Goal: Task Accomplishment & Management: Manage account settings

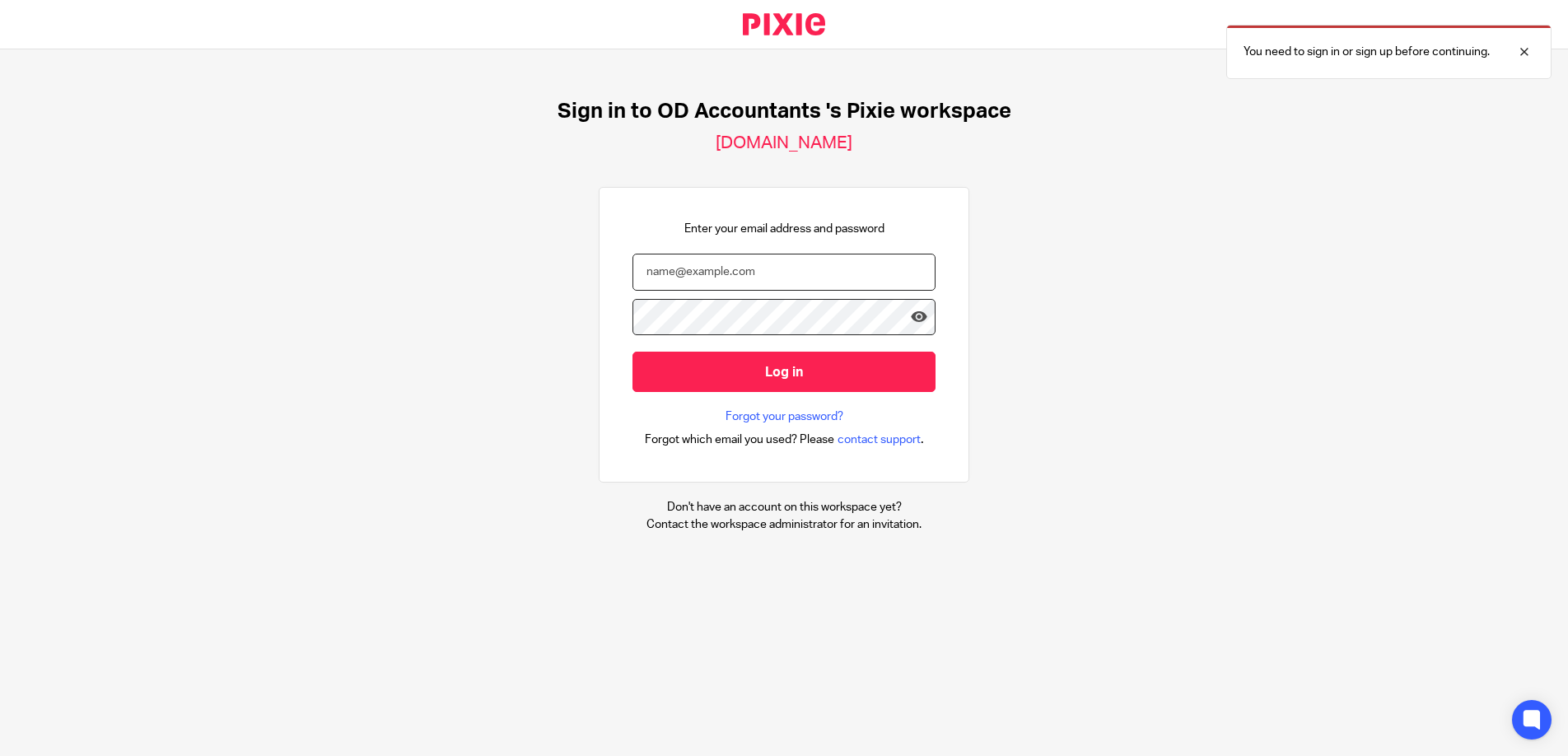
type input "niall@odaccountants.co.uk"
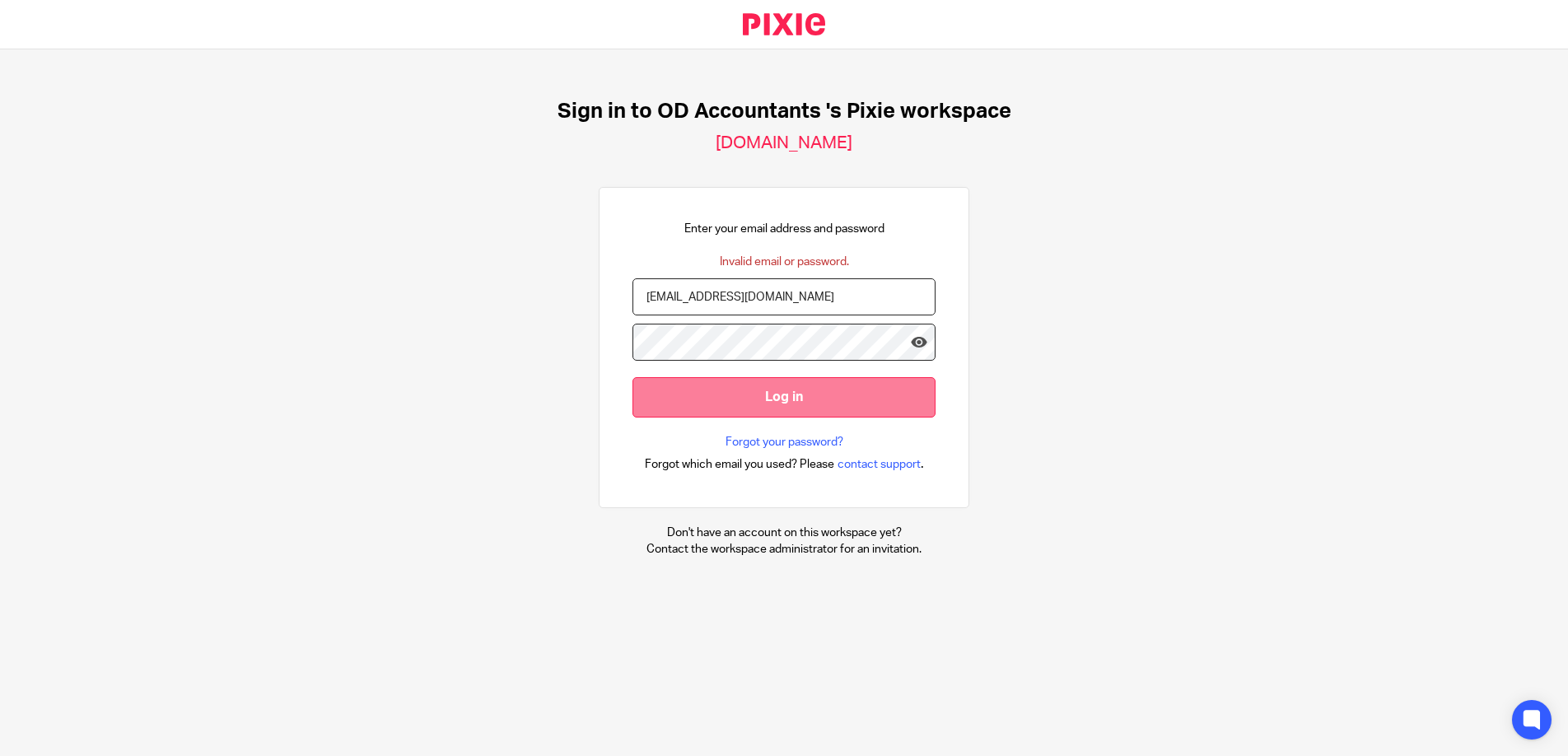
click at [776, 390] on input "Log in" at bounding box center [784, 397] width 303 height 40
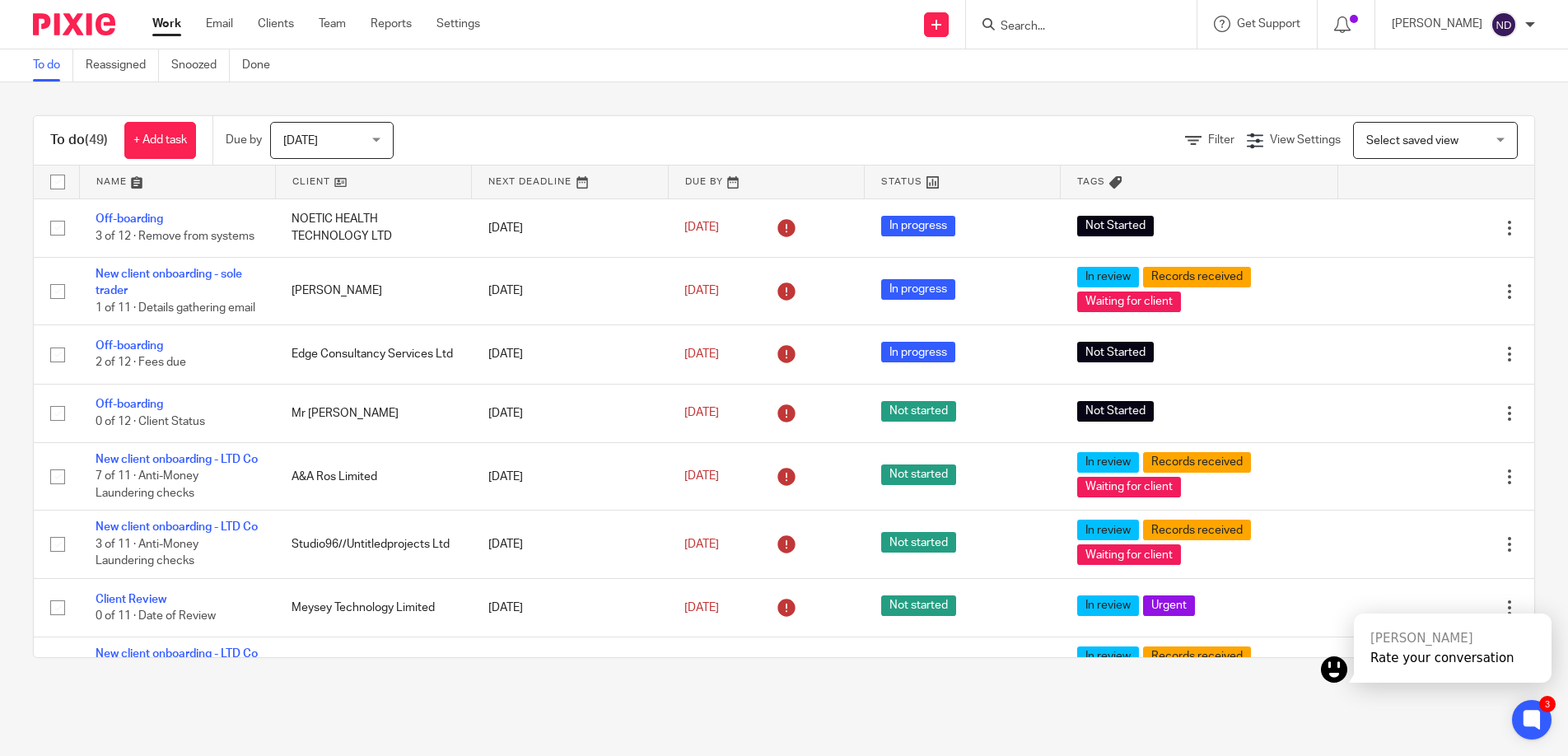
click at [1018, 90] on div "To do (49) + Add task Due by Today Today Today Tomorrow This week Next week Thi…" at bounding box center [784, 386] width 1568 height 609
click at [731, 34] on div "Send new email Create task Add client Get Support Contact Support Help Document…" at bounding box center [1036, 24] width 1063 height 49
click at [274, 25] on link "Clients" at bounding box center [275, 23] width 36 height 17
click at [268, 24] on link "Clients" at bounding box center [275, 23] width 36 height 17
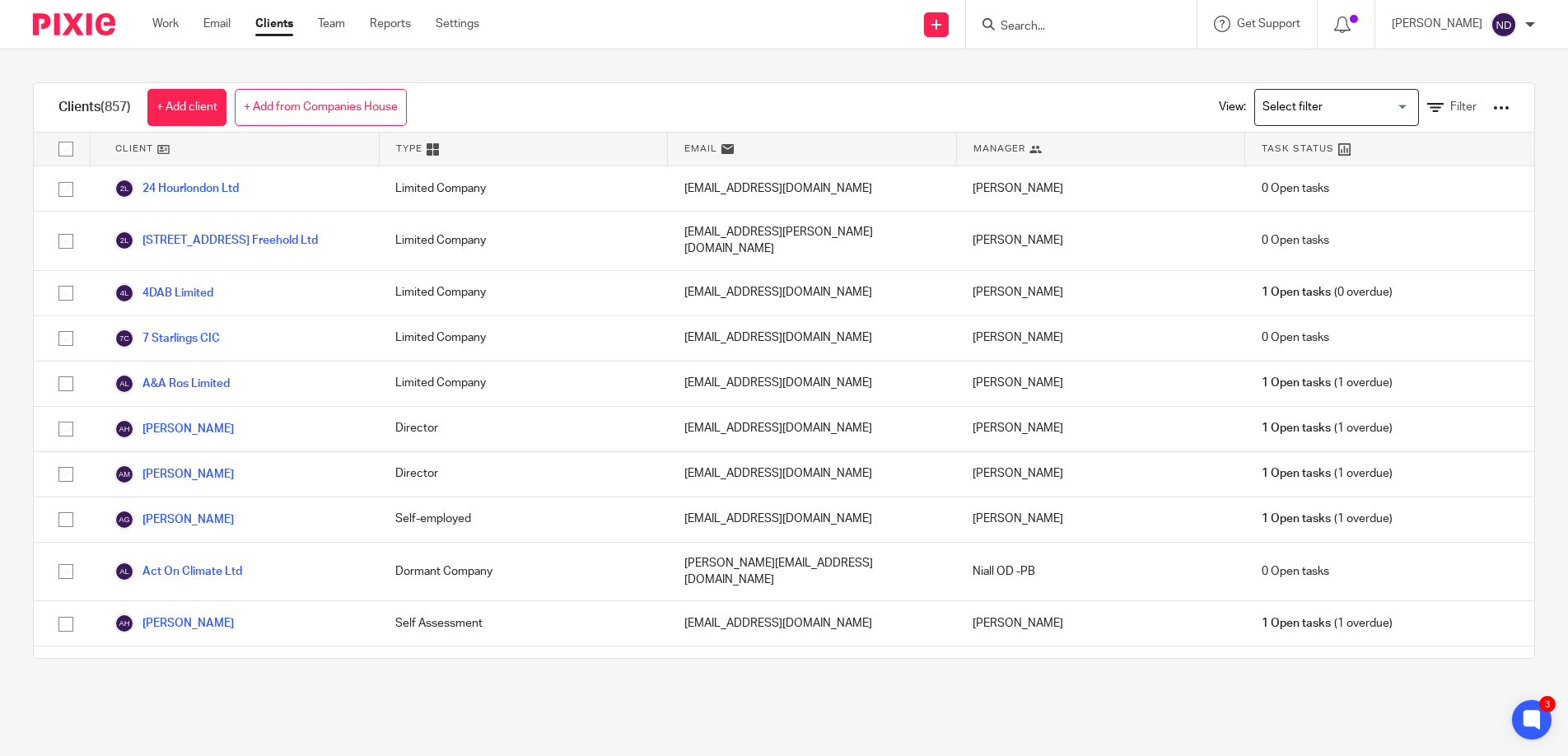
click at [340, 104] on link "+ Add from Companies House" at bounding box center [320, 107] width 172 height 37
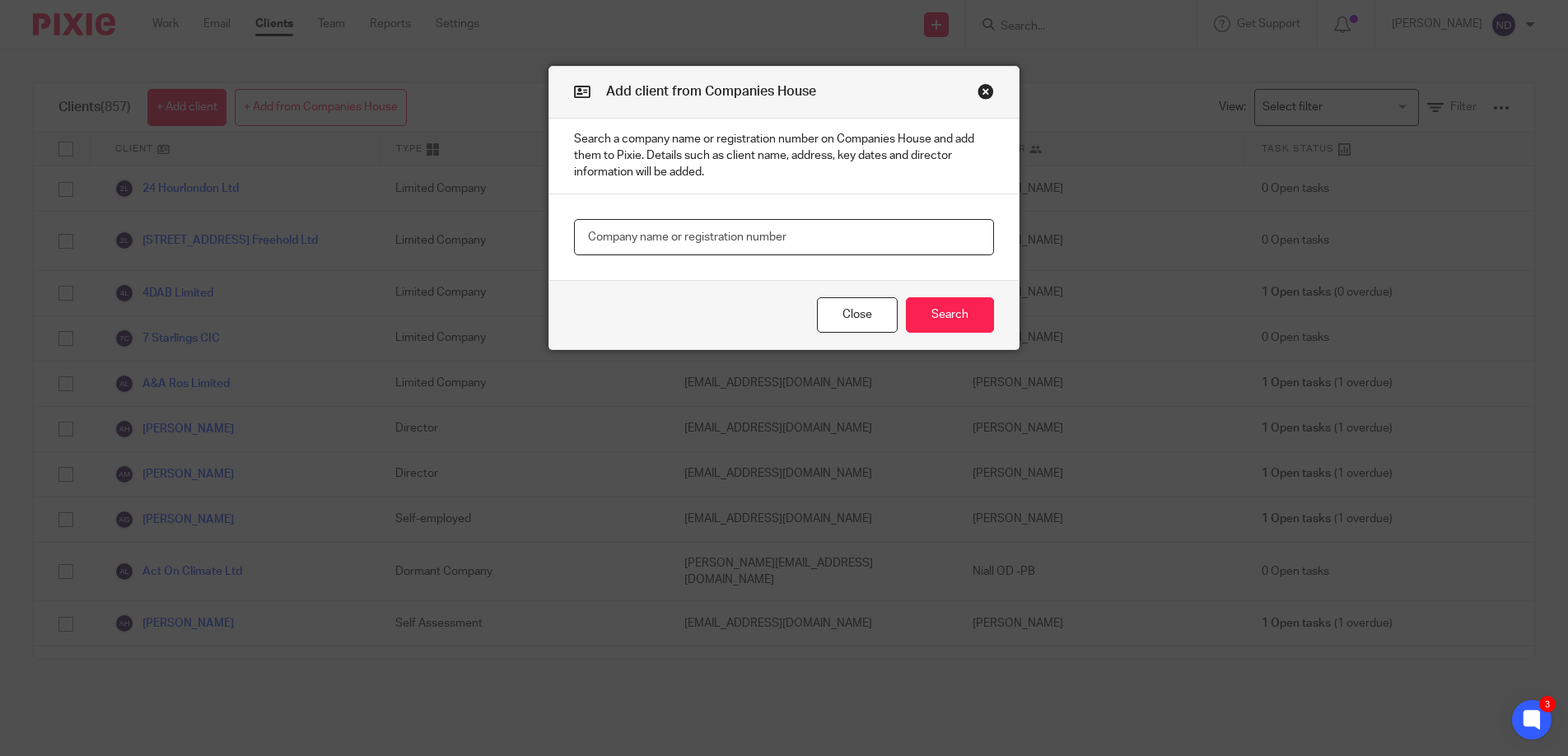
paste input "16691947"
type input "16691947"
click at [954, 315] on button "Search" at bounding box center [950, 315] width 88 height 35
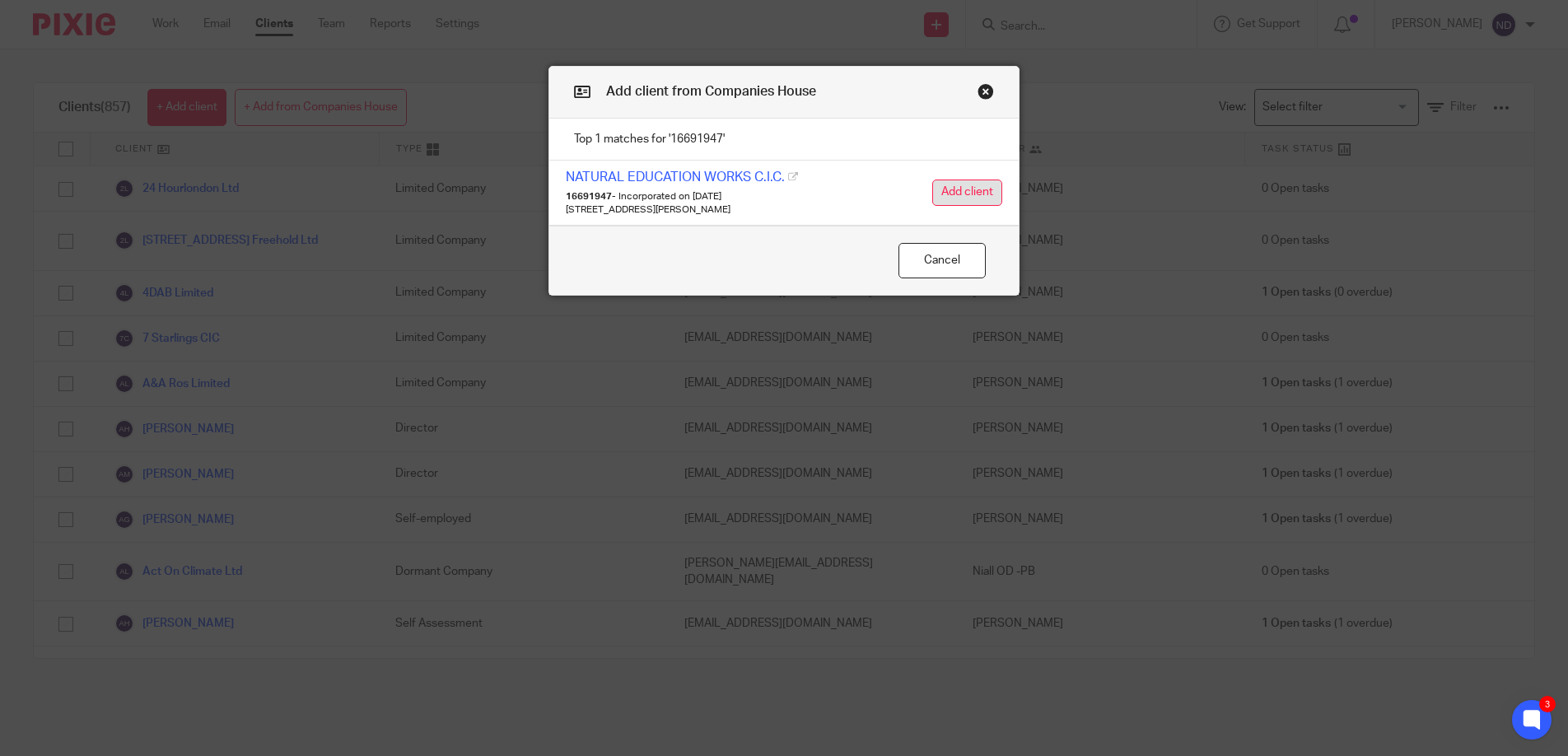
click at [974, 191] on button "Add client" at bounding box center [968, 192] width 70 height 26
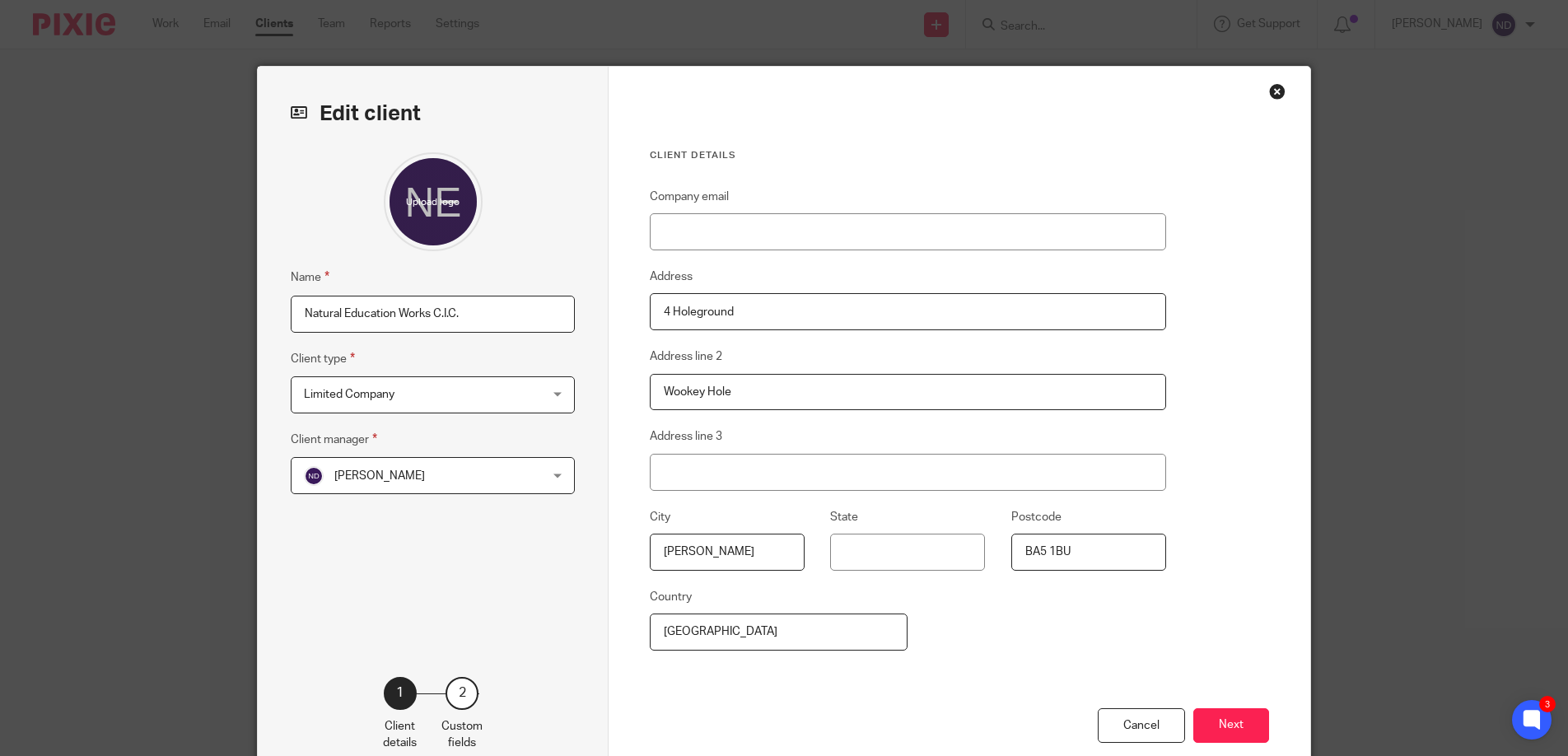
scroll to position [19, 0]
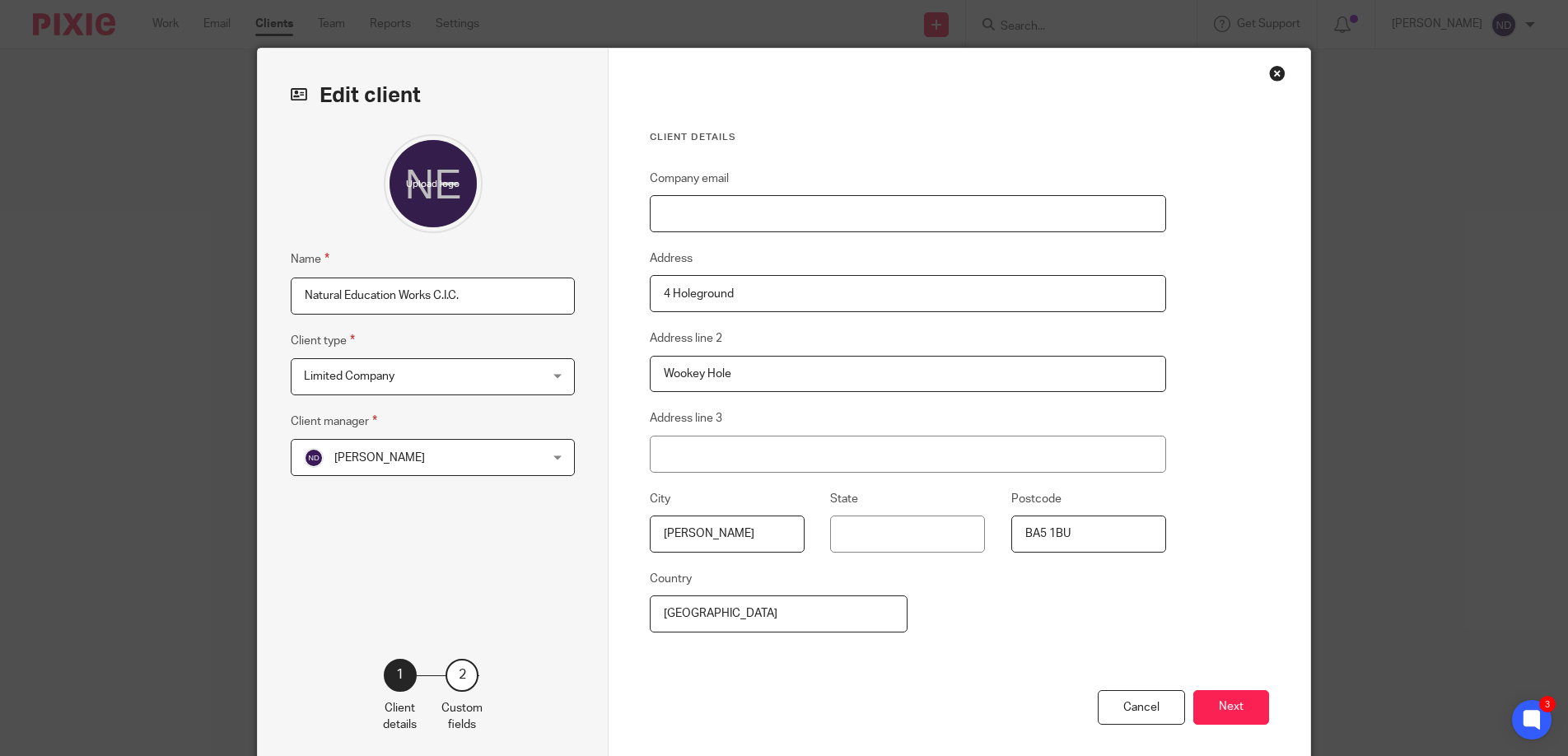
click at [703, 217] on input "Company email" at bounding box center [907, 214] width 516 height 37
paste input "Maf110650@gmail.com"
type input "Maf110650@gmail.com"
click at [846, 151] on div "Client details Company email Maf110650@gmail.com Address 4 Holeground Address l…" at bounding box center [907, 410] width 516 height 560
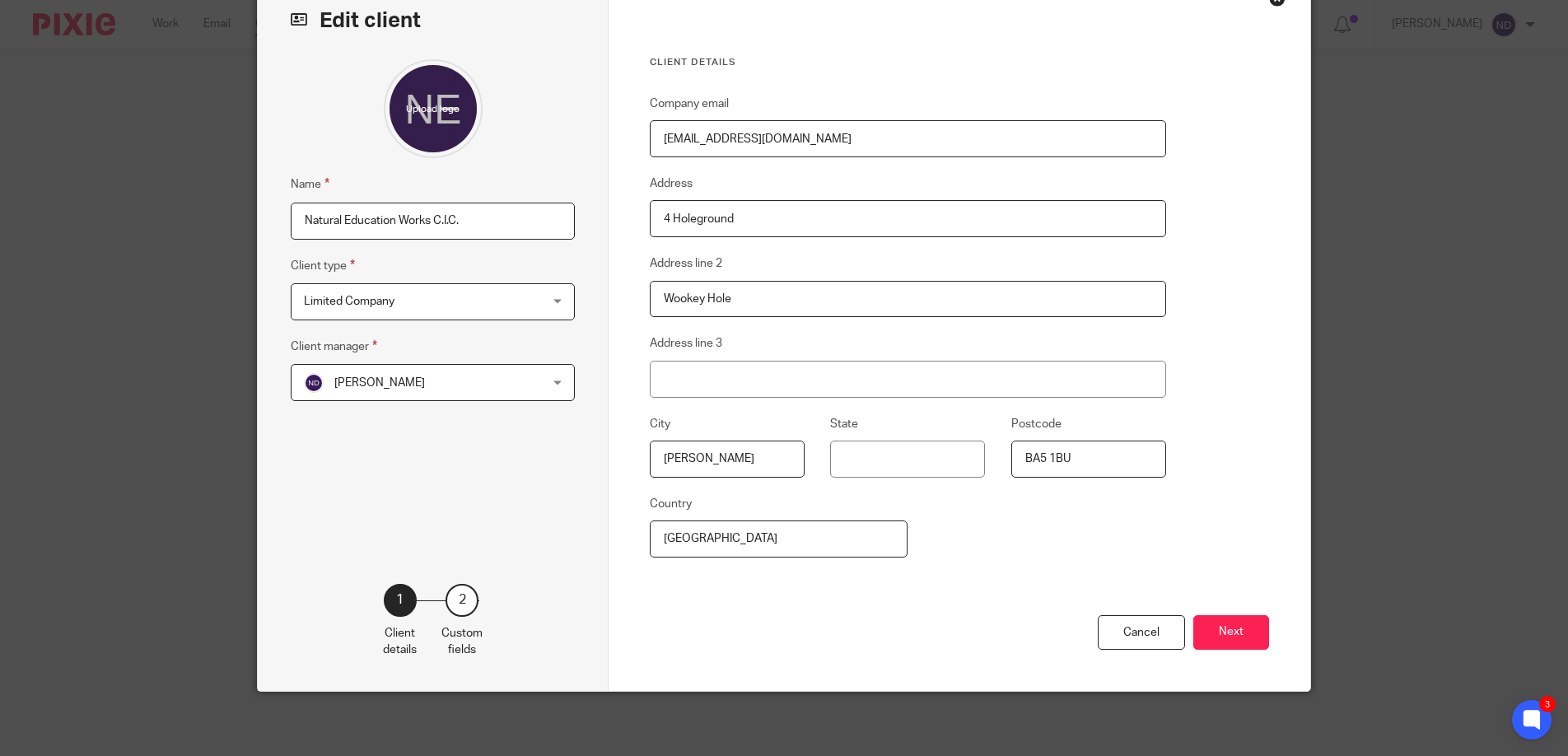
scroll to position [98, 0]
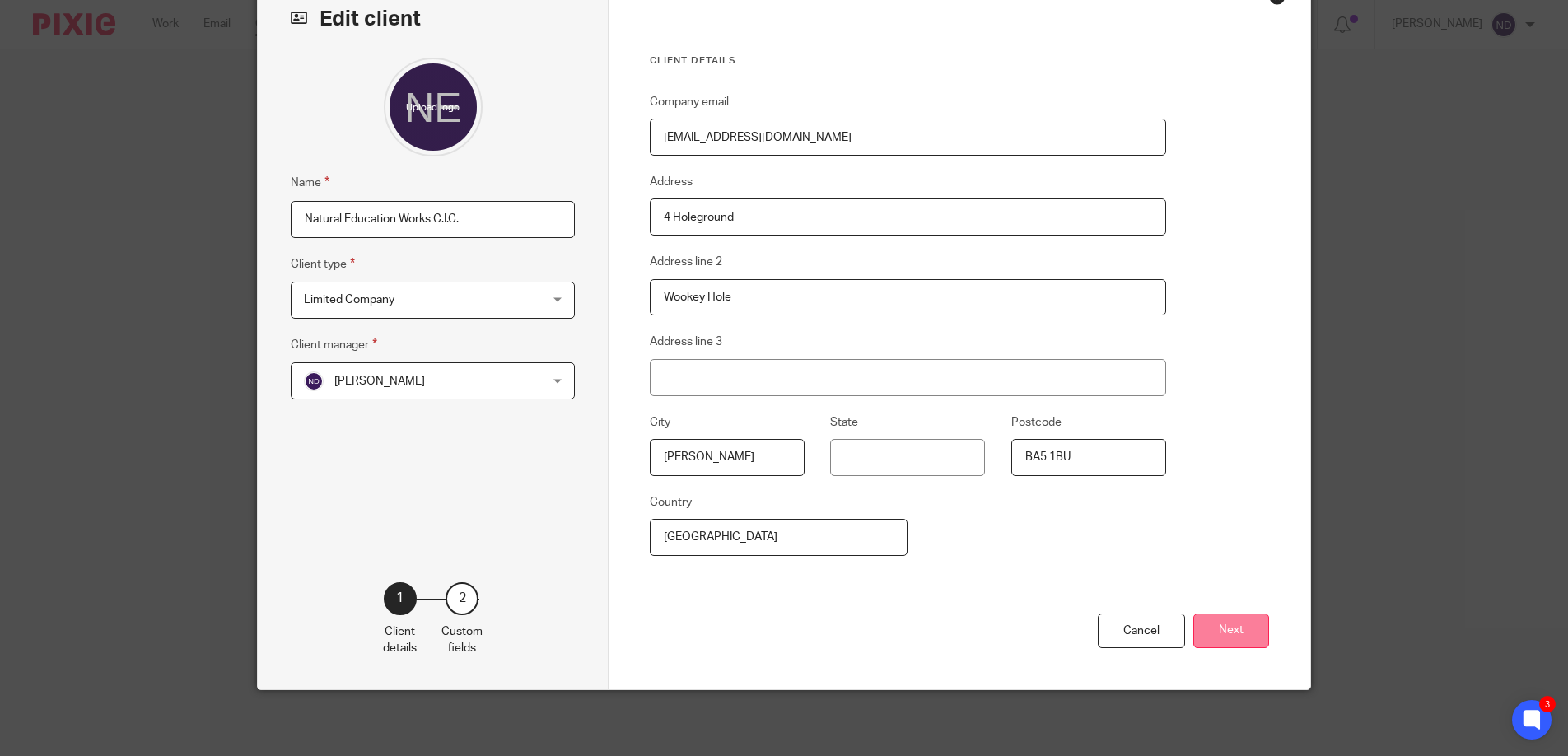
click at [1229, 620] on button "Next" at bounding box center [1231, 631] width 76 height 35
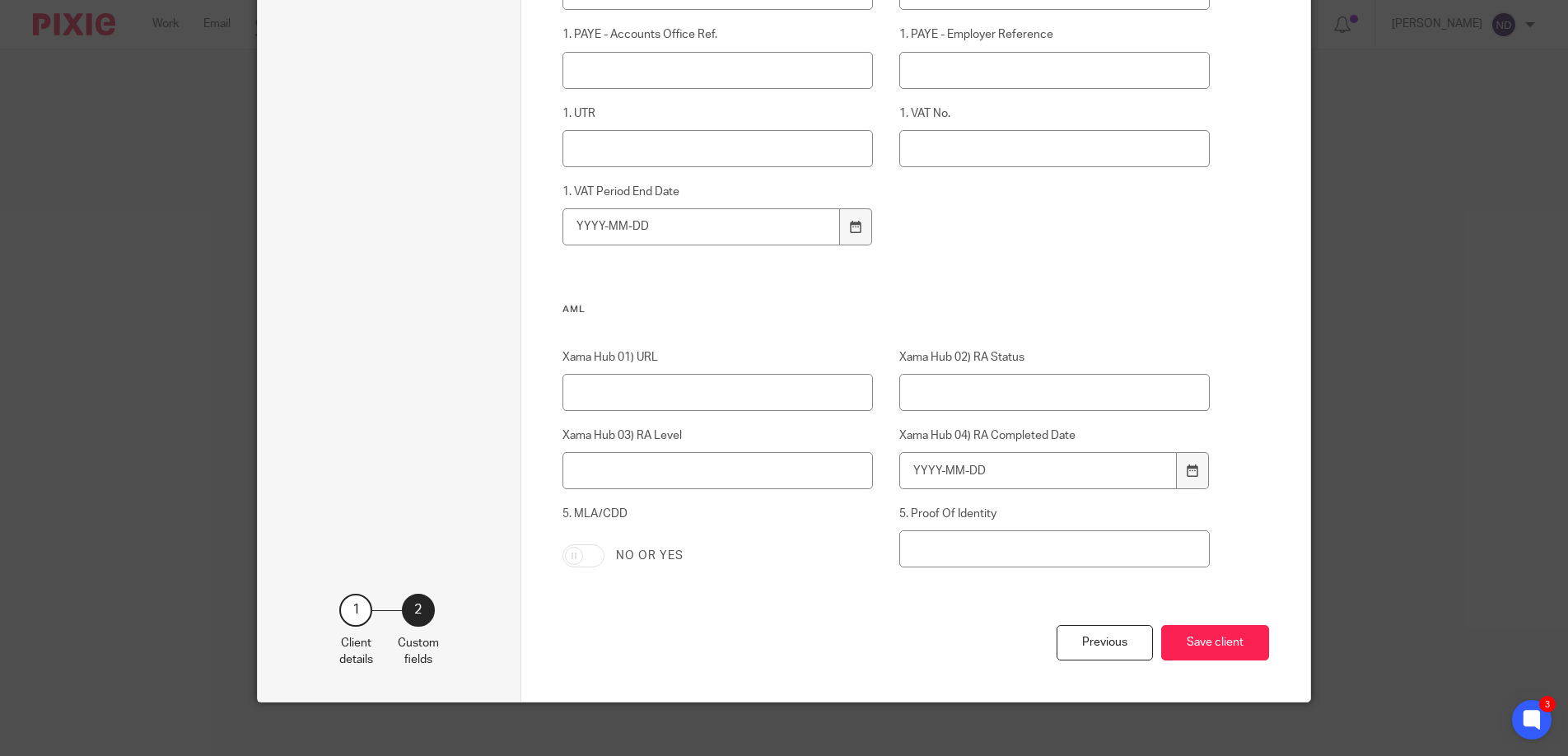
scroll to position [1075, 0]
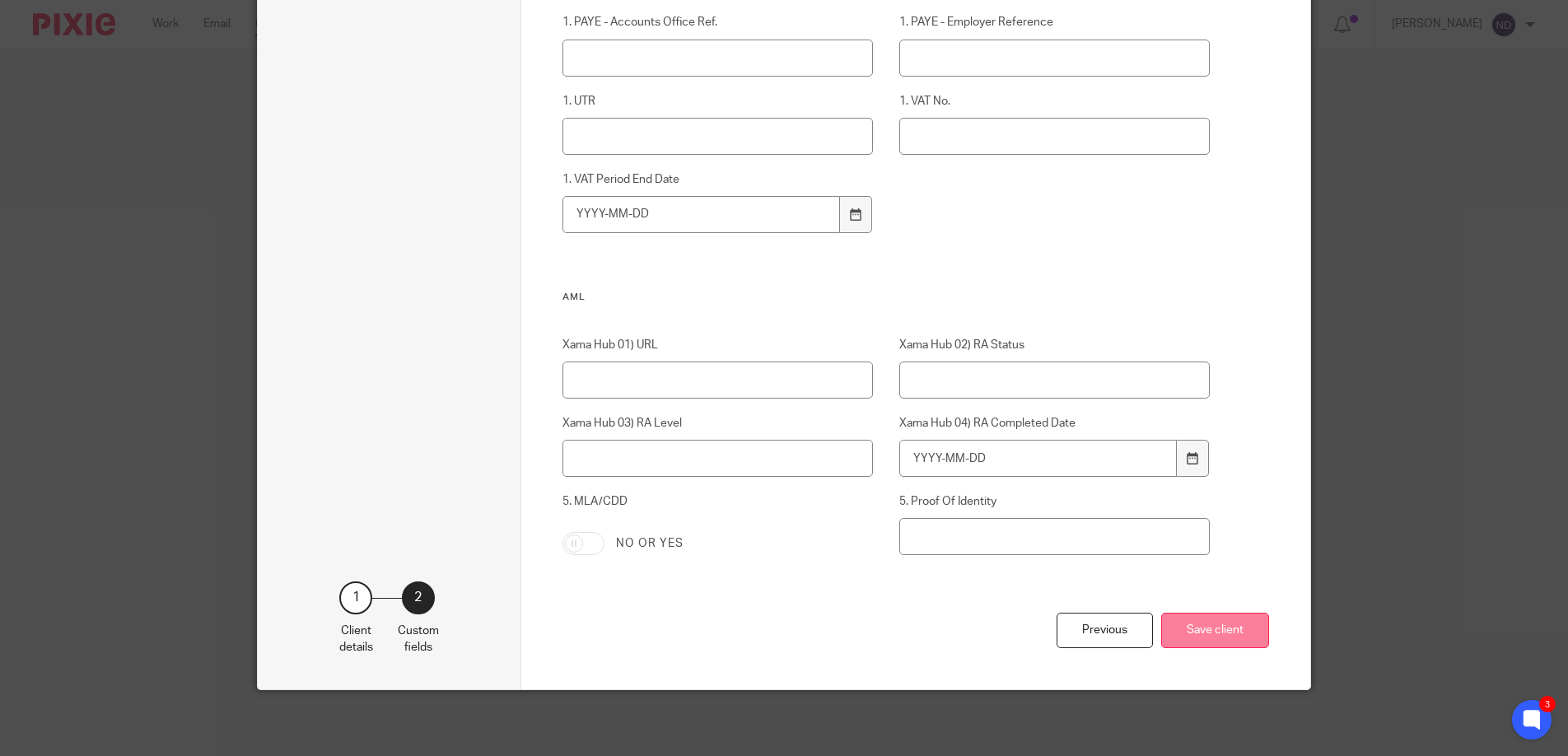
click at [1203, 632] on button "Save client" at bounding box center [1215, 630] width 107 height 35
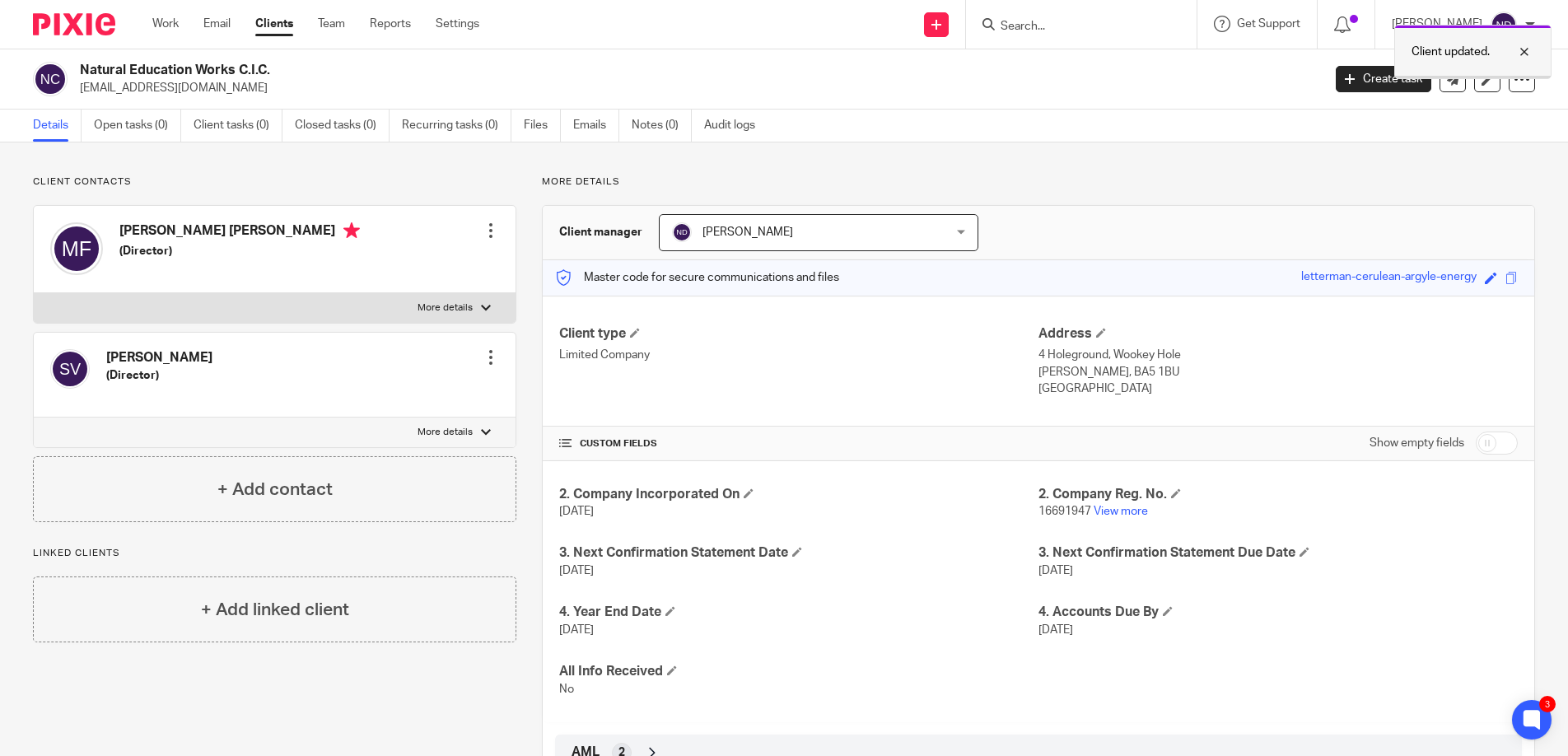
click at [1524, 45] on div at bounding box center [1512, 52] width 45 height 20
click at [1523, 81] on icon at bounding box center [1521, 79] width 17 height 17
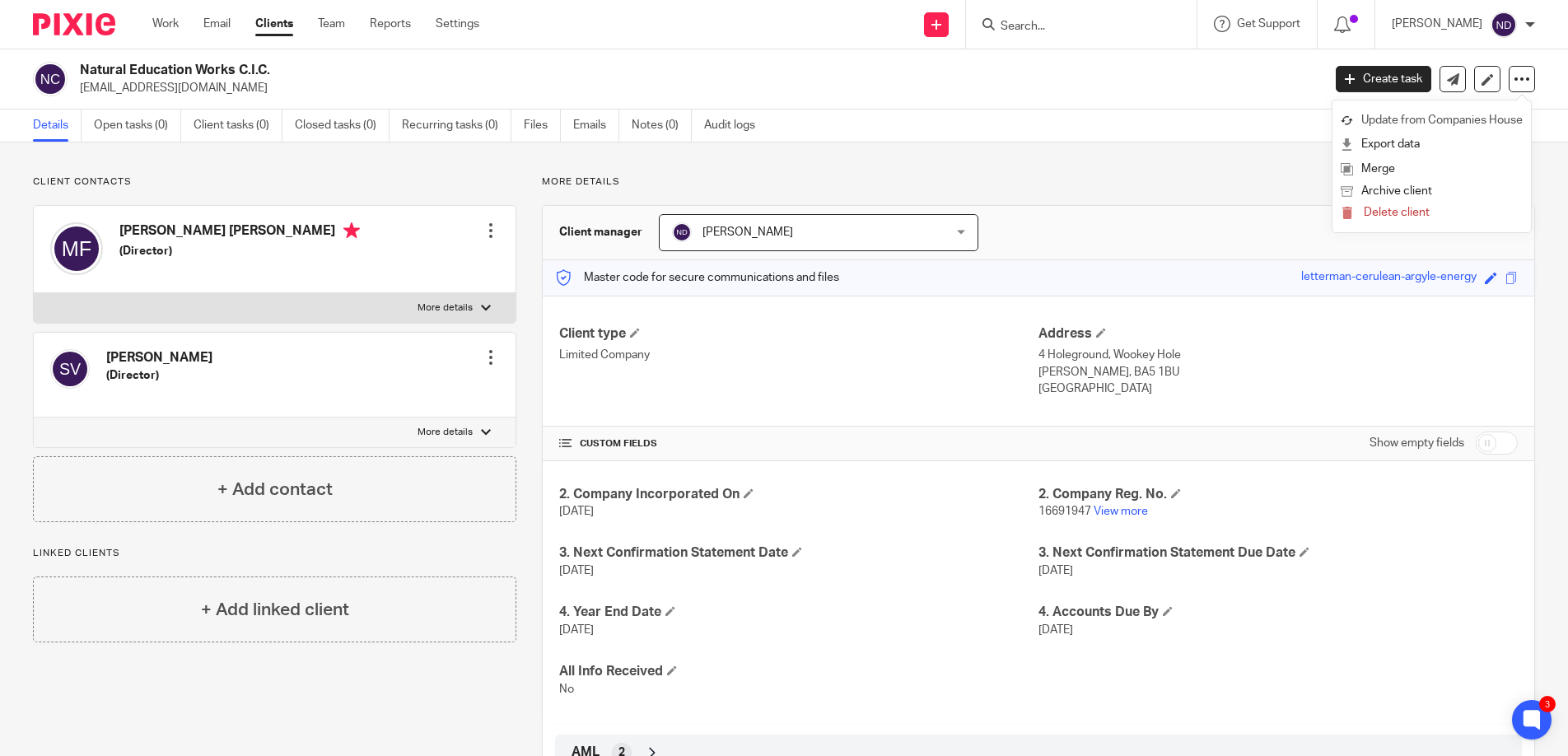
click at [1389, 119] on link "Update from Companies House" at bounding box center [1431, 120] width 182 height 23
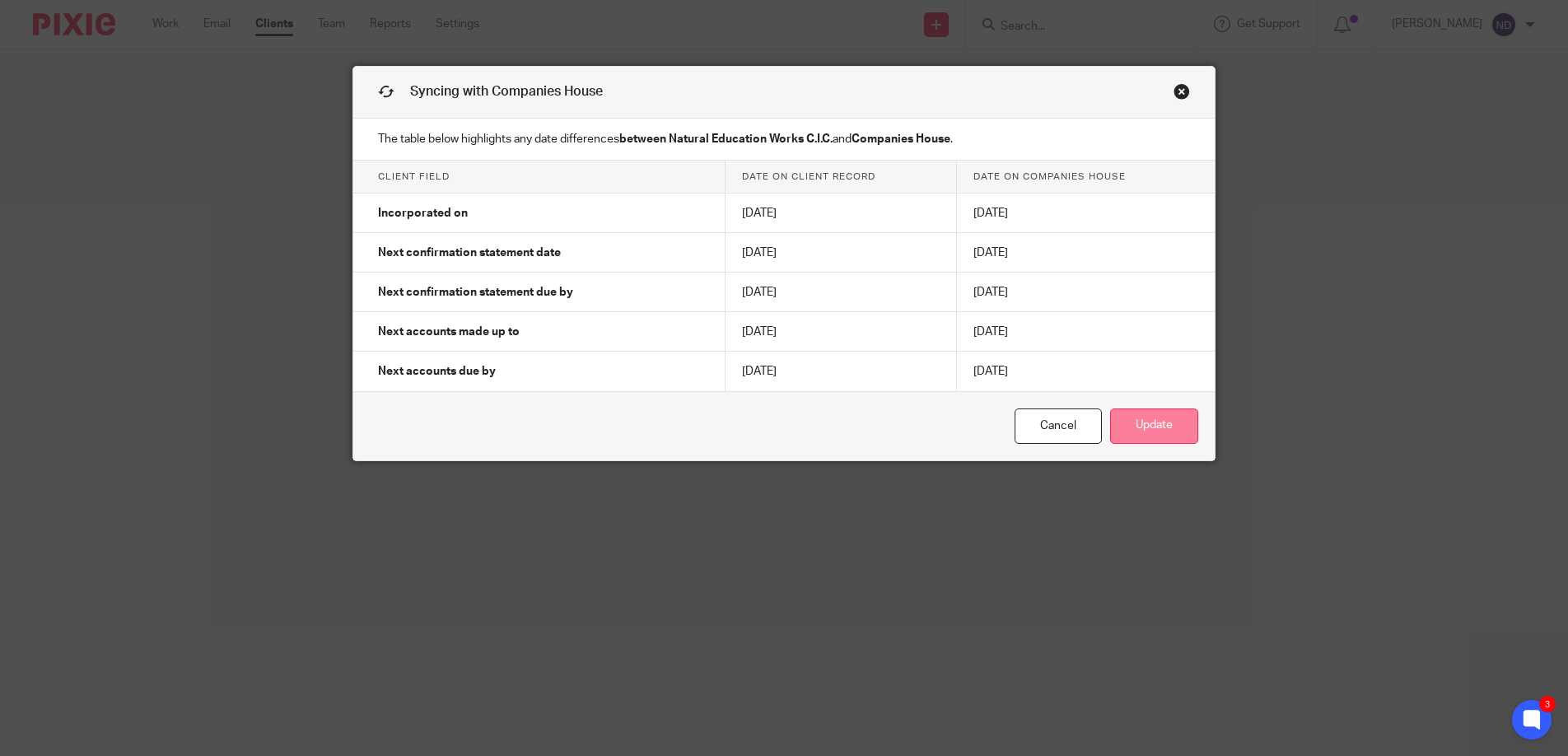
click at [1144, 420] on button "Update" at bounding box center [1154, 426] width 88 height 35
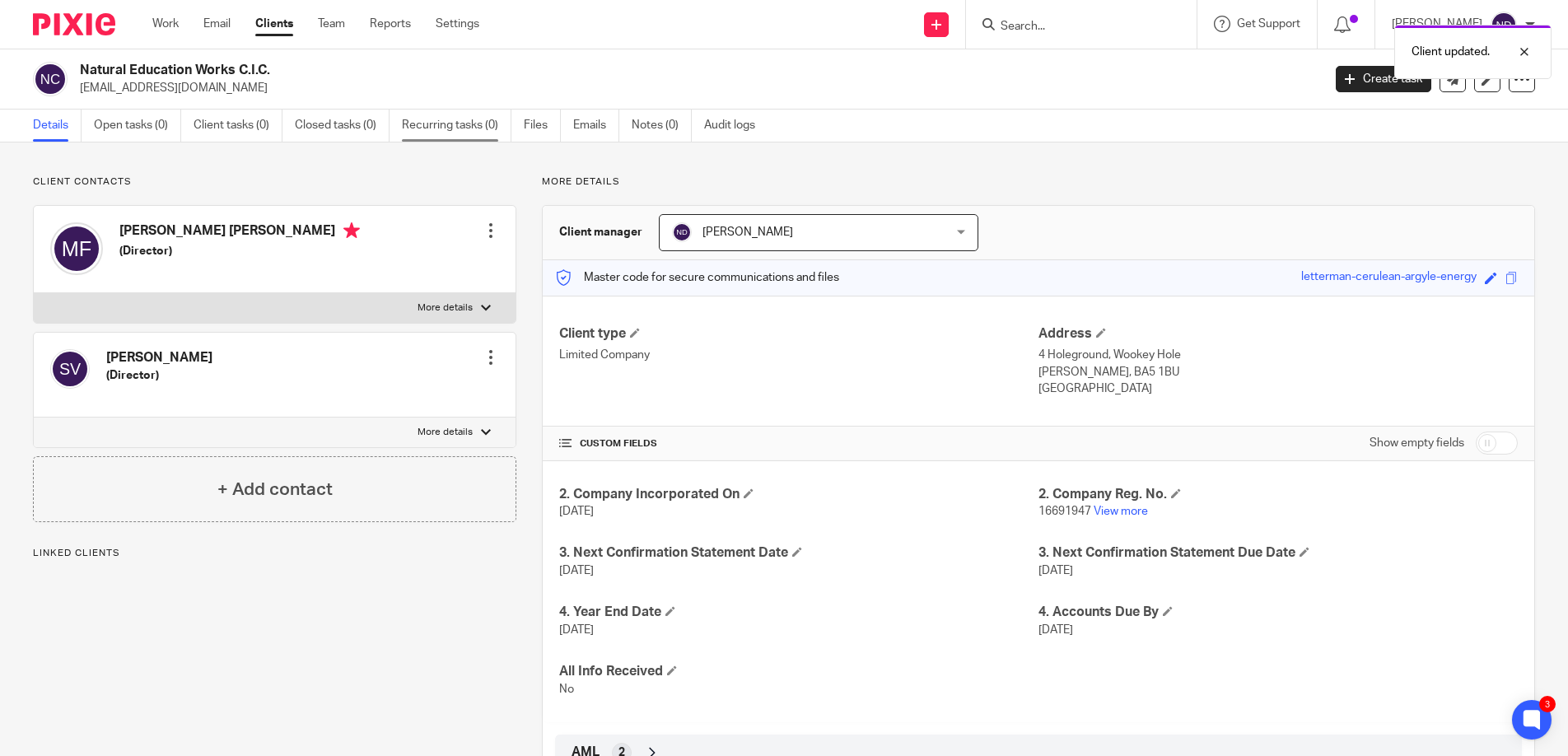
click at [444, 130] on link "Recurring tasks (0)" at bounding box center [457, 125] width 109 height 32
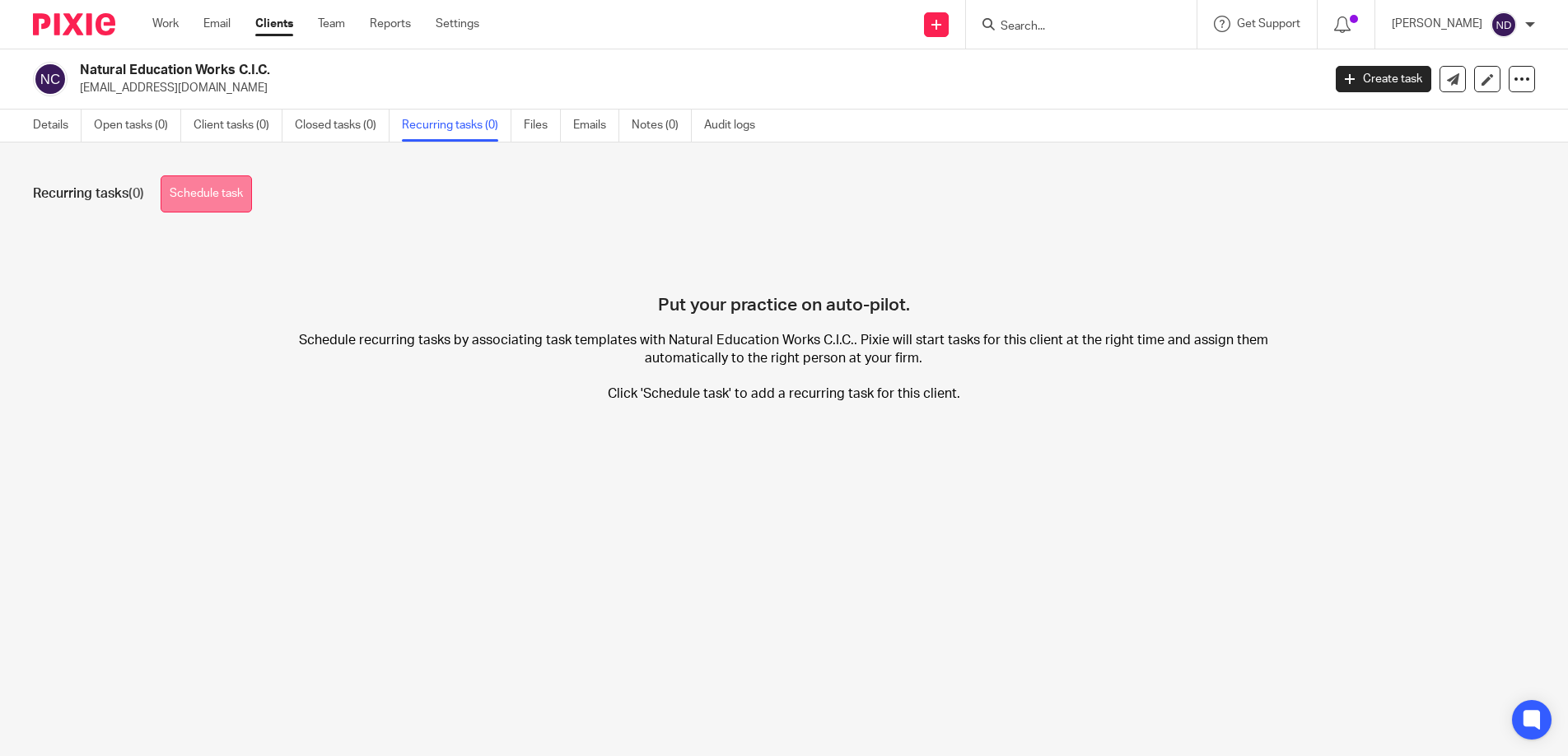
click at [194, 199] on link "Schedule task" at bounding box center [206, 194] width 92 height 37
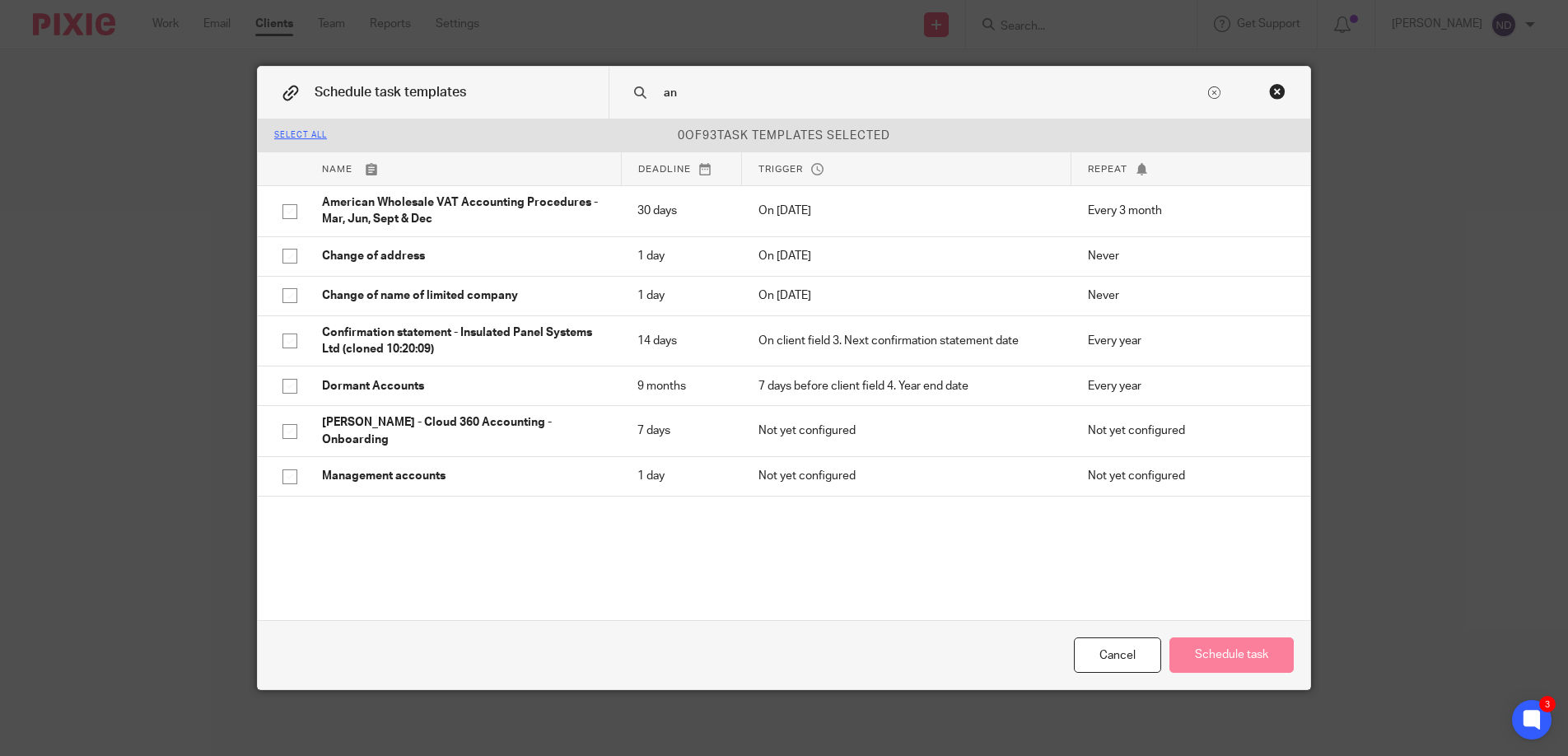
type input "a"
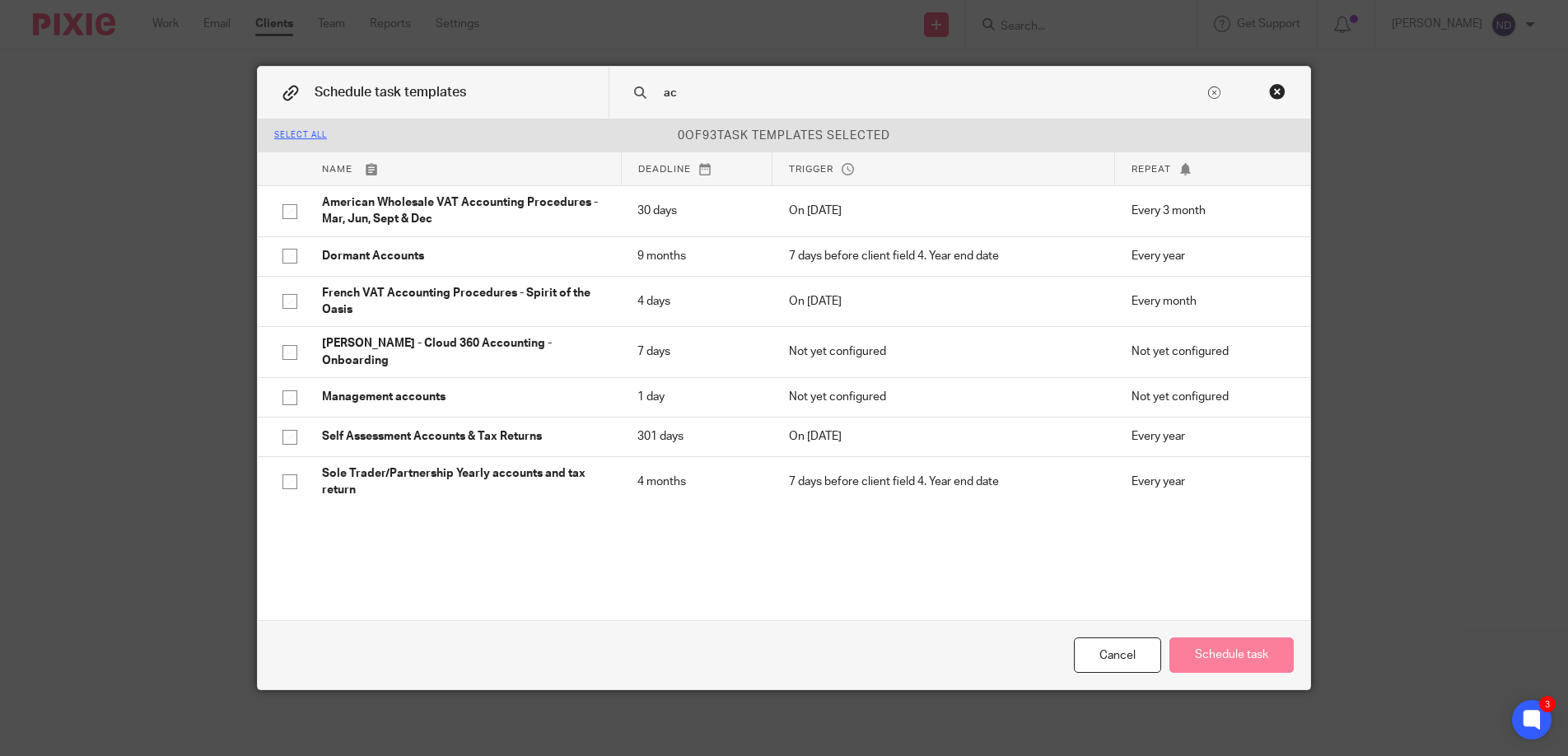
type input "a"
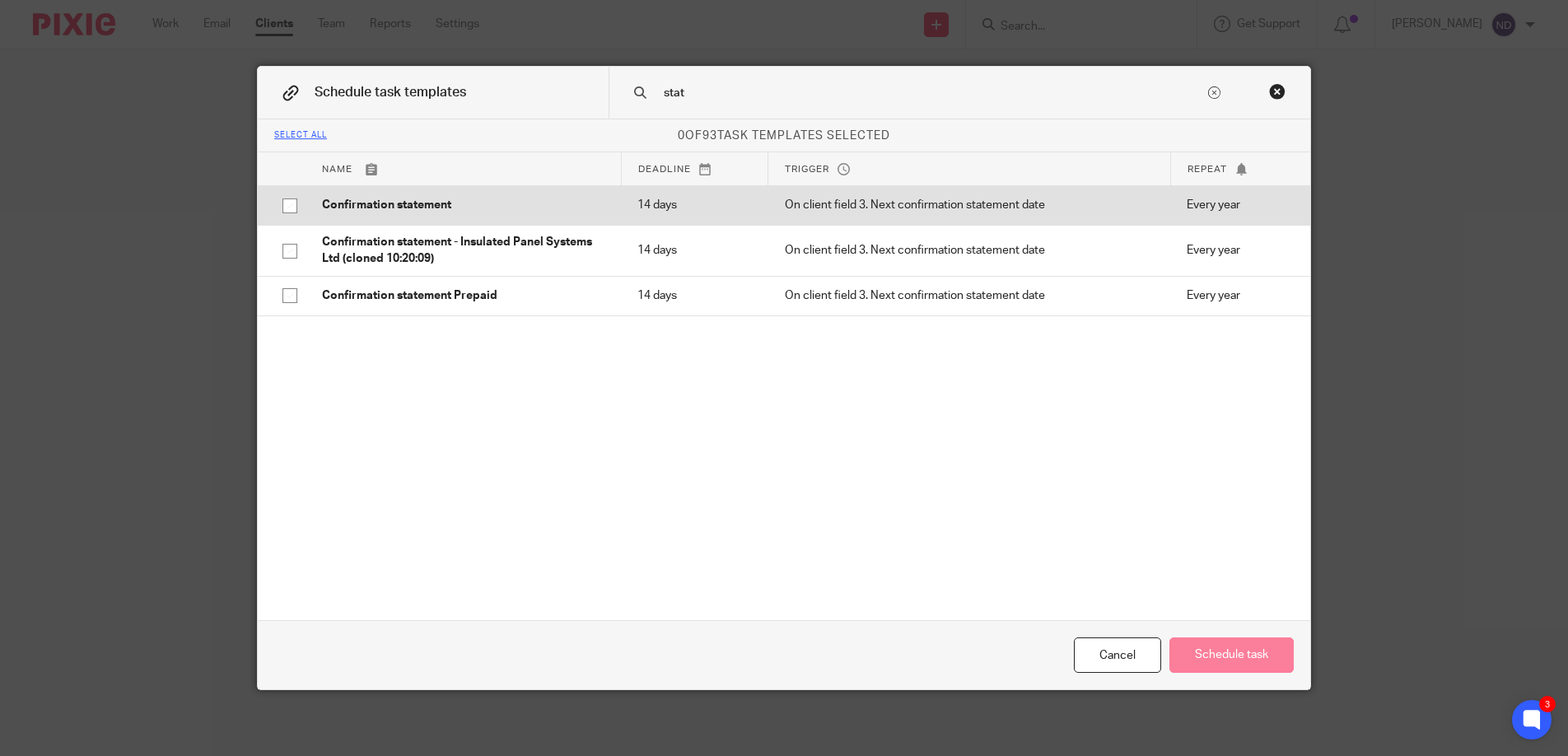
type input "stat"
click at [404, 200] on p "Confirmation statement" at bounding box center [463, 205] width 282 height 17
checkbox input "true"
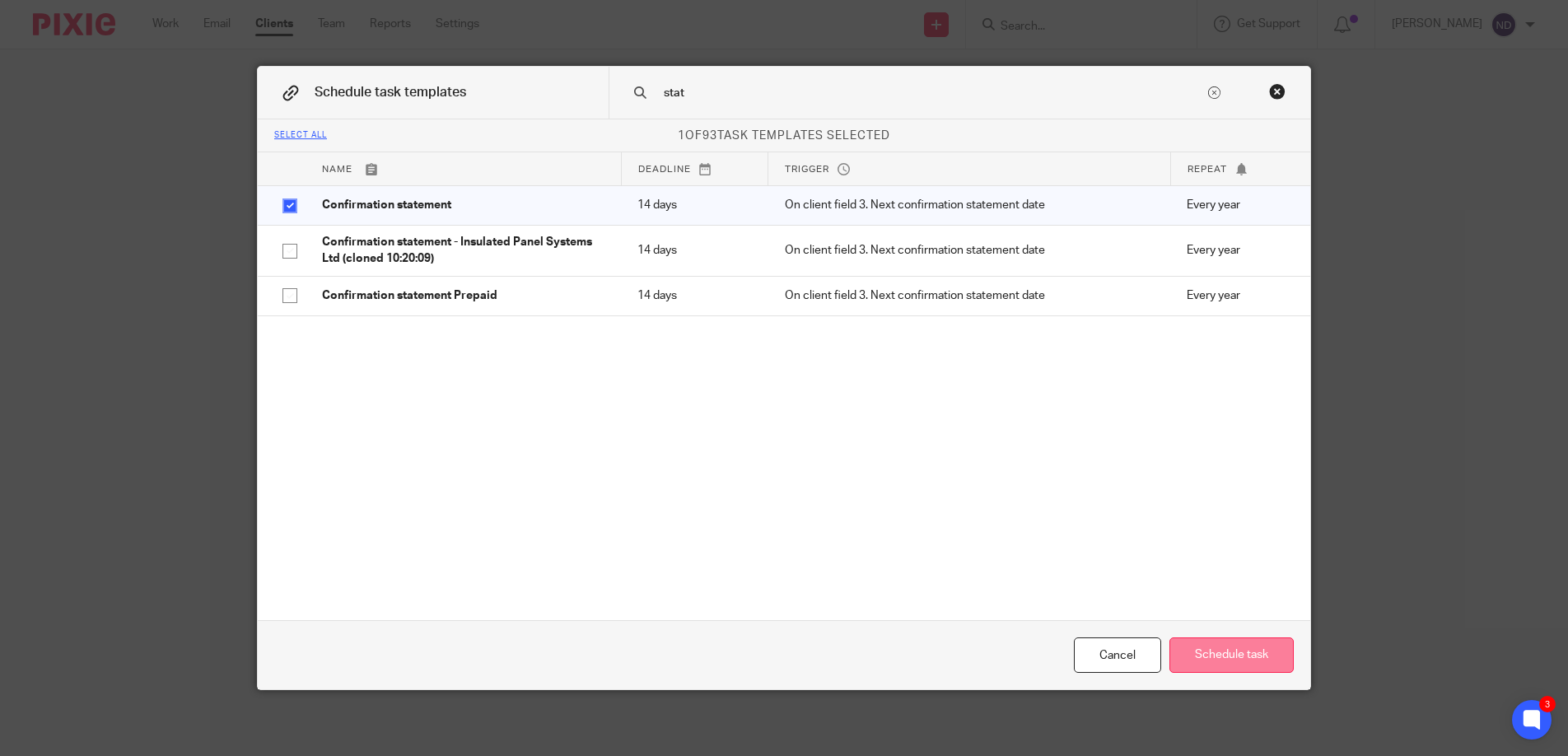
click at [1223, 643] on button "Schedule task" at bounding box center [1231, 655] width 124 height 35
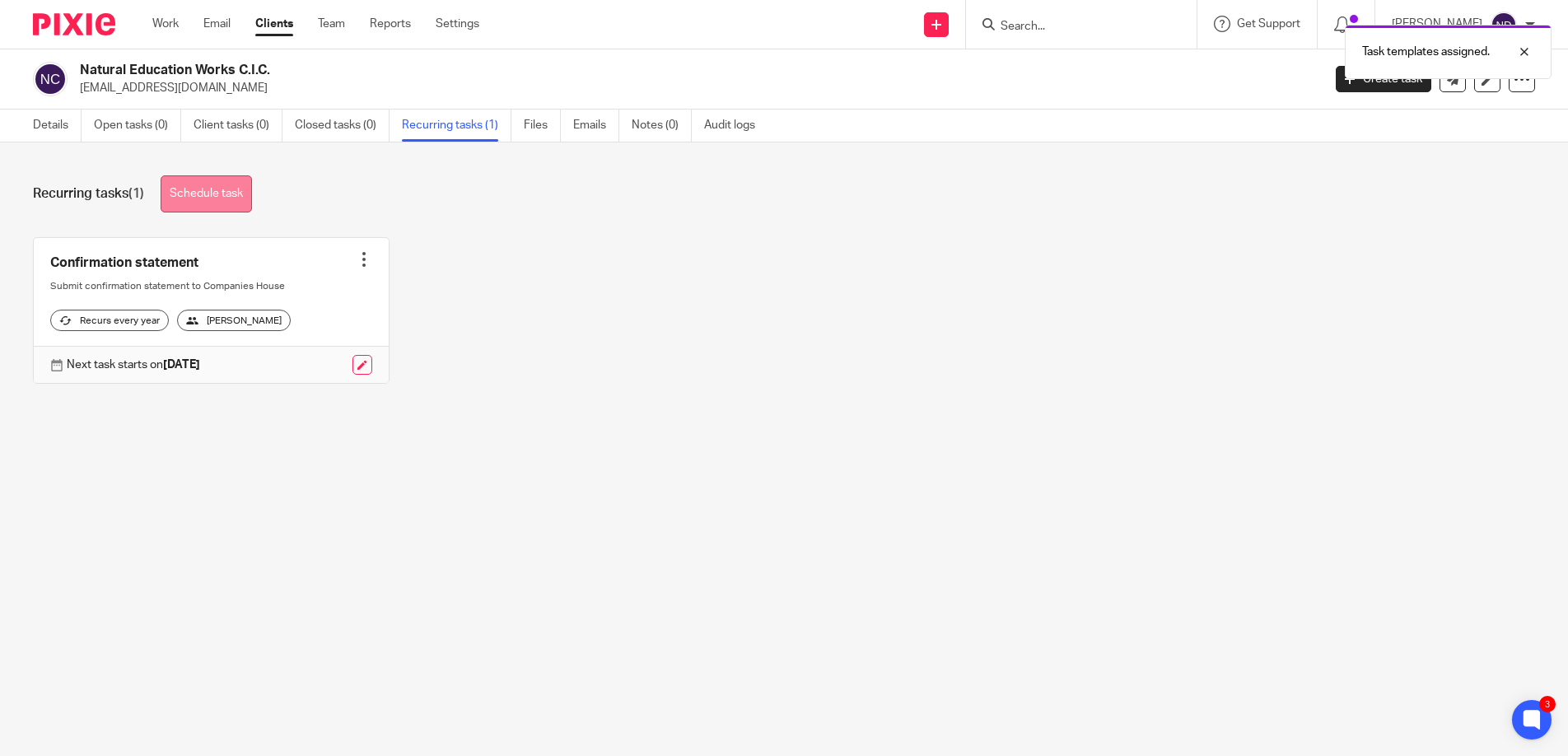
click at [203, 195] on link "Schedule task" at bounding box center [206, 194] width 92 height 37
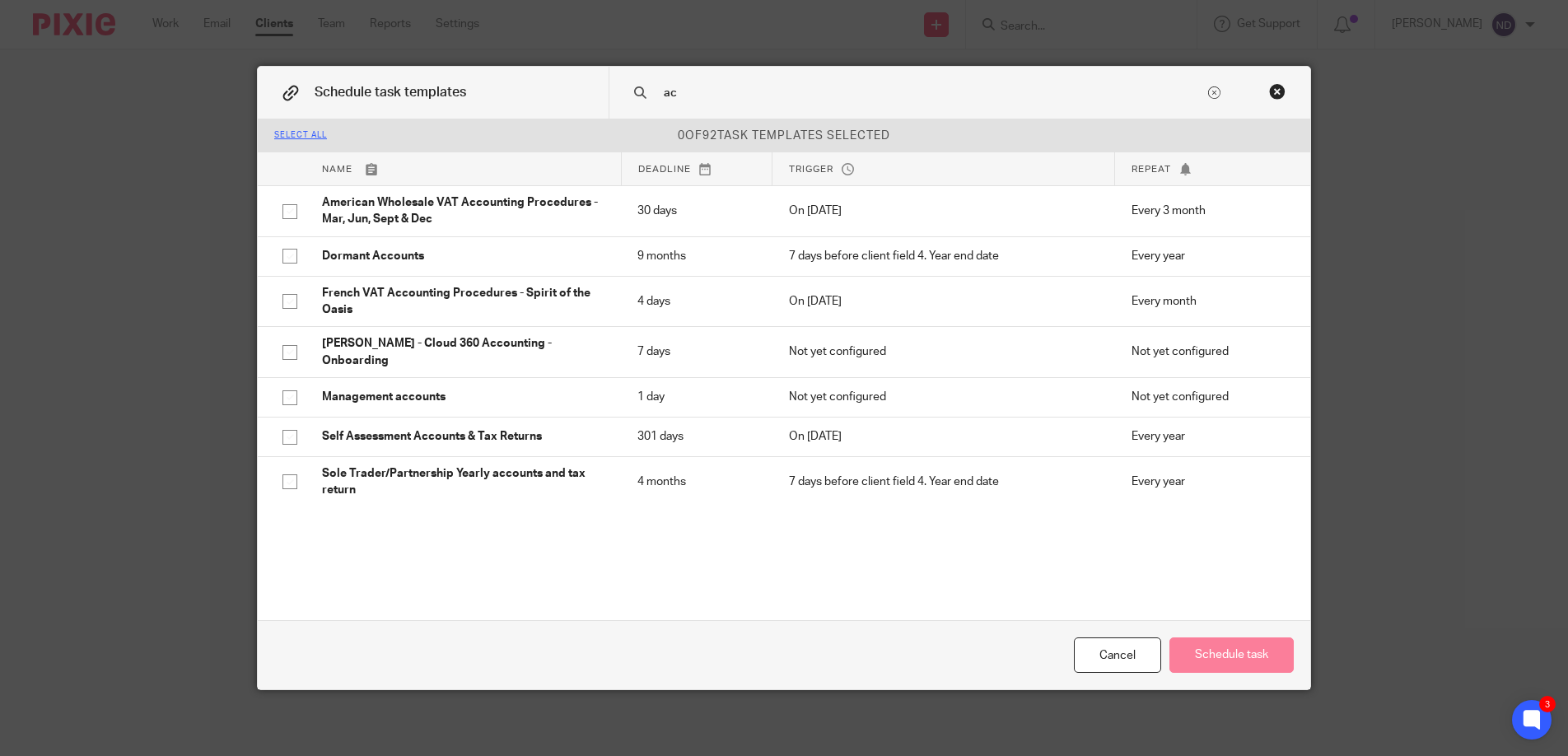
type input "a"
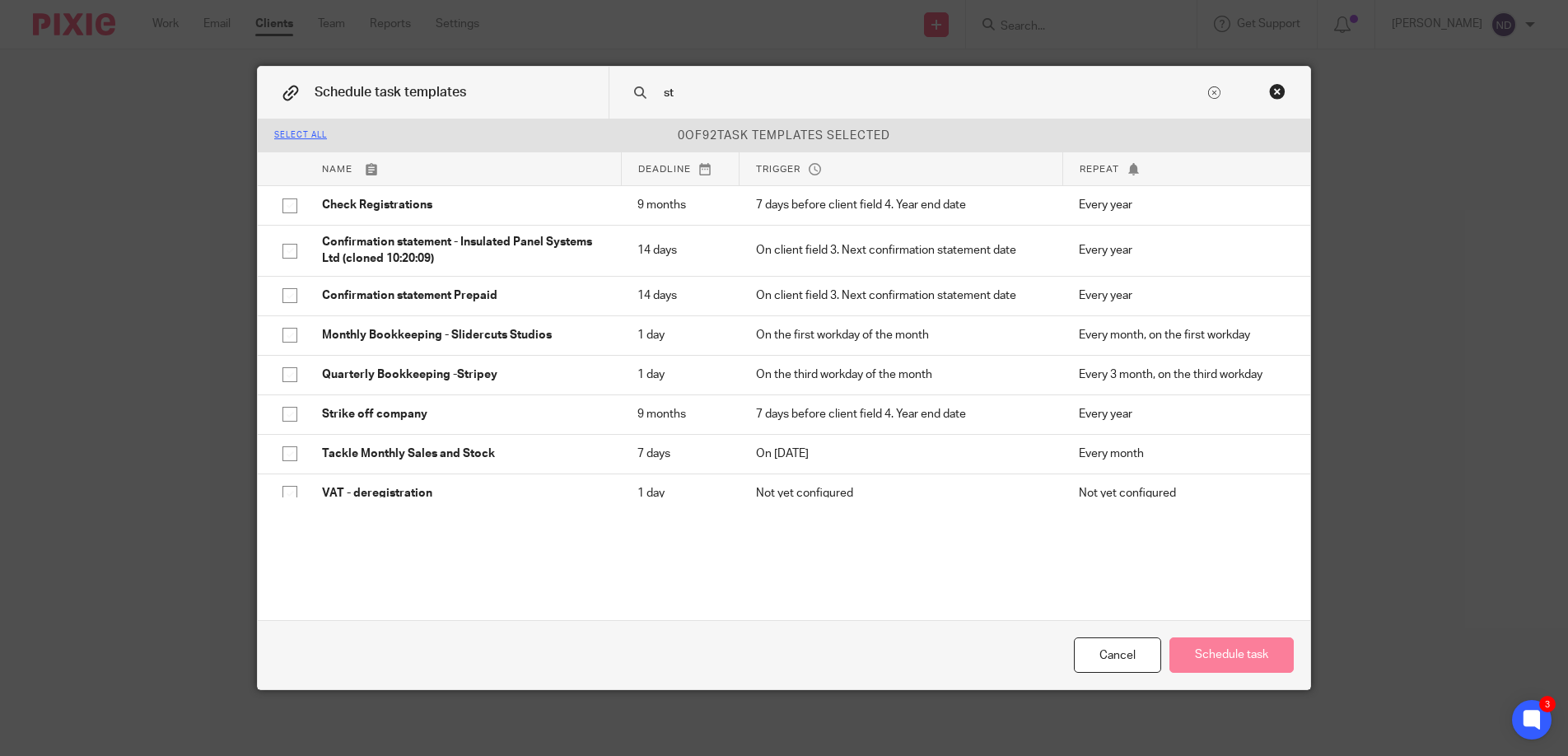
type input "s"
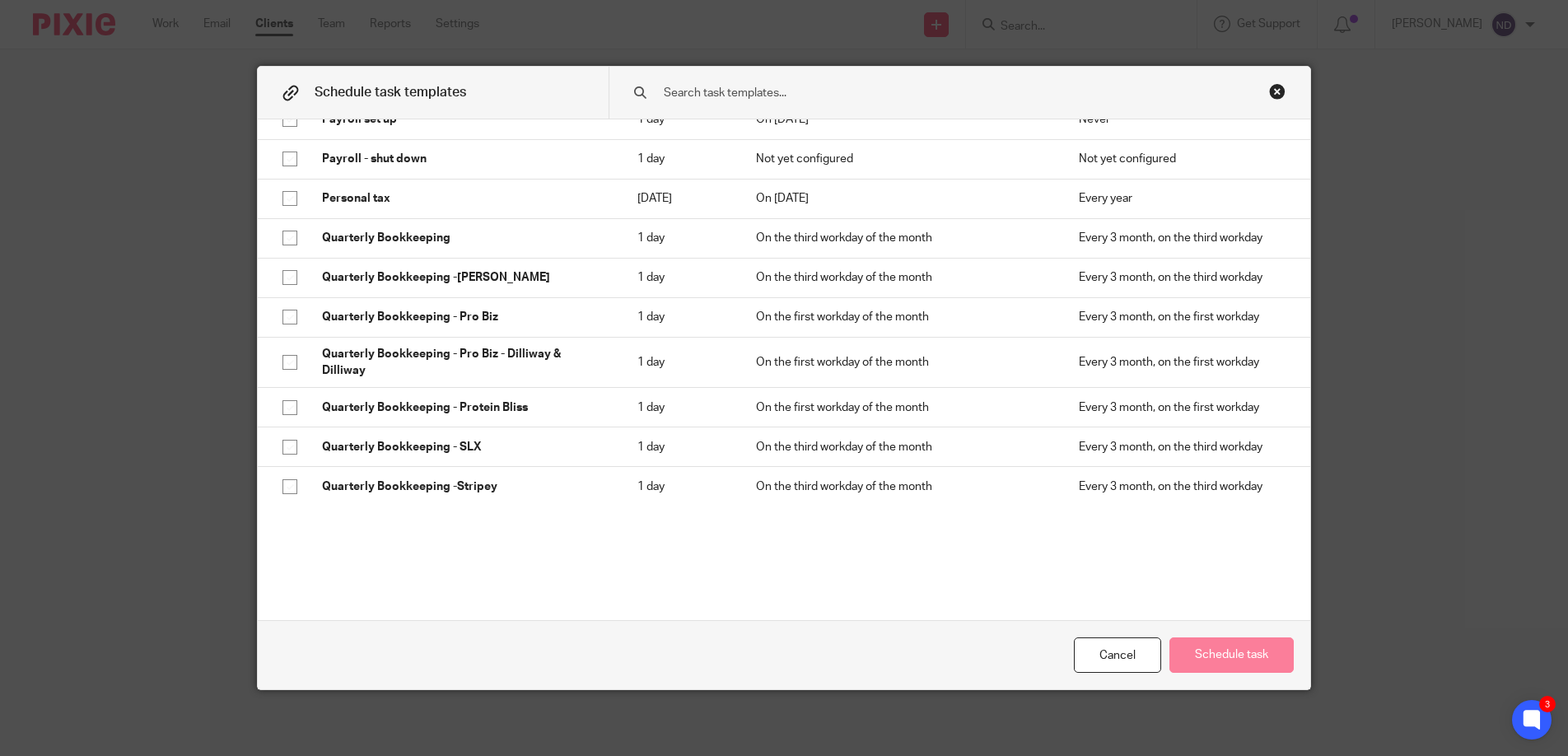
scroll to position [3404, 0]
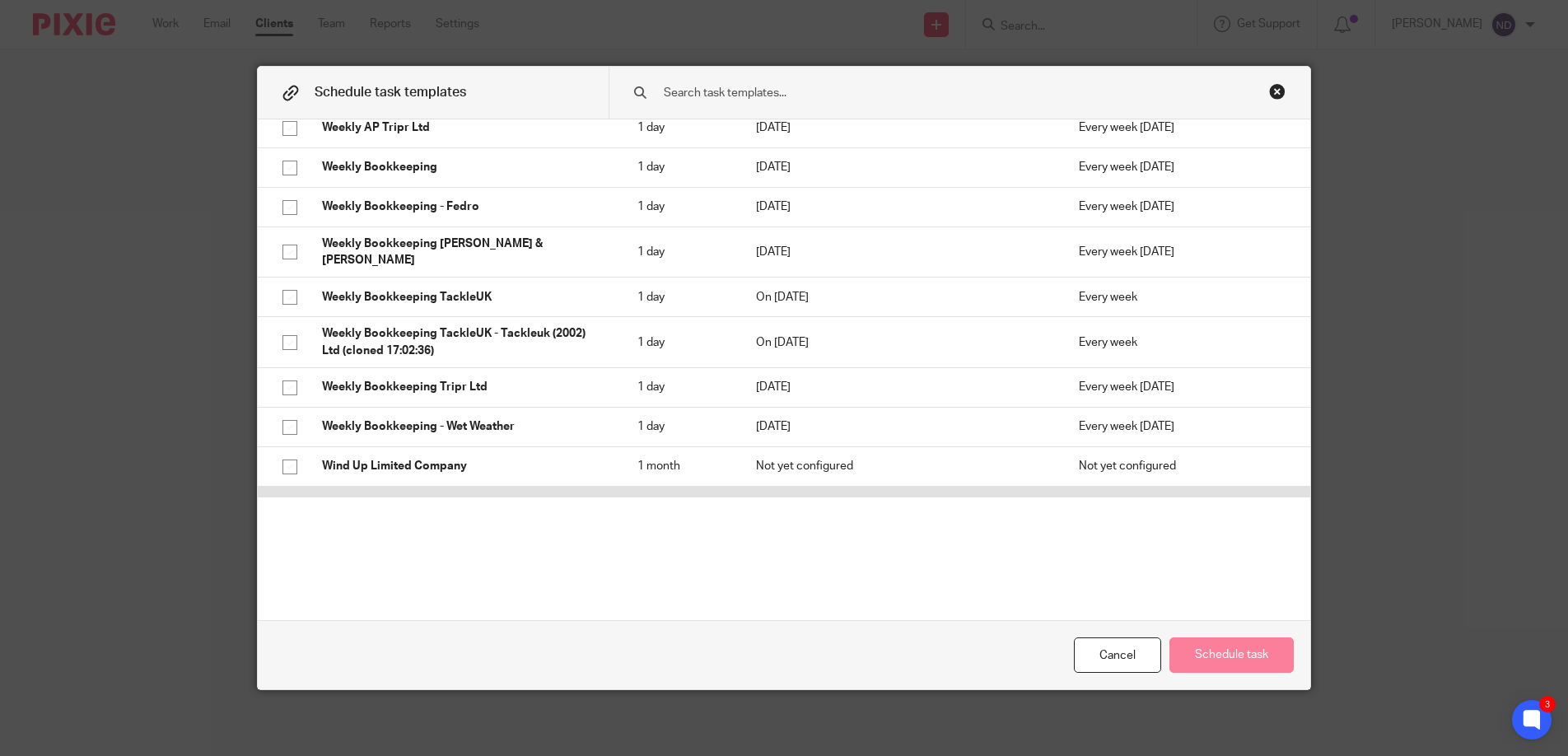
click at [572, 497] on p "Yearly accounts and tax return" at bounding box center [463, 505] width 282 height 17
checkbox input "true"
click at [1211, 641] on button "Schedule task" at bounding box center [1231, 655] width 124 height 35
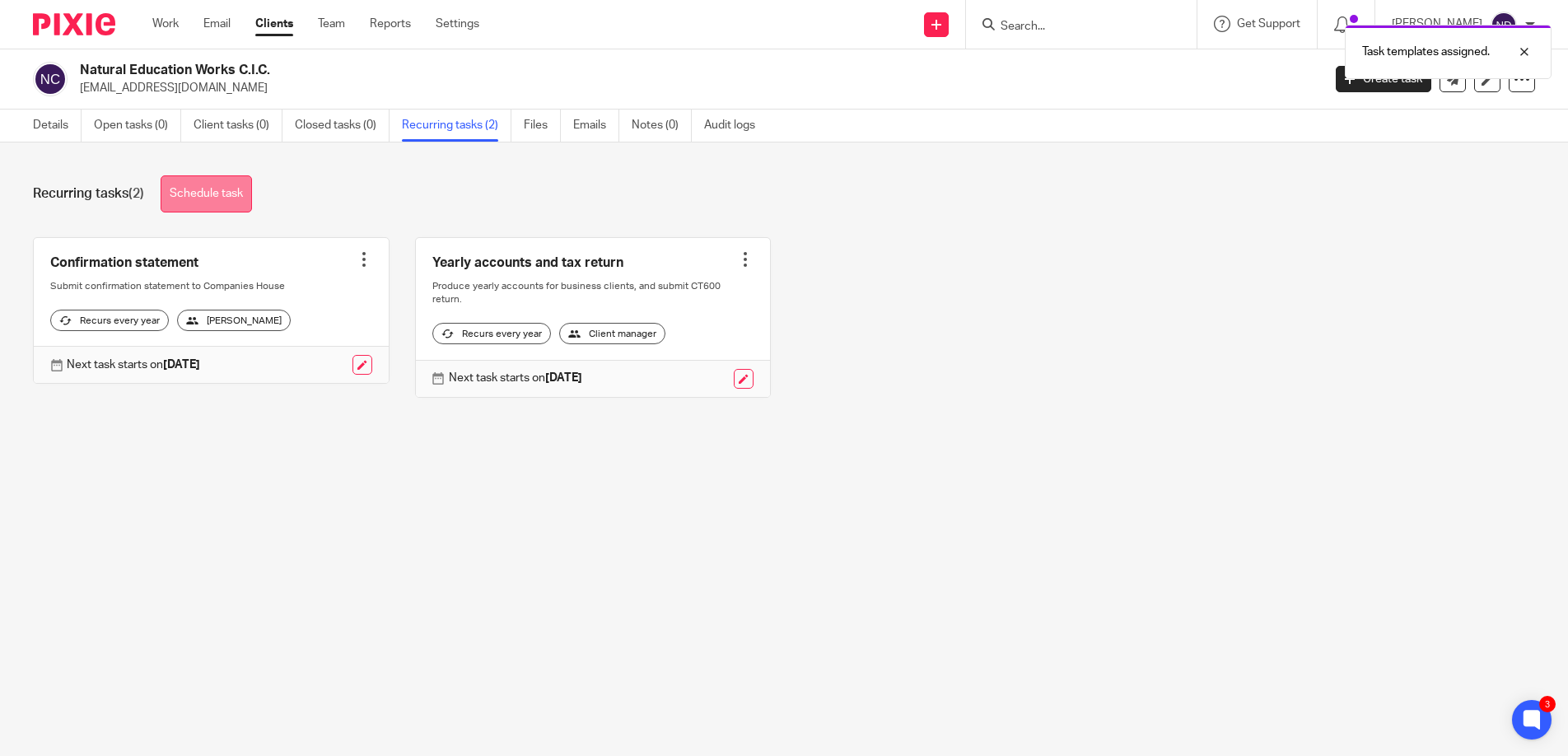
click at [216, 188] on link "Schedule task" at bounding box center [206, 194] width 92 height 37
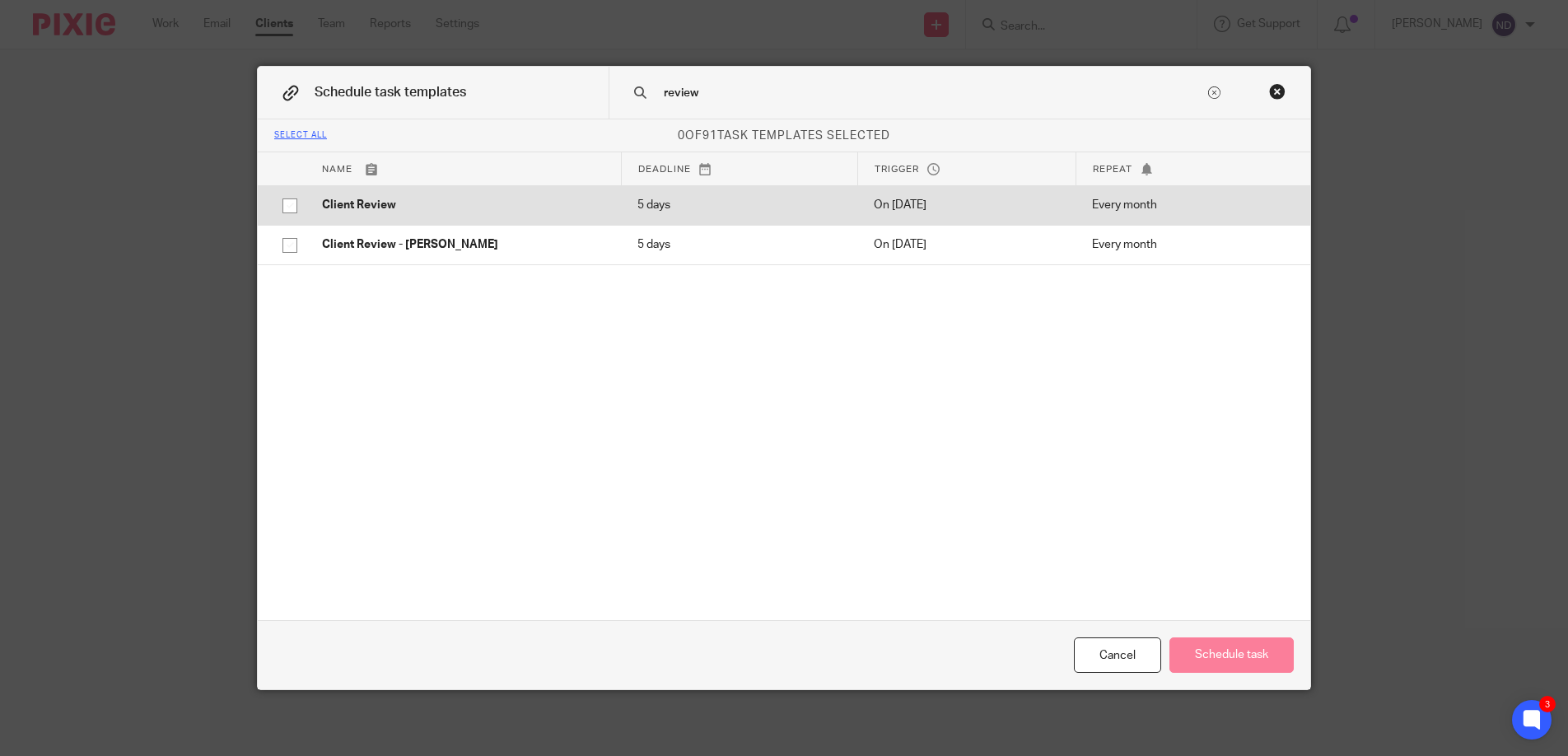
type input "review"
click at [360, 209] on p "Client Review" at bounding box center [463, 205] width 282 height 17
checkbox input "true"
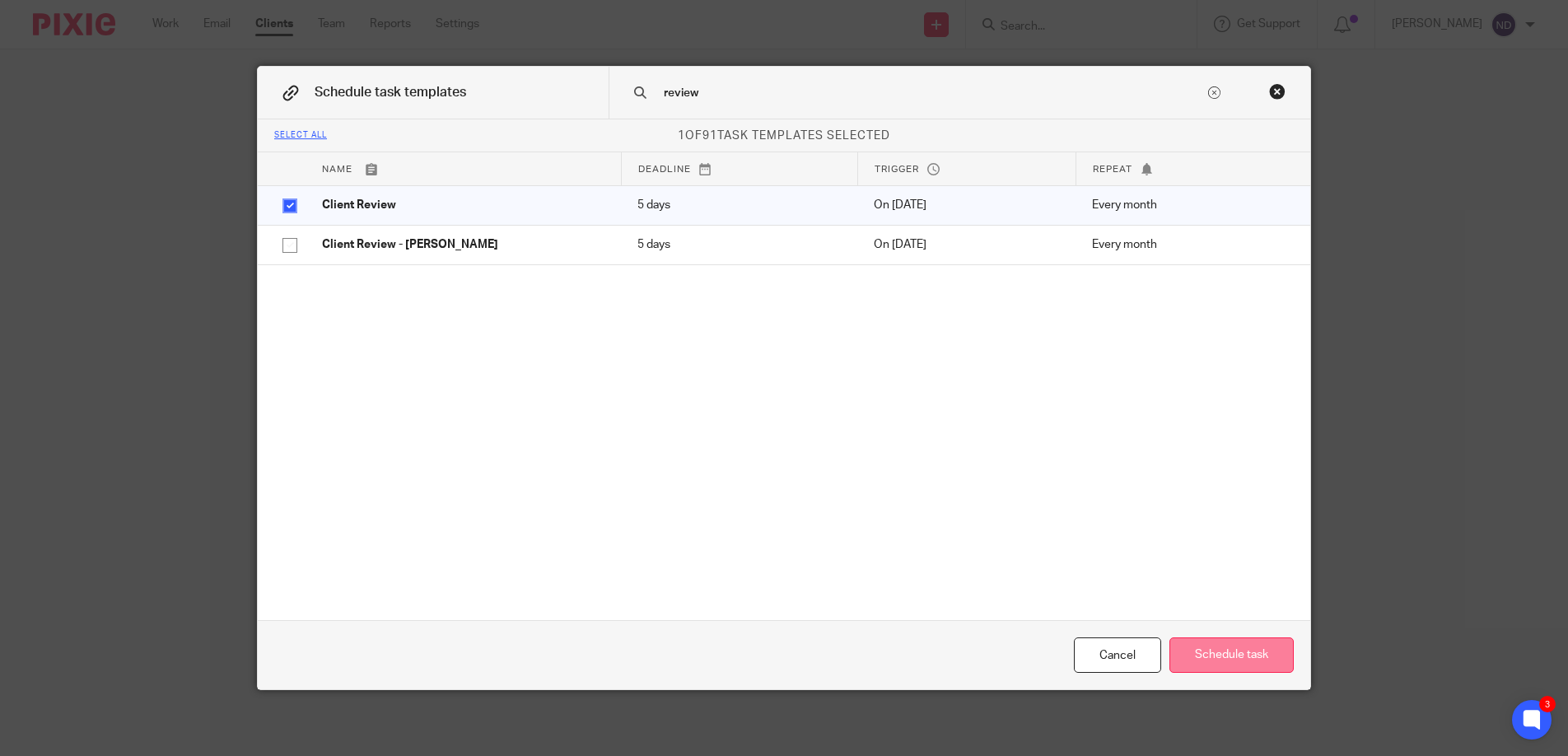
click at [1226, 651] on button "Schedule task" at bounding box center [1231, 655] width 124 height 35
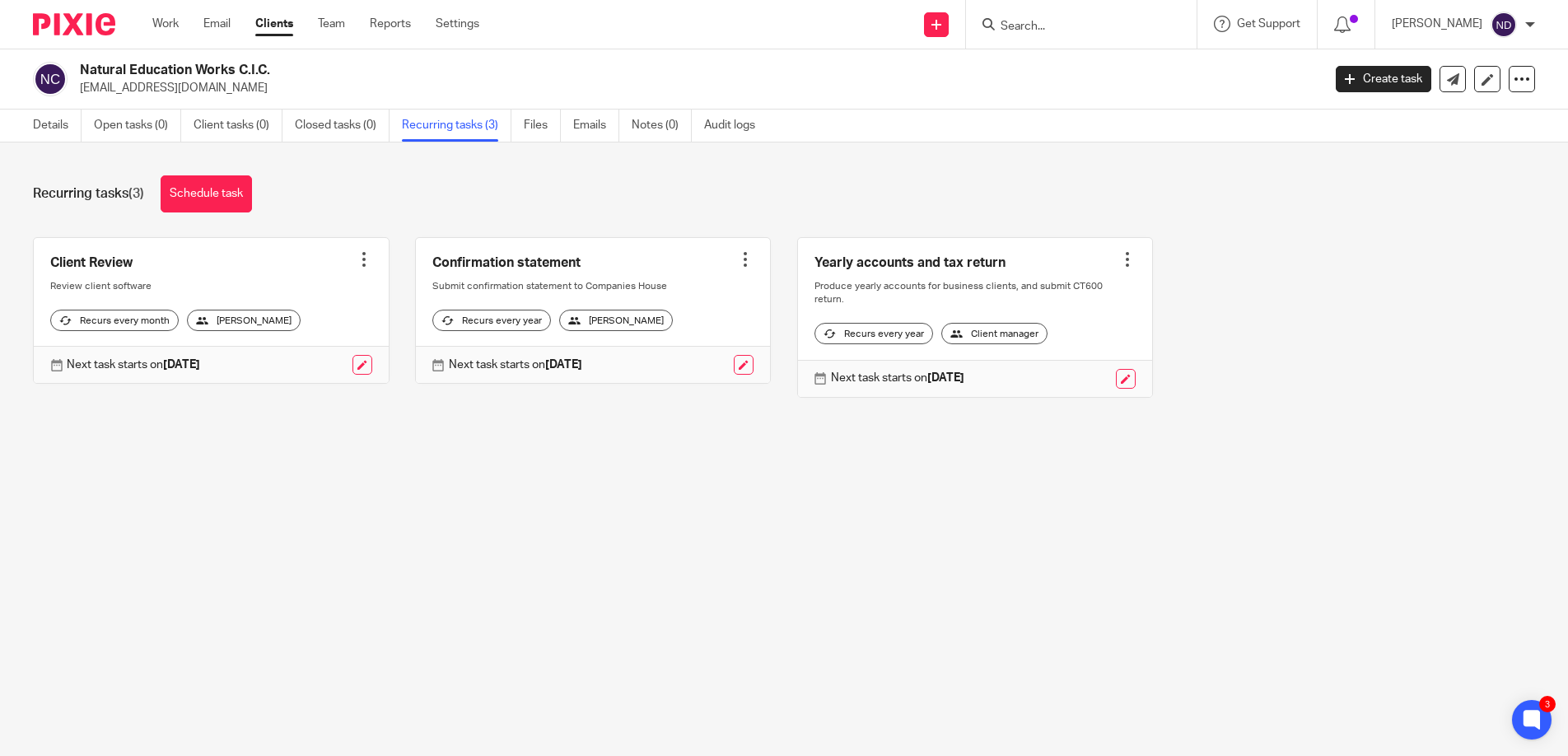
click at [252, 331] on div "[PERSON_NAME]" at bounding box center [243, 320] width 113 height 21
click at [368, 256] on div at bounding box center [363, 259] width 17 height 17
click at [269, 513] on main "Natural Education Works C.I.C. [EMAIL_ADDRESS][DOMAIN_NAME] Create task Update …" at bounding box center [784, 378] width 1568 height 756
click at [361, 375] on link at bounding box center [362, 364] width 20 height 20
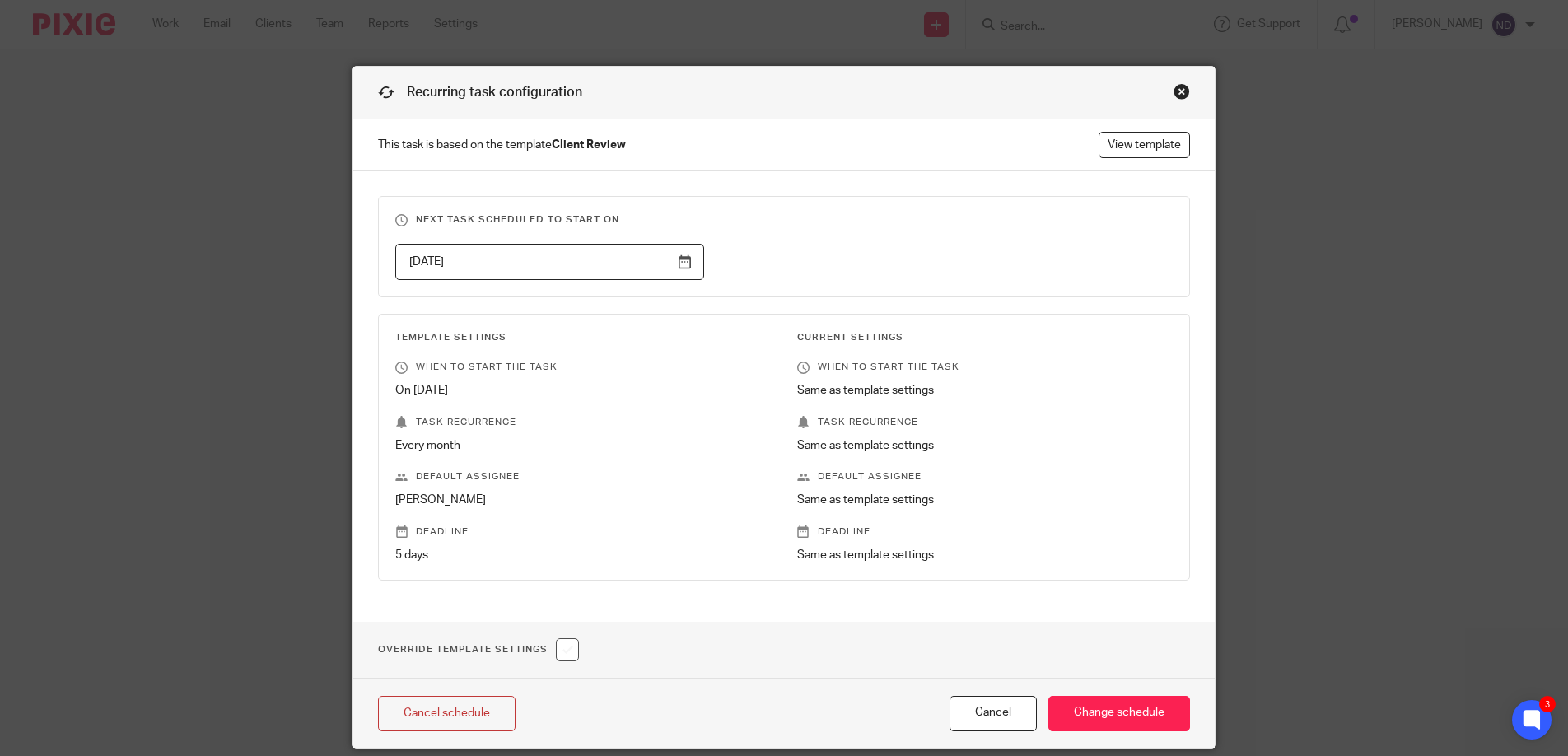
scroll to position [11, 0]
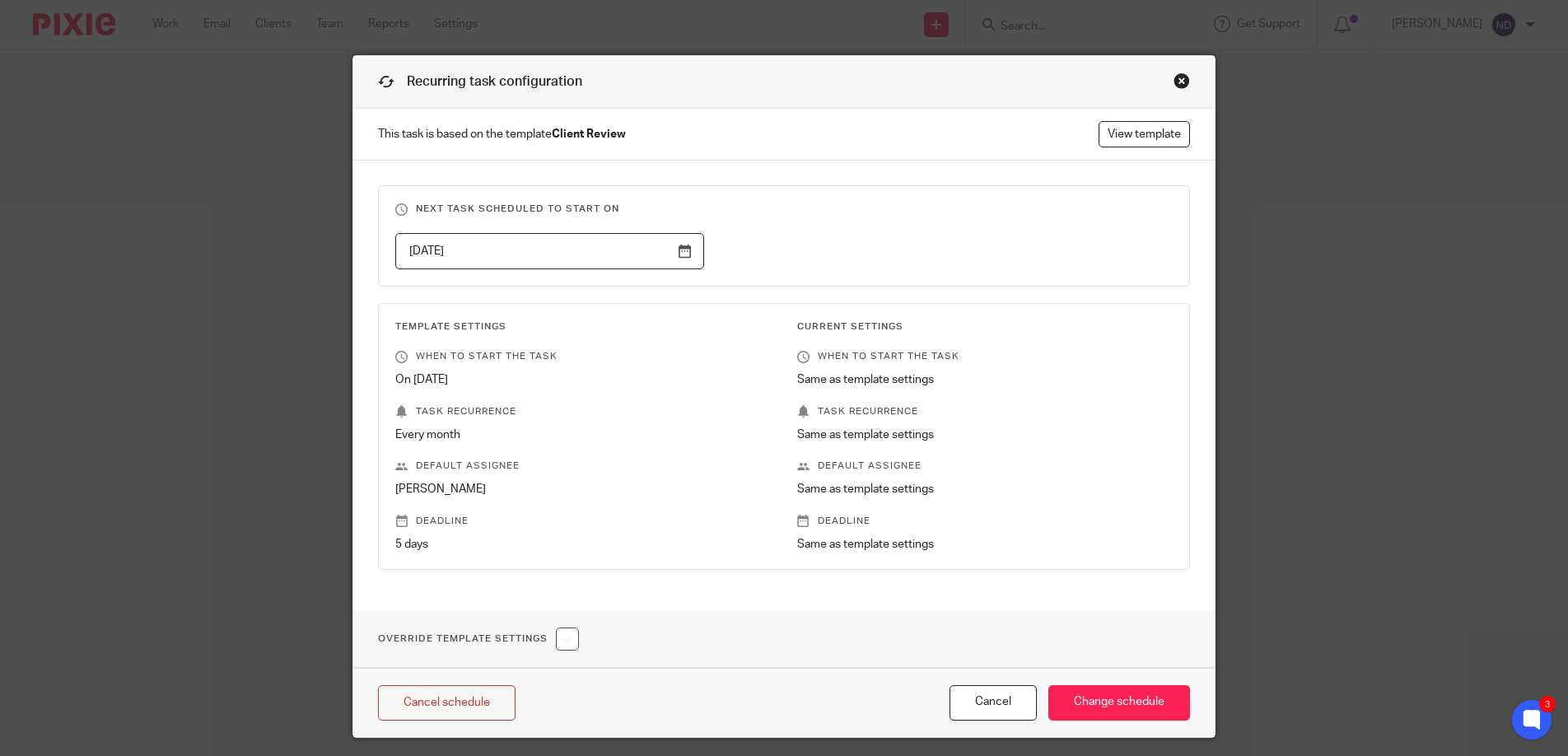
click at [1178, 81] on div "Close this dialog window" at bounding box center [1181, 80] width 17 height 17
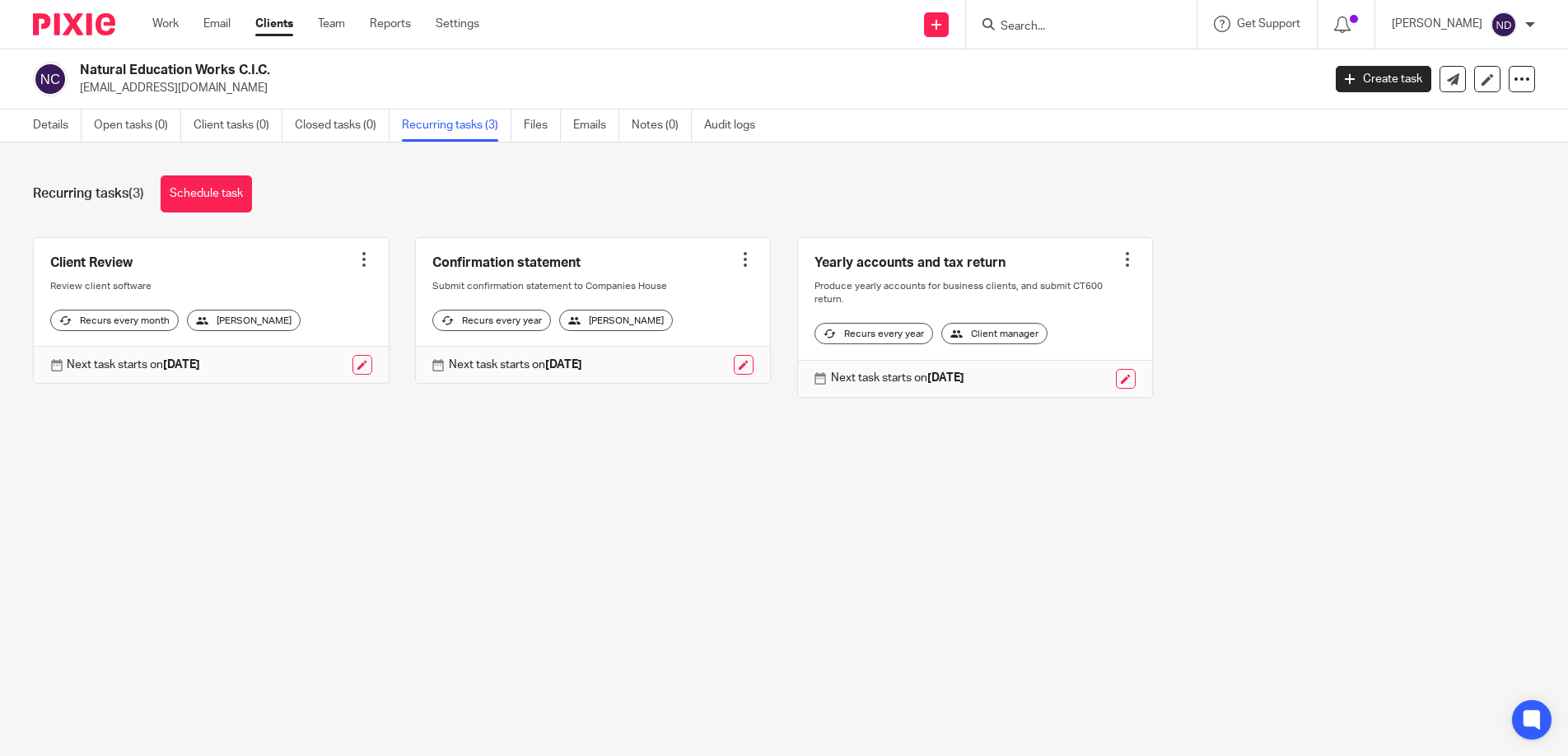
click at [262, 329] on div "[PERSON_NAME]" at bounding box center [243, 320] width 113 height 21
click at [361, 259] on div at bounding box center [363, 259] width 17 height 17
click at [302, 455] on div "Recurring tasks (3) Schedule task Client Review Create task Clone template Reca…" at bounding box center [784, 299] width 1568 height 313
click at [358, 375] on link at bounding box center [362, 364] width 20 height 20
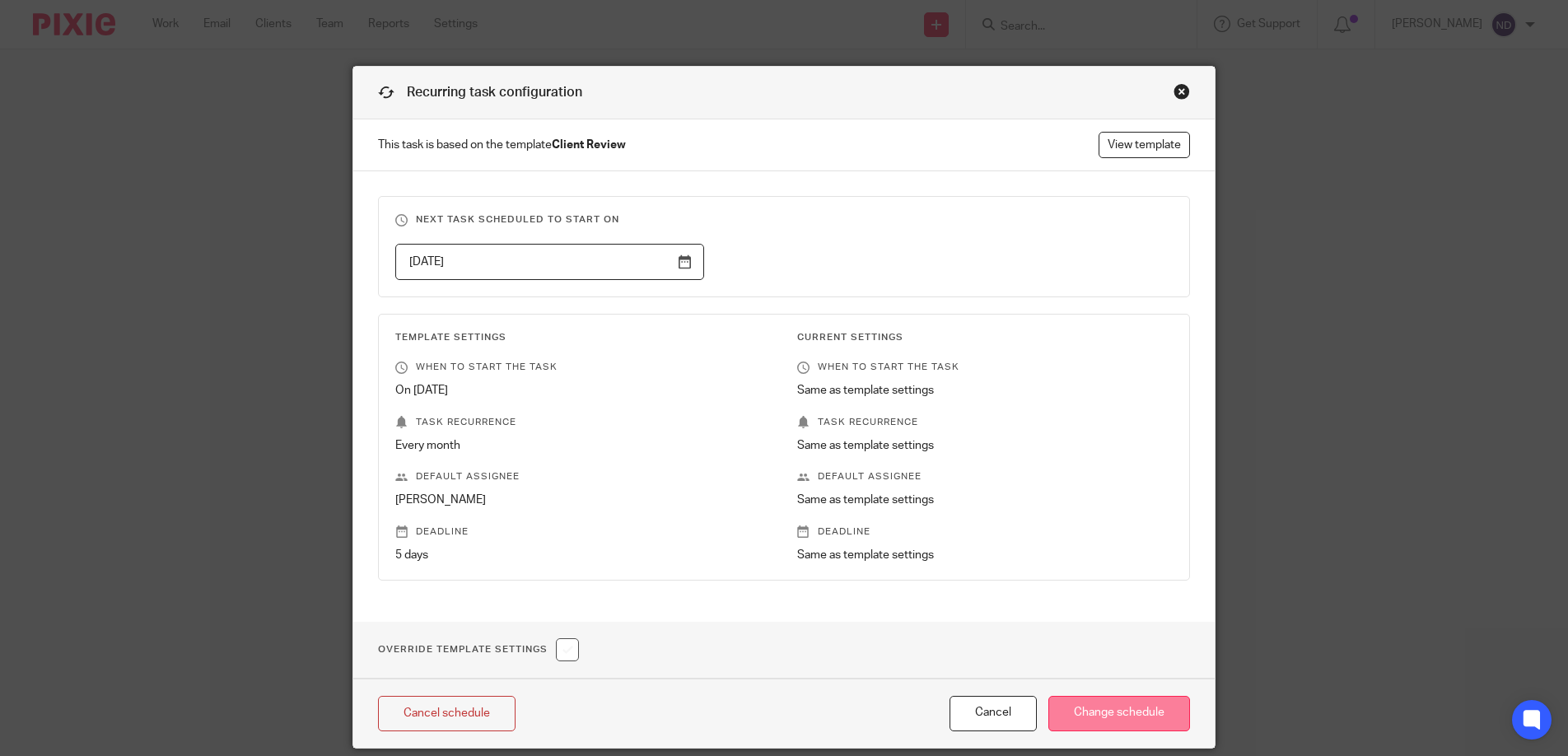
click at [1113, 709] on input "Change schedule" at bounding box center [1119, 714] width 142 height 35
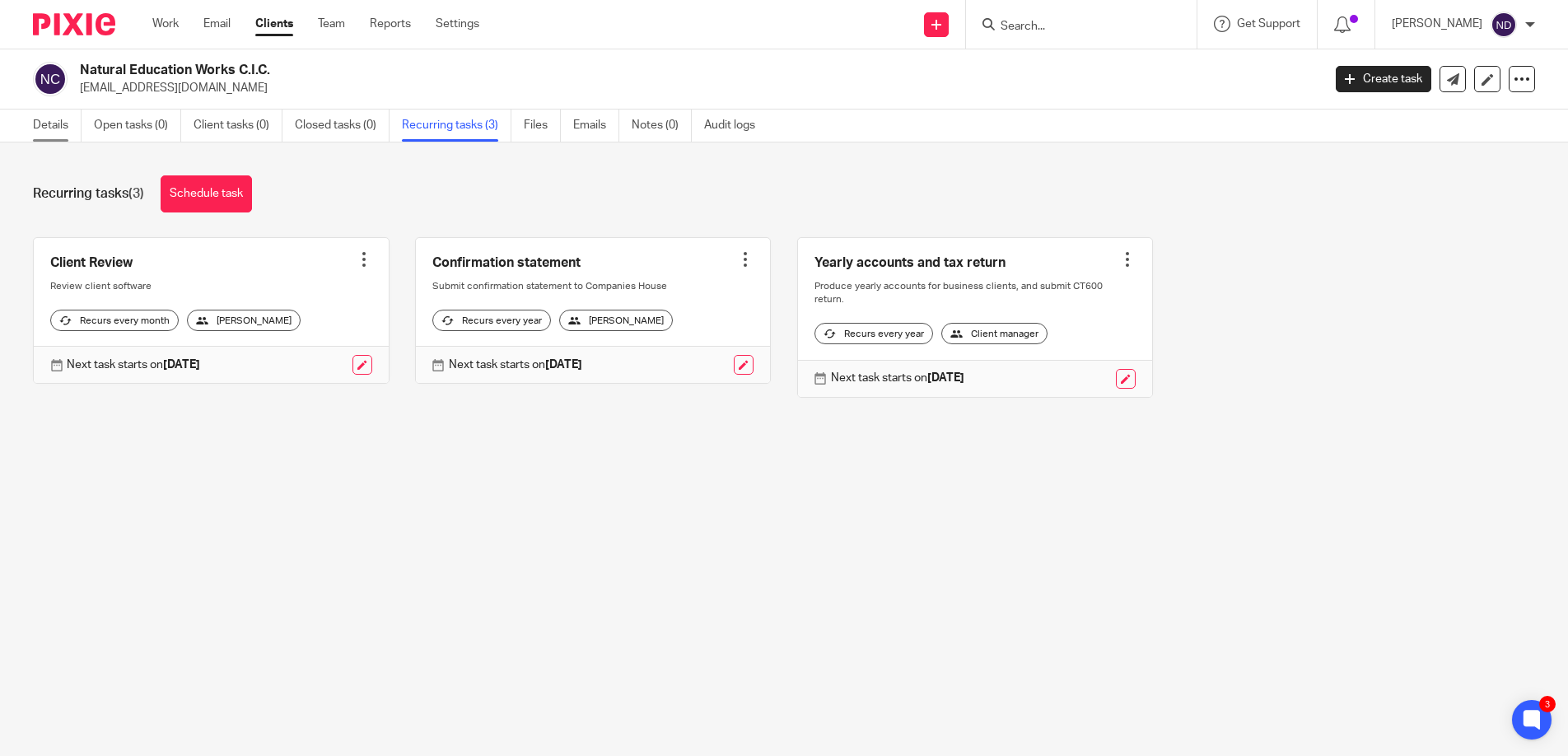
click at [33, 117] on link "Details" at bounding box center [58, 125] width 49 height 32
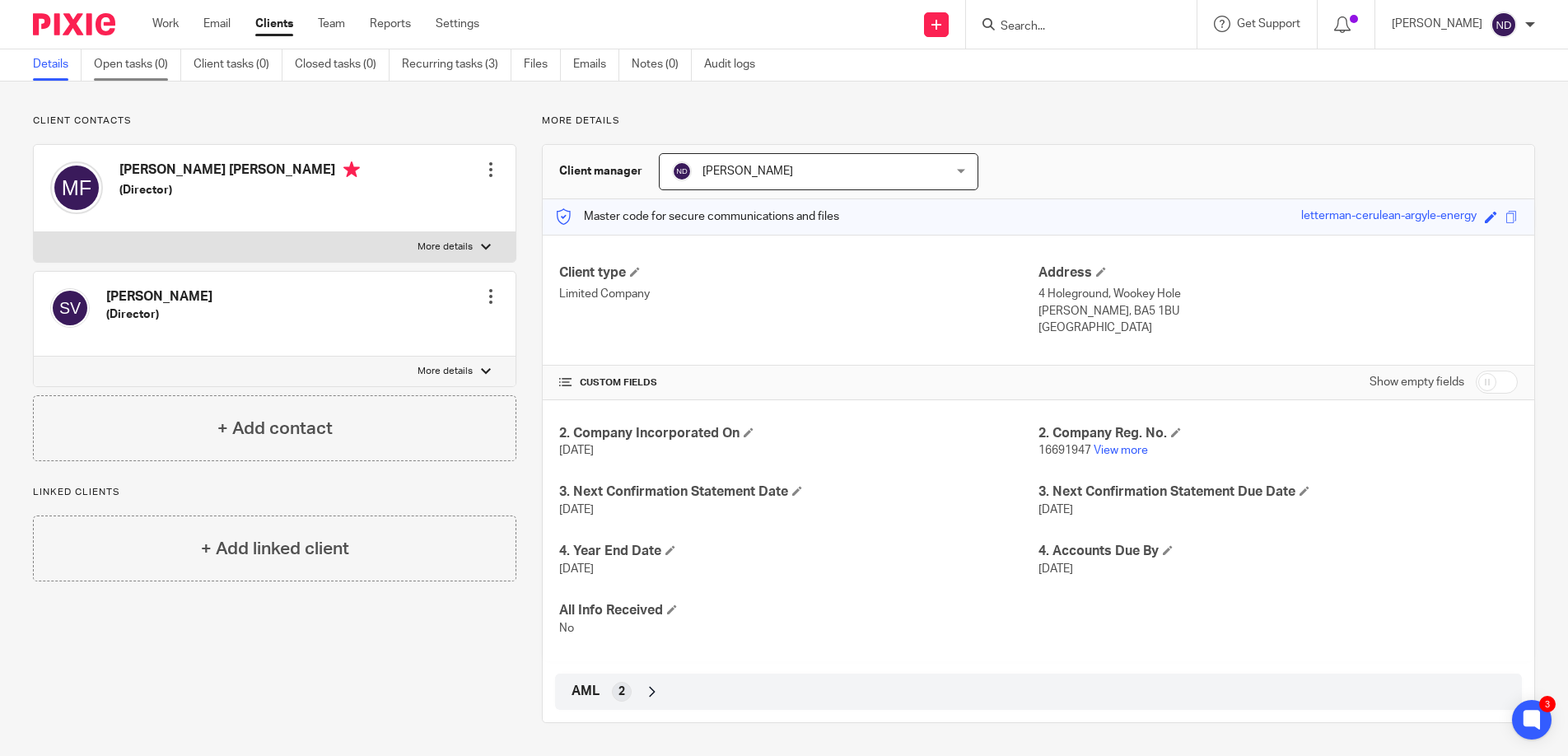
scroll to position [58, 0]
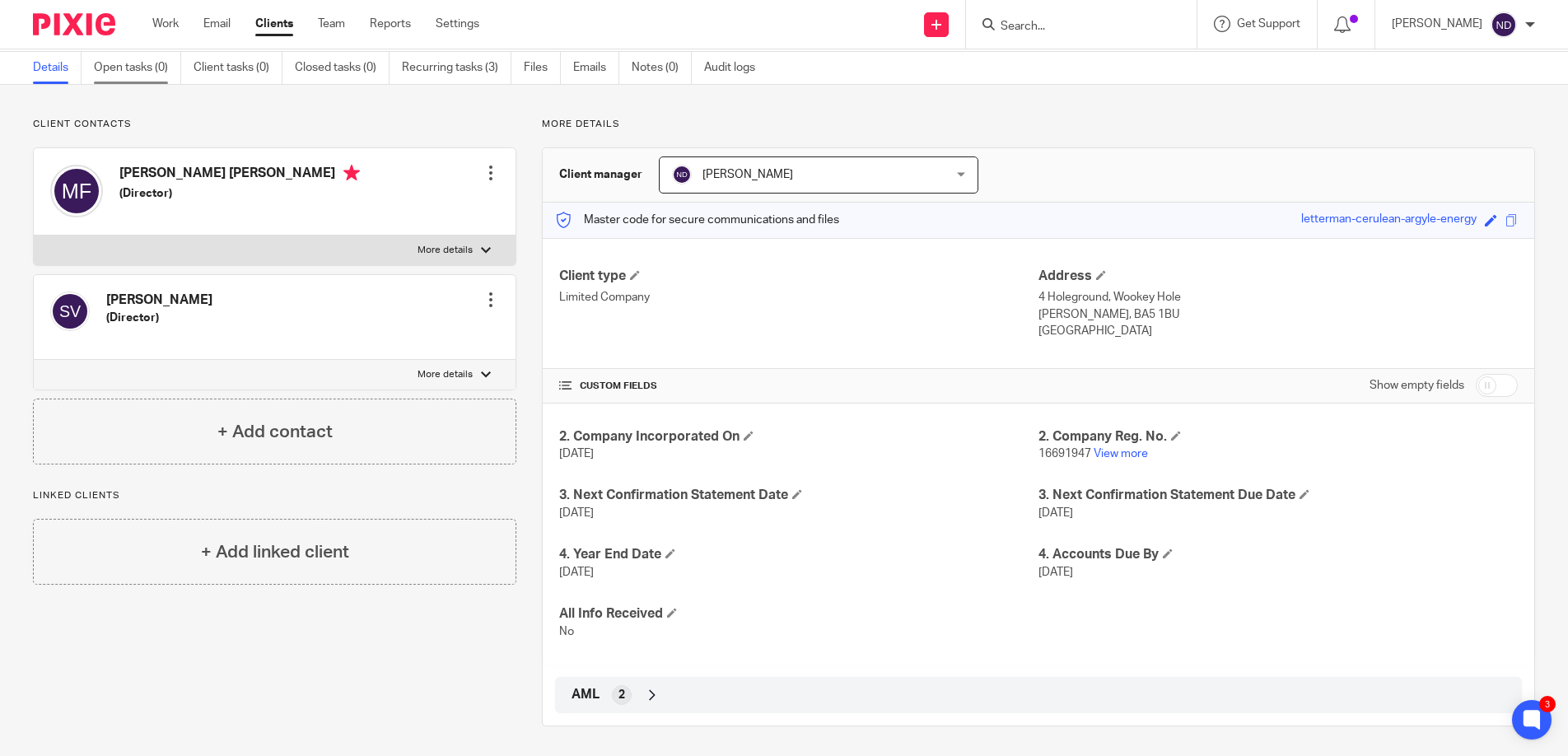
click at [119, 72] on link "Open tasks (0)" at bounding box center [137, 67] width 87 height 32
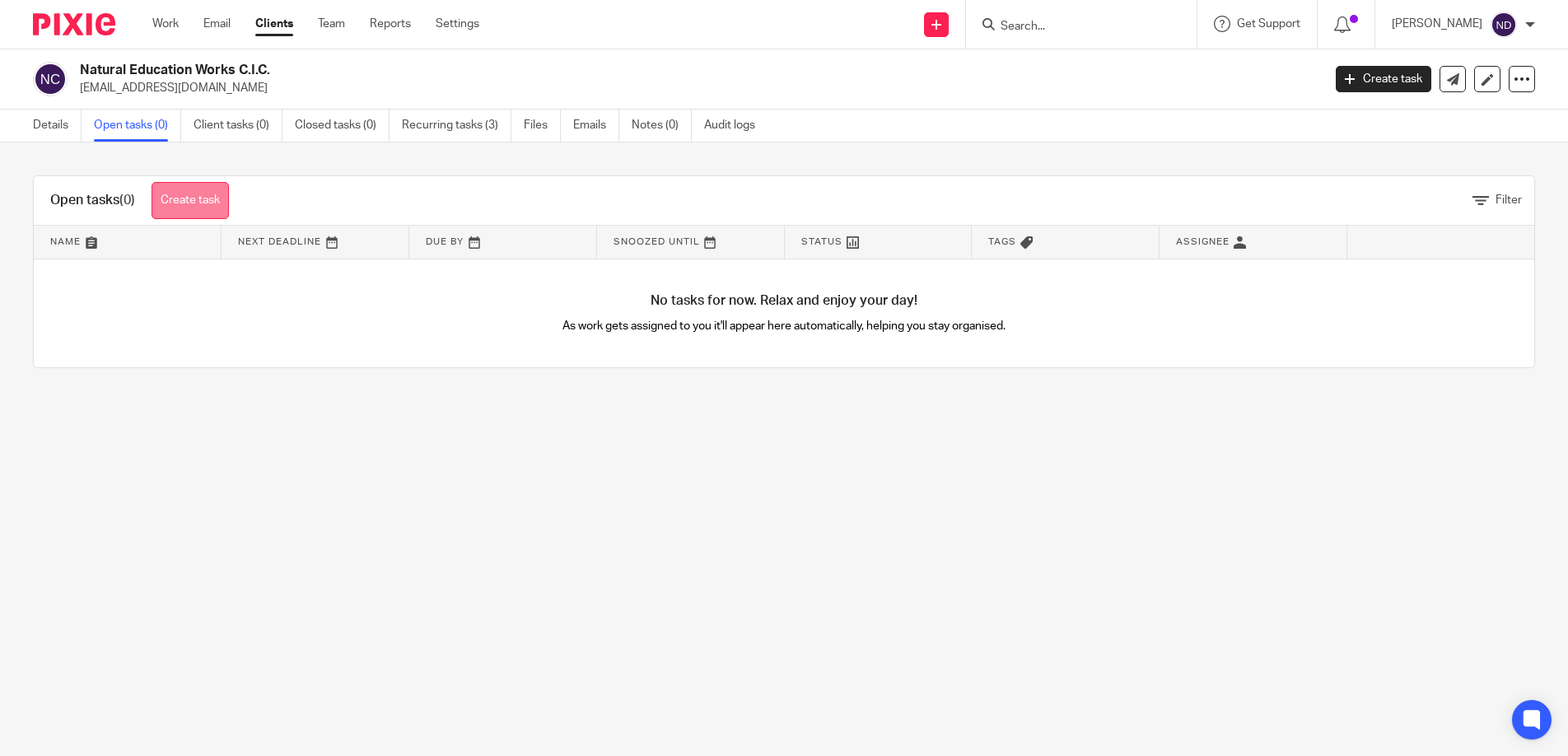
click at [193, 197] on link "Create task" at bounding box center [189, 200] width 77 height 37
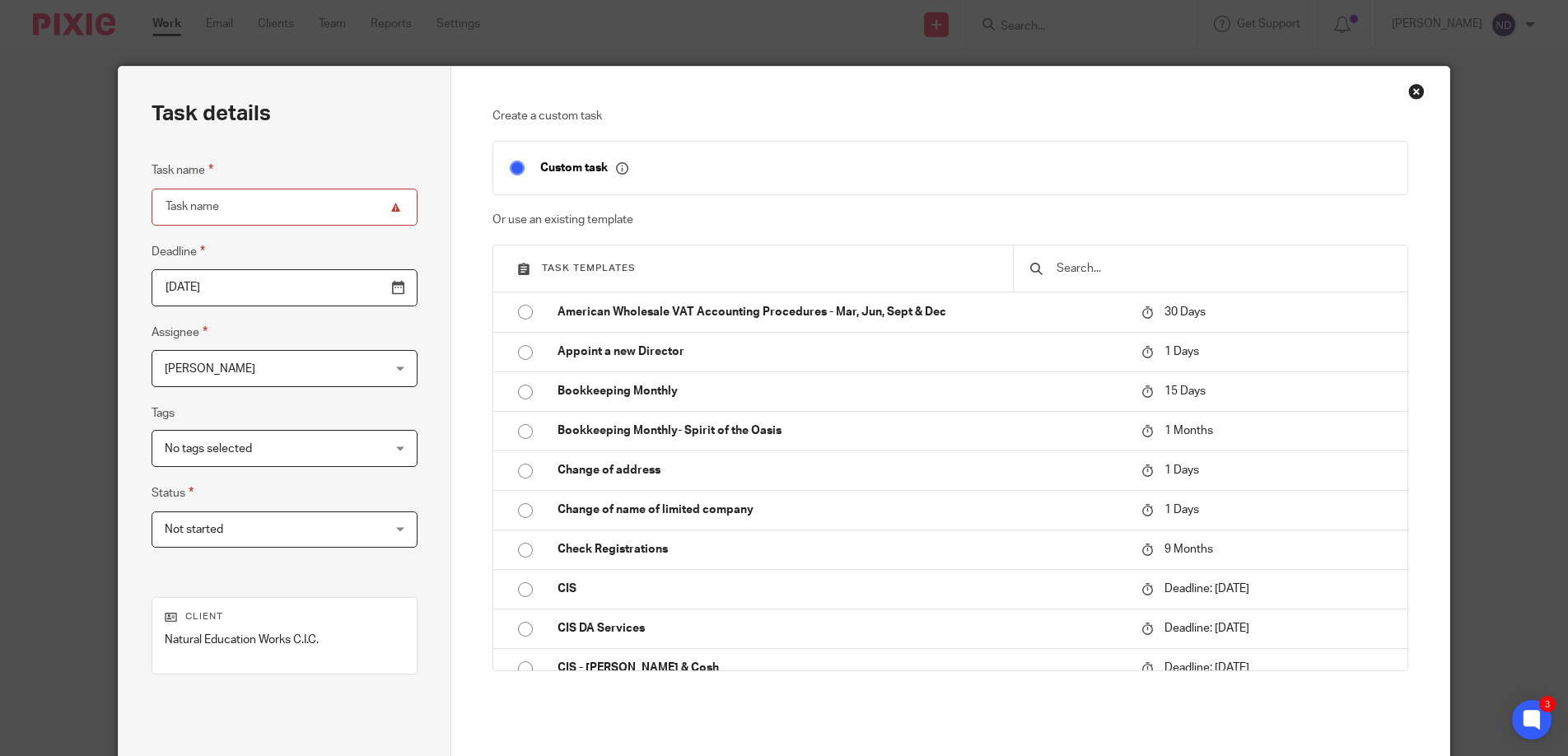
click at [1091, 273] on input "text" at bounding box center [1222, 269] width 336 height 19
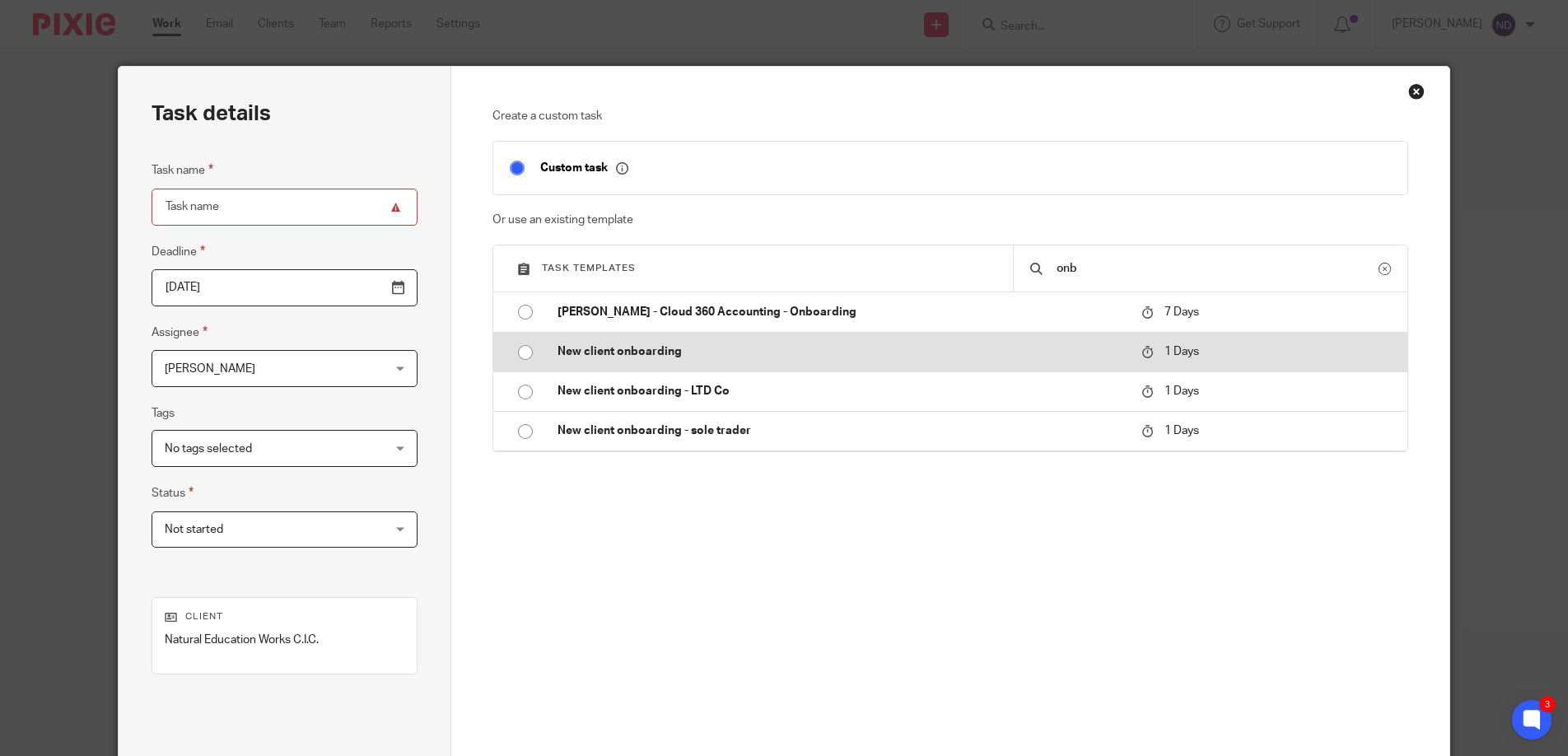
type input "onb"
click at [813, 351] on p "New client onboarding" at bounding box center [841, 352] width 567 height 17
type input "[DATE]"
type input "New client onboarding"
checkbox input "false"
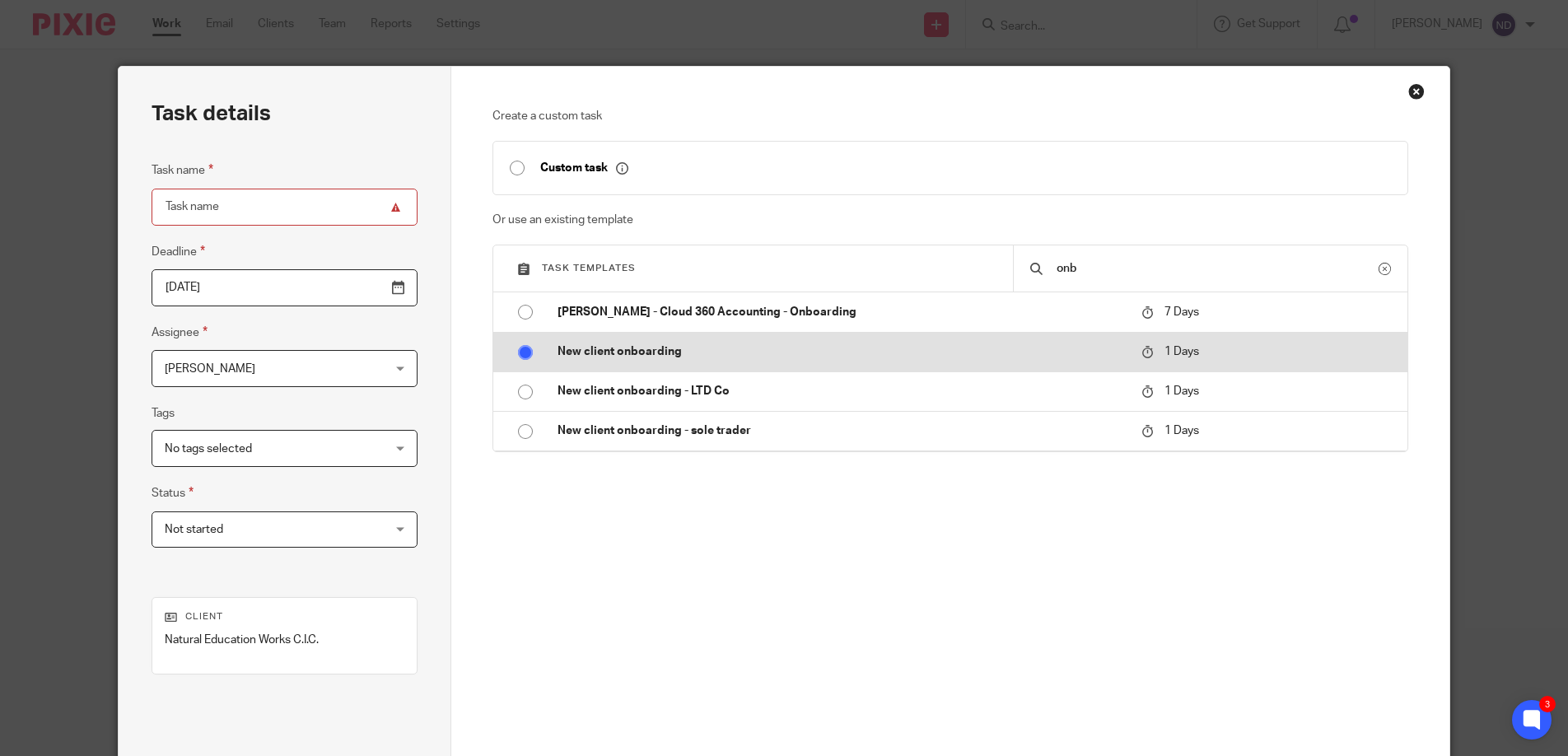
radio input "true"
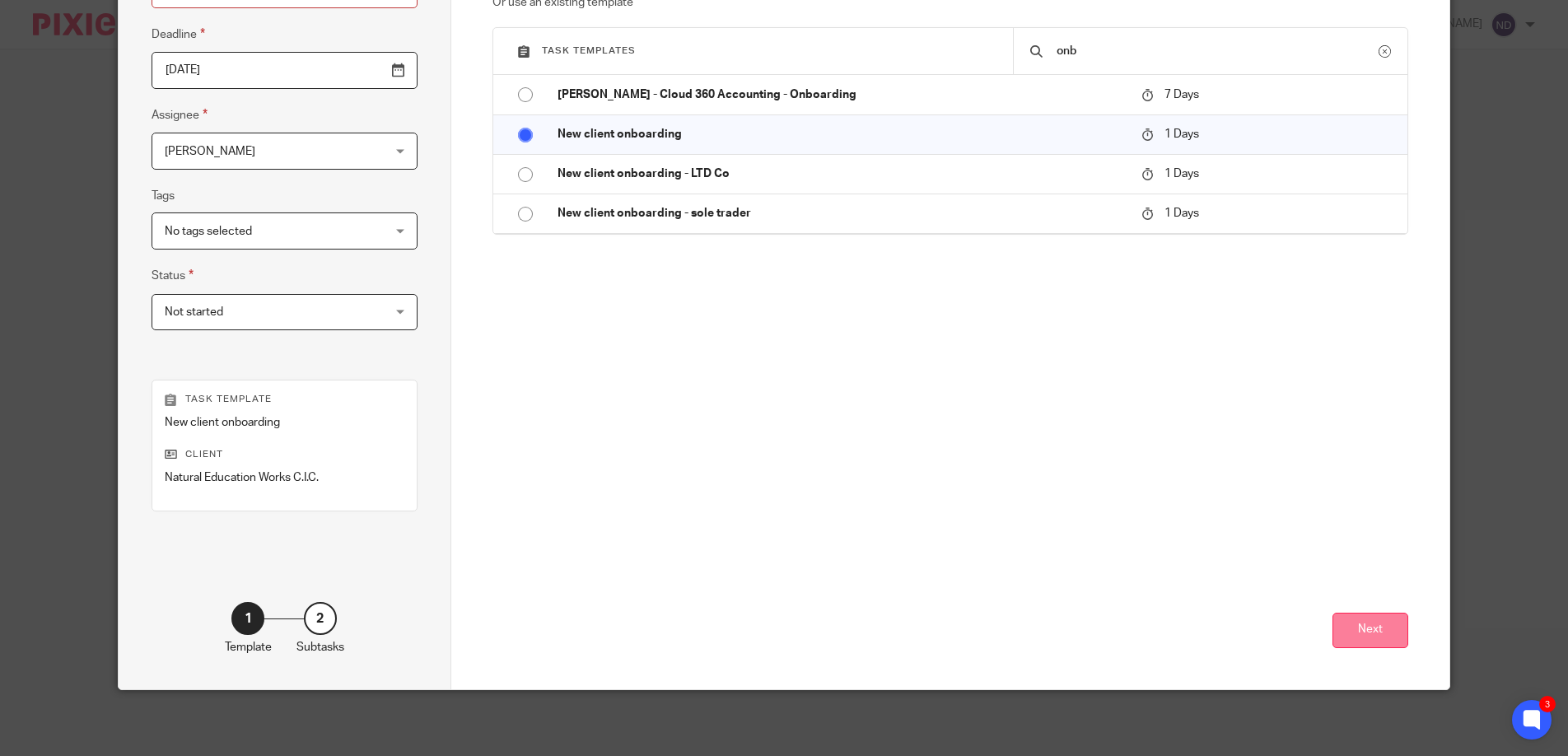
scroll to position [218, 0]
click at [1368, 626] on button "Next" at bounding box center [1371, 630] width 76 height 35
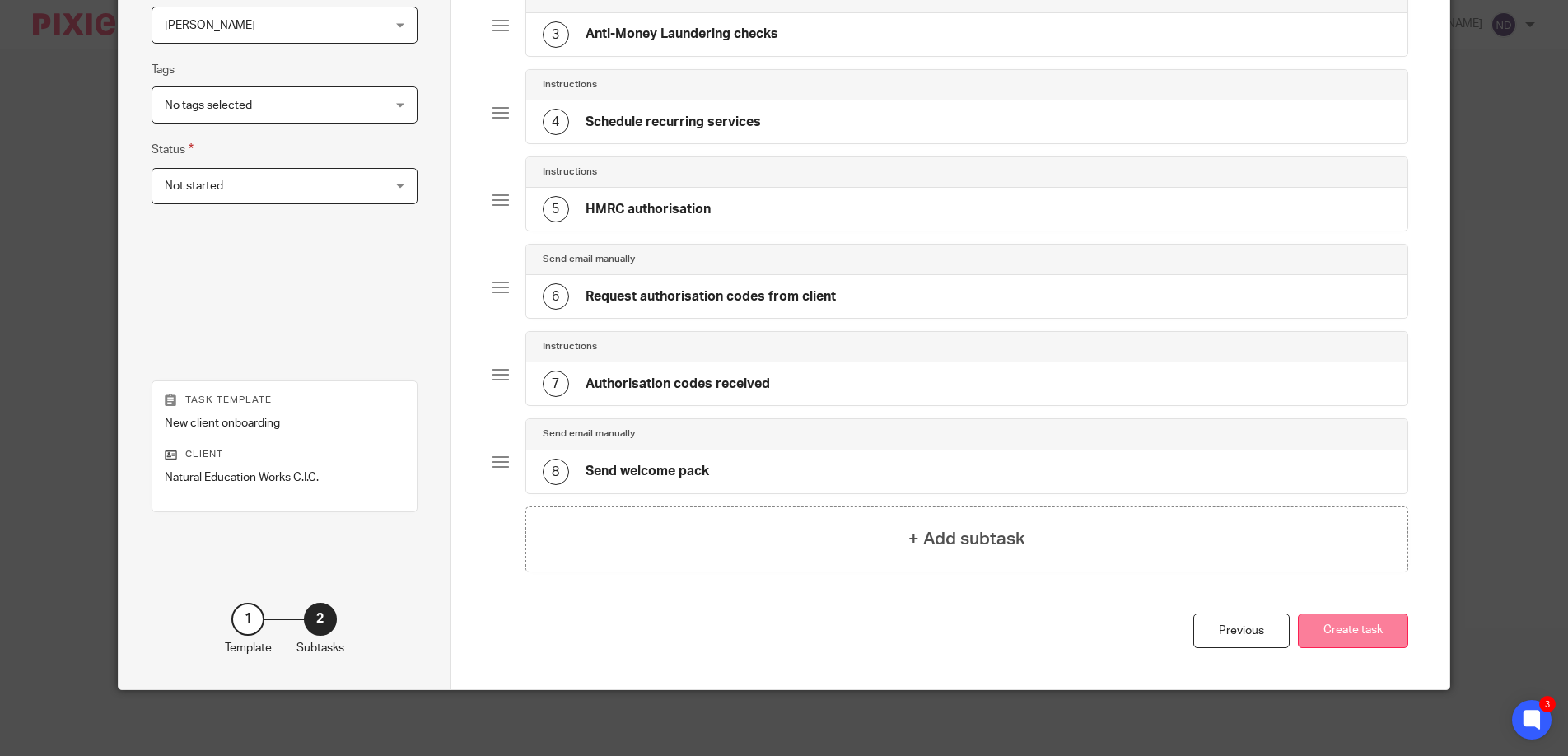
scroll to position [339, 0]
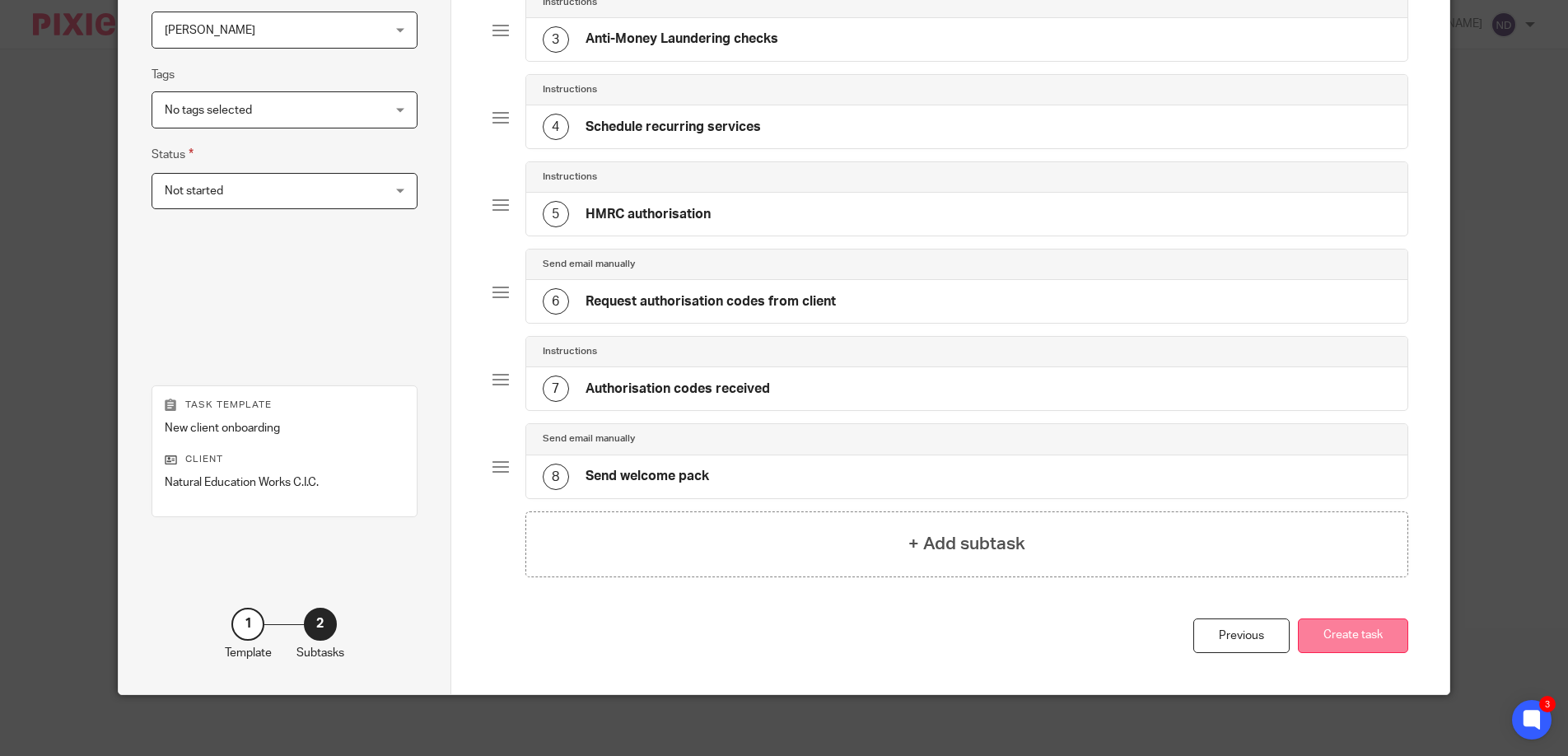
click at [1346, 633] on button "Create task" at bounding box center [1352, 636] width 110 height 35
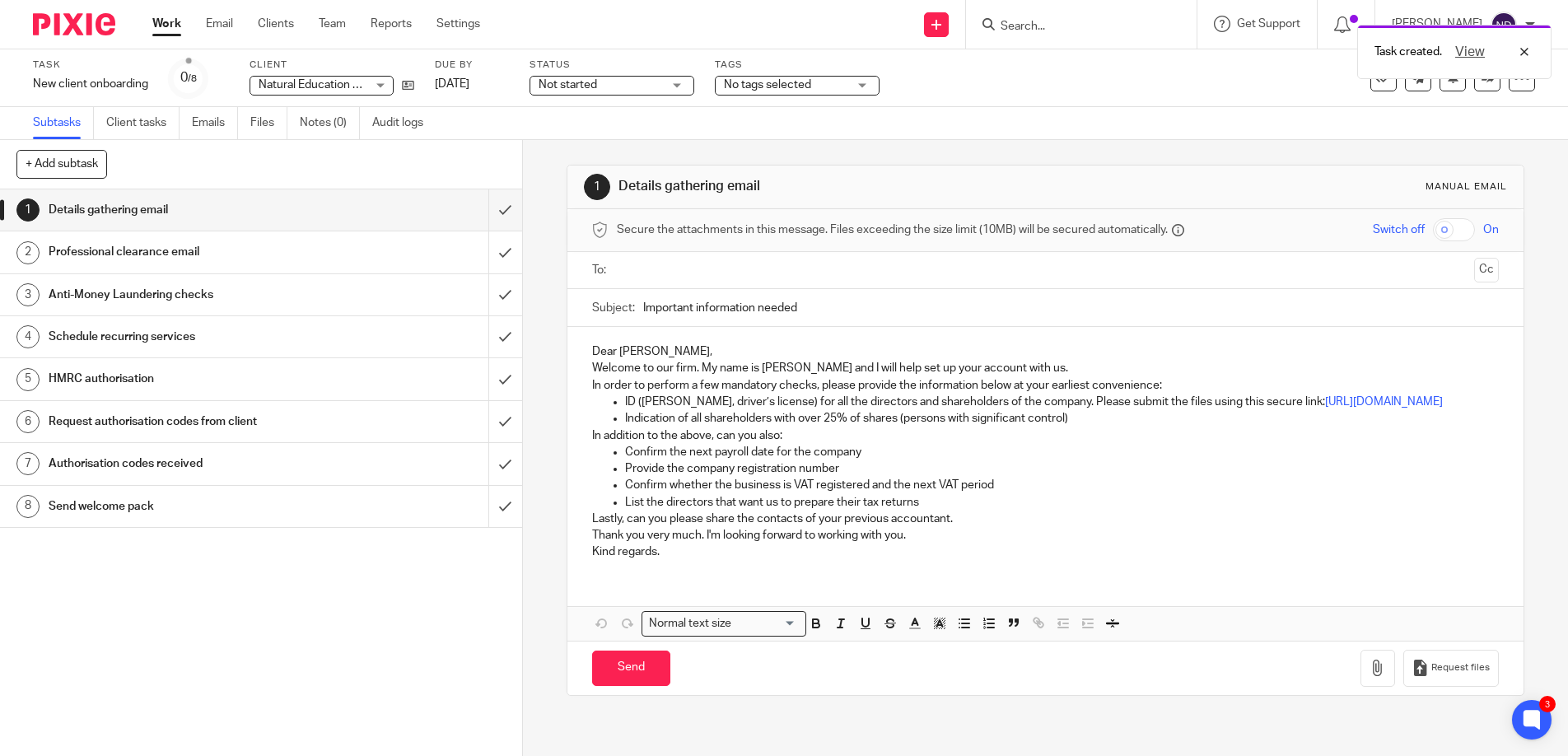
click at [629, 264] on input "text" at bounding box center [1045, 270] width 845 height 19
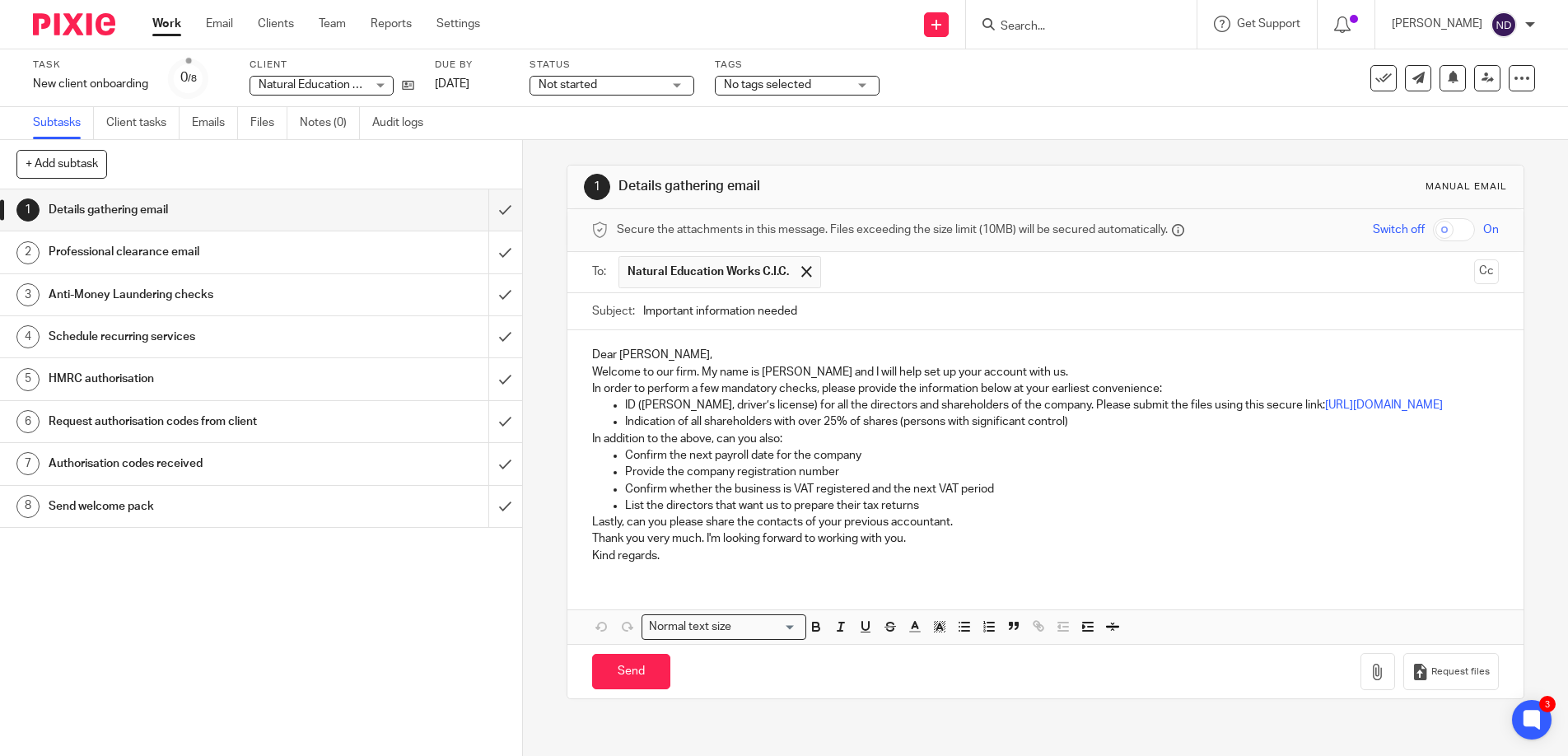
click at [679, 349] on p "Dear Matthew," at bounding box center [1045, 355] width 907 height 17
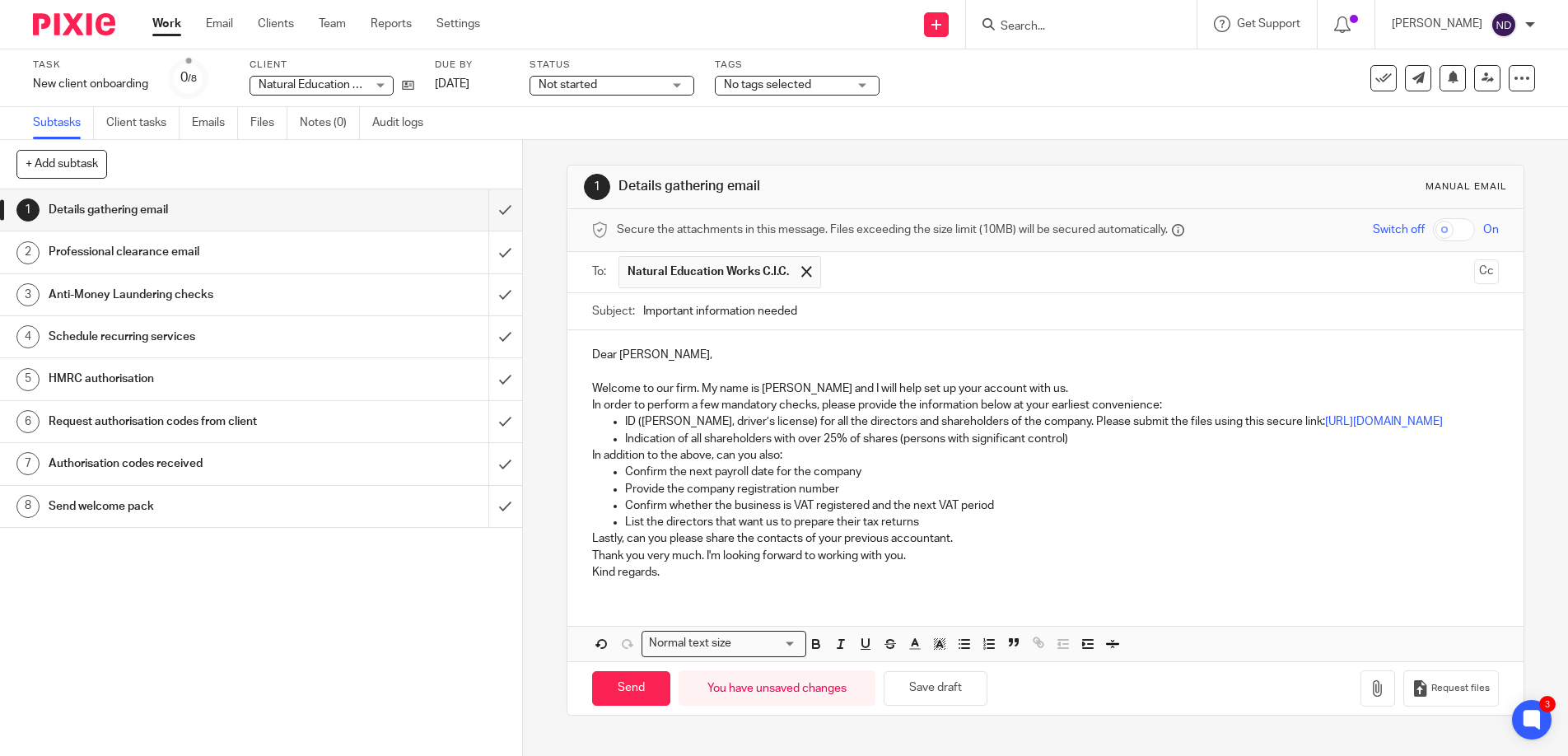
drag, startPoint x: 891, startPoint y: 491, endPoint x: 884, endPoint y: 488, distance: 7.6
click at [890, 481] on p "Confirm the next payroll date for the company" at bounding box center [1062, 472] width 875 height 17
drag, startPoint x: 875, startPoint y: 481, endPoint x: 632, endPoint y: 487, distance: 243.1
click at [619, 486] on ul "Confirm the next payroll date for the company Provide the company registration …" at bounding box center [1045, 497] width 907 height 66
drag, startPoint x: 841, startPoint y: 502, endPoint x: 610, endPoint y: 504, distance: 231.0
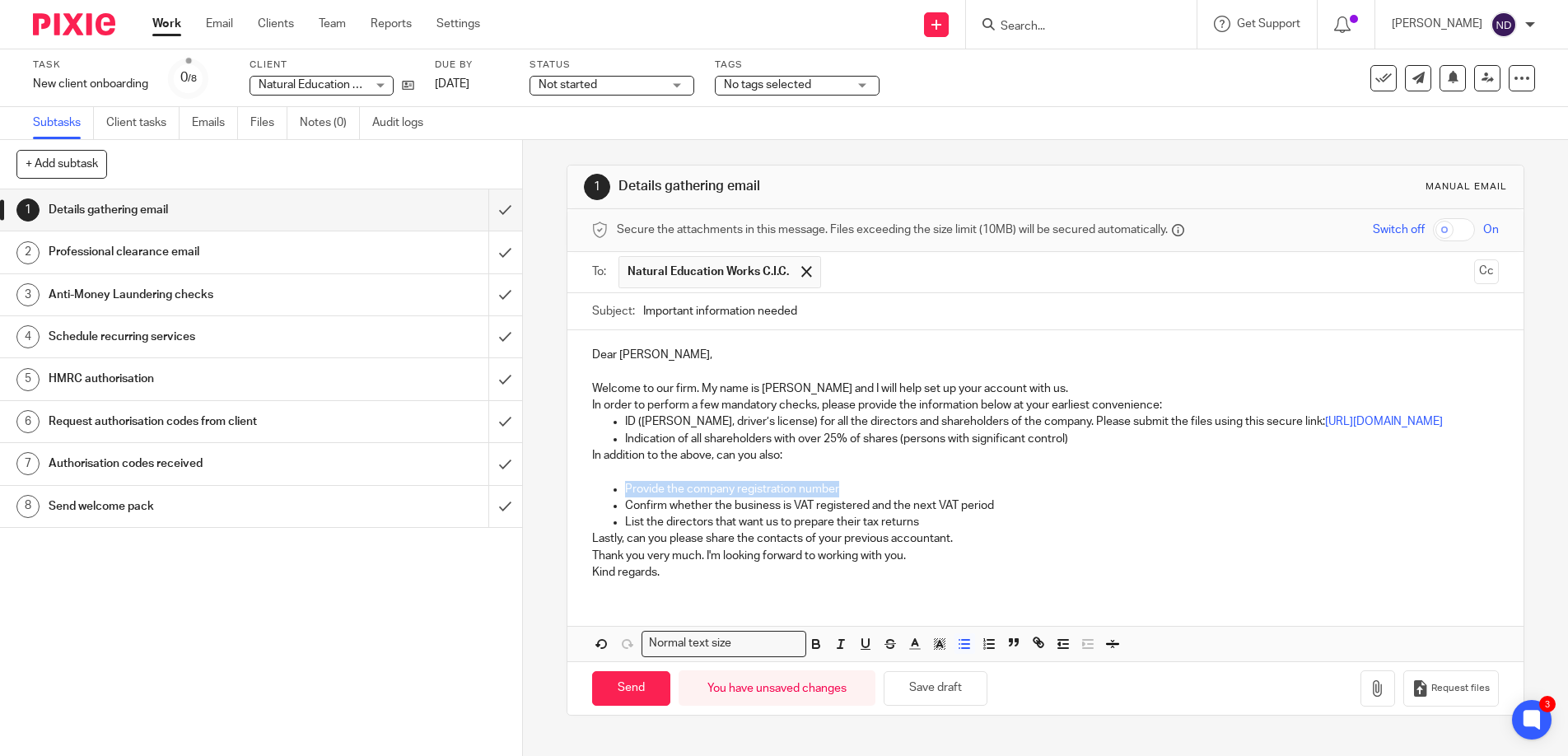
click at [610, 504] on ul "Provide the company registration number Confirm whether the business is VAT reg…" at bounding box center [1045, 506] width 907 height 50
drag, startPoint x: 996, startPoint y: 519, endPoint x: 611, endPoint y: 525, distance: 385.0
click at [611, 525] on ul "Confirm whether the business is VAT registered and the next VAT period List the…" at bounding box center [1045, 514] width 907 height 34
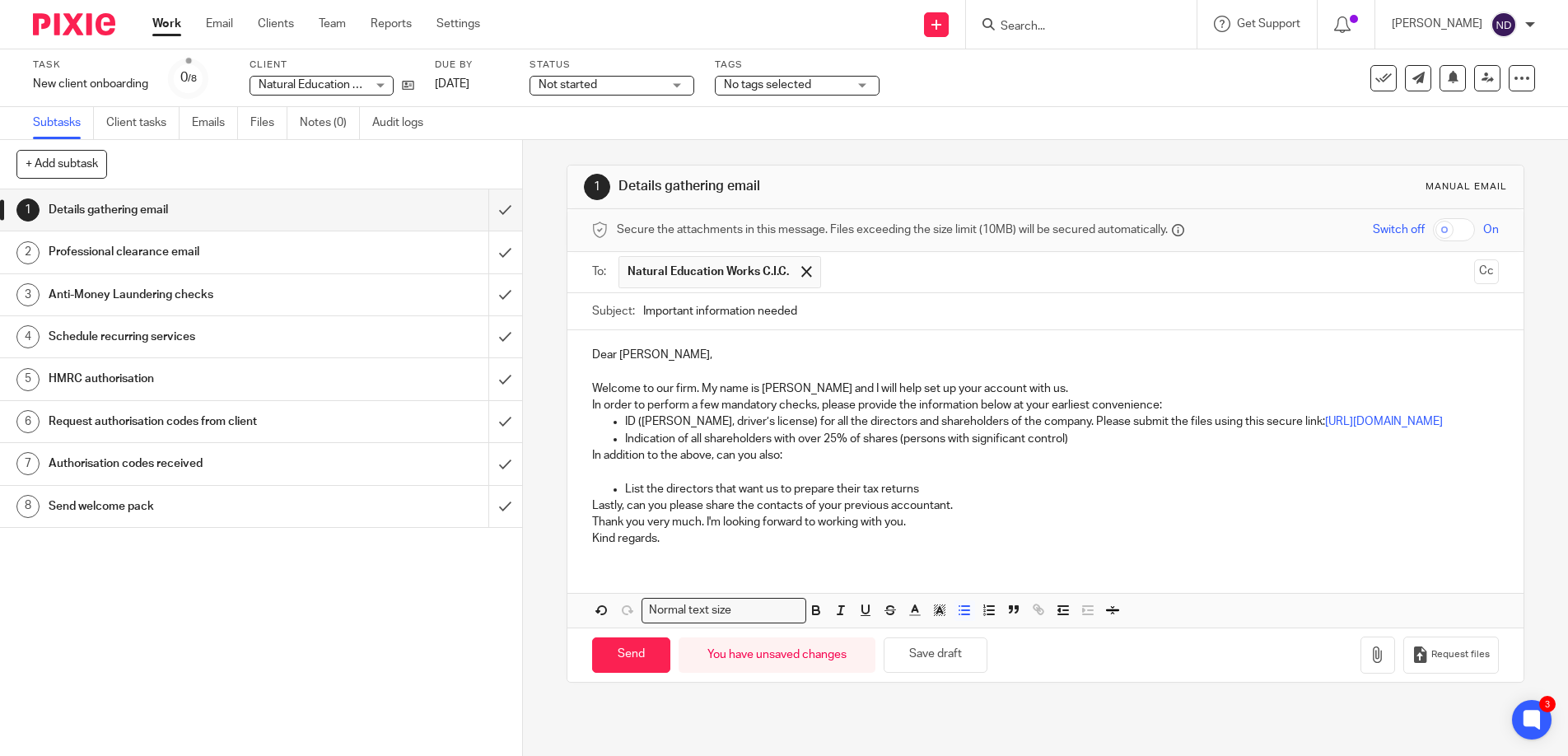
click at [927, 497] on p "List the directors that want us to prepare their tax returns" at bounding box center [1062, 489] width 875 height 17
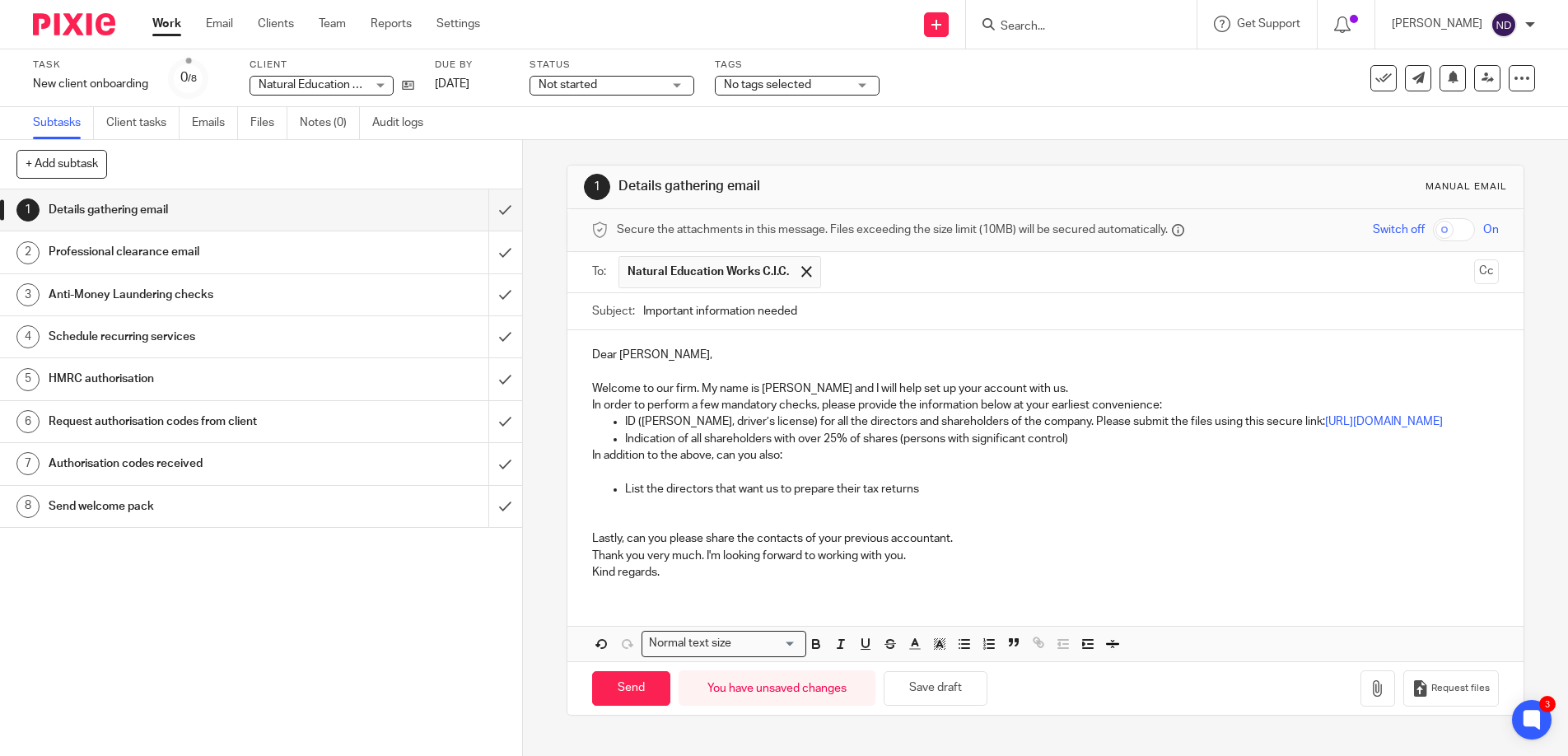
click at [961, 547] on p "Lastly, can you please share the contacts of your previous accountant." at bounding box center [1045, 538] width 907 height 17
drag, startPoint x: 953, startPoint y: 551, endPoint x: 595, endPoint y: 560, distance: 358.1
click at [581, 558] on div "Dear Matthew, Welcome to our firm. My name is Niall and I will help set up your…" at bounding box center [1046, 461] width 957 height 263
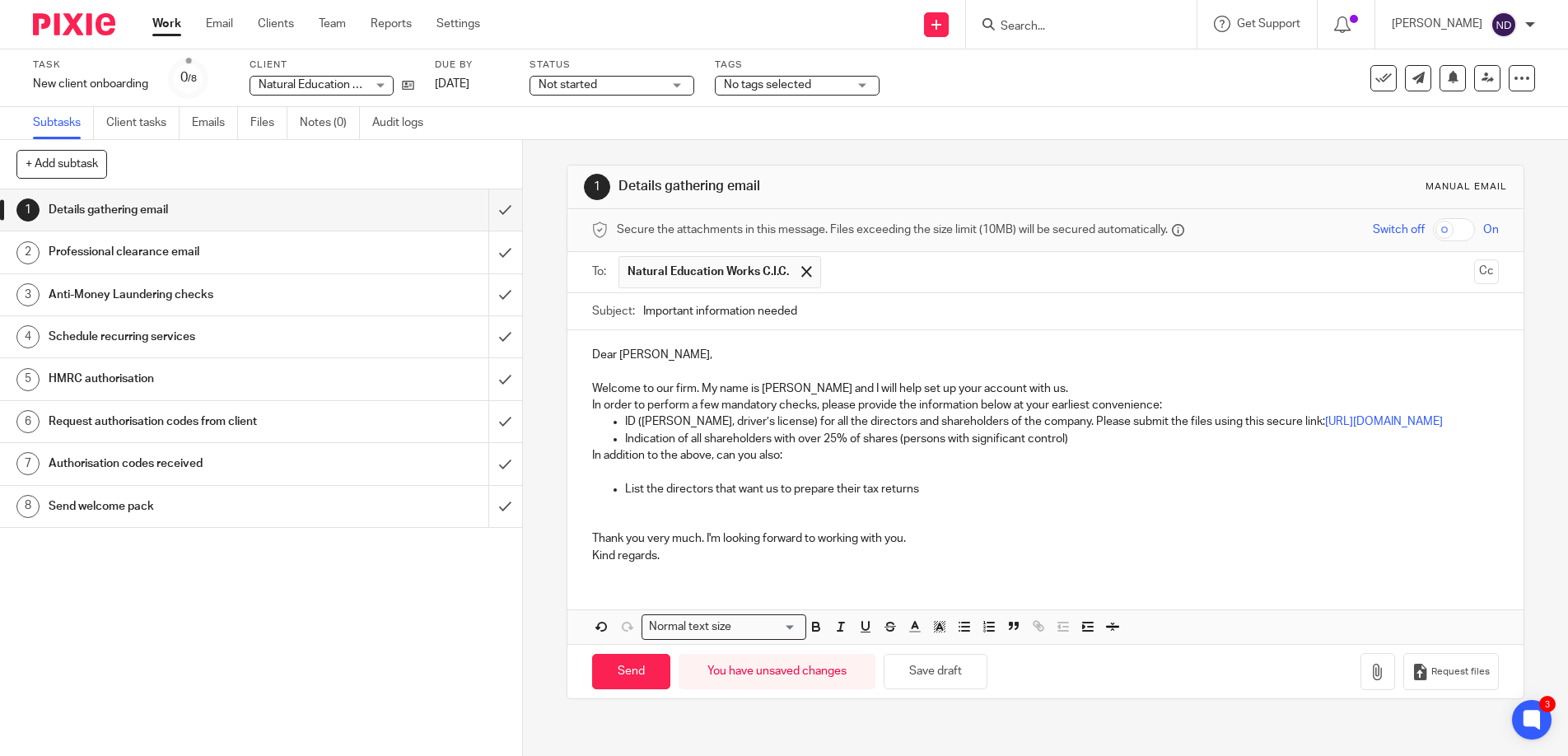
click at [674, 565] on p "Kind regards." at bounding box center [1045, 556] width 907 height 17
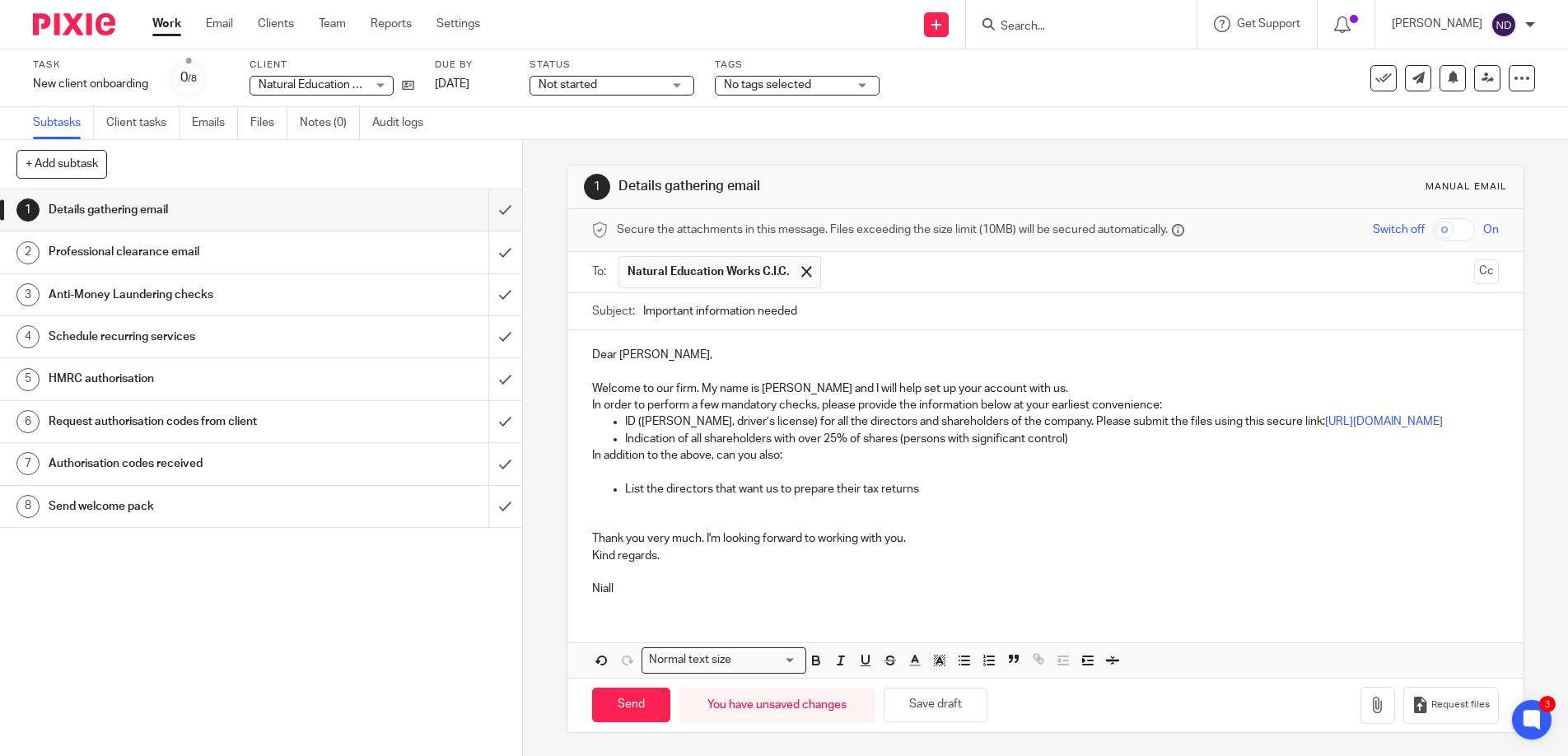
scroll to position [18, 0]
click at [1000, 416] on p "ID (e.g. Passport, driver’s license) for all the directors and shareholders of …" at bounding box center [1062, 420] width 875 height 17
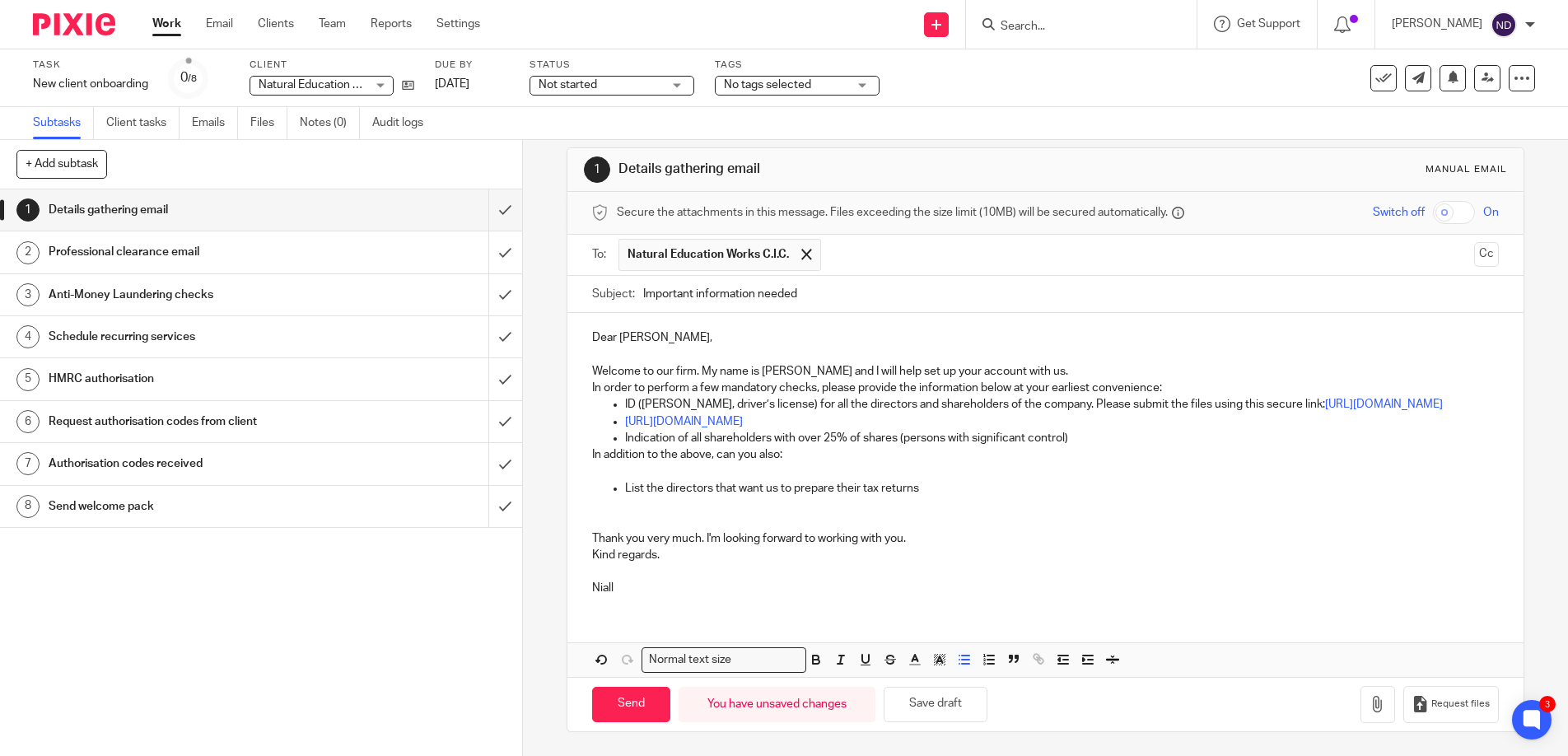
scroll to position [34, 0]
click at [619, 704] on input "Send" at bounding box center [631, 703] width 78 height 35
type input "Sent"
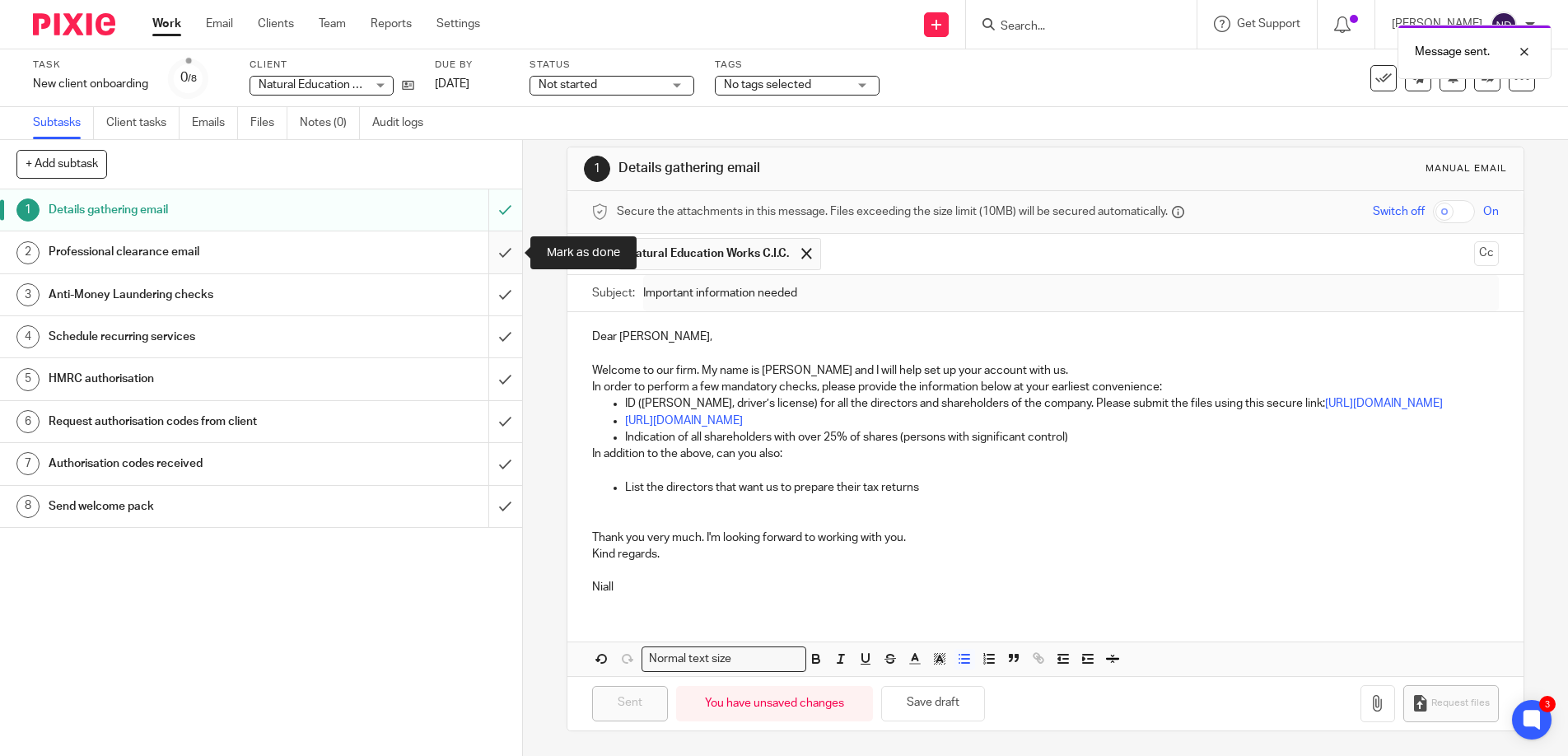
click at [510, 254] on input "submit" at bounding box center [261, 252] width 522 height 41
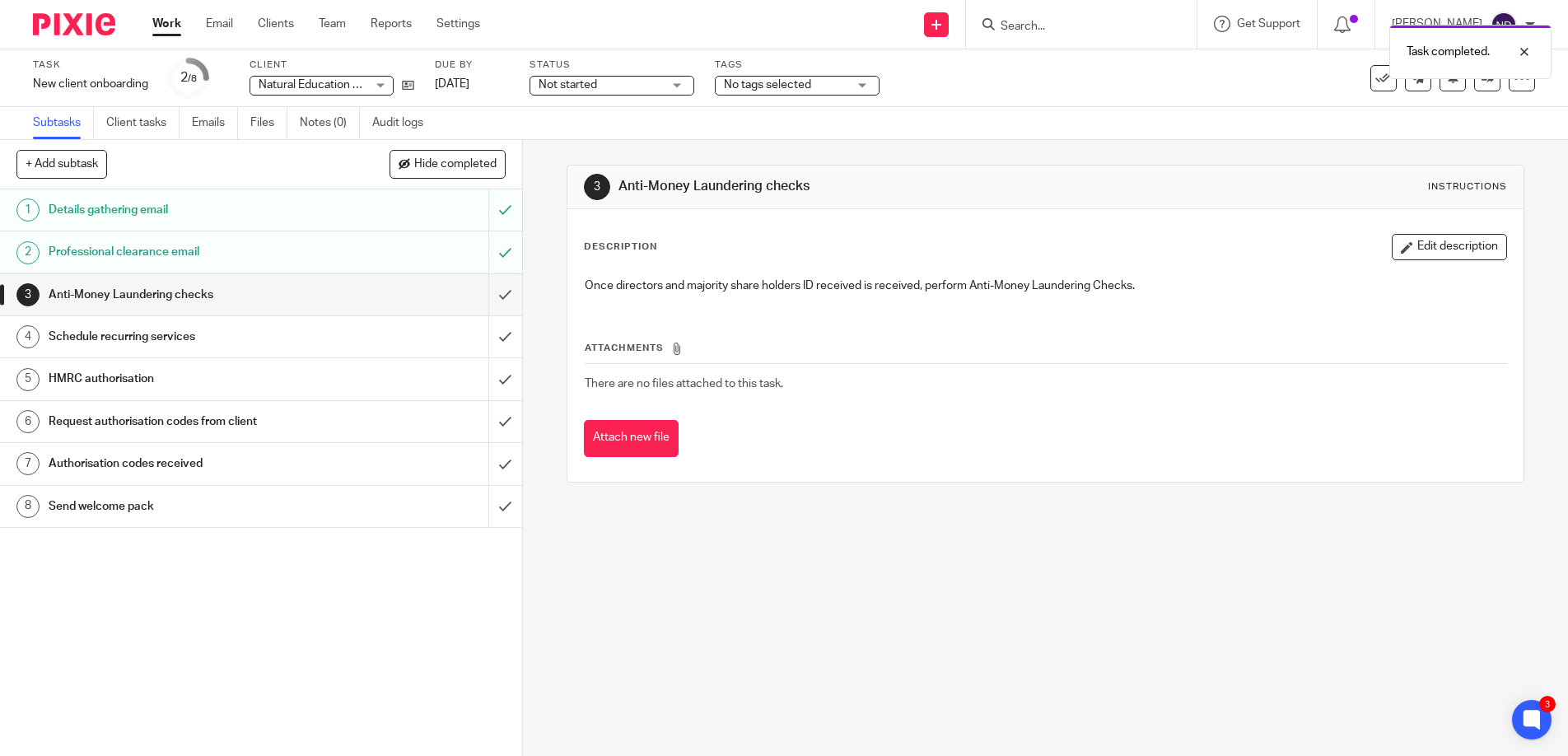
click at [639, 82] on span "Not started" at bounding box center [600, 85] width 123 height 18
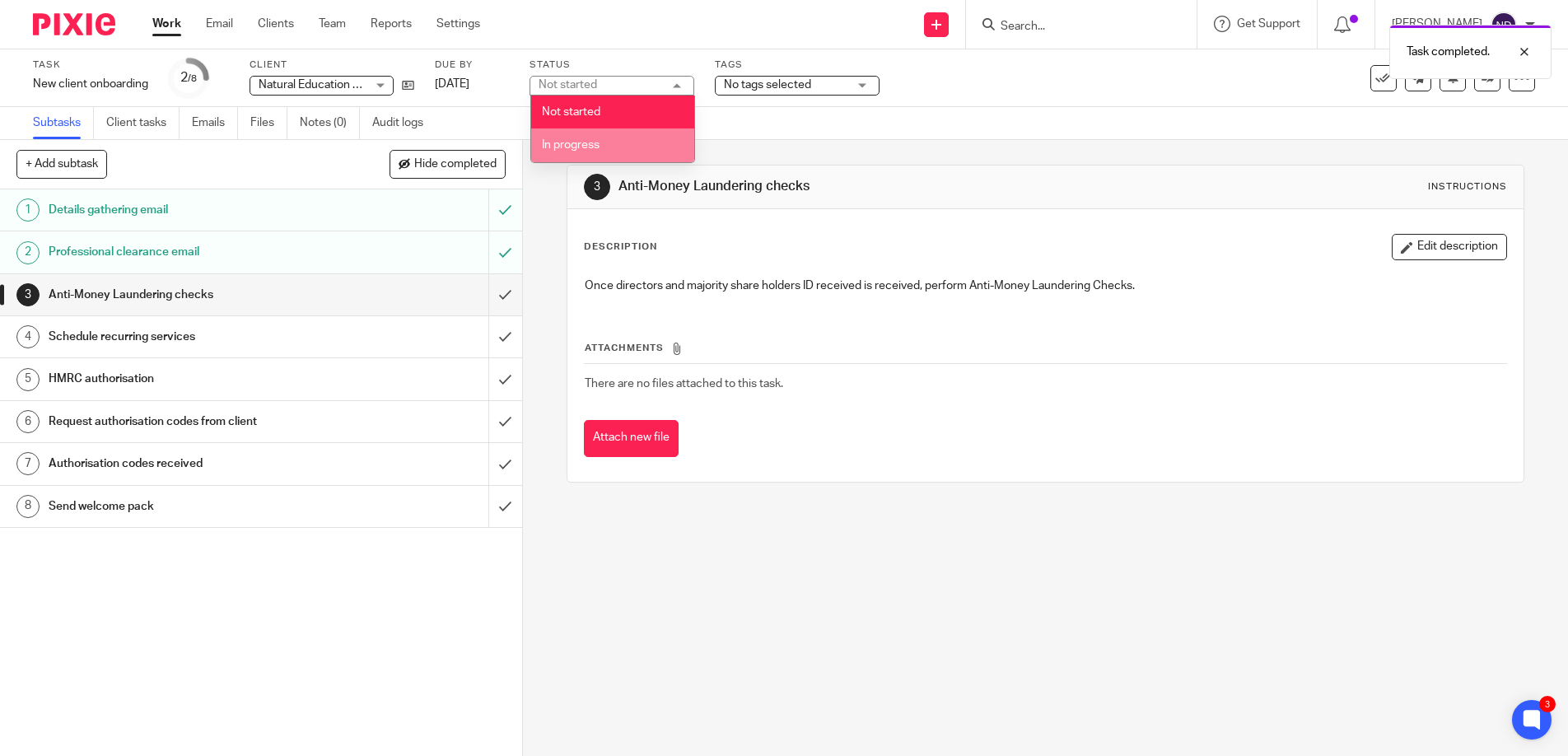
click at [627, 138] on li "In progress" at bounding box center [612, 146] width 163 height 34
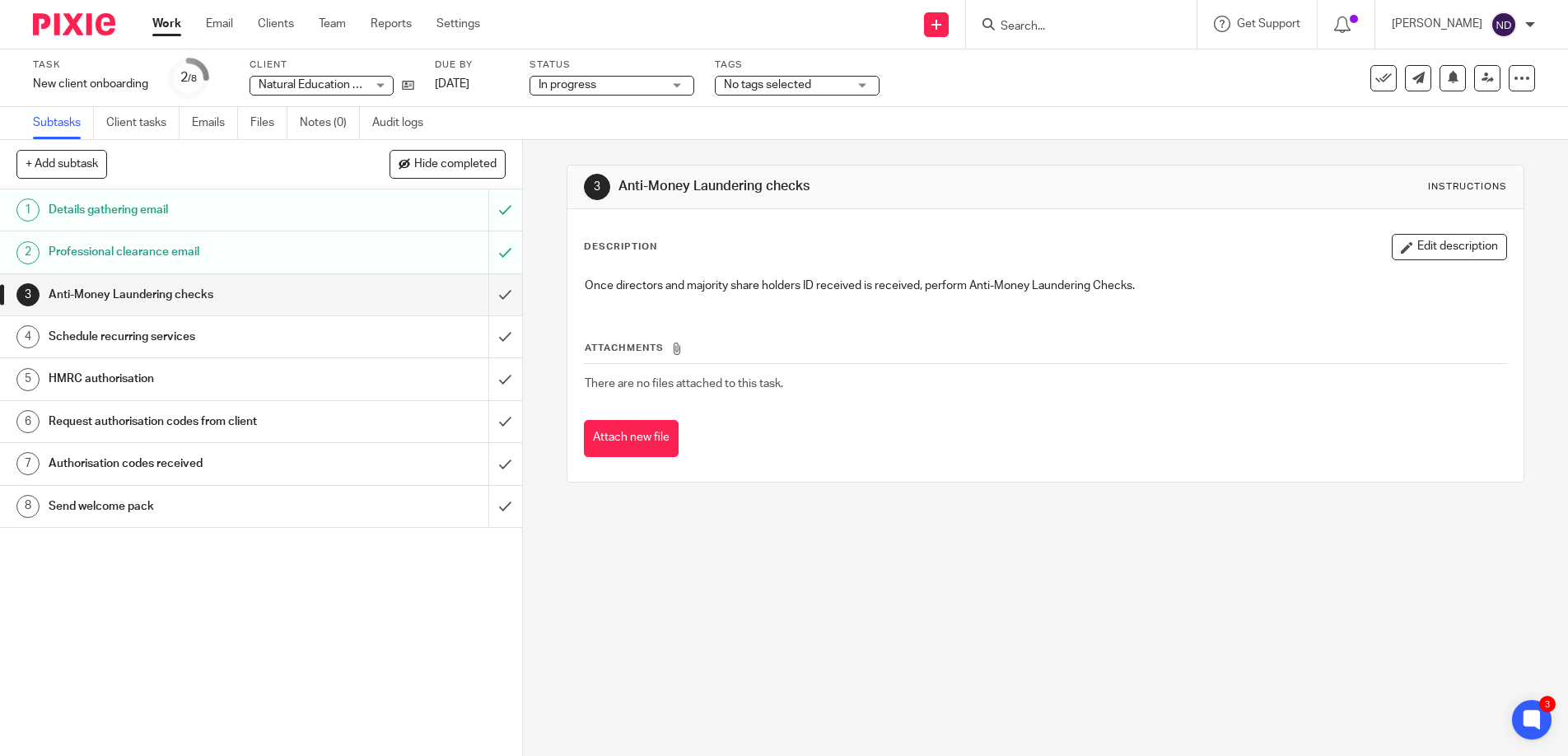
click at [760, 85] on span "No tags selected" at bounding box center [766, 85] width 87 height 12
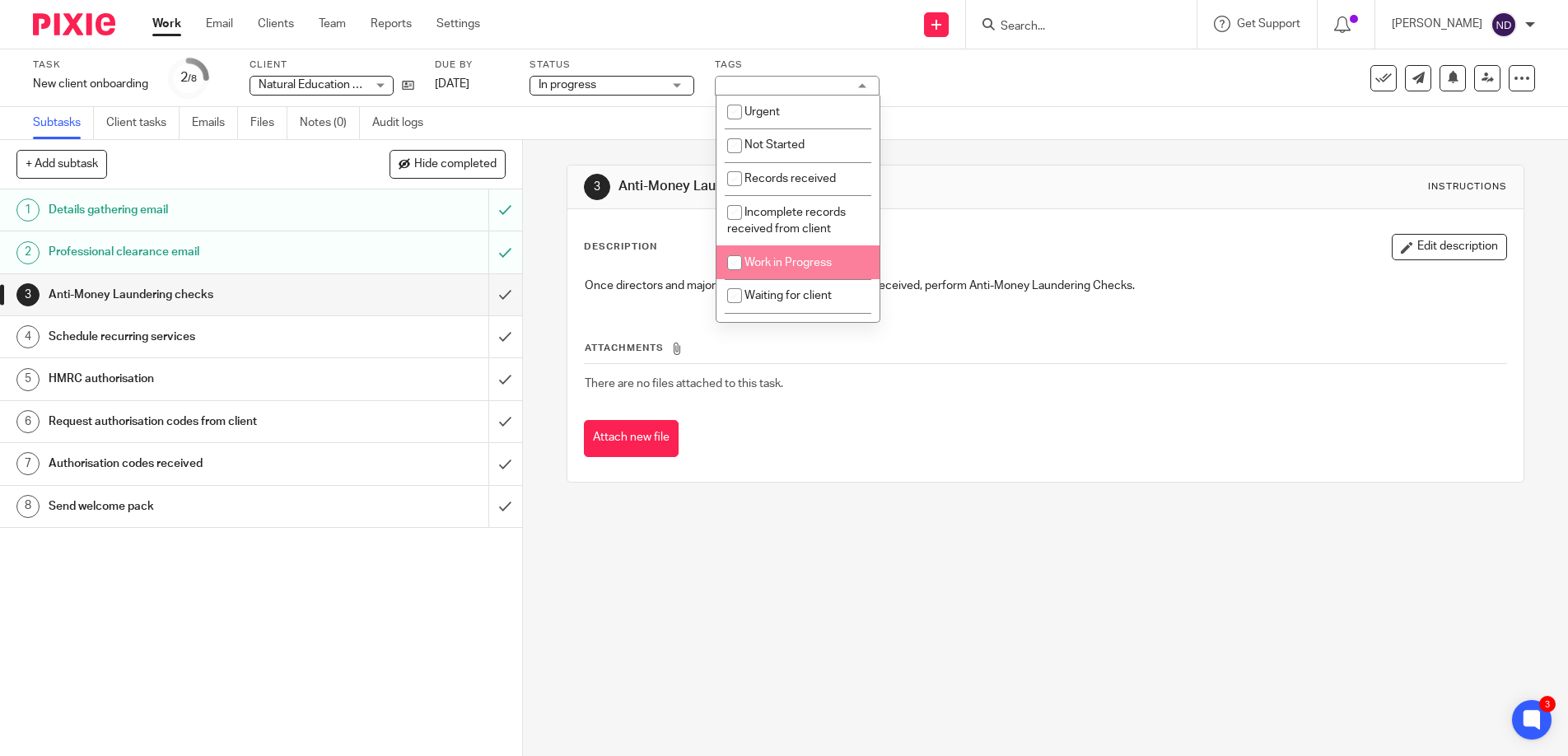
click at [781, 260] on span "Work in Progress" at bounding box center [787, 263] width 87 height 12
checkbox input "false"
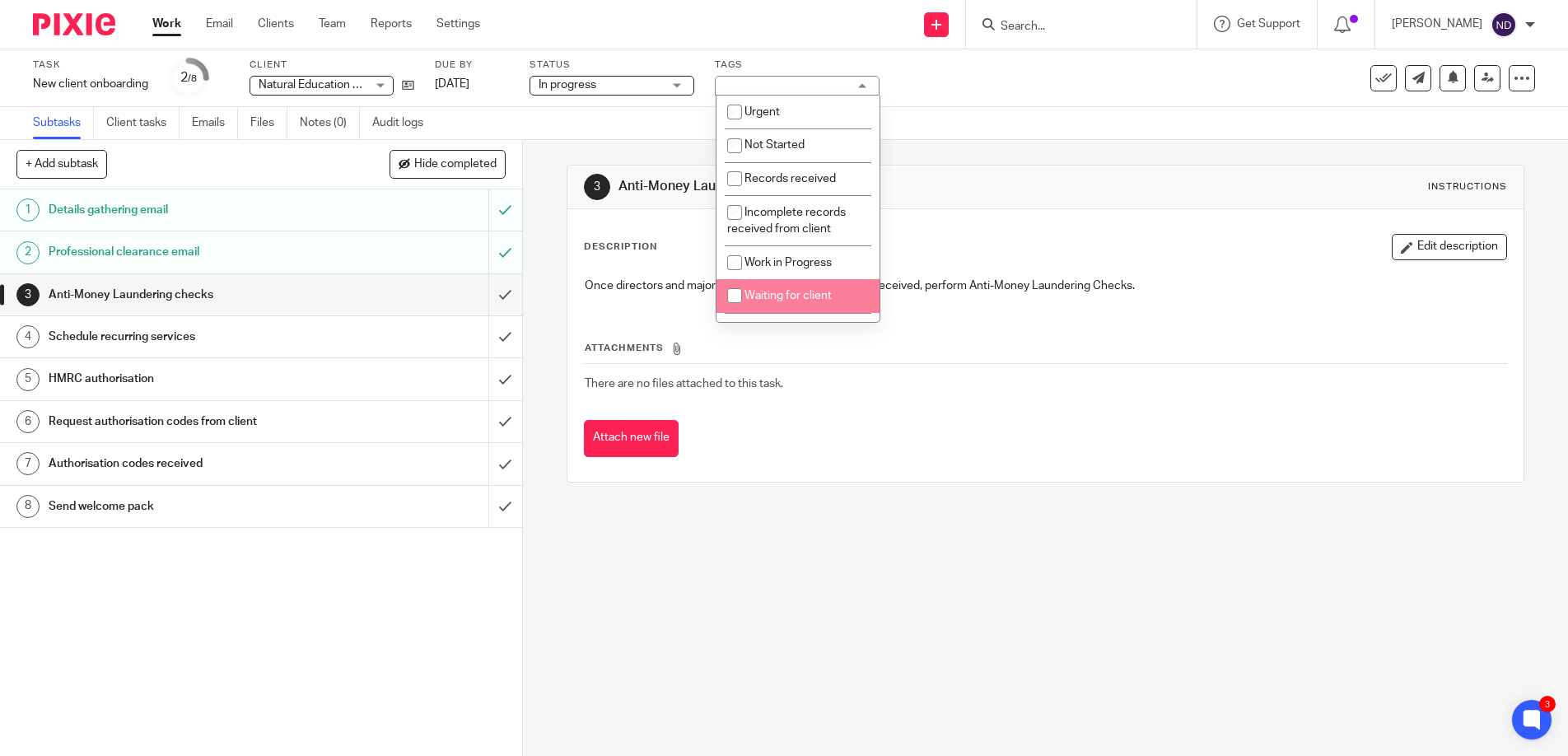
click at [734, 303] on input "checkbox" at bounding box center [734, 296] width 31 height 31
checkbox input "true"
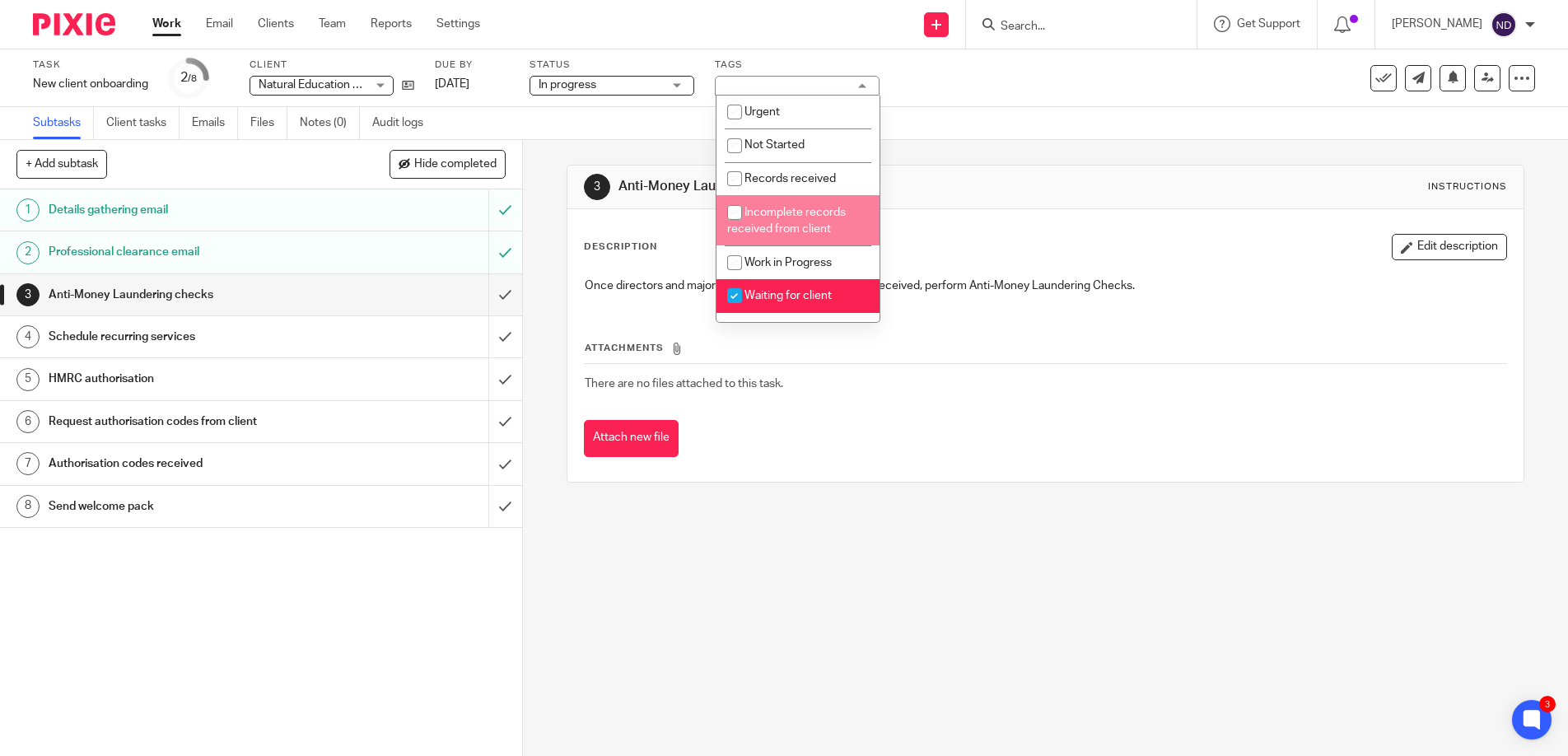
click at [965, 197] on div "3 Anti-Money Laundering checks Instructions" at bounding box center [1046, 187] width 924 height 26
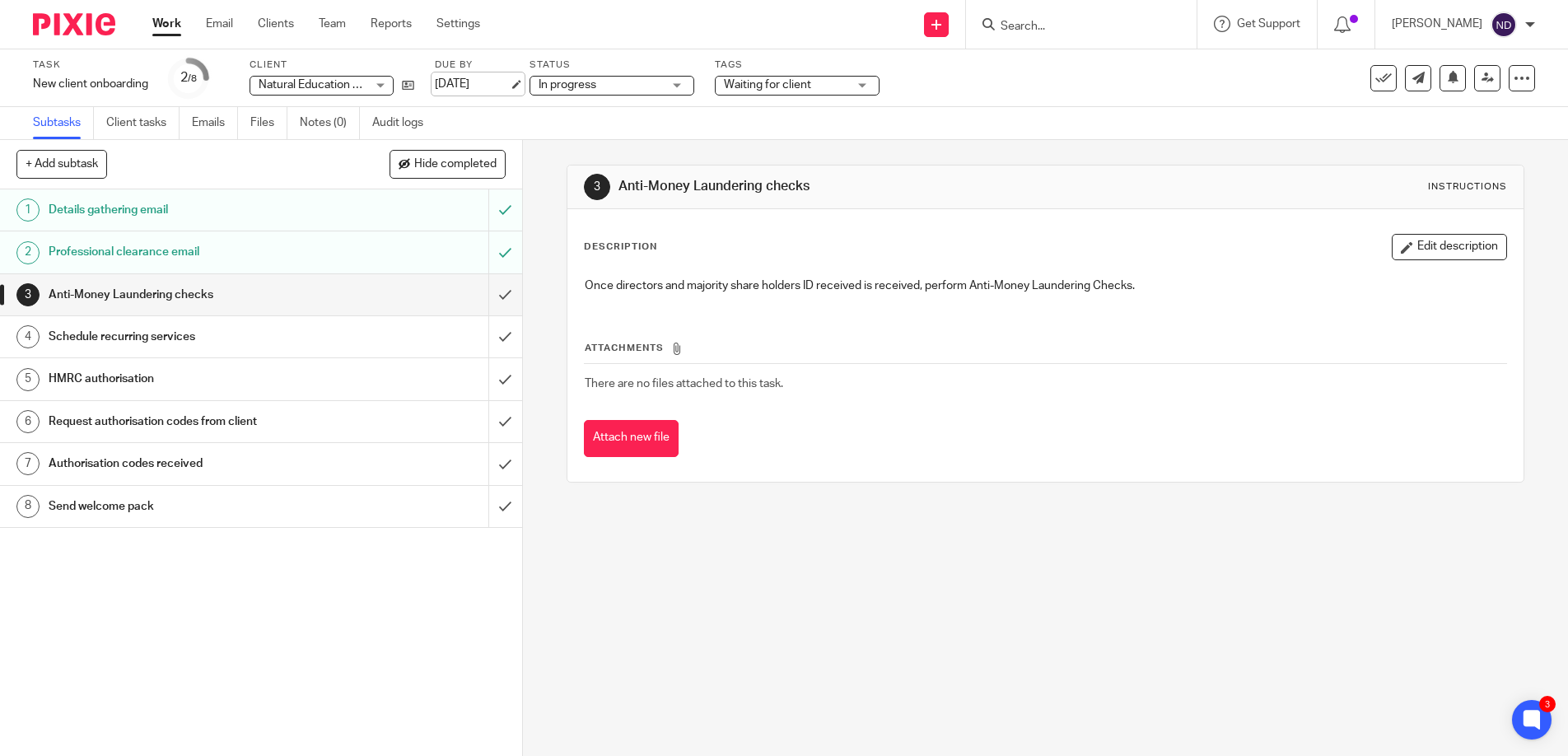
click at [504, 83] on link "[DATE]" at bounding box center [472, 85] width 74 height 18
click at [321, 345] on h1 "Schedule recurring services" at bounding box center [189, 336] width 282 height 24
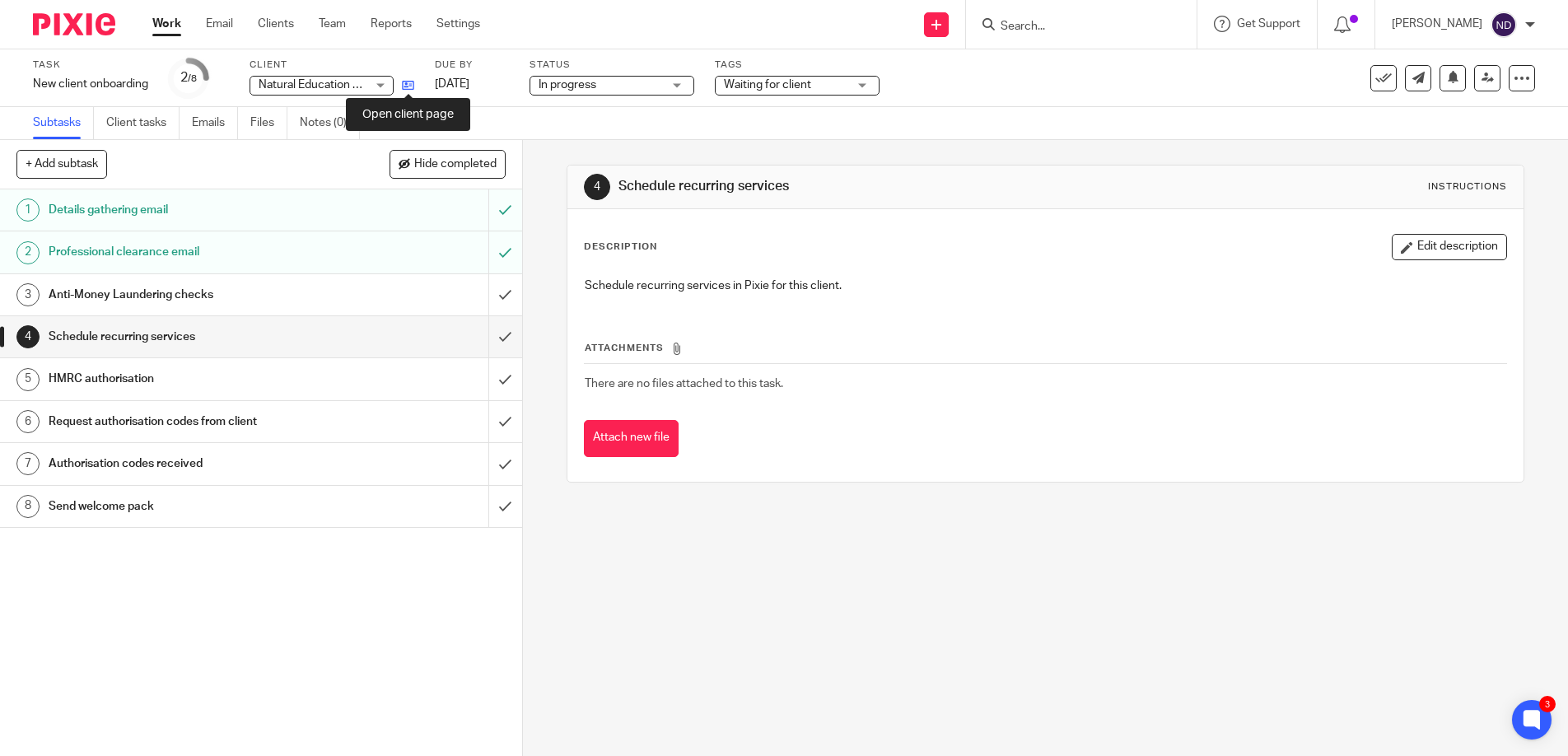
click at [409, 81] on icon at bounding box center [408, 85] width 13 height 13
click at [411, 84] on icon at bounding box center [408, 85] width 13 height 13
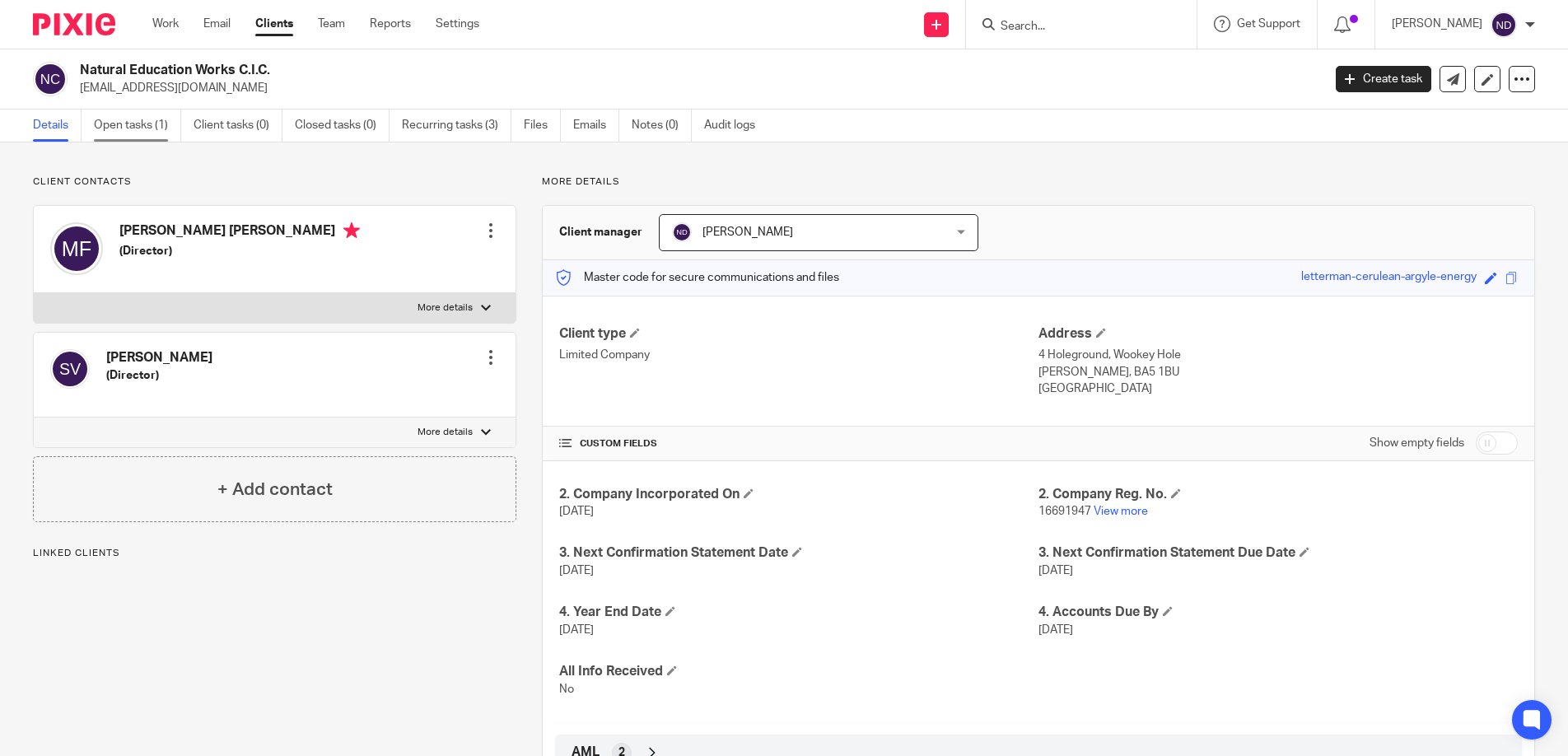
click at [126, 124] on link "Open tasks (1)" at bounding box center [137, 125] width 87 height 32
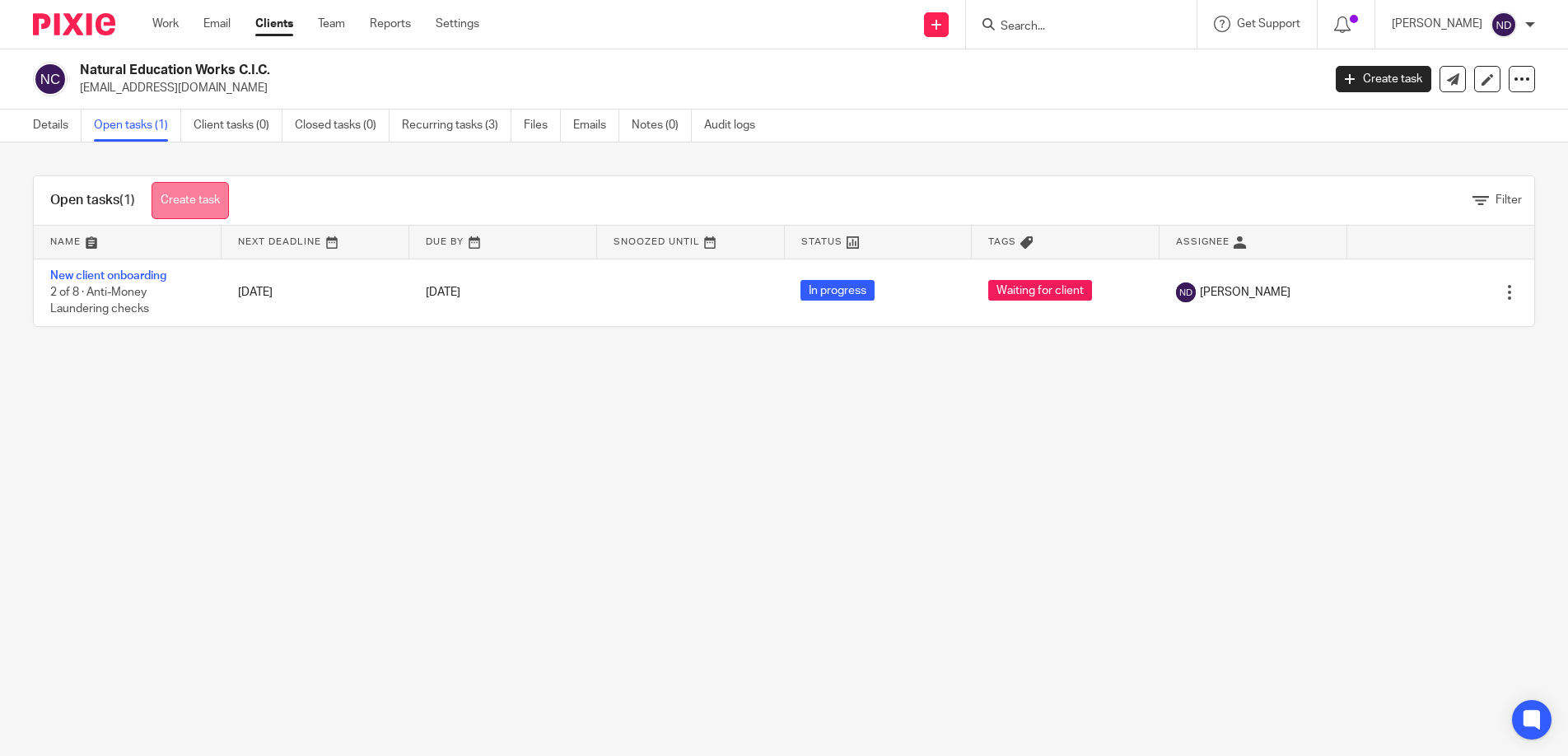
click at [193, 189] on link "Create task" at bounding box center [189, 200] width 77 height 37
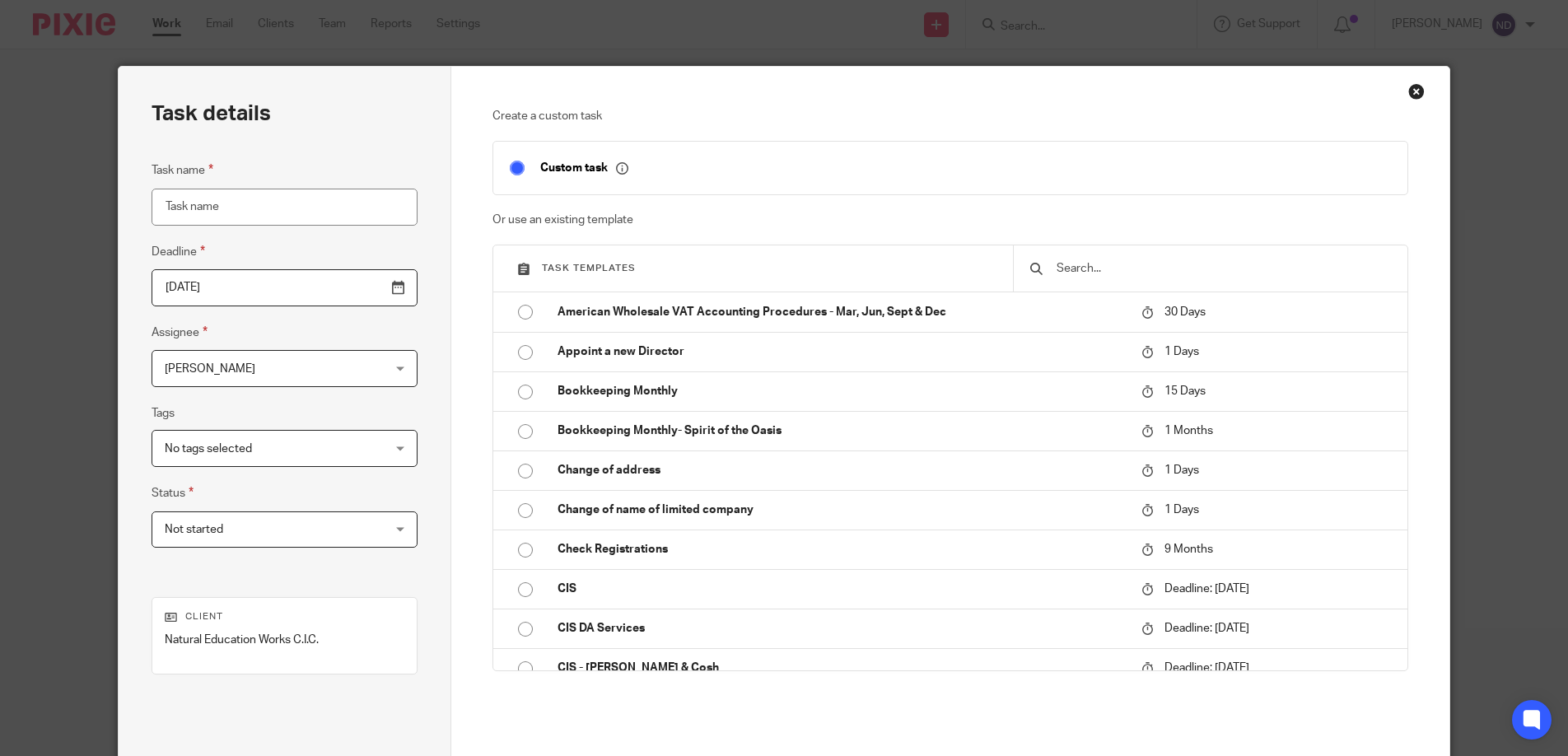
click at [1083, 260] on div at bounding box center [1210, 268] width 394 height 46
click at [1067, 273] on input "text" at bounding box center [1222, 269] width 336 height 19
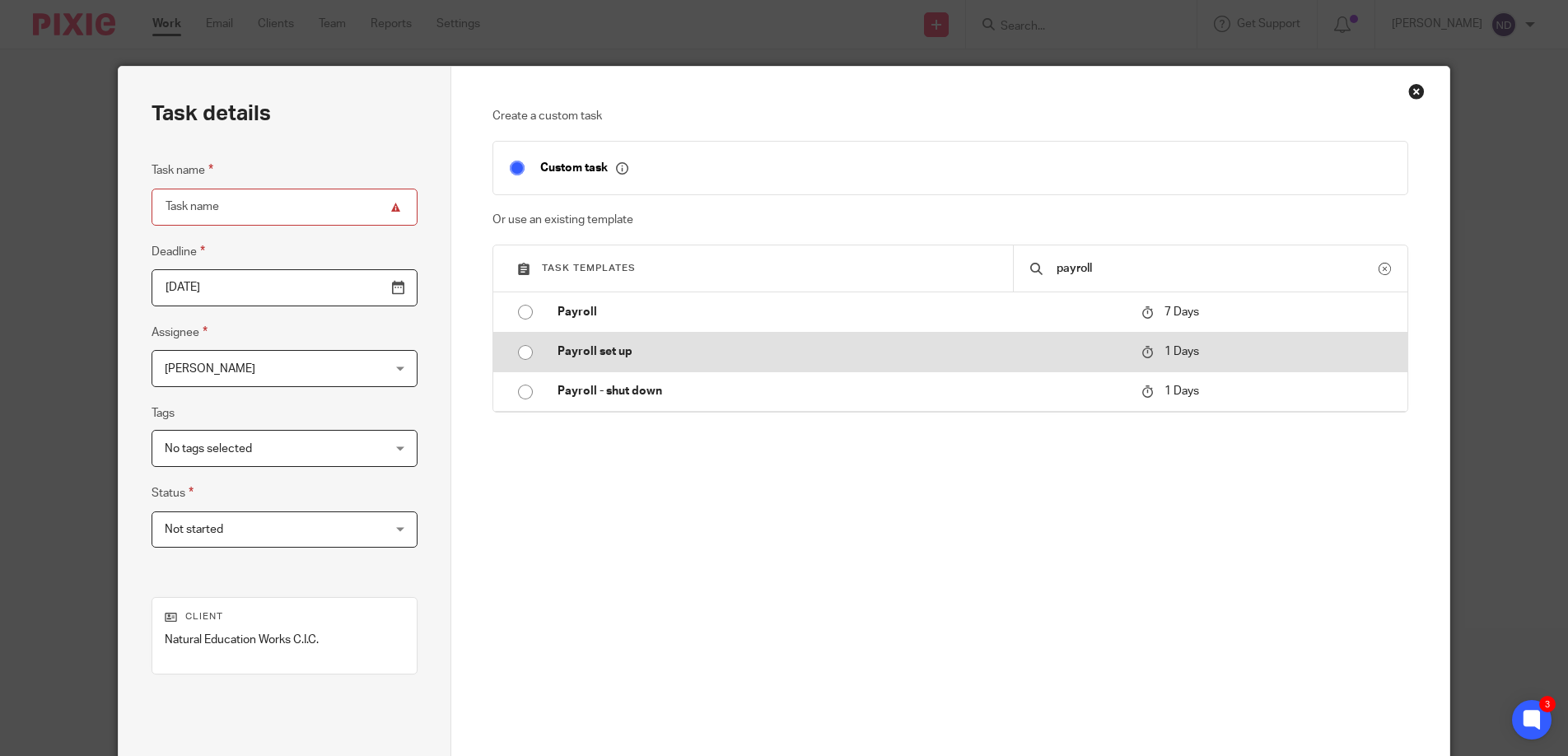
type input "payroll"
click at [775, 352] on p "Payroll set up" at bounding box center [841, 352] width 567 height 17
type input "2025-09-23"
type input "Payroll set up"
checkbox input "false"
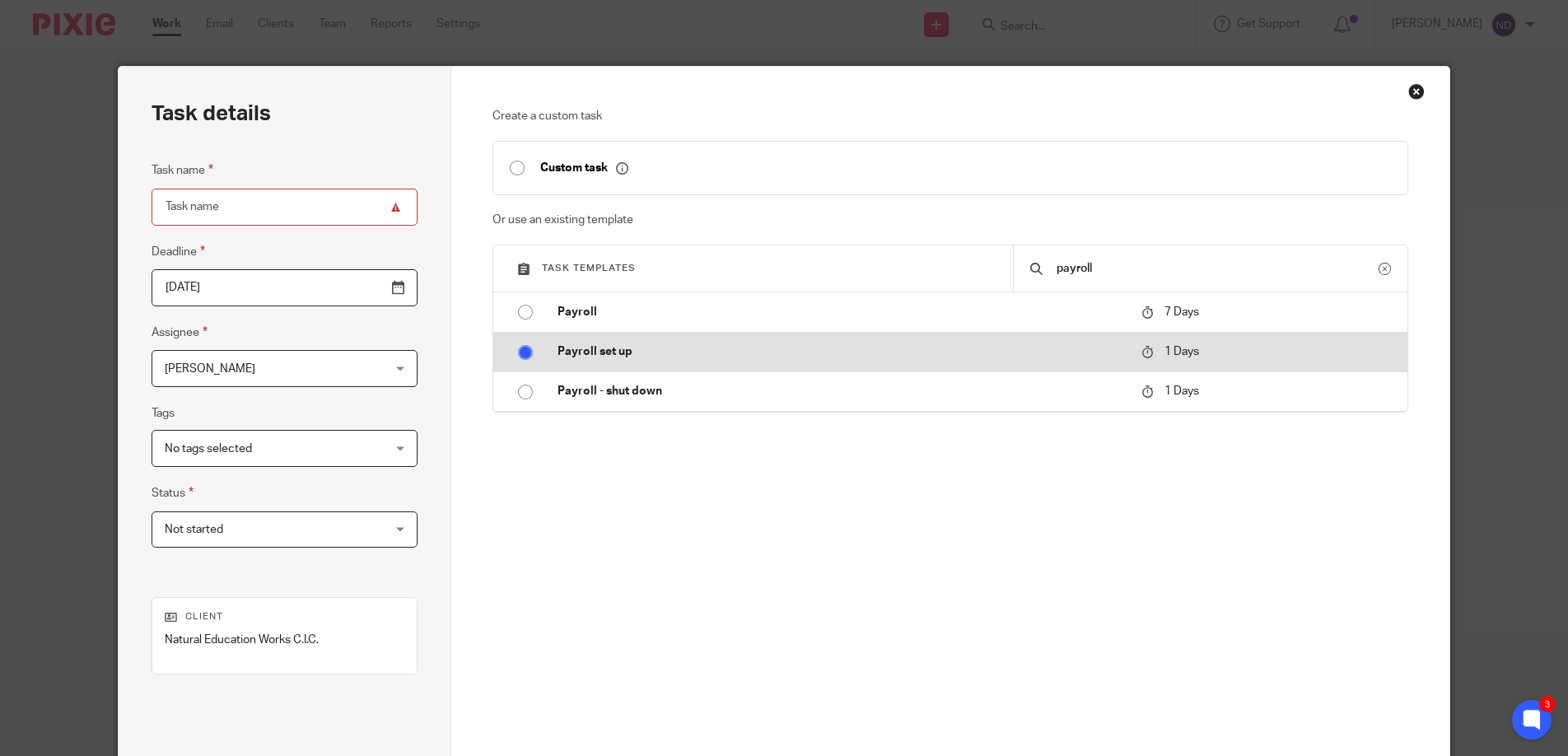
radio input "true"
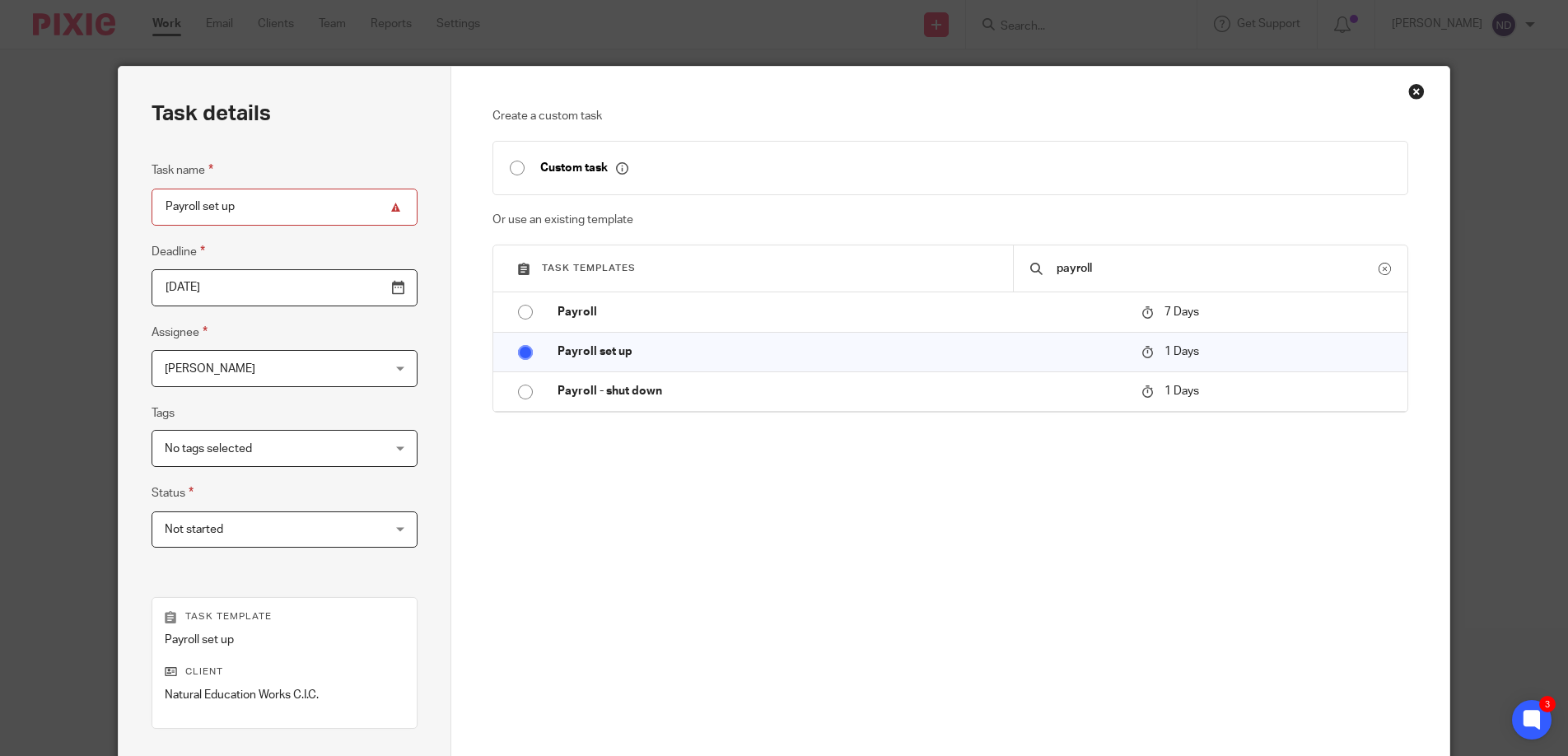
scroll to position [219, 0]
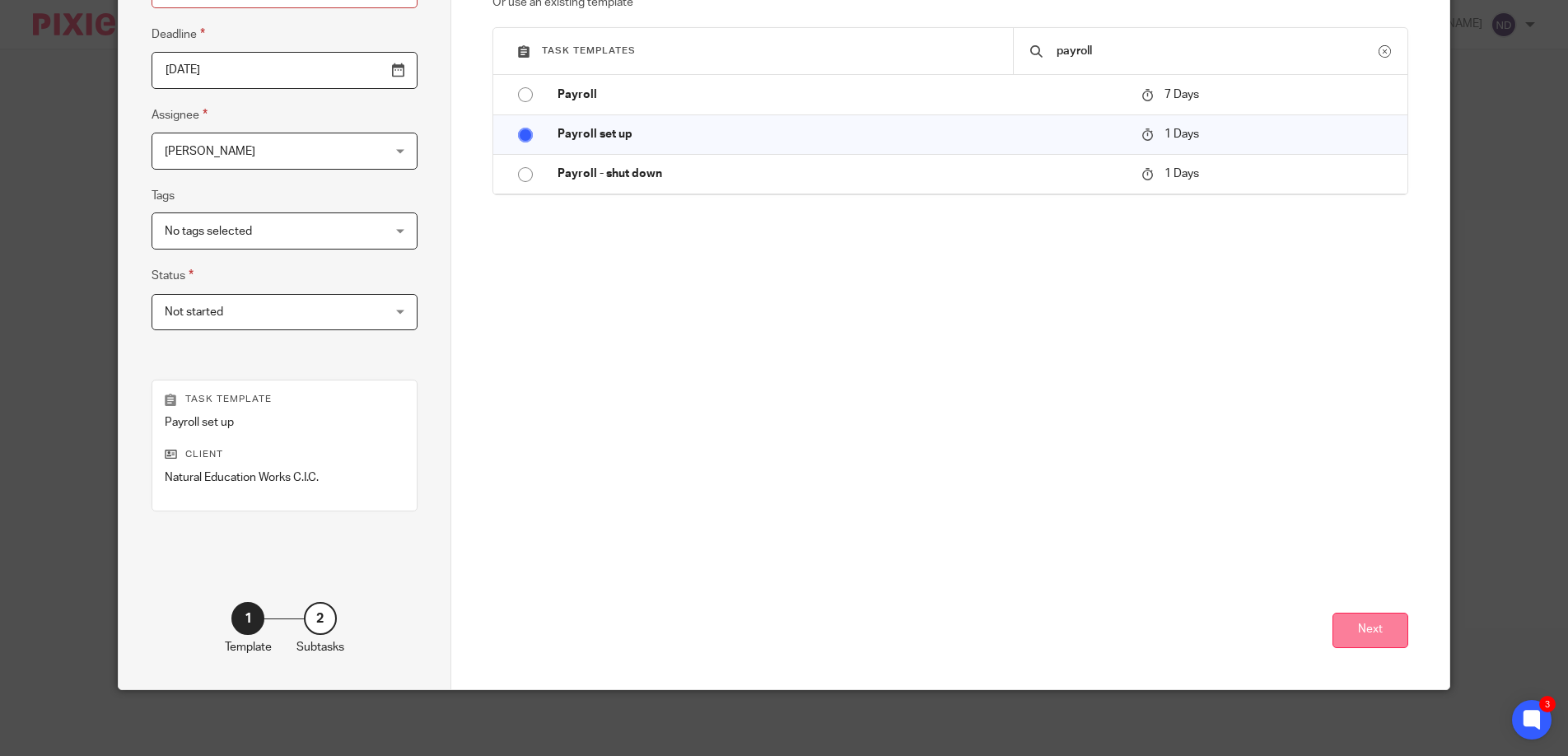
click at [1370, 634] on button "Next" at bounding box center [1371, 630] width 76 height 35
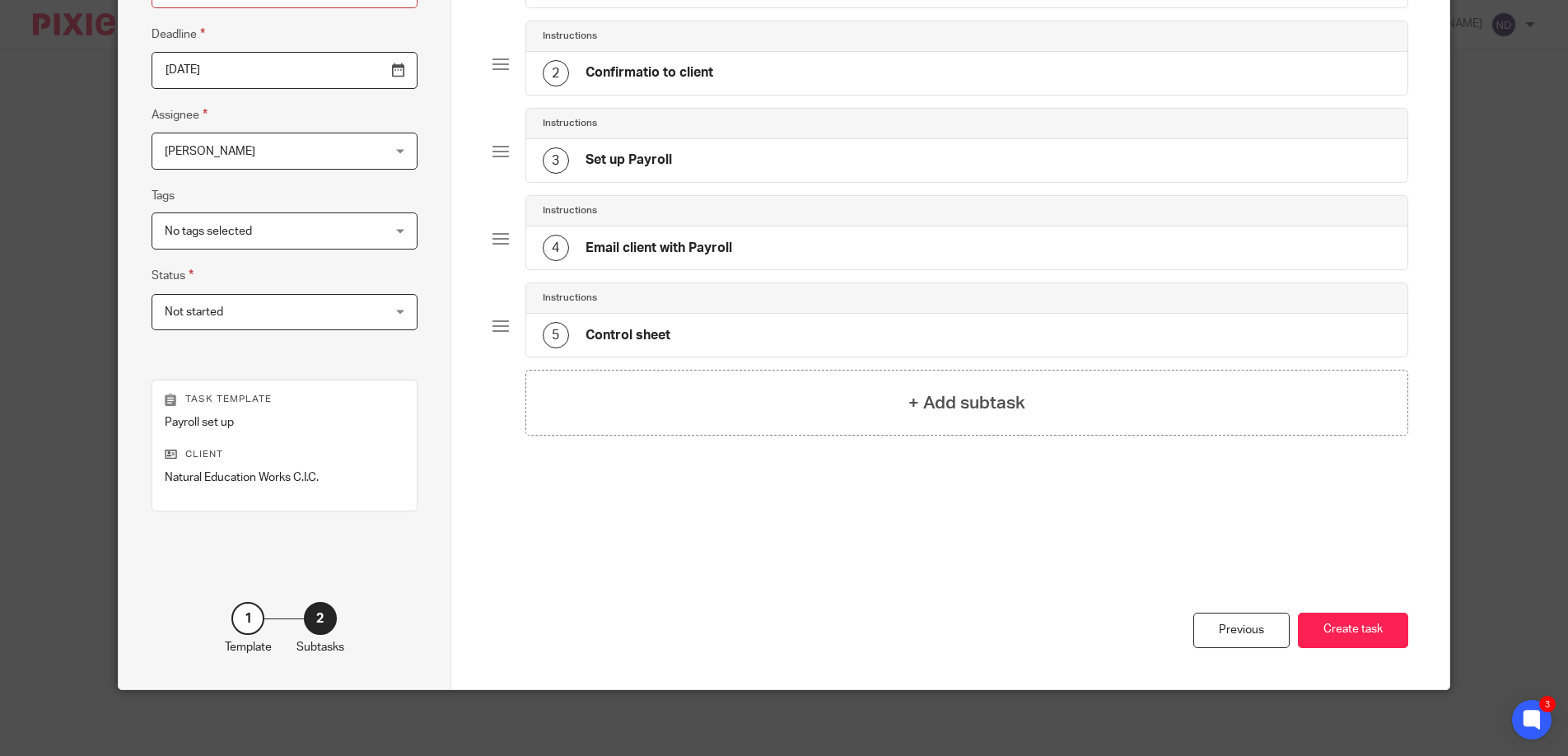
click at [305, 153] on span "[PERSON_NAME]" at bounding box center [266, 150] width 202 height 34
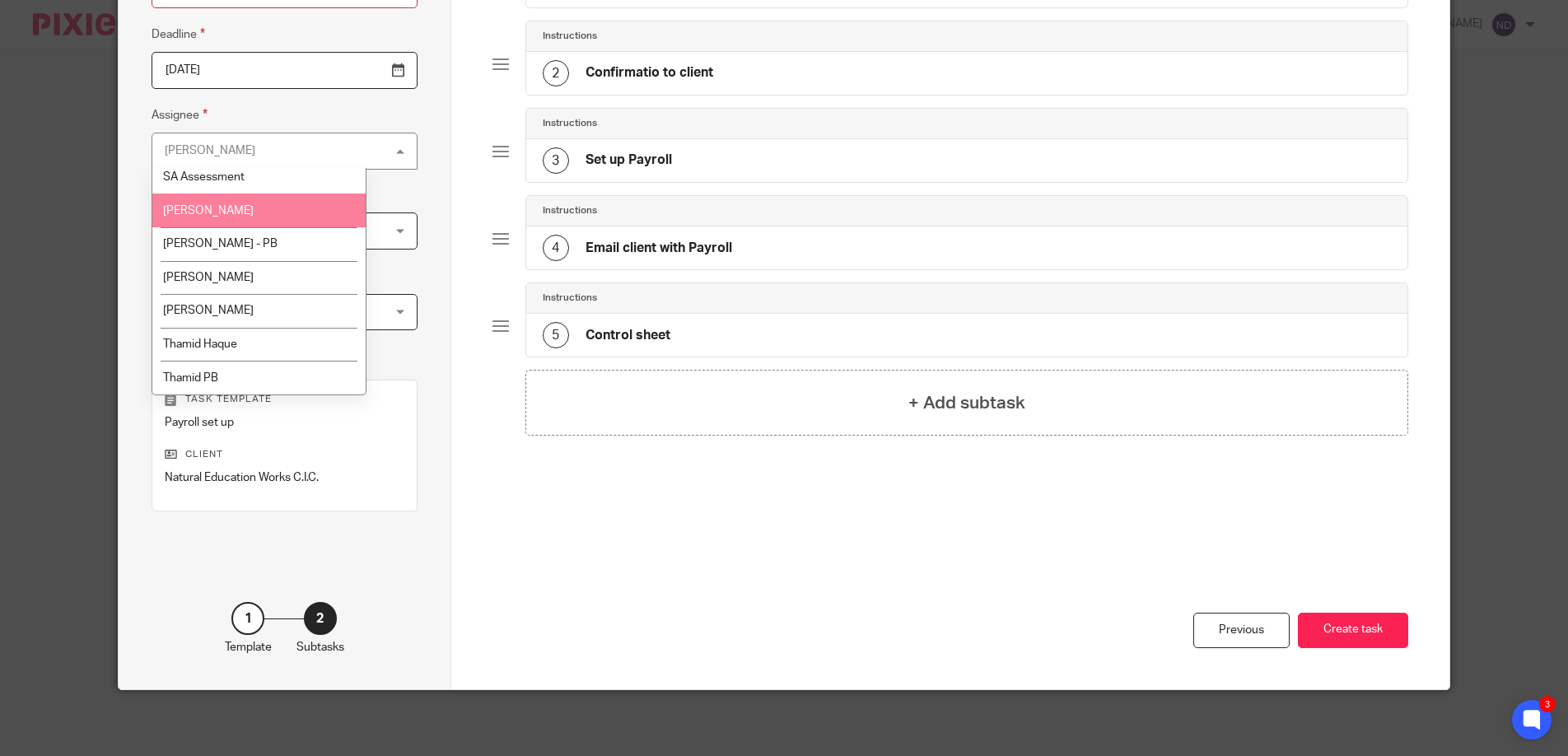
scroll to position [595, 0]
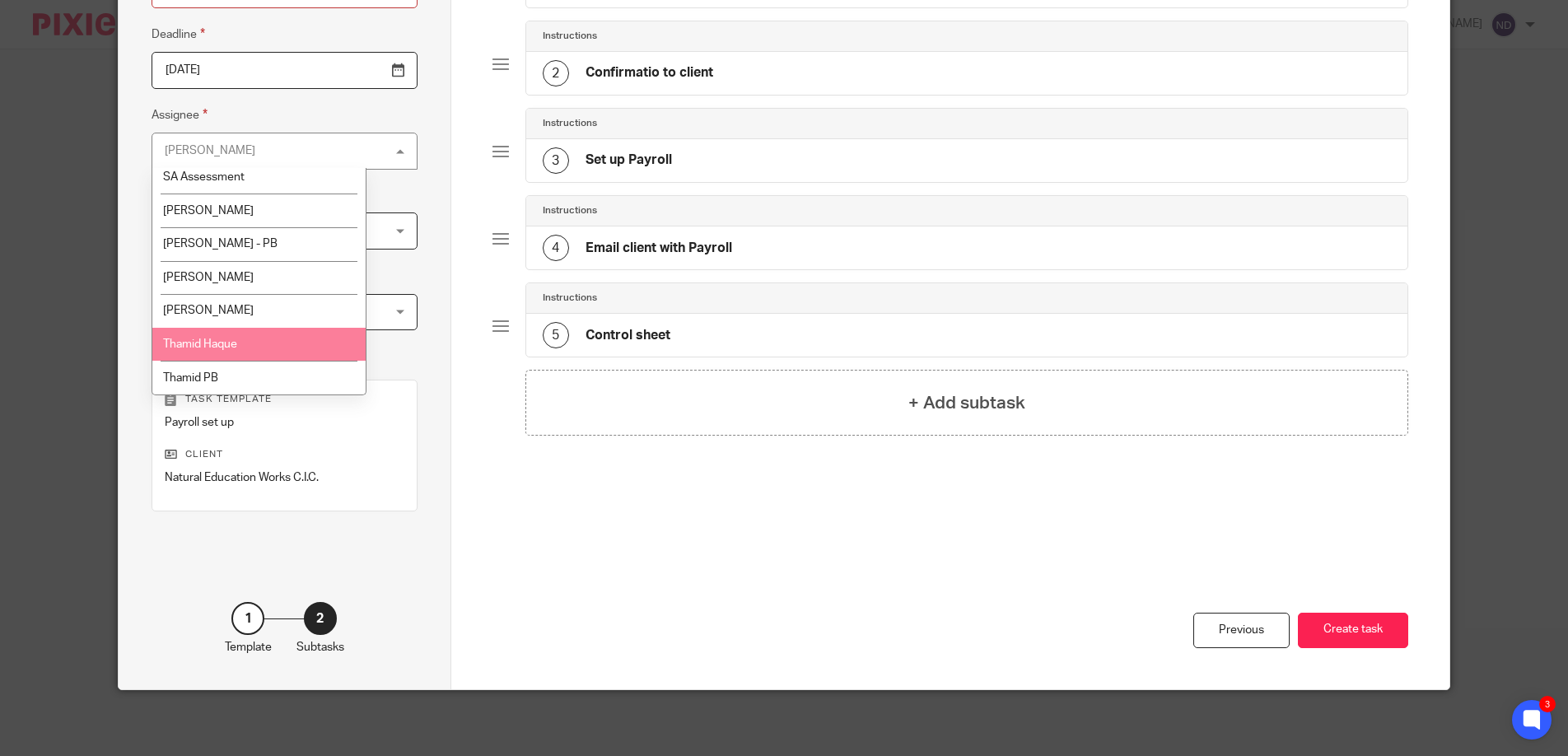
click at [239, 333] on li "Thamid Haque" at bounding box center [259, 345] width 213 height 34
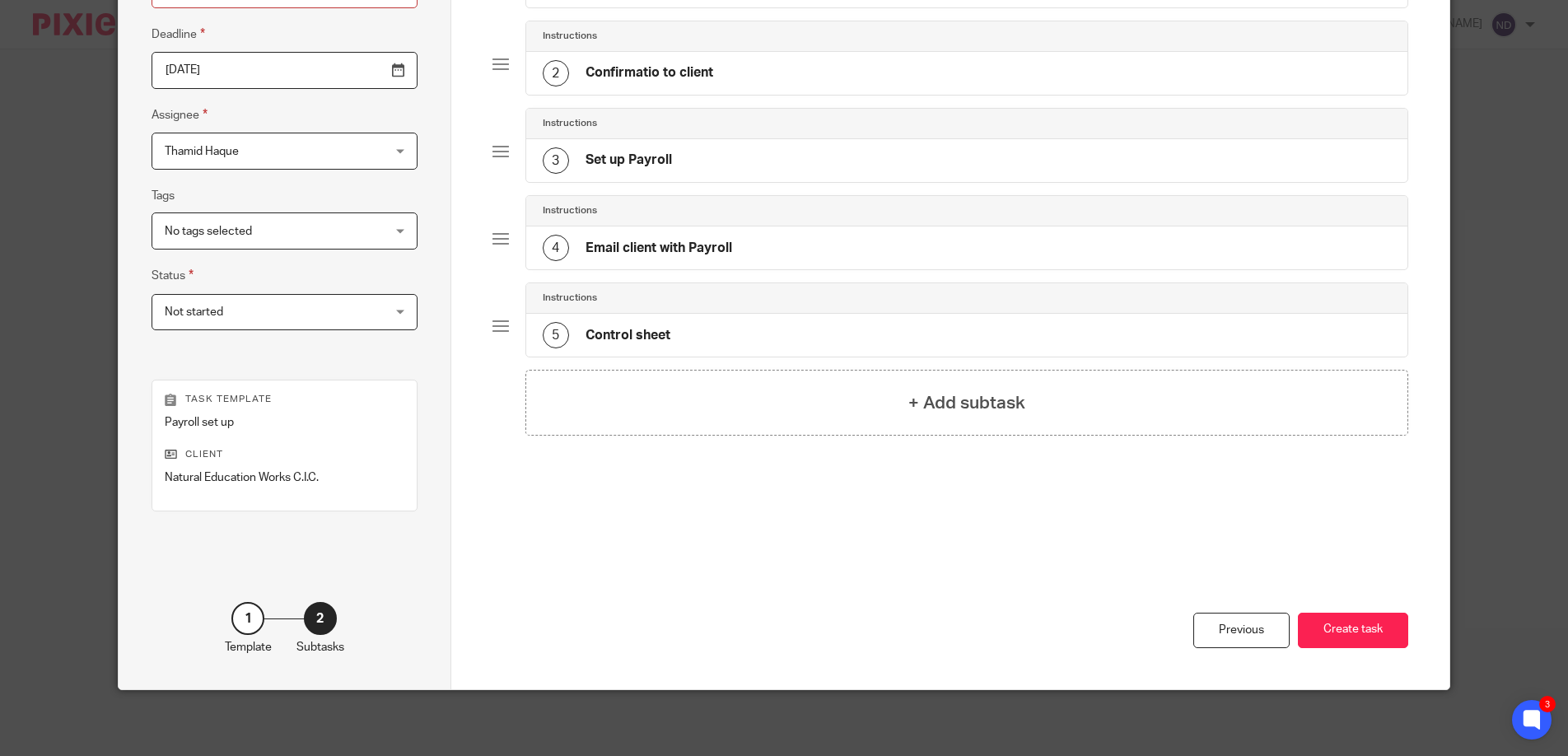
click at [284, 140] on span "Thamid Haque" at bounding box center [266, 150] width 202 height 34
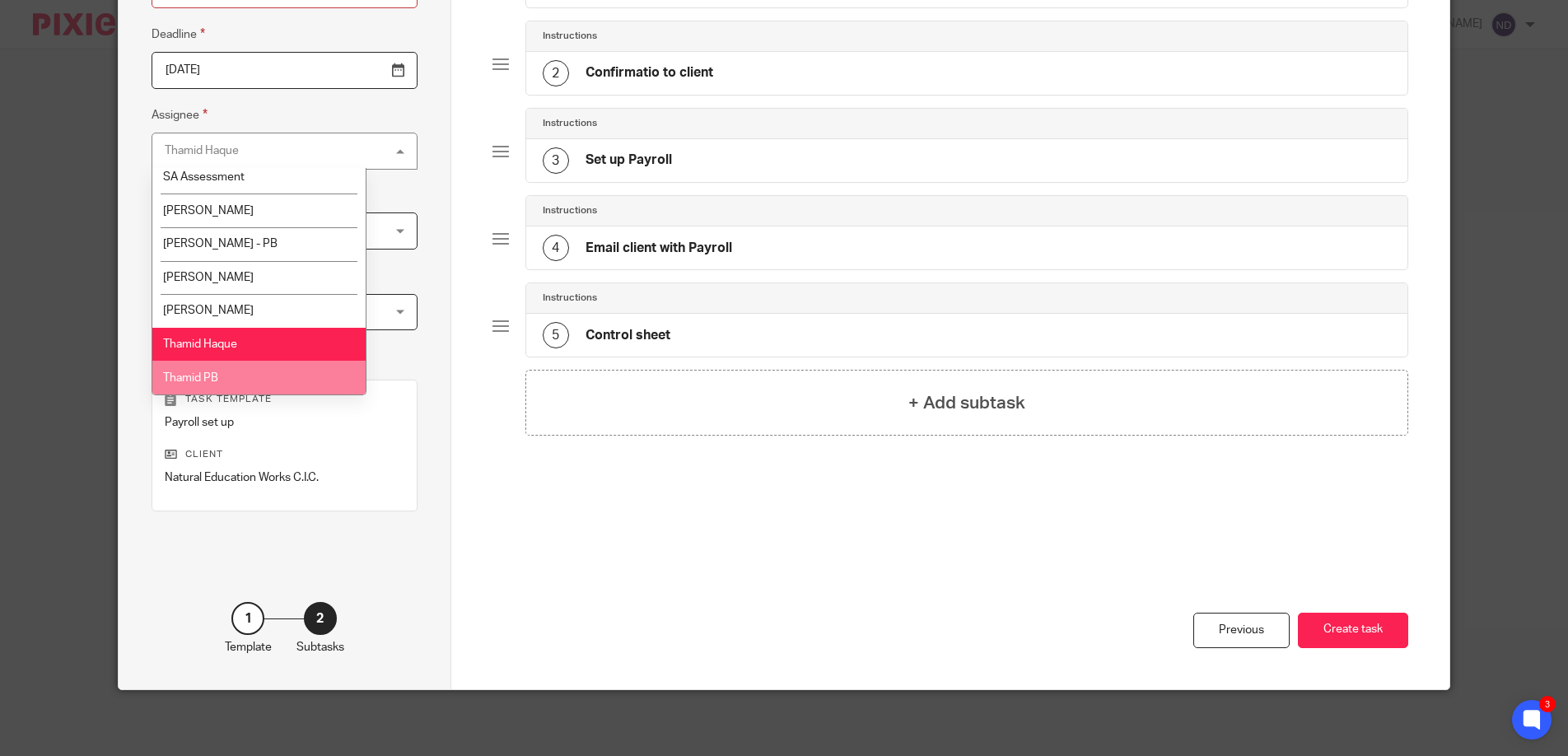
click at [250, 373] on li "Thamid PB" at bounding box center [259, 377] width 213 height 34
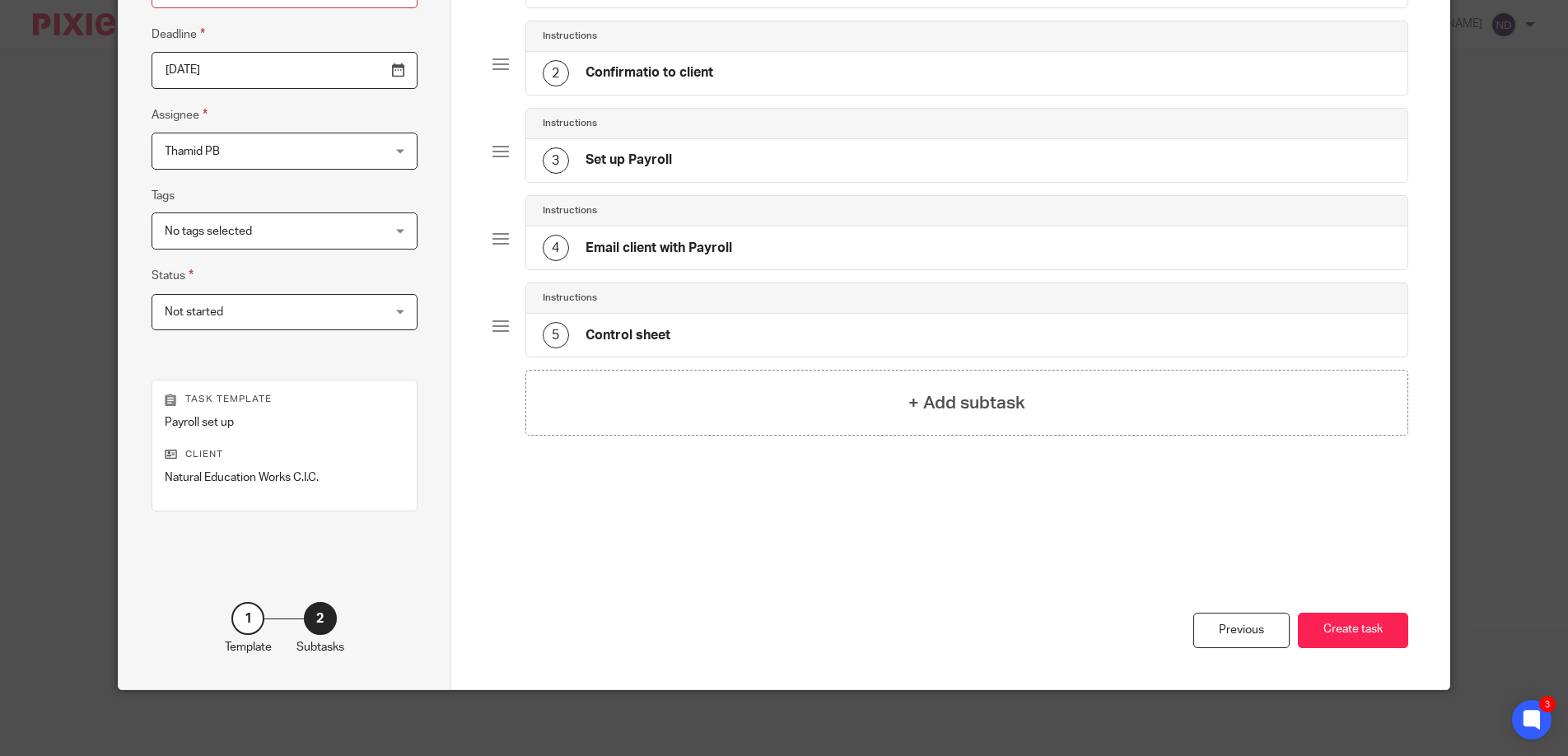
click at [461, 496] on div "Total 5 Instructions 1 Set up payroll at HMRC Instructions 2 Confirmatio to cli…" at bounding box center [950, 270] width 998 height 840
click at [1361, 625] on button "Create task" at bounding box center [1352, 630] width 110 height 35
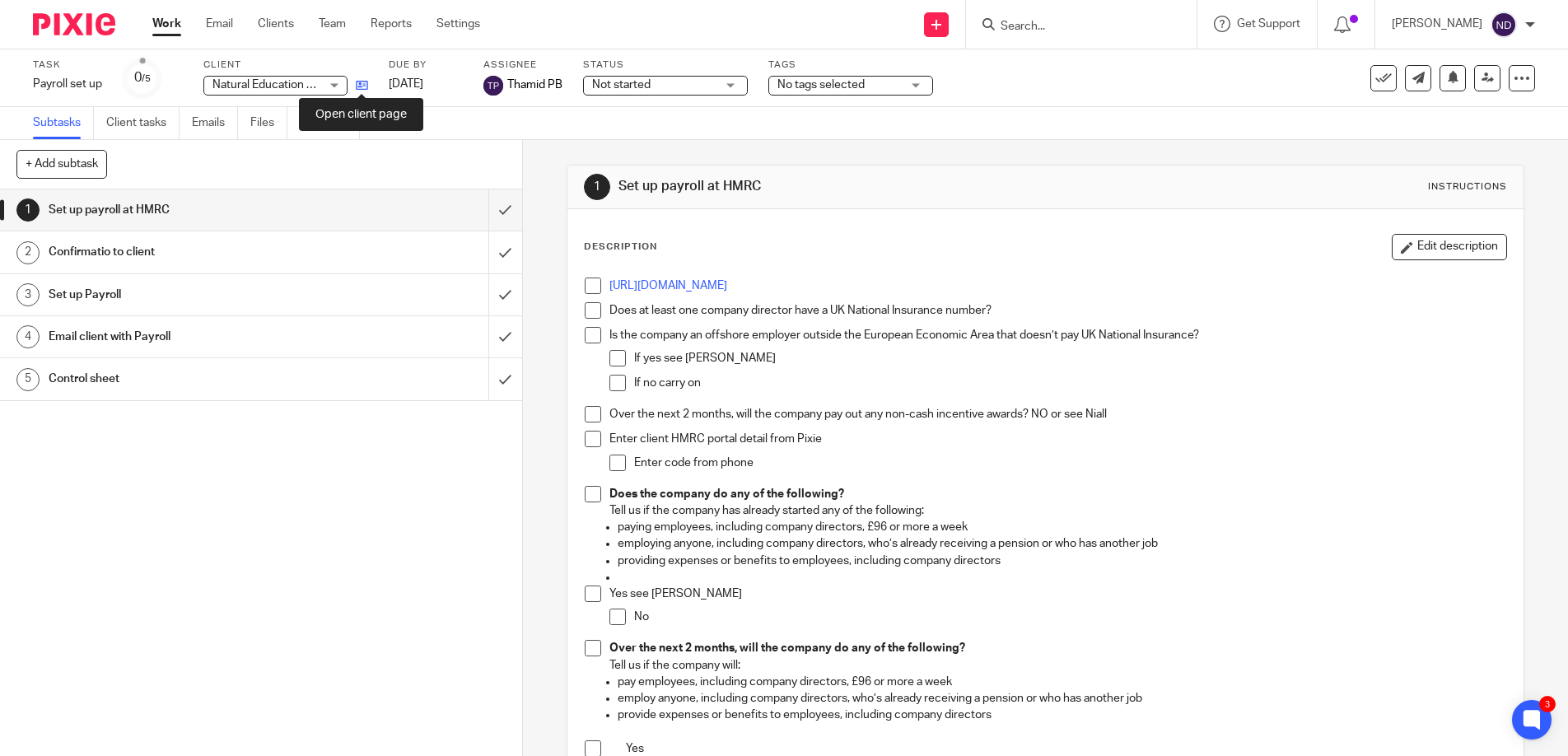
click at [361, 85] on icon at bounding box center [361, 85] width 13 height 13
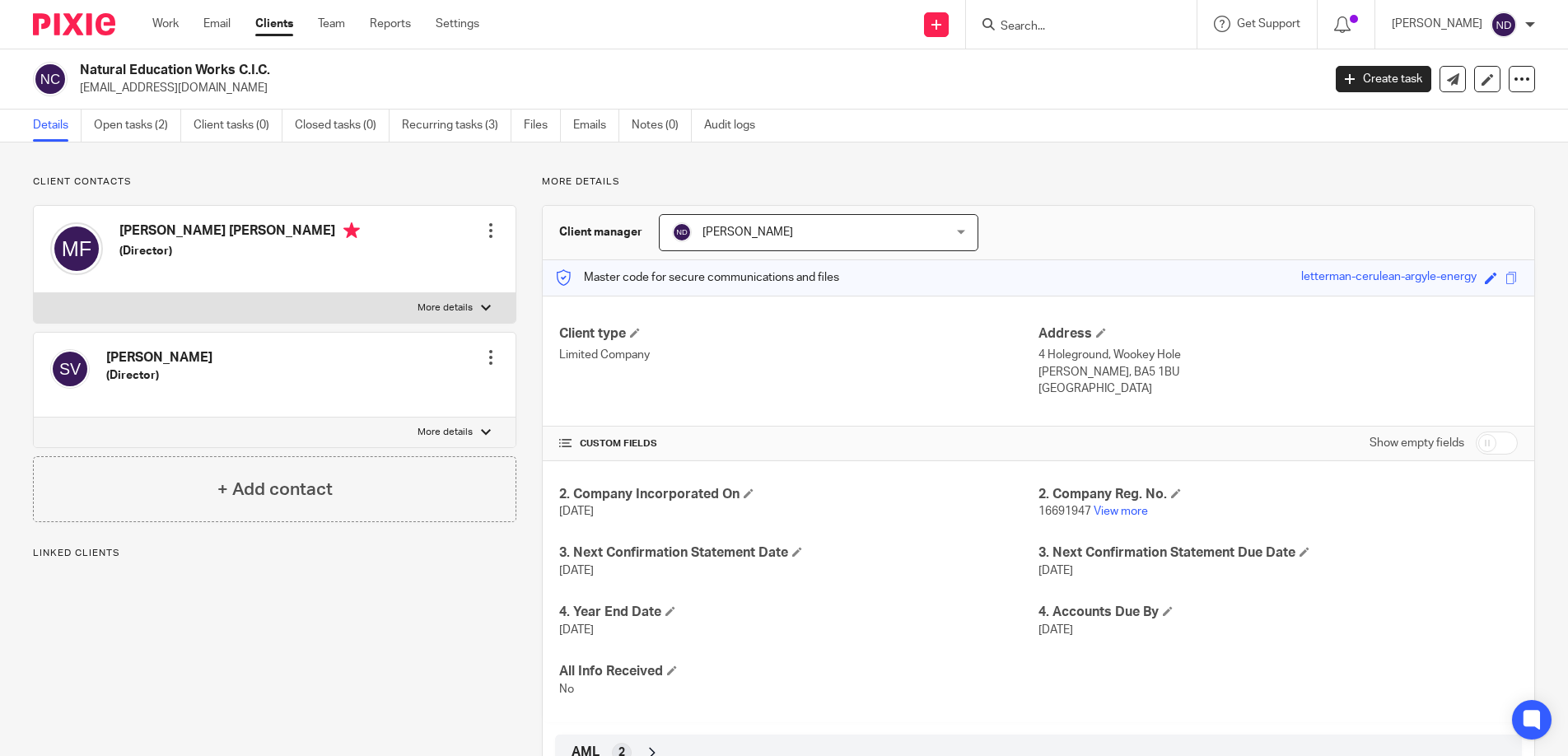
scroll to position [3, 0]
click at [113, 128] on link "Open tasks (2)" at bounding box center [137, 123] width 87 height 32
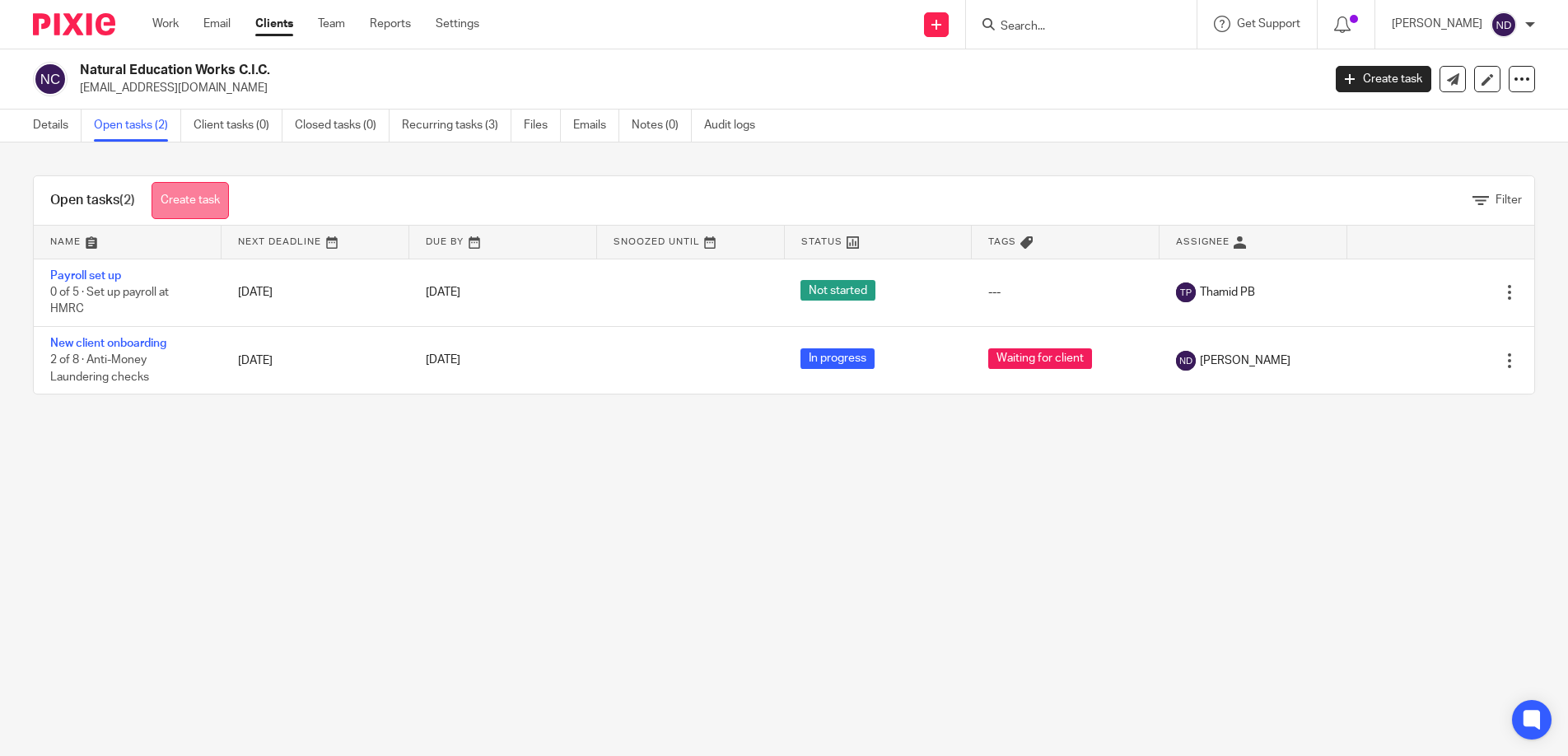
click at [194, 201] on link "Create task" at bounding box center [189, 200] width 77 height 37
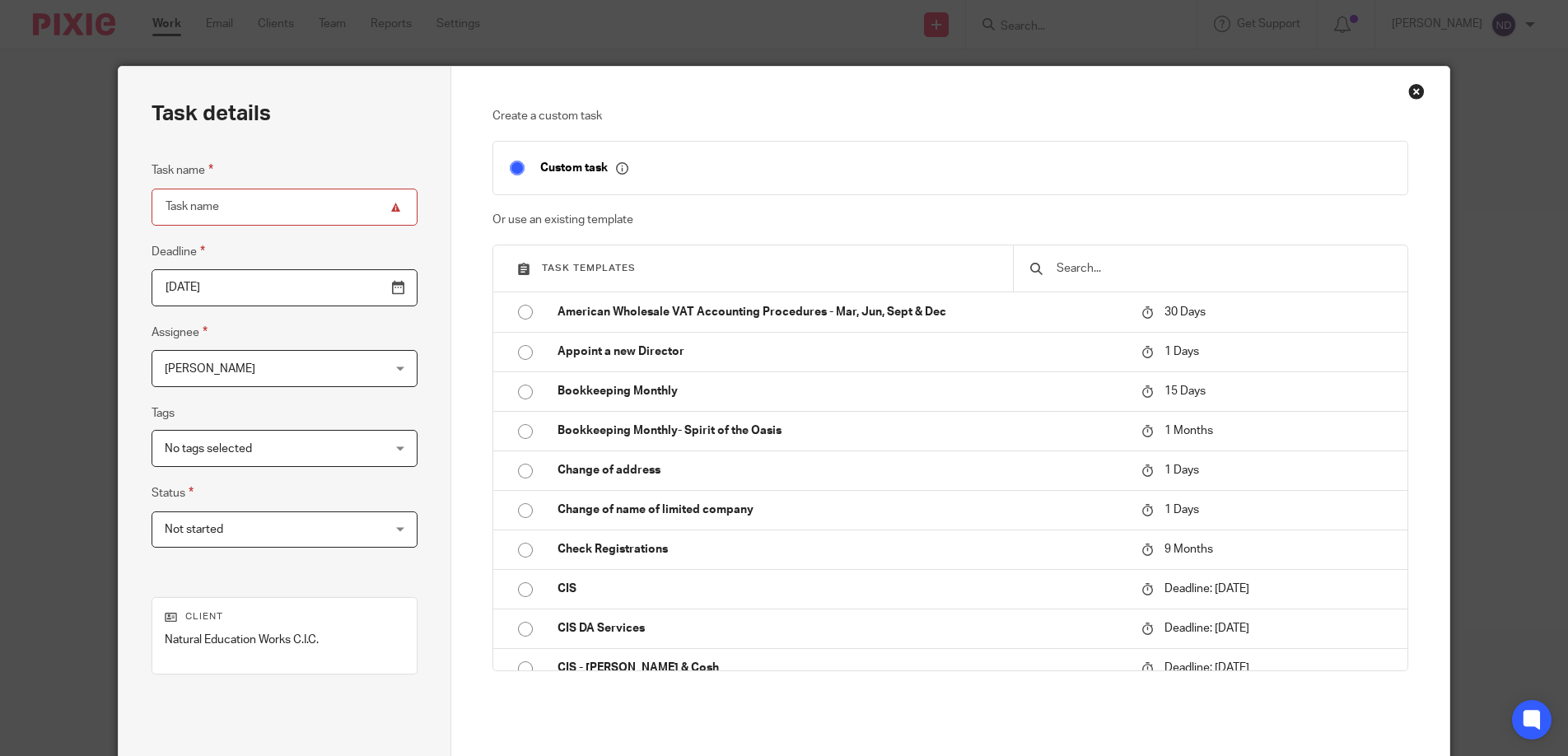
click at [1085, 269] on input "text" at bounding box center [1222, 269] width 336 height 19
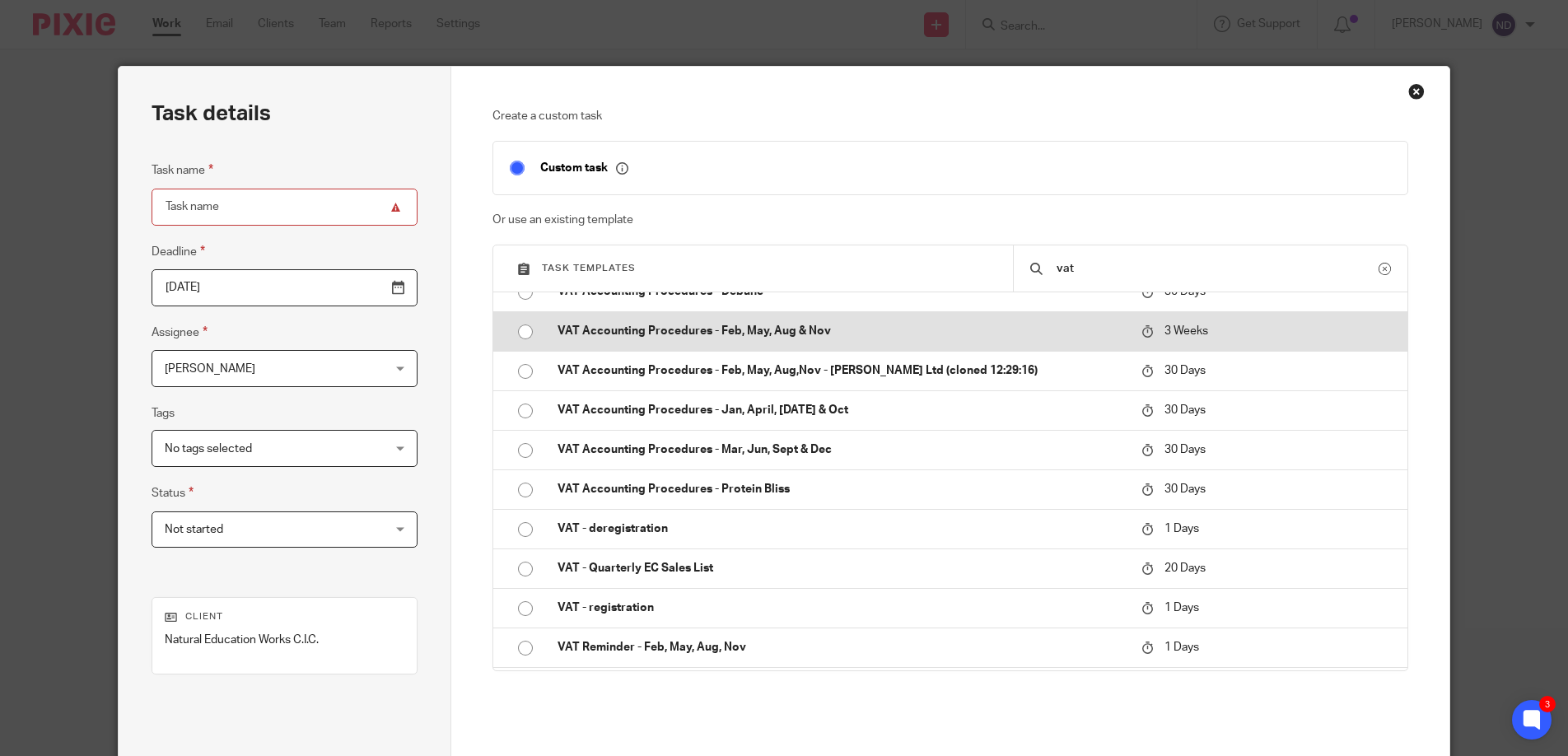
scroll to position [163, 0]
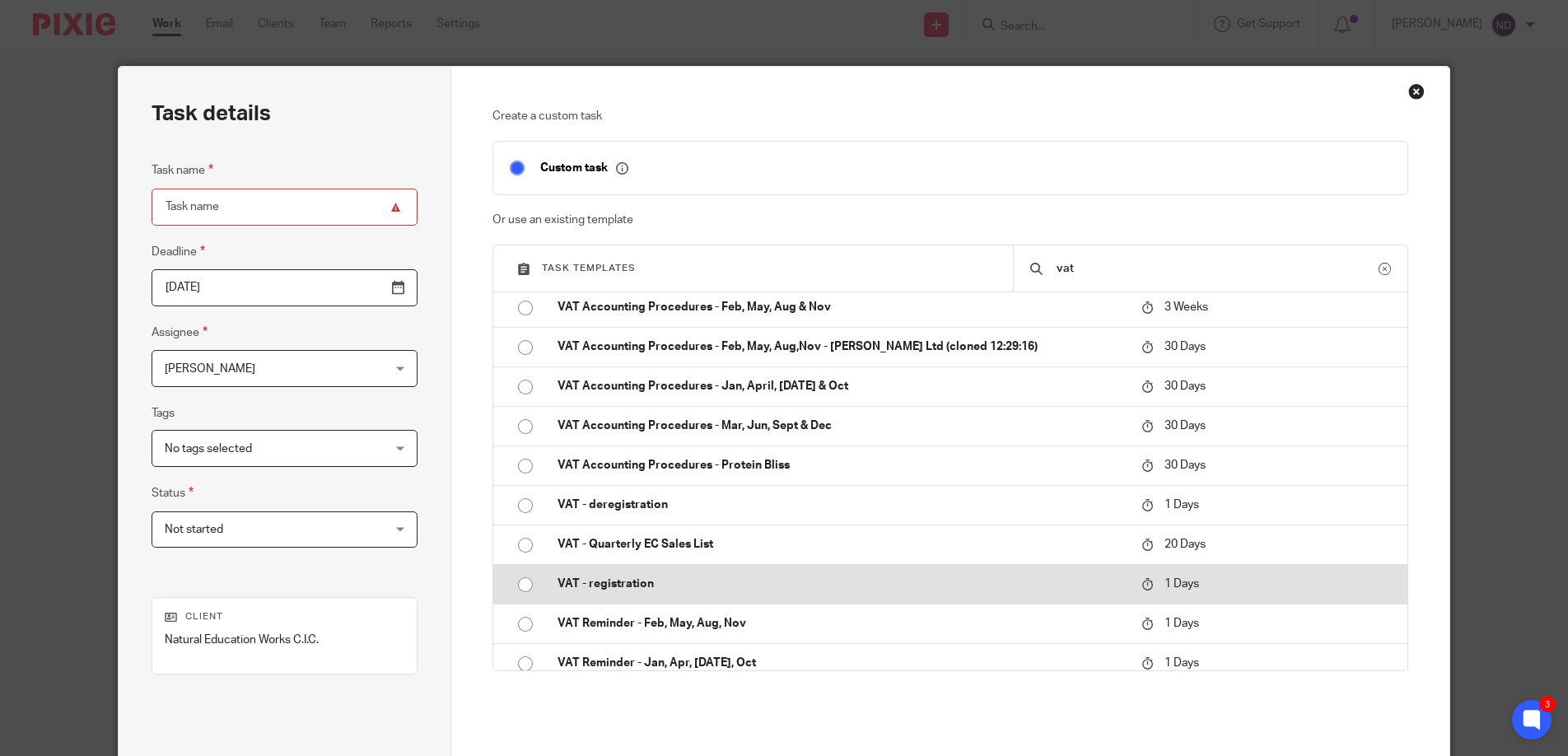
type input "vat"
click at [760, 581] on p "VAT - registration" at bounding box center [841, 583] width 567 height 17
type input "[DATE]"
type input "VAT - registration"
checkbox input "false"
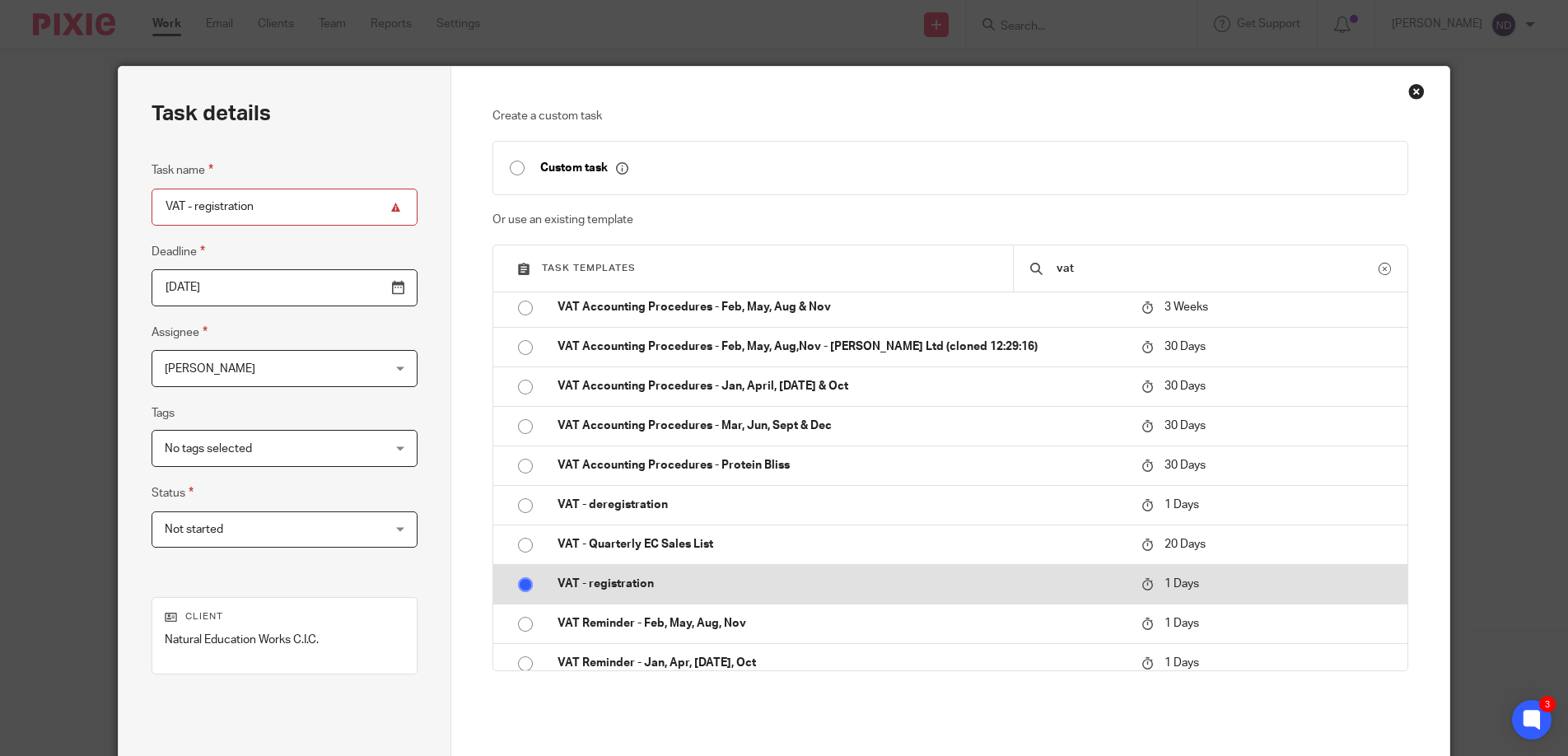
radio input "true"
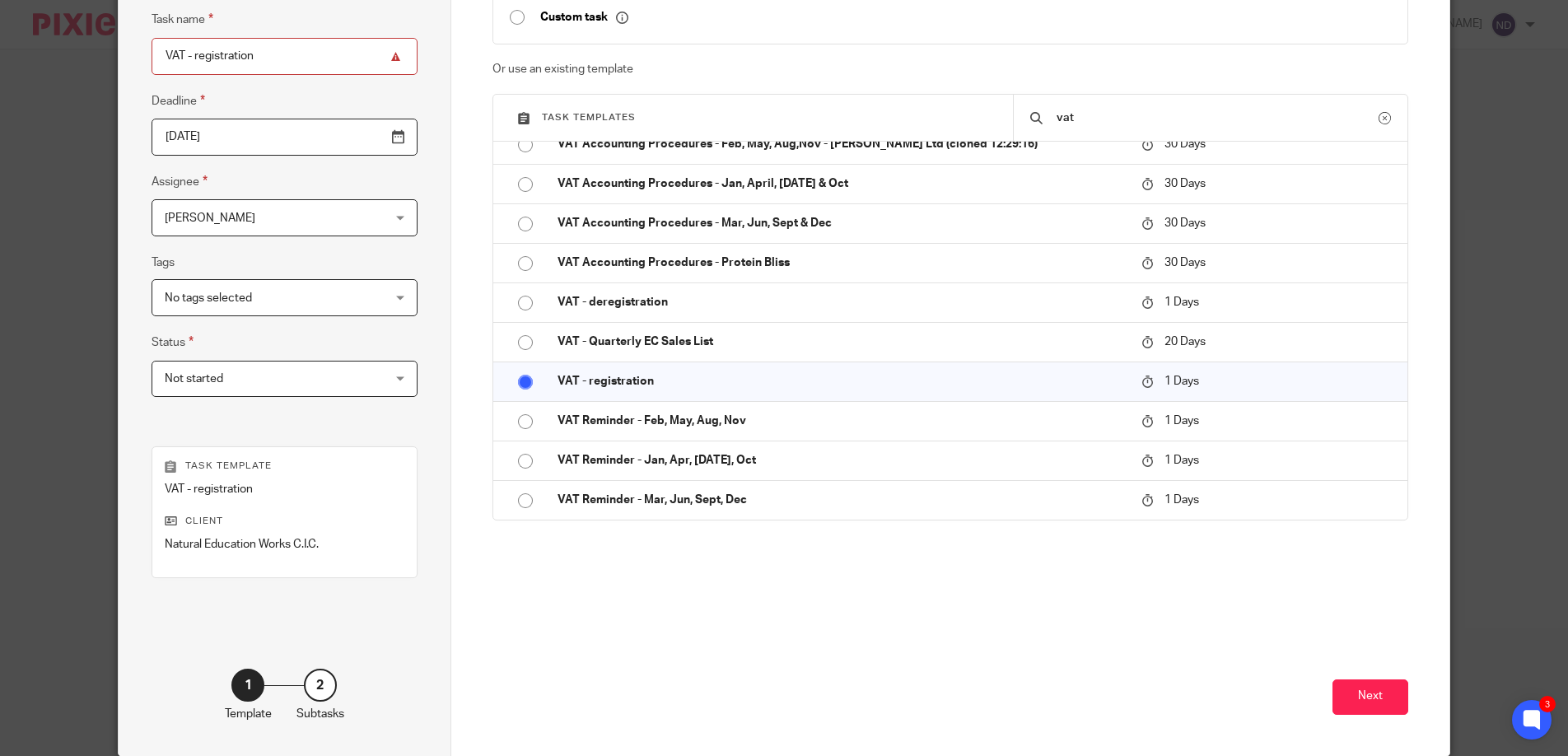
scroll to position [219, 0]
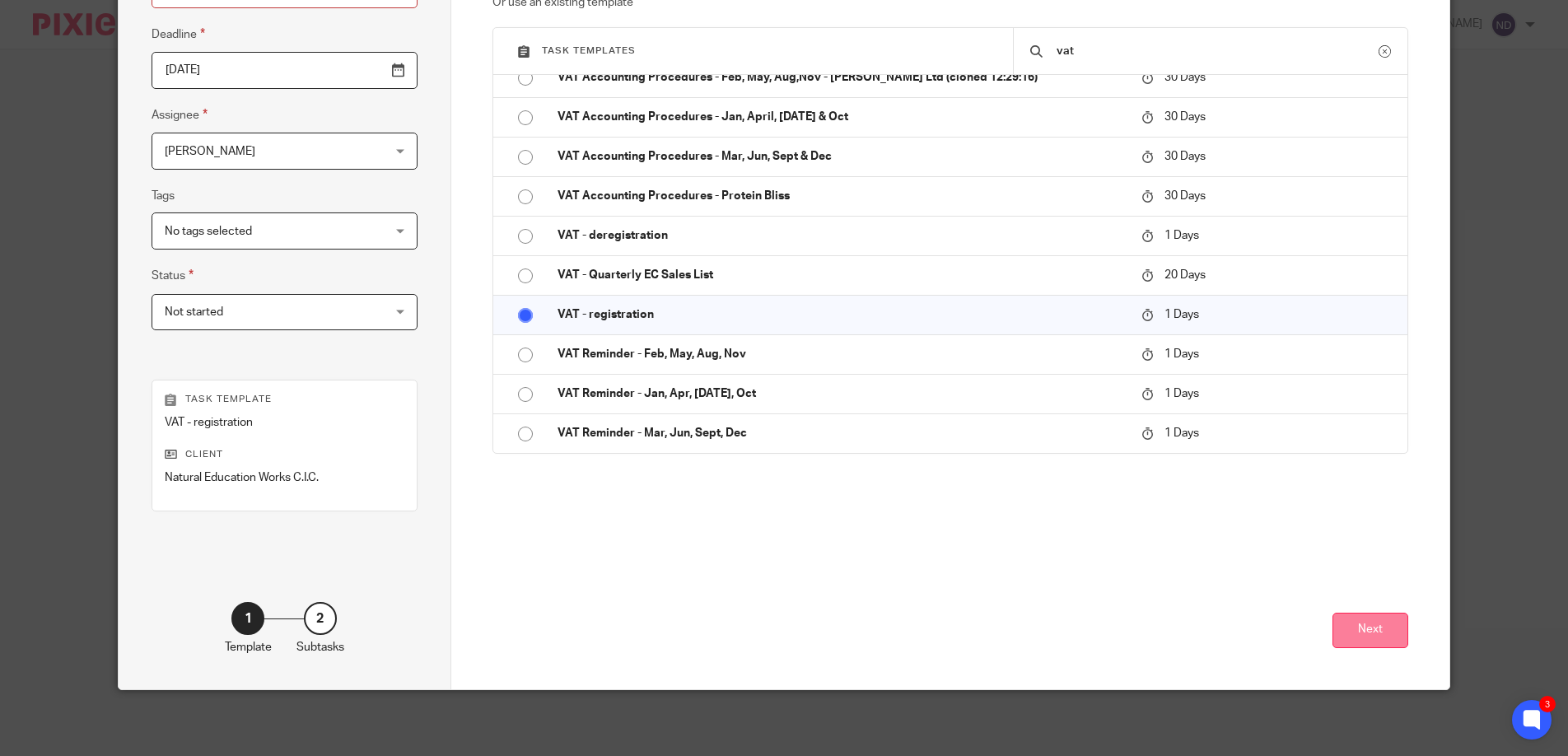
click at [1359, 627] on button "Next" at bounding box center [1371, 630] width 76 height 35
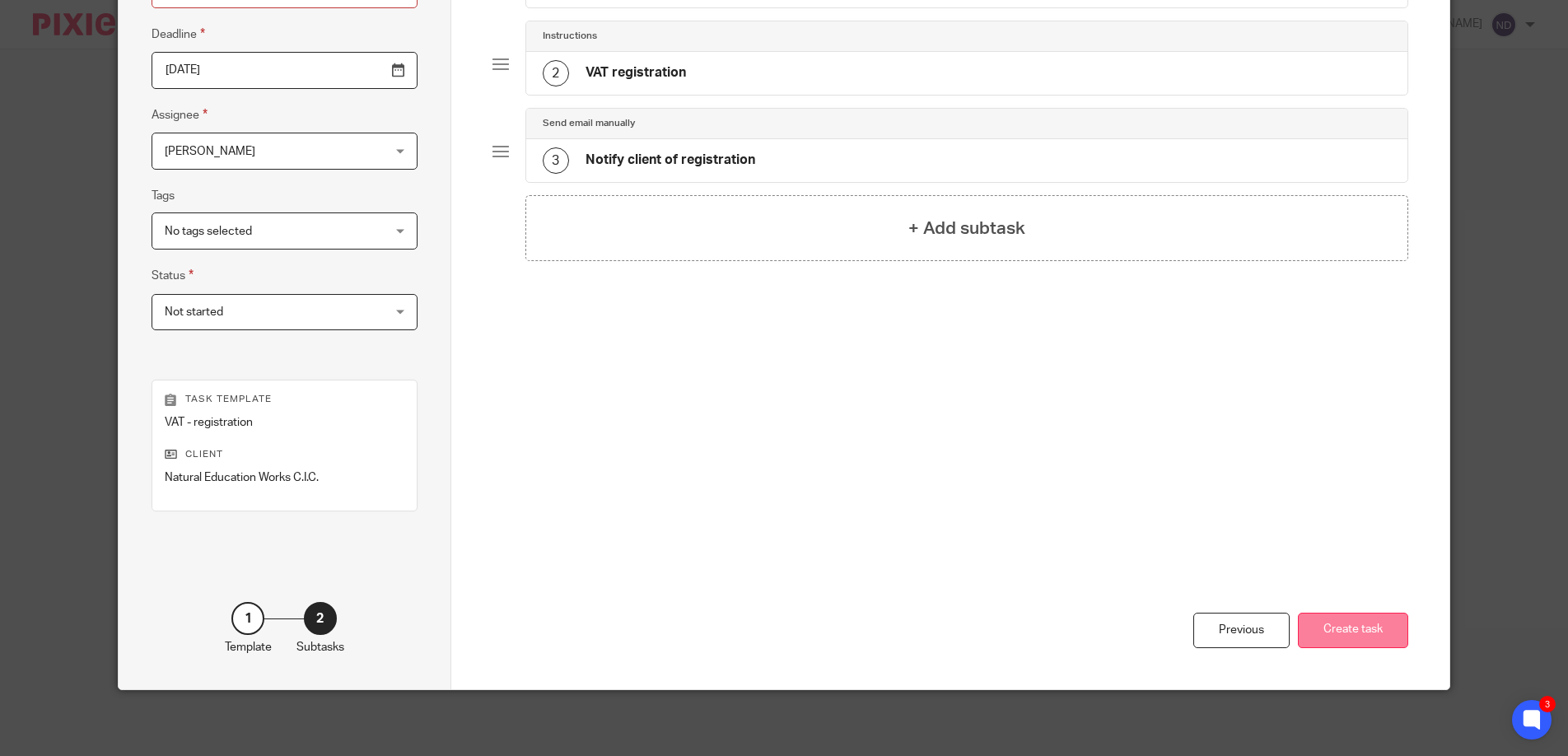
click at [1330, 617] on button "Create task" at bounding box center [1352, 630] width 110 height 35
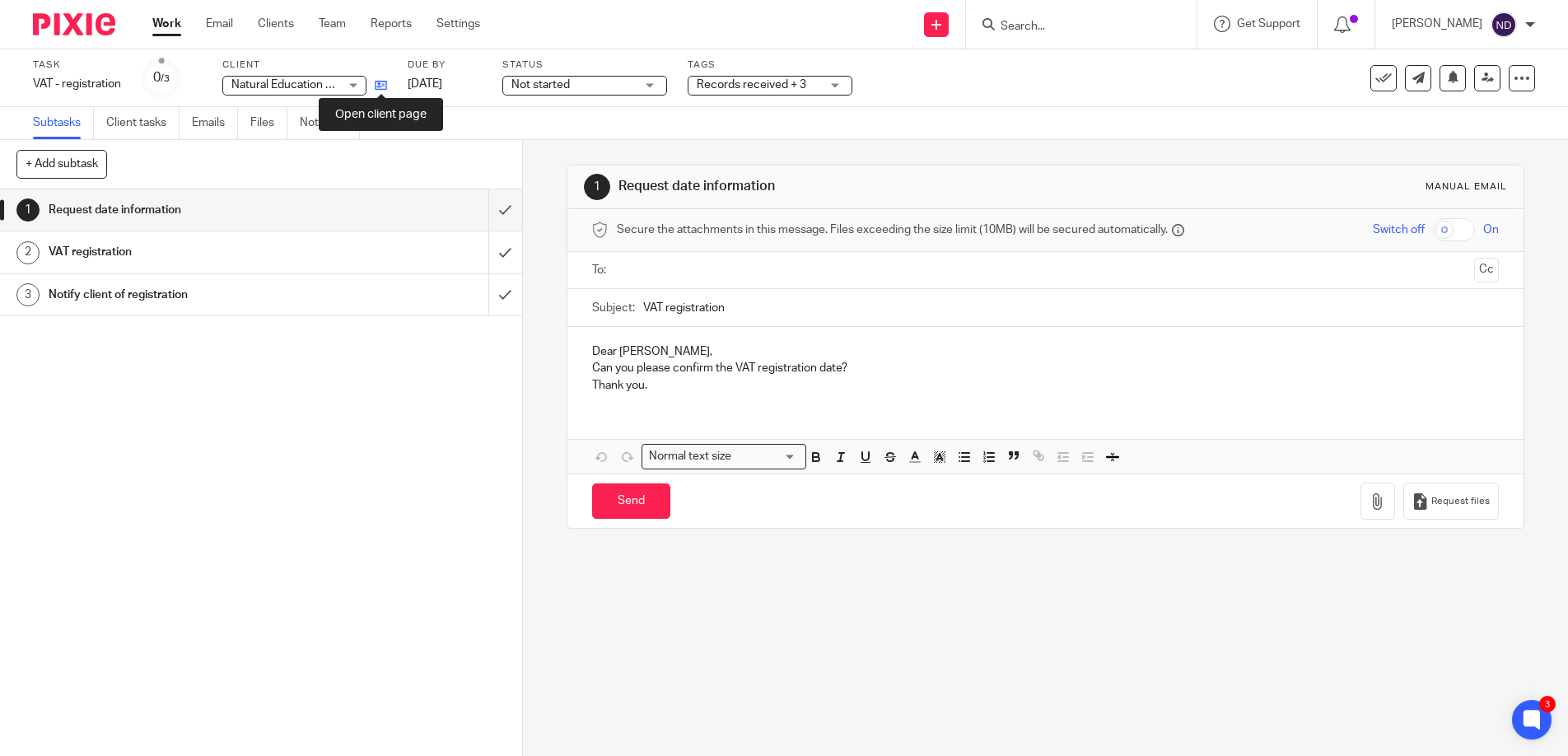
click at [386, 81] on icon at bounding box center [381, 85] width 13 height 13
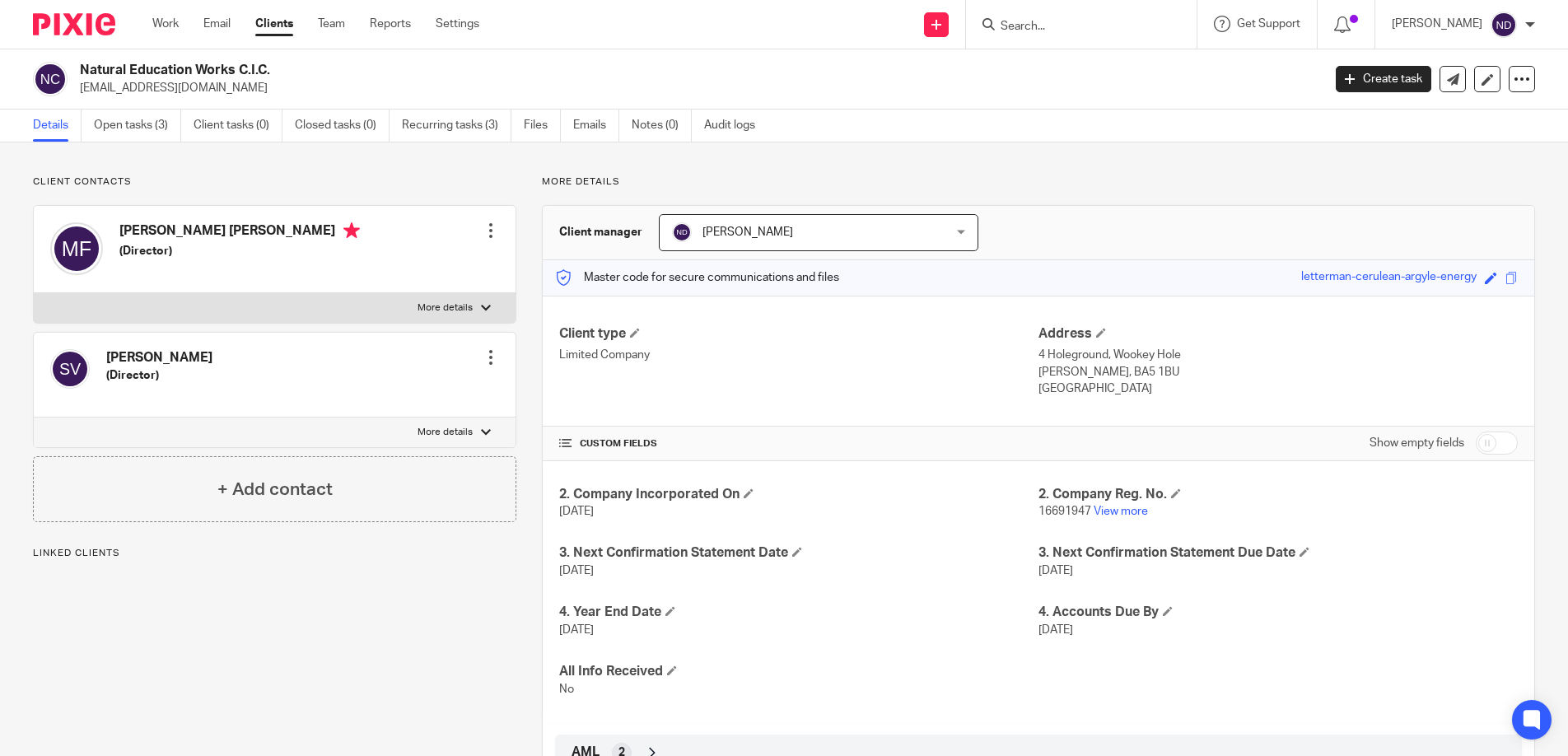
scroll to position [61, 0]
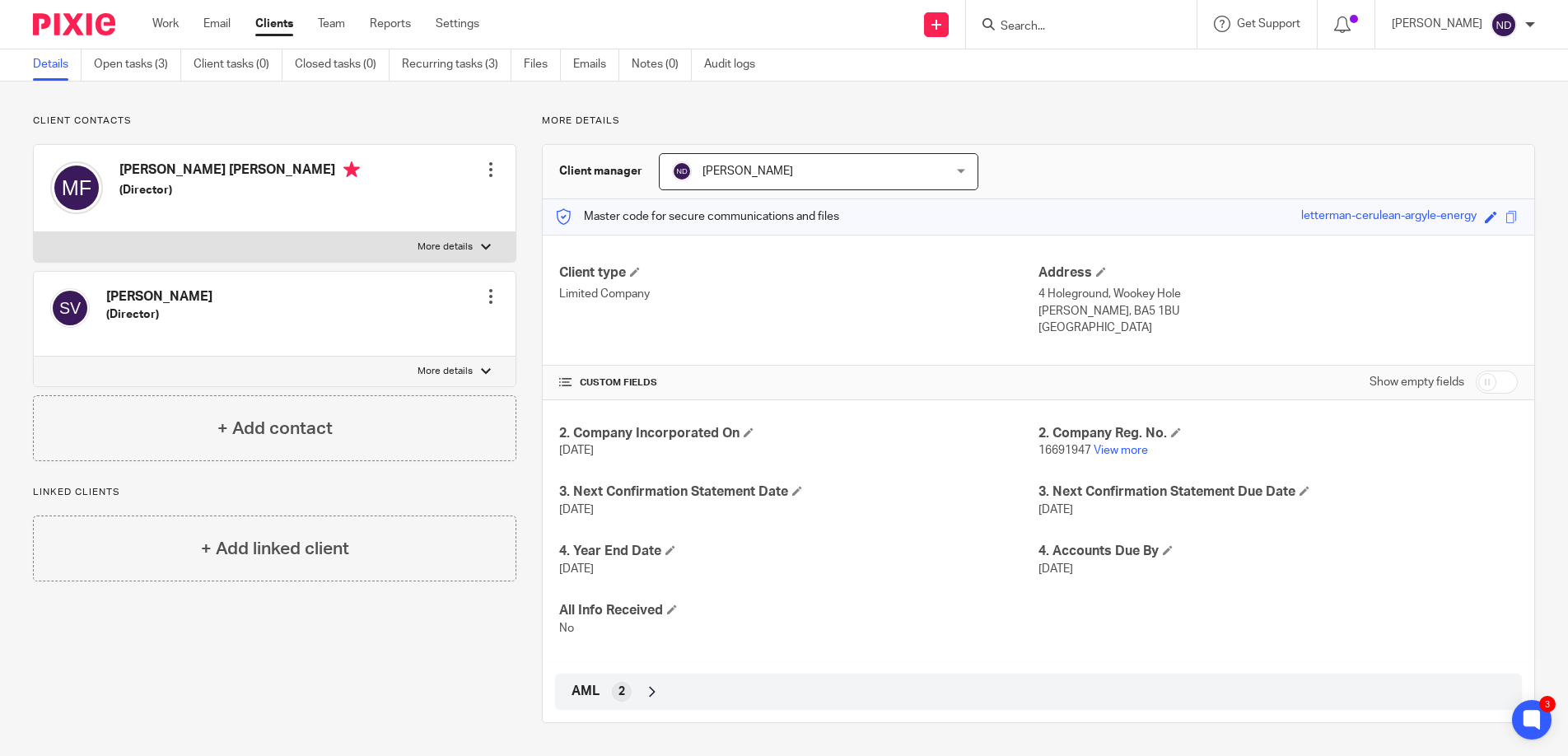
click at [1504, 378] on input "checkbox" at bounding box center [1496, 382] width 42 height 23
checkbox input "true"
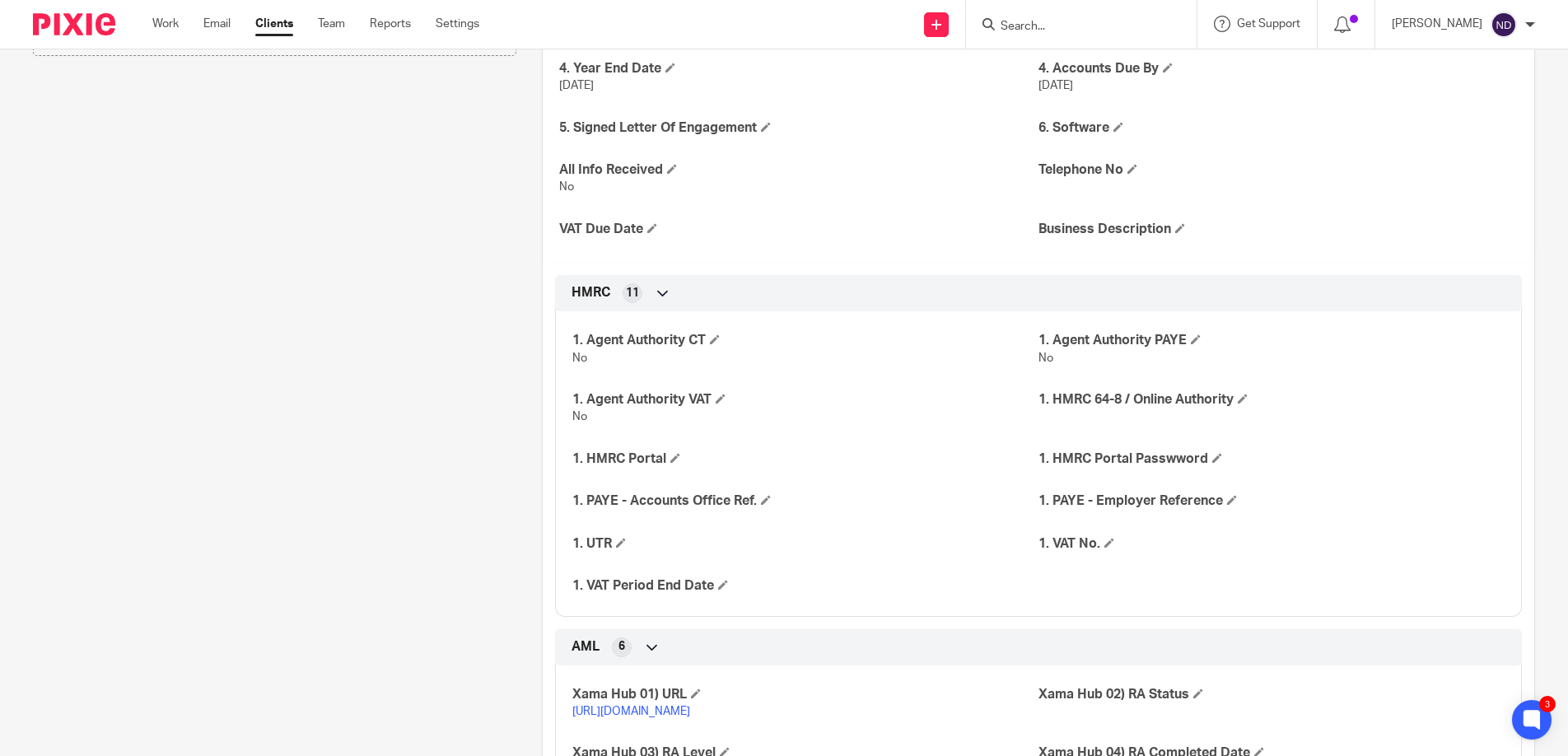
scroll to position [588, 0]
click at [1179, 229] on span at bounding box center [1179, 227] width 10 height 10
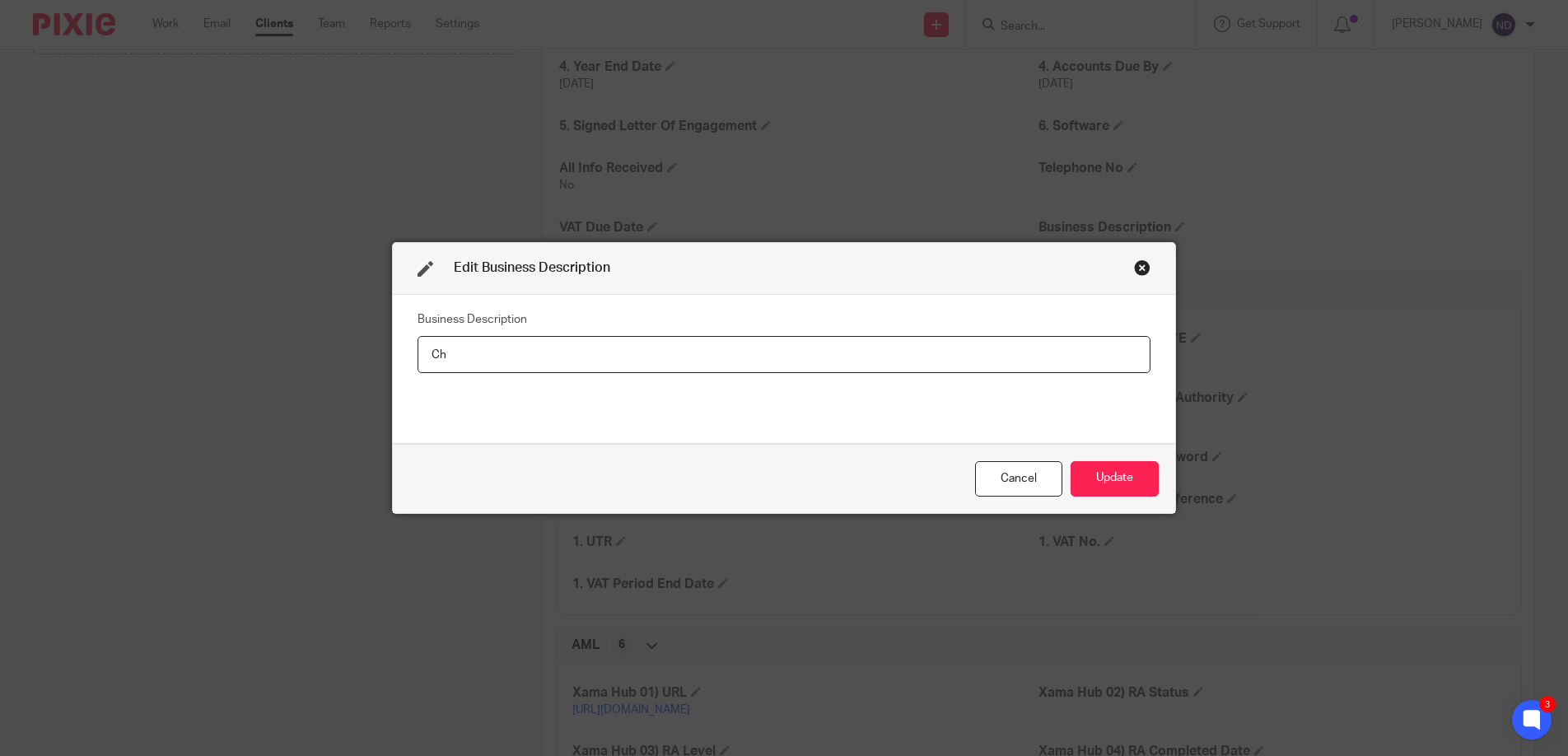
type input "C"
type input "helping children in the community with OCD"
click at [1117, 476] on button "Update" at bounding box center [1114, 479] width 88 height 35
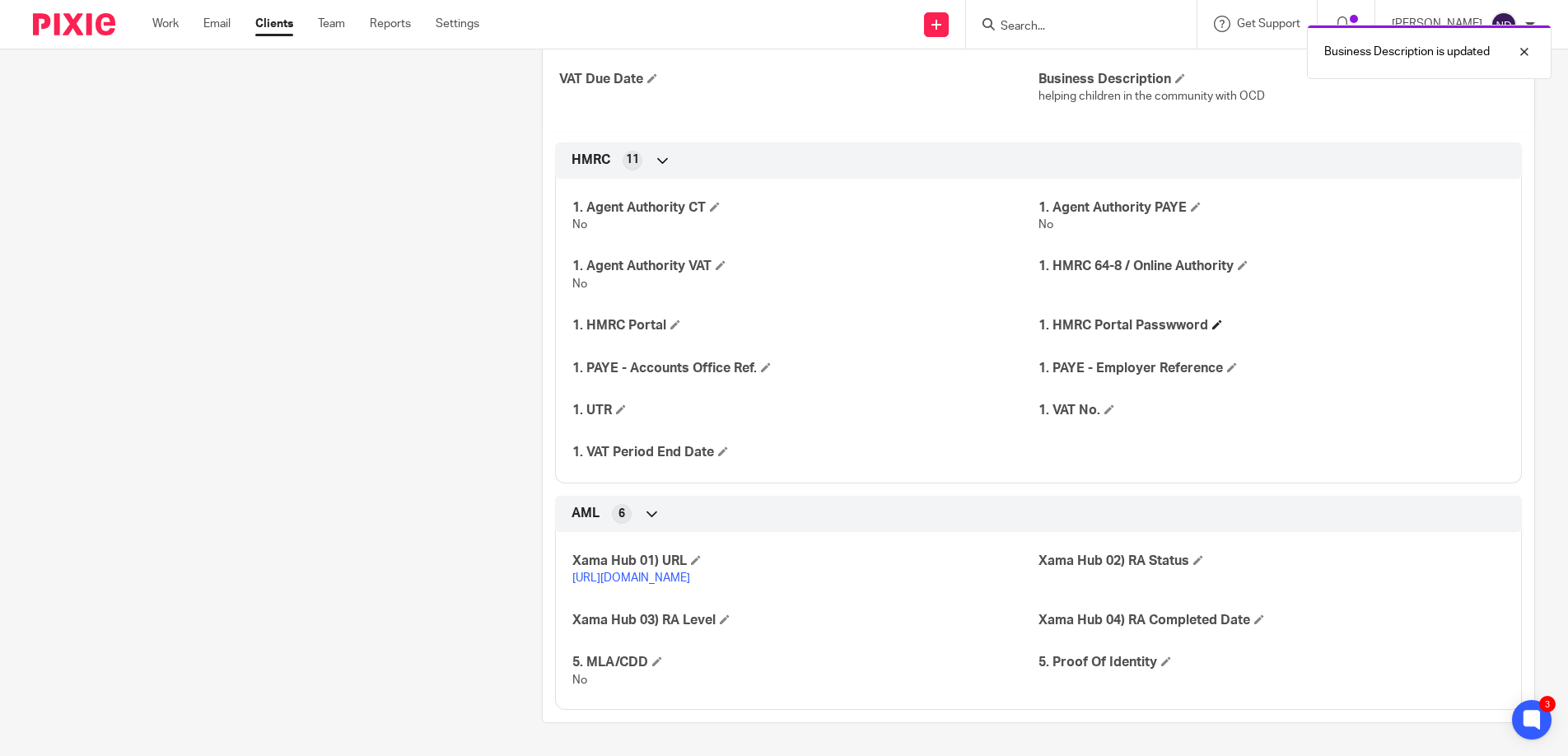
scroll to position [753, 0]
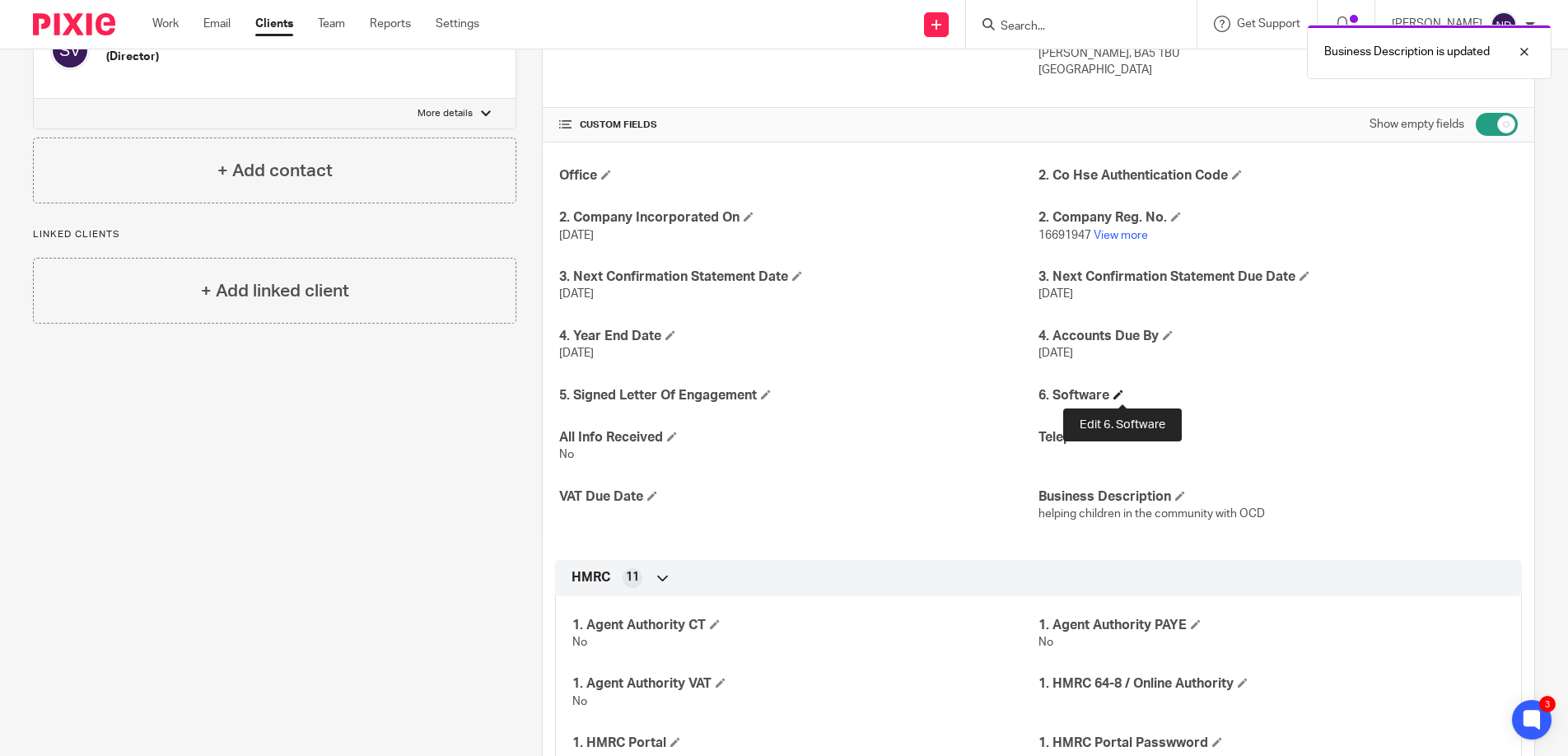
click at [1118, 396] on span at bounding box center [1118, 395] width 10 height 10
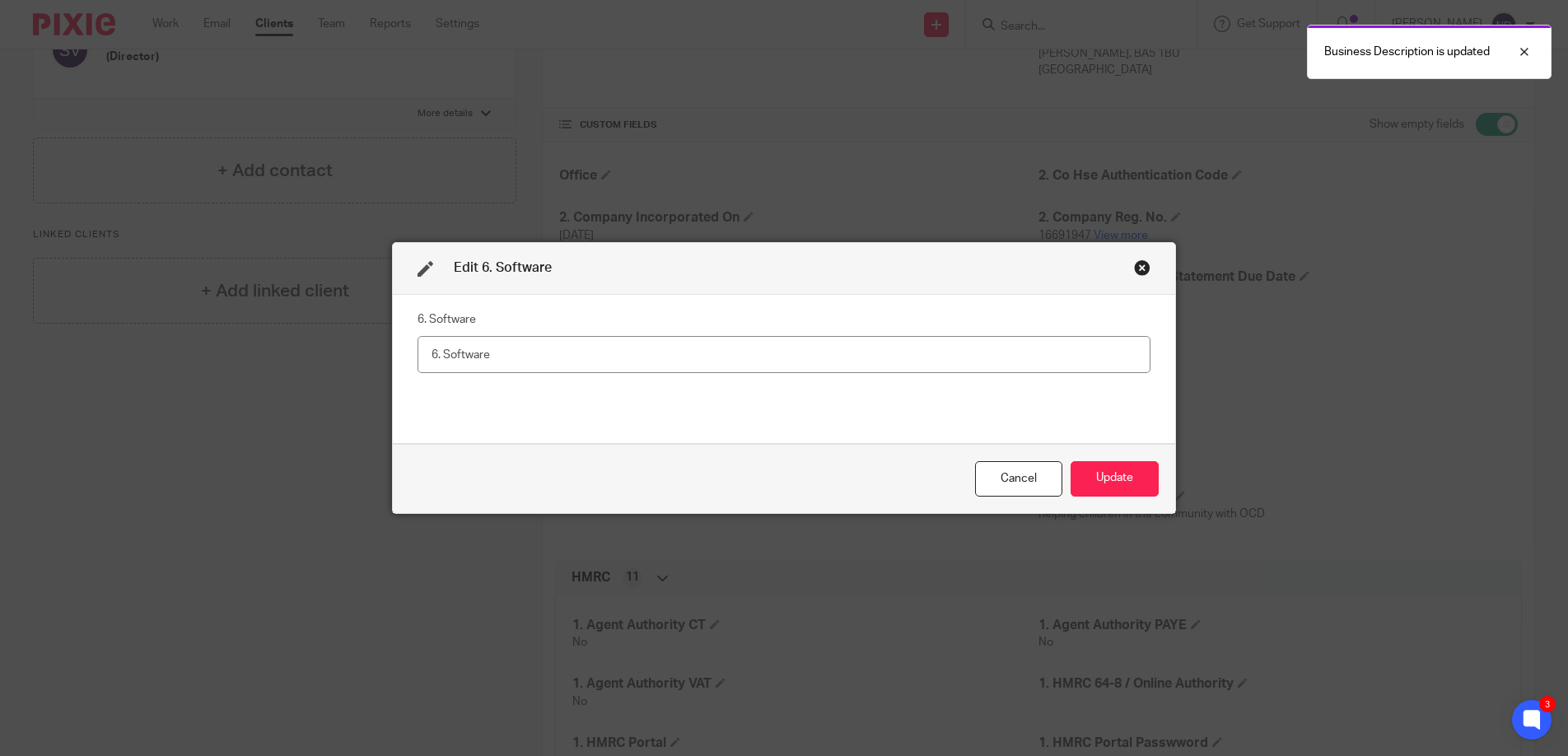
scroll to position [318, 0]
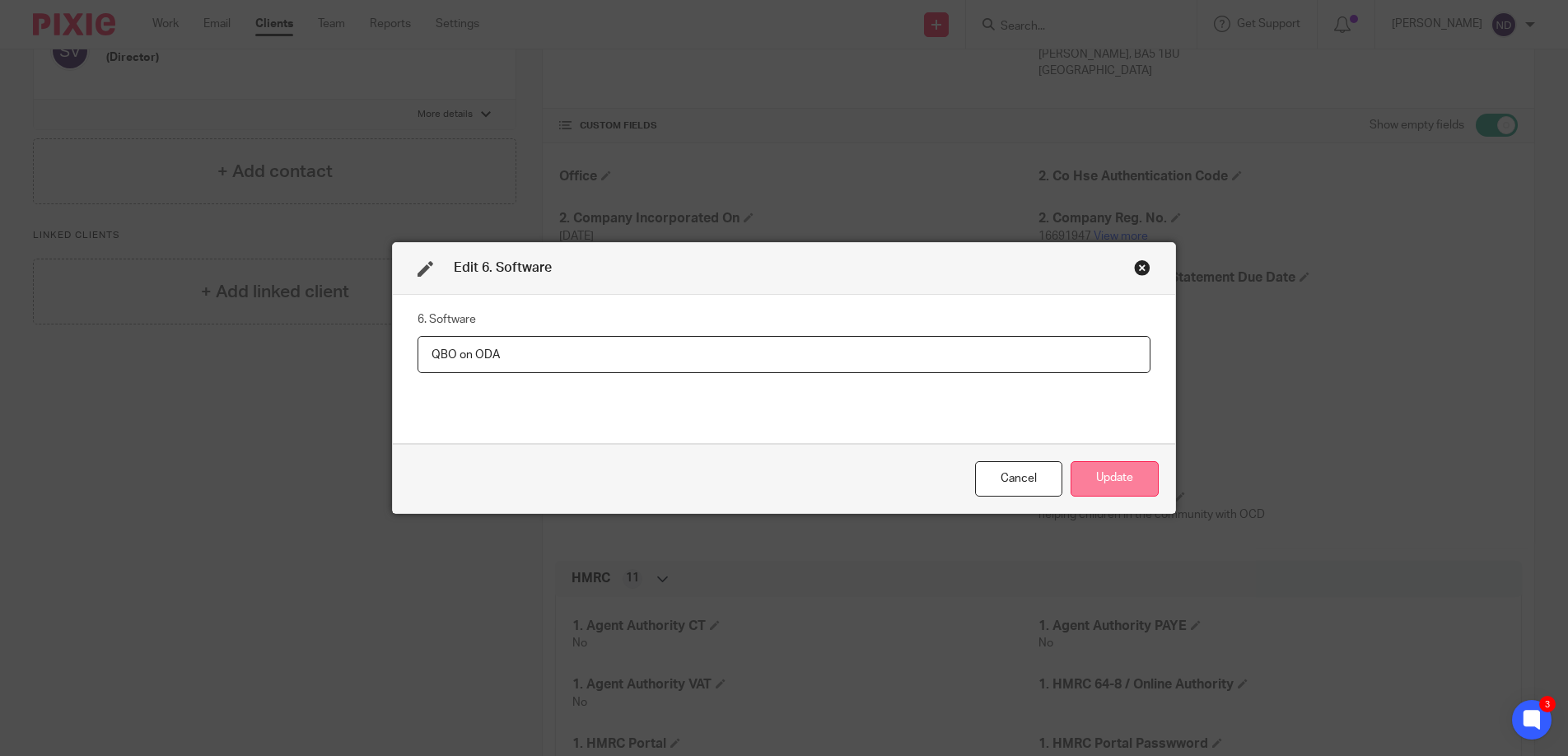
type input "QBO on ODA"
click at [1117, 480] on button "Update" at bounding box center [1114, 479] width 88 height 35
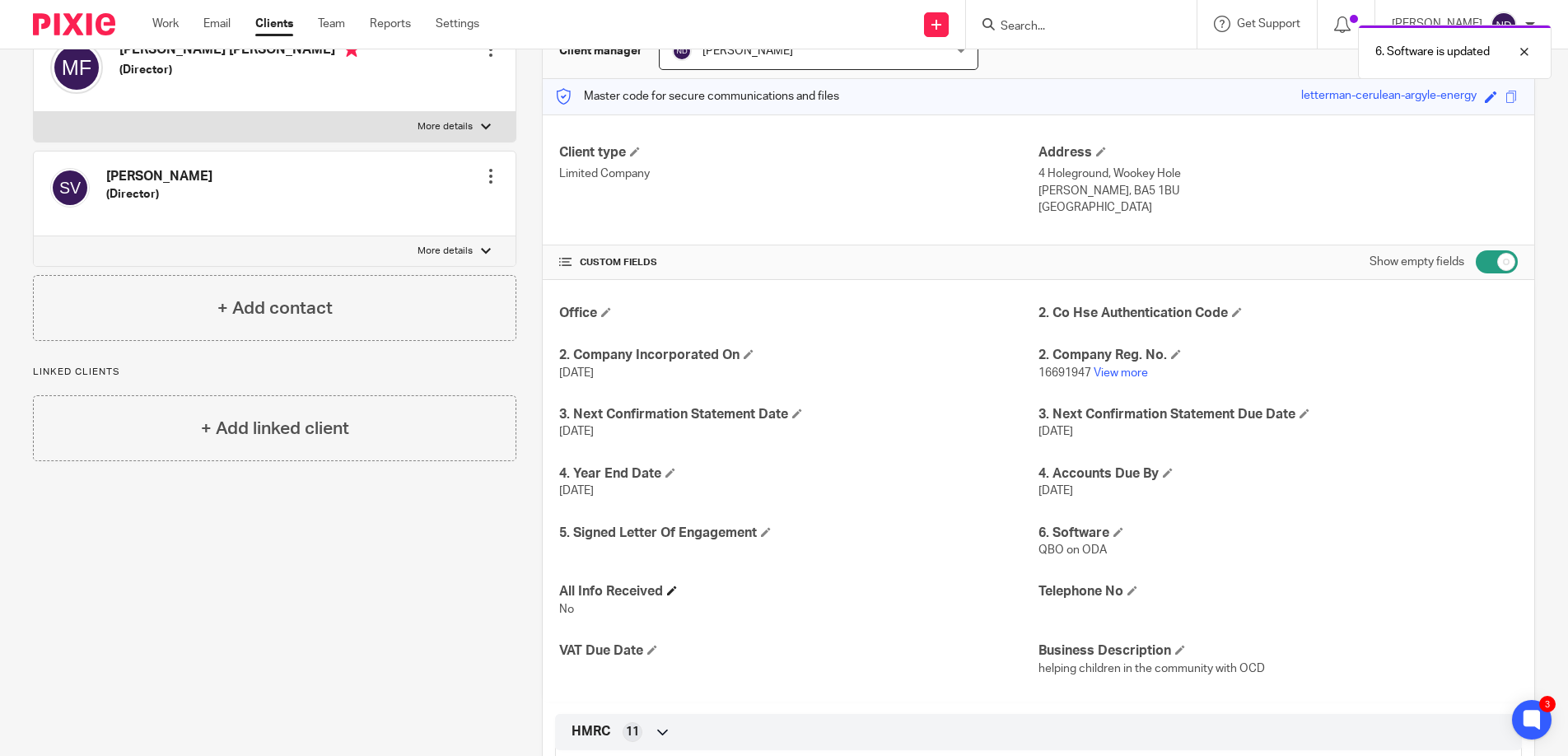
scroll to position [0, 0]
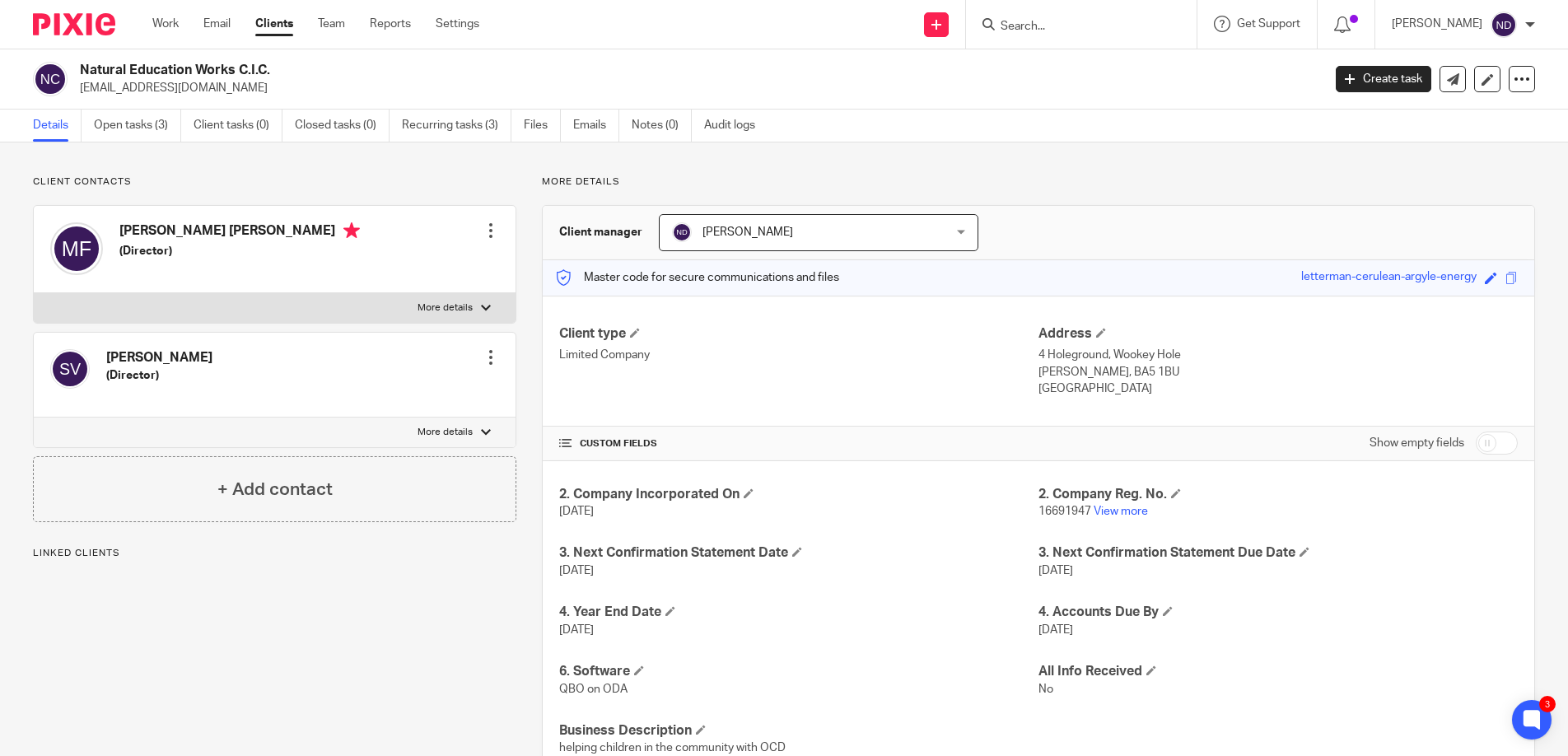
click at [1502, 441] on input "checkbox" at bounding box center [1496, 443] width 42 height 23
checkbox input "true"
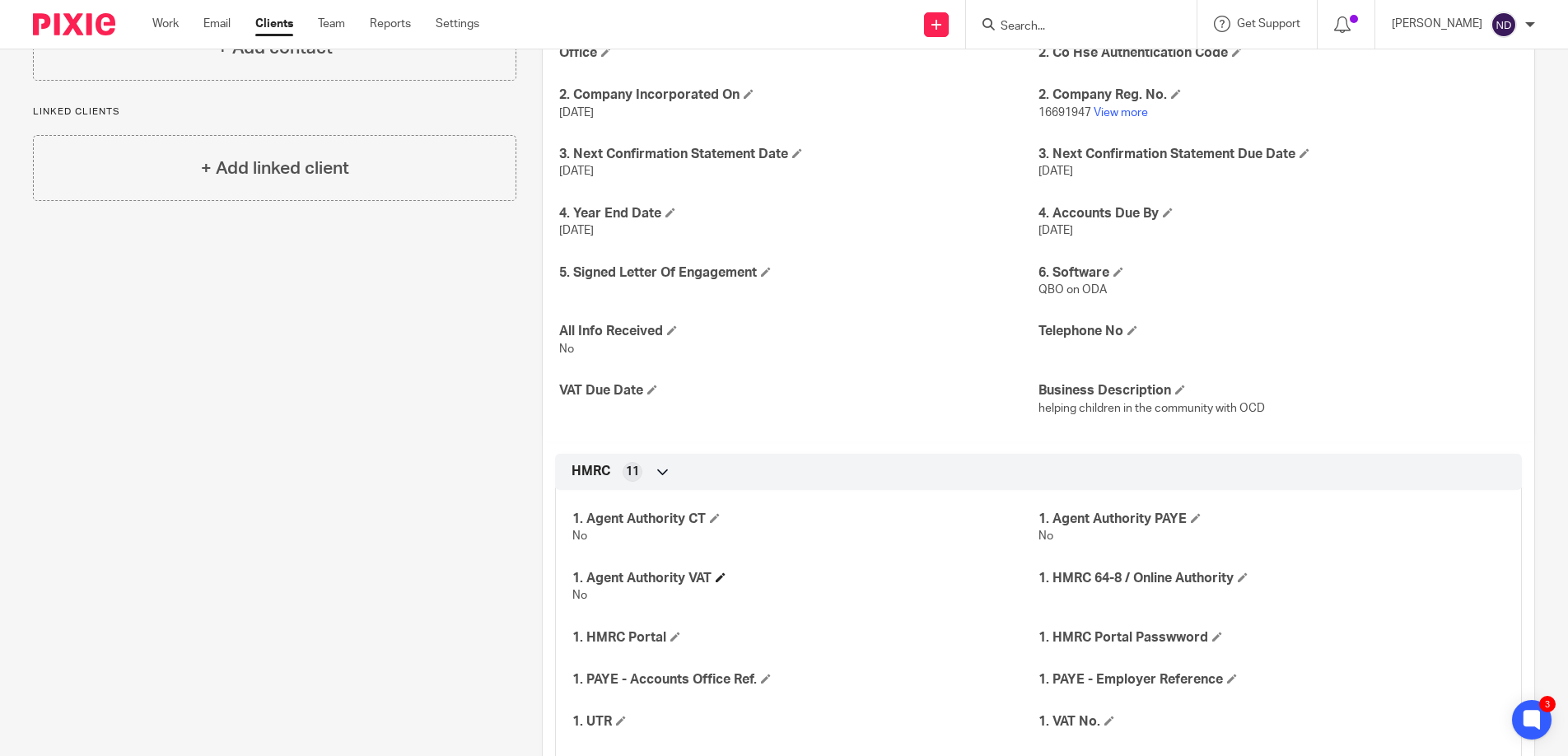
scroll to position [518, 0]
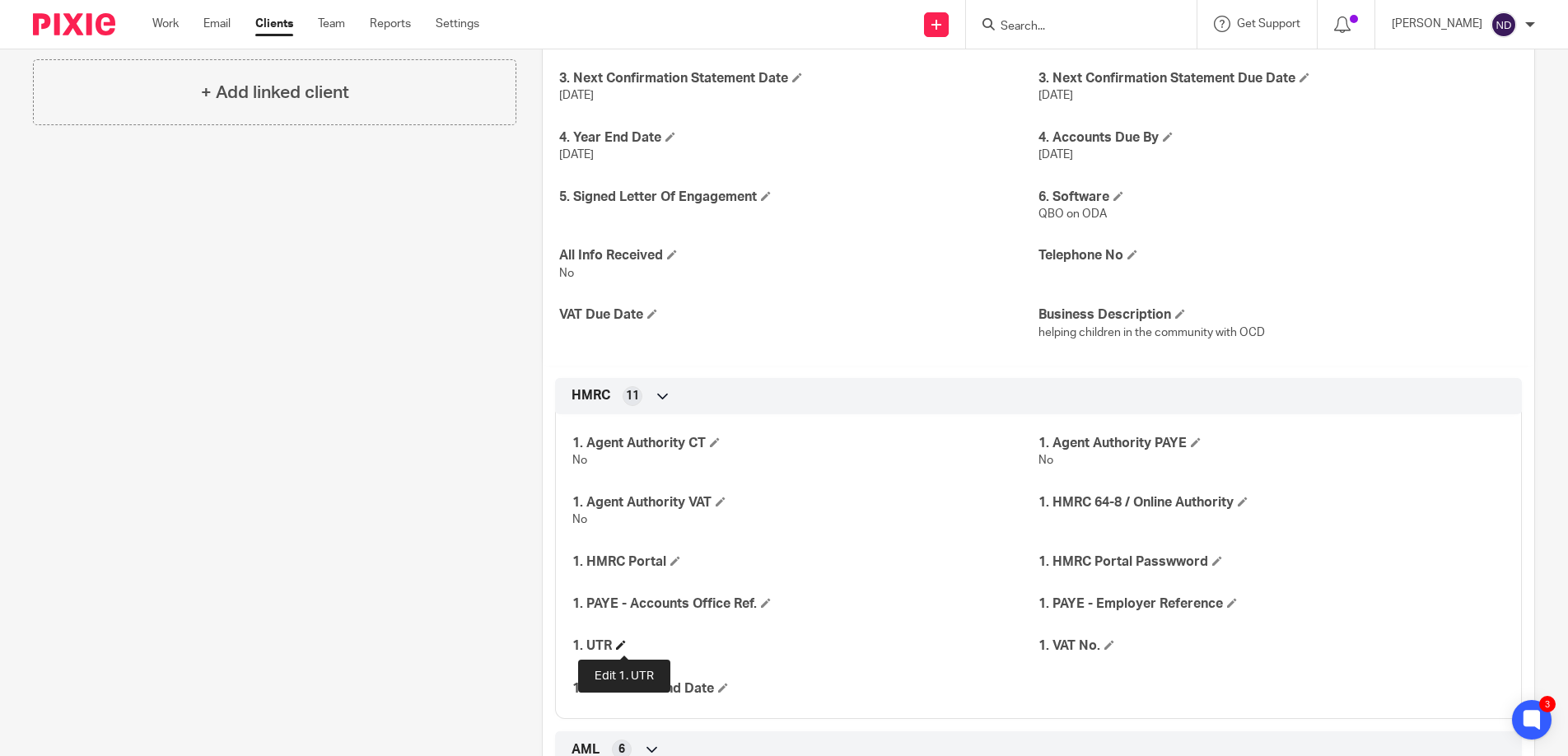
click at [621, 644] on span at bounding box center [621, 645] width 10 height 10
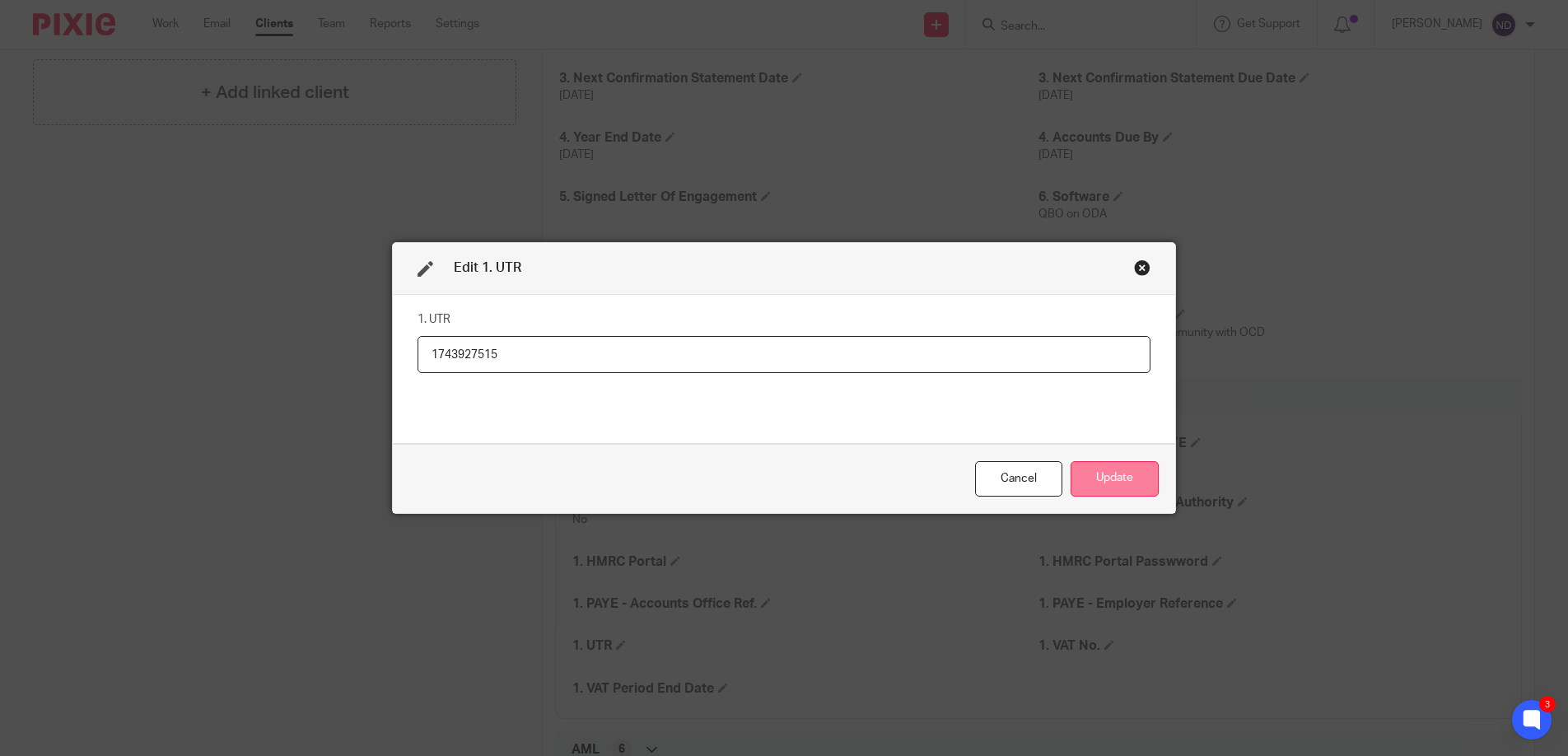
type input "1743927515"
click at [1120, 477] on button "Update" at bounding box center [1114, 479] width 88 height 35
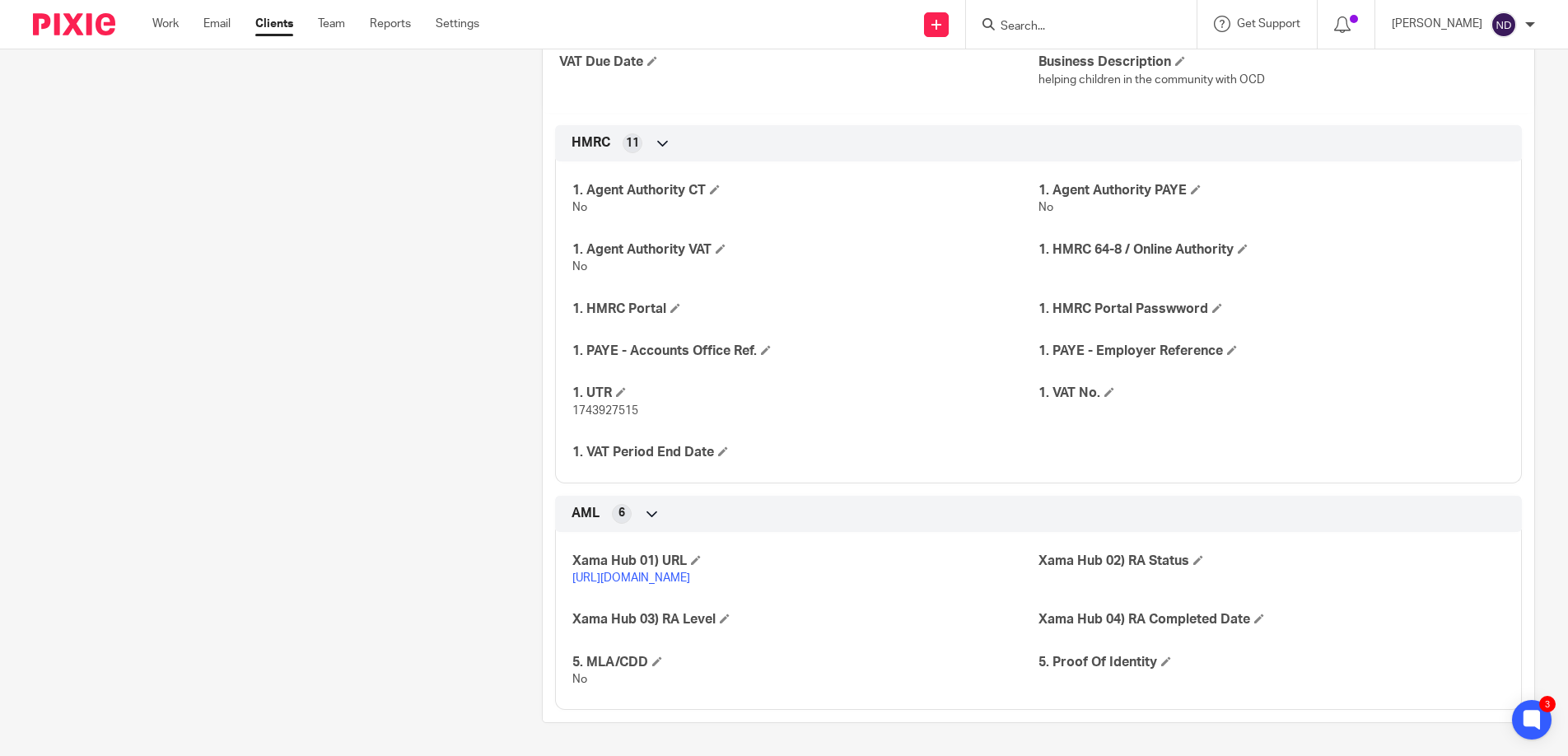
scroll to position [0, 0]
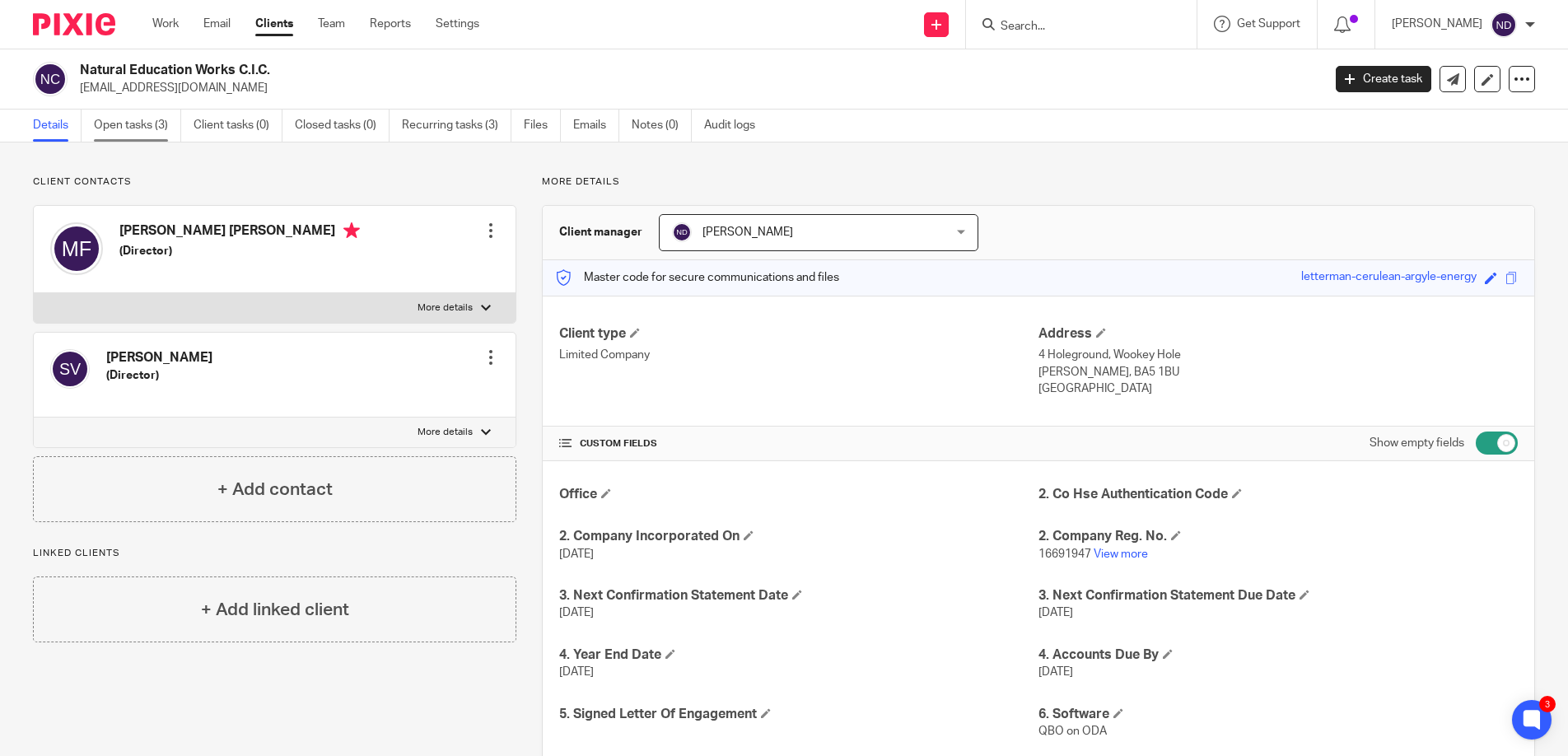
click at [124, 124] on link "Open tasks (3)" at bounding box center [137, 125] width 87 height 32
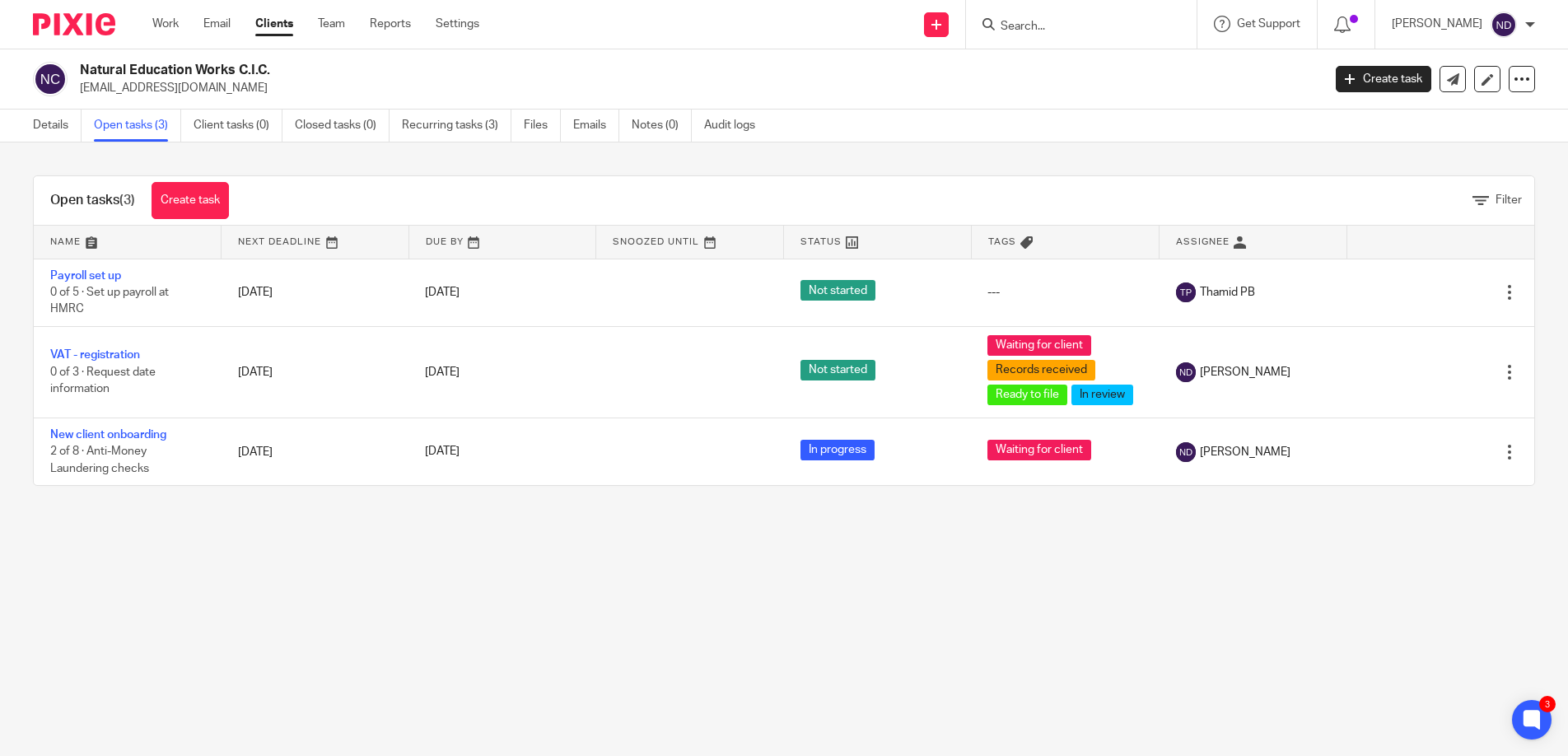
click at [277, 24] on link "Clients" at bounding box center [273, 23] width 38 height 17
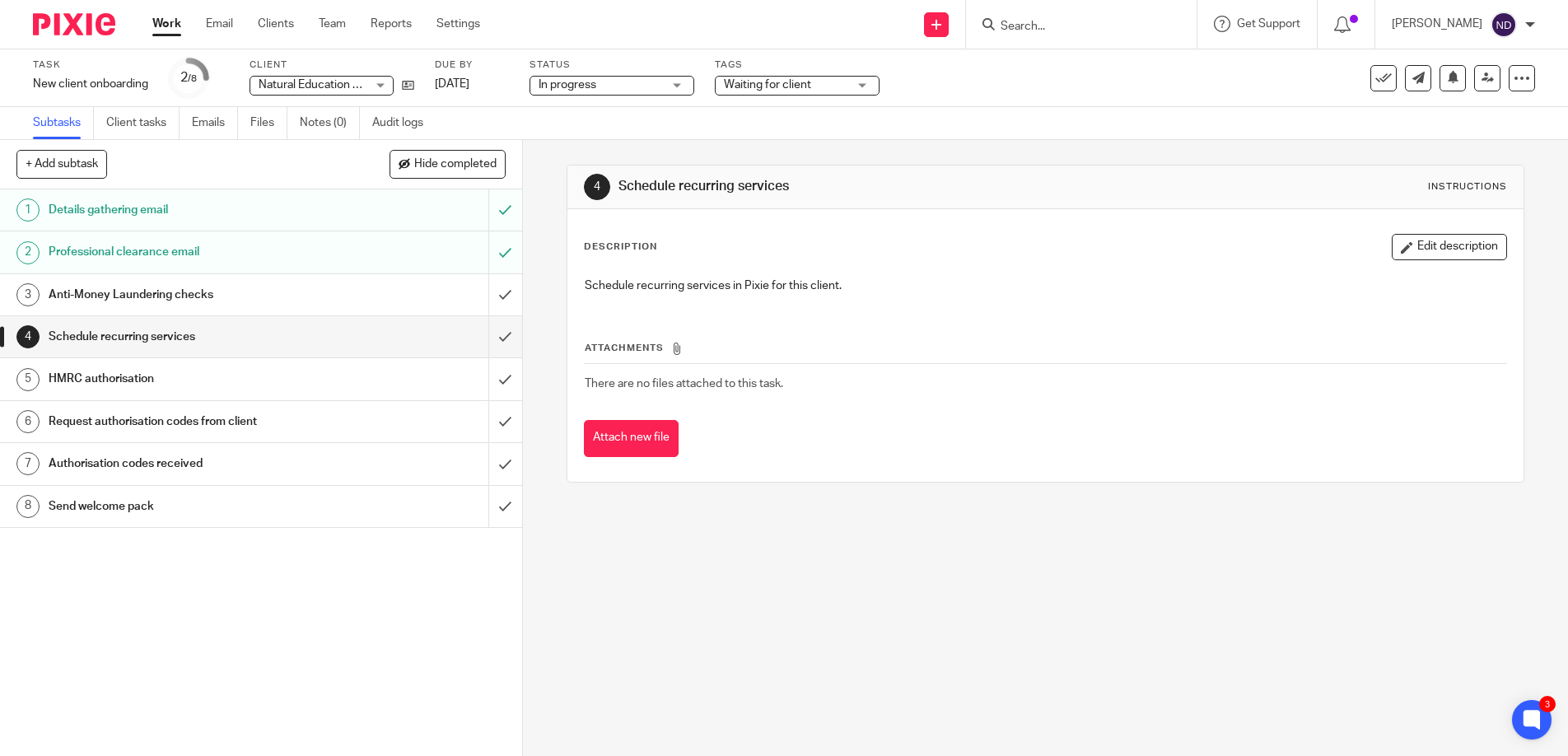
click at [367, 603] on div "1 Details gathering email 2 Professional clearance email 3 Anti-Money Launderin…" at bounding box center [261, 473] width 522 height 567
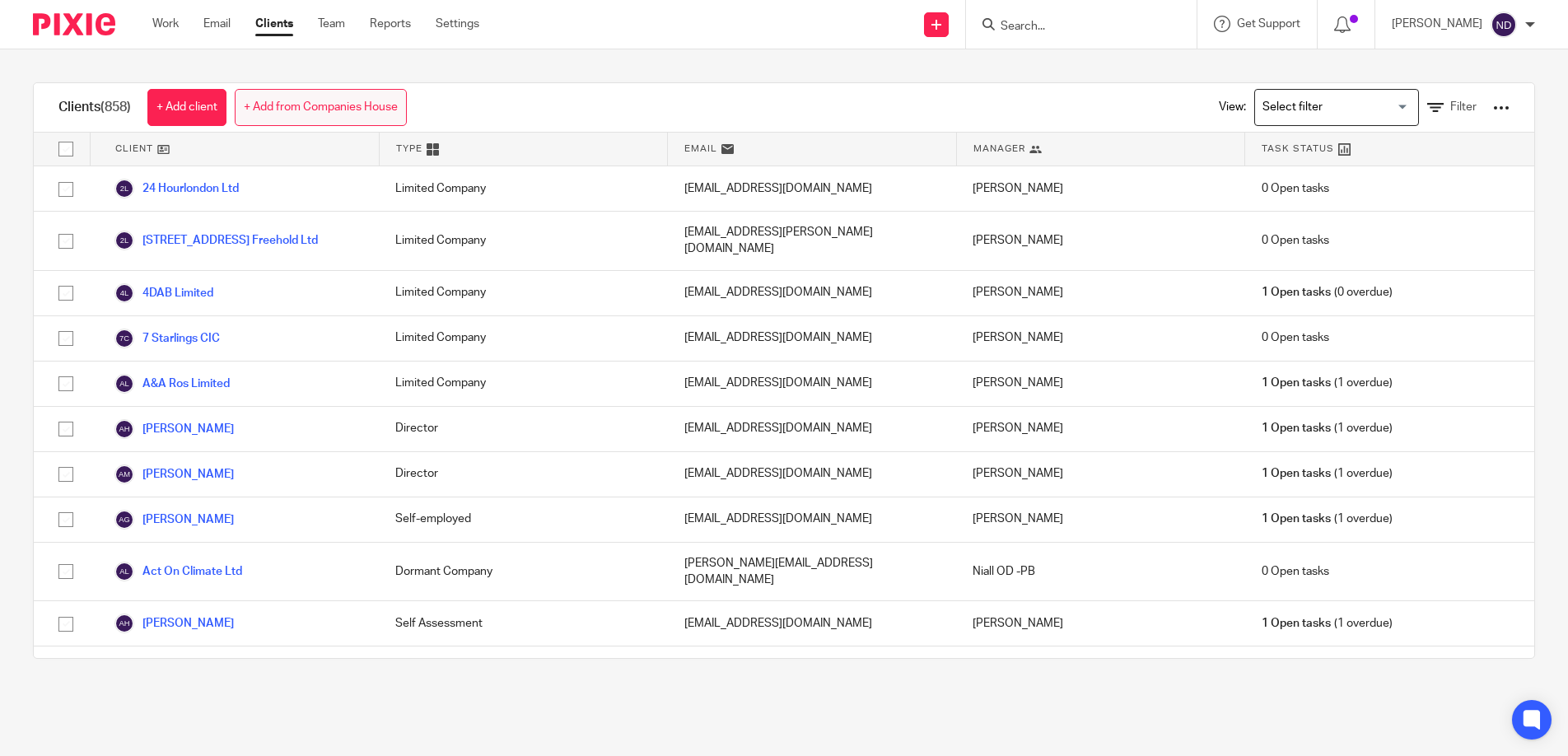
click at [312, 105] on link "+ Add from Companies House" at bounding box center [320, 107] width 172 height 37
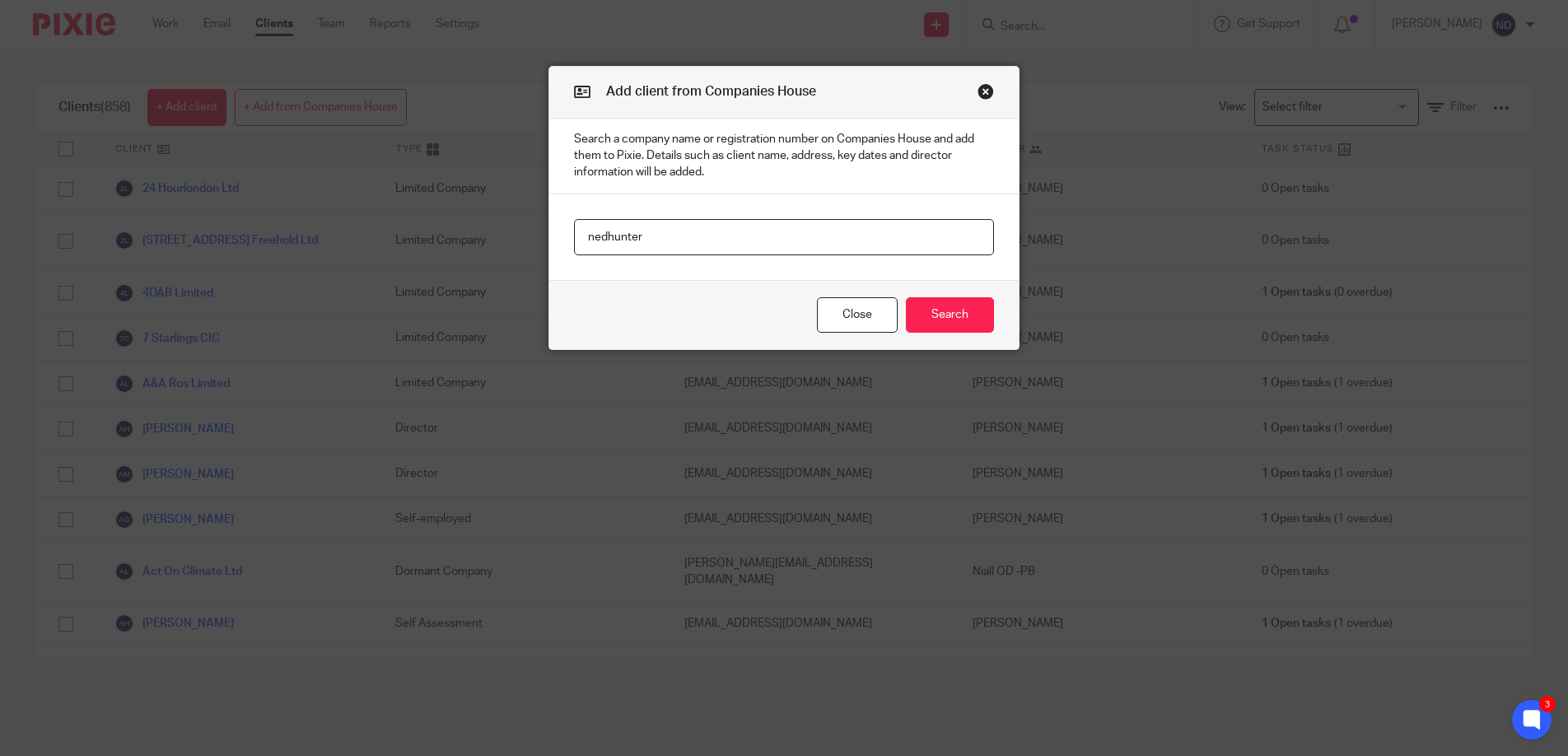
type input "nedhunter"
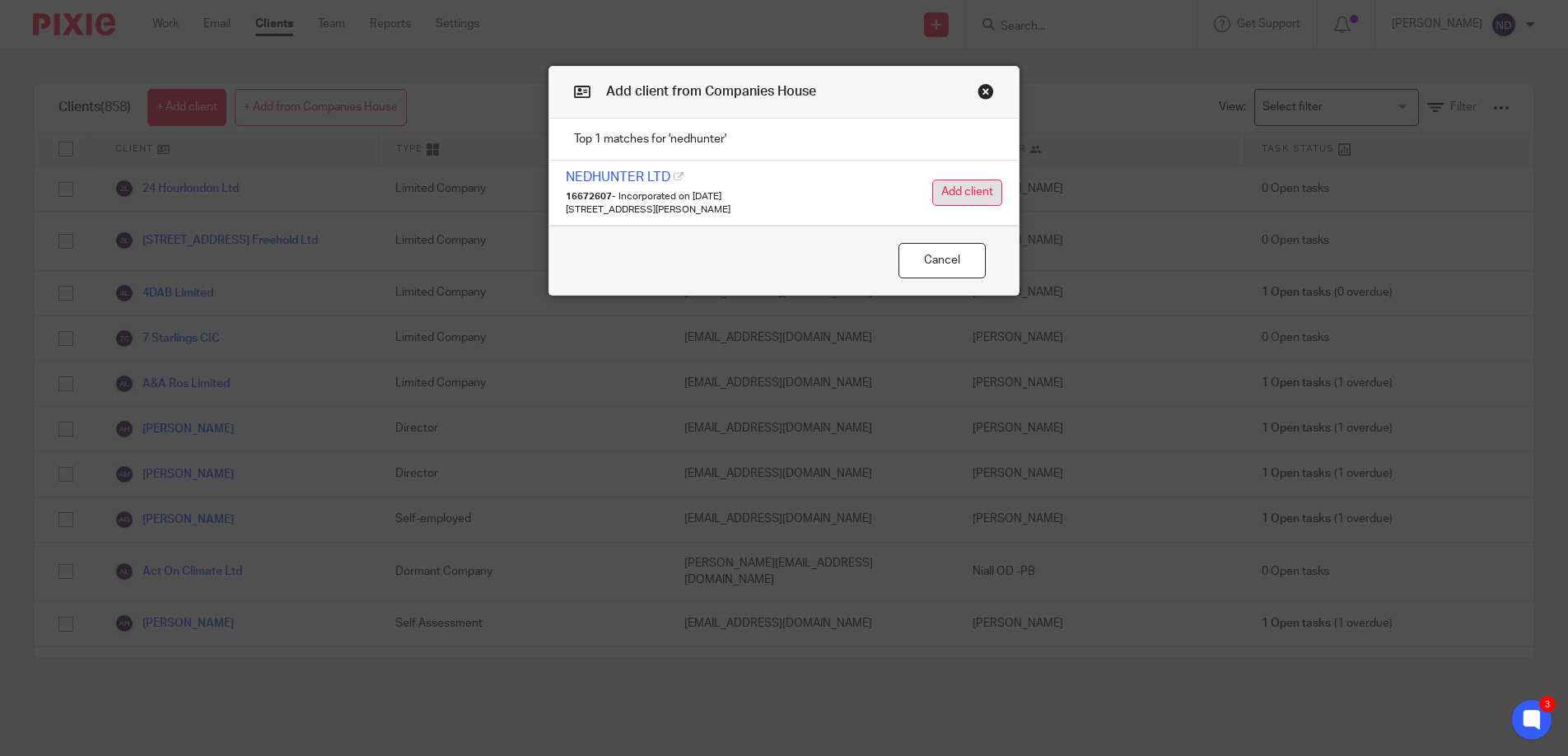
click at [965, 187] on button "Add client" at bounding box center [968, 192] width 70 height 26
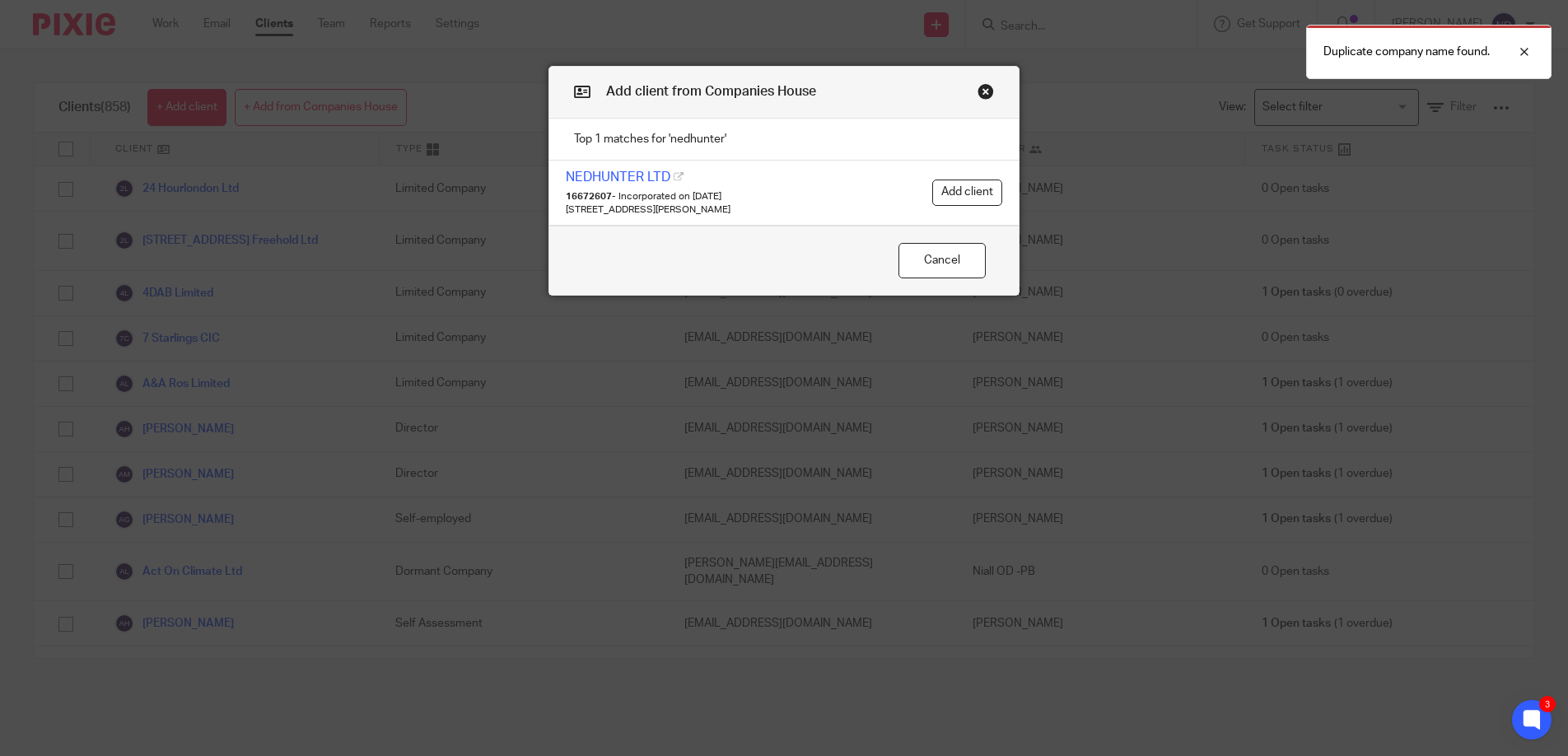
click at [988, 87] on button "Close modal" at bounding box center [985, 91] width 17 height 17
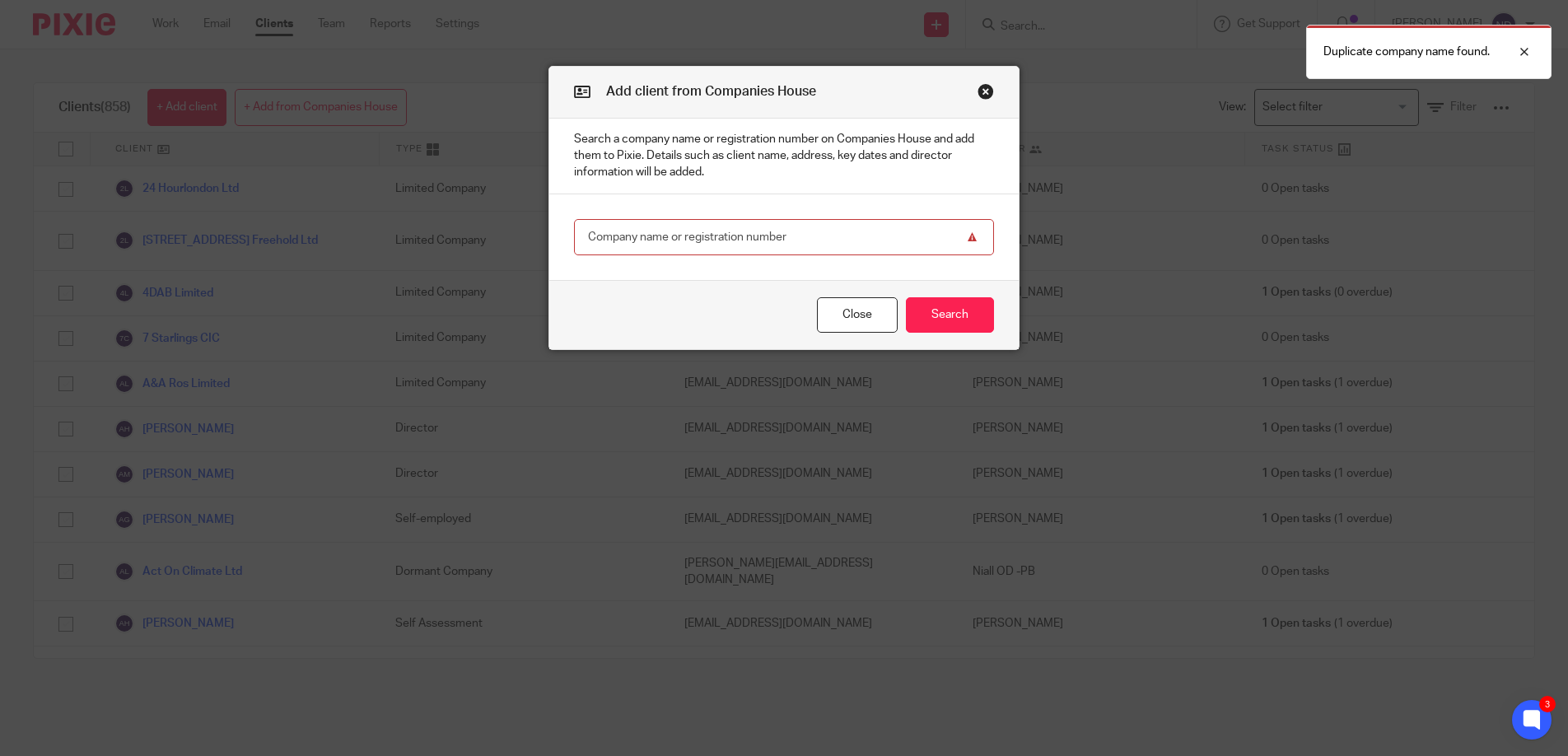
click at [988, 95] on button "Close modal" at bounding box center [985, 91] width 17 height 17
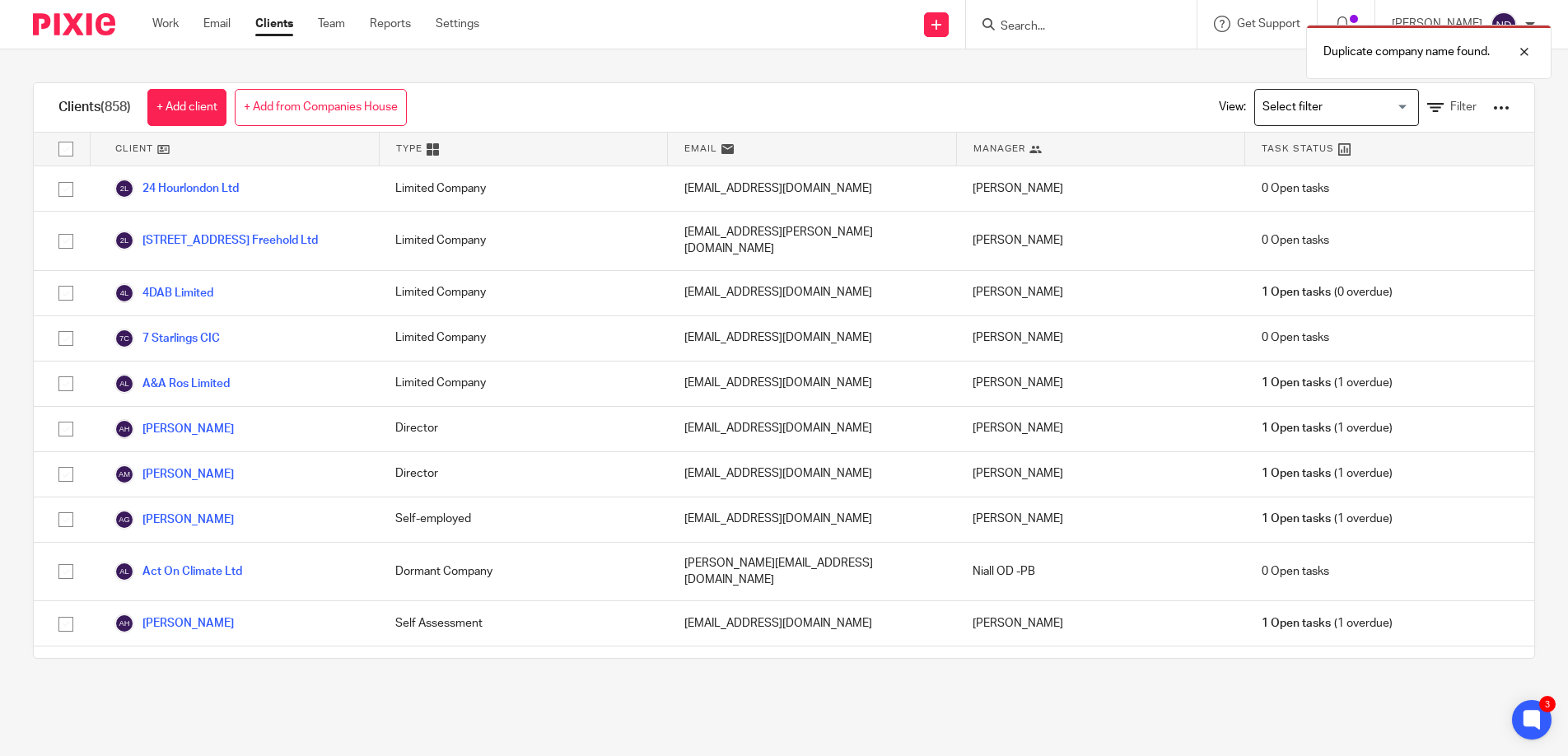
click at [1035, 25] on div "Duplicate company name found." at bounding box center [1168, 48] width 767 height 63
click at [1043, 24] on div "Duplicate company name found." at bounding box center [1168, 48] width 767 height 63
click at [1527, 52] on div at bounding box center [1512, 52] width 45 height 20
click at [1044, 16] on form at bounding box center [1087, 23] width 176 height 21
click at [1046, 26] on input "Search" at bounding box center [1073, 26] width 148 height 15
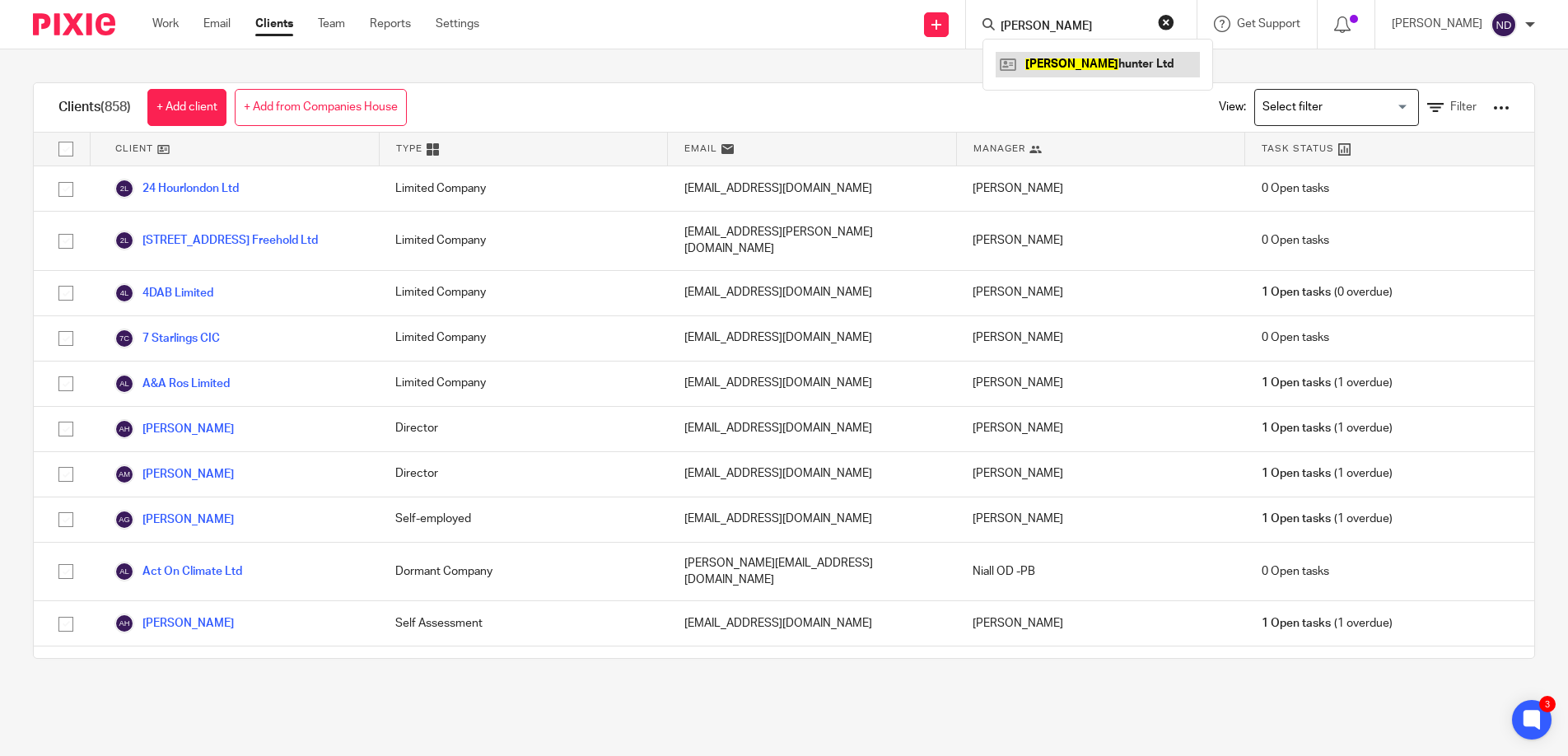
type input "ned"
click at [1090, 53] on link at bounding box center [1097, 63] width 204 height 24
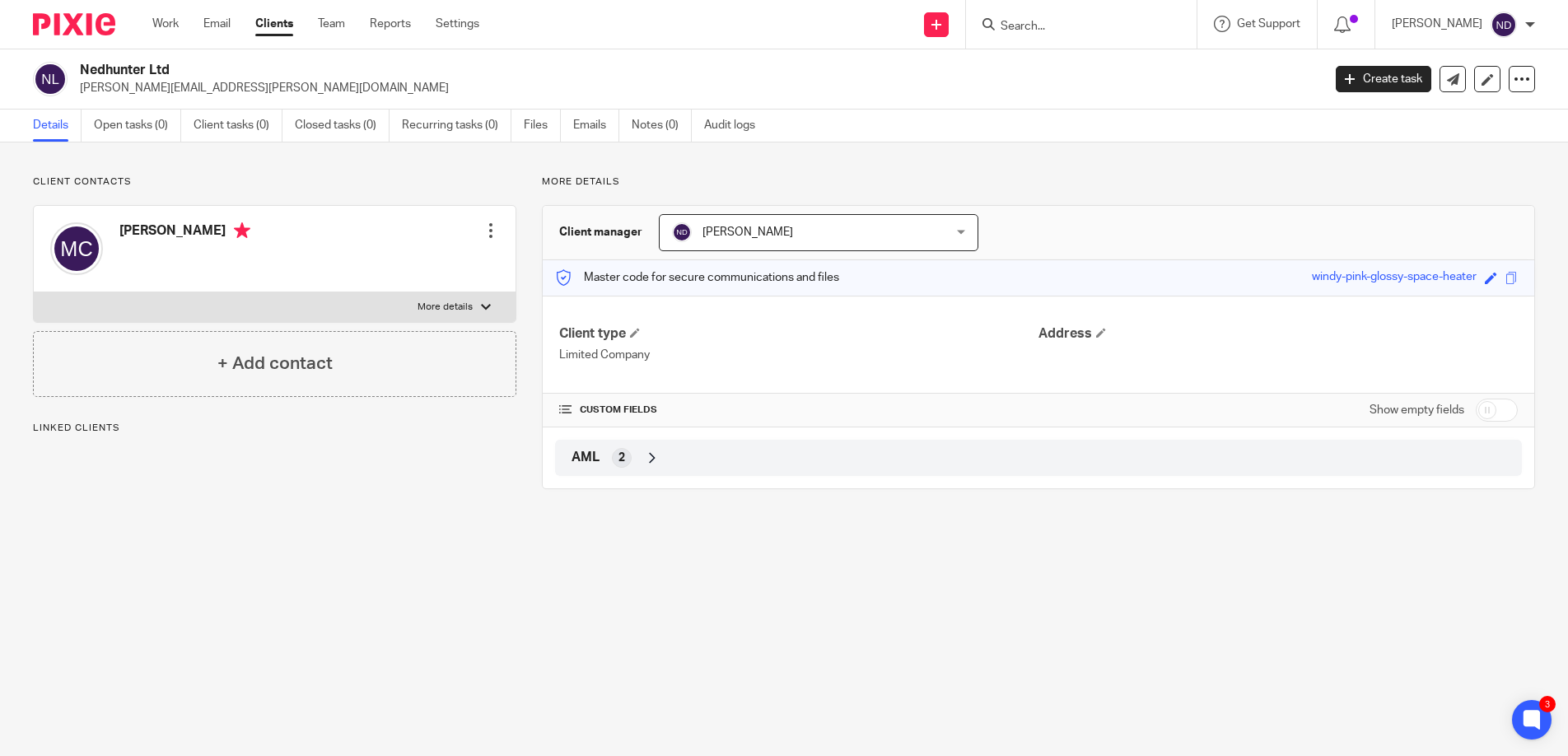
click at [1508, 407] on input "checkbox" at bounding box center [1496, 410] width 42 height 23
checkbox input "true"
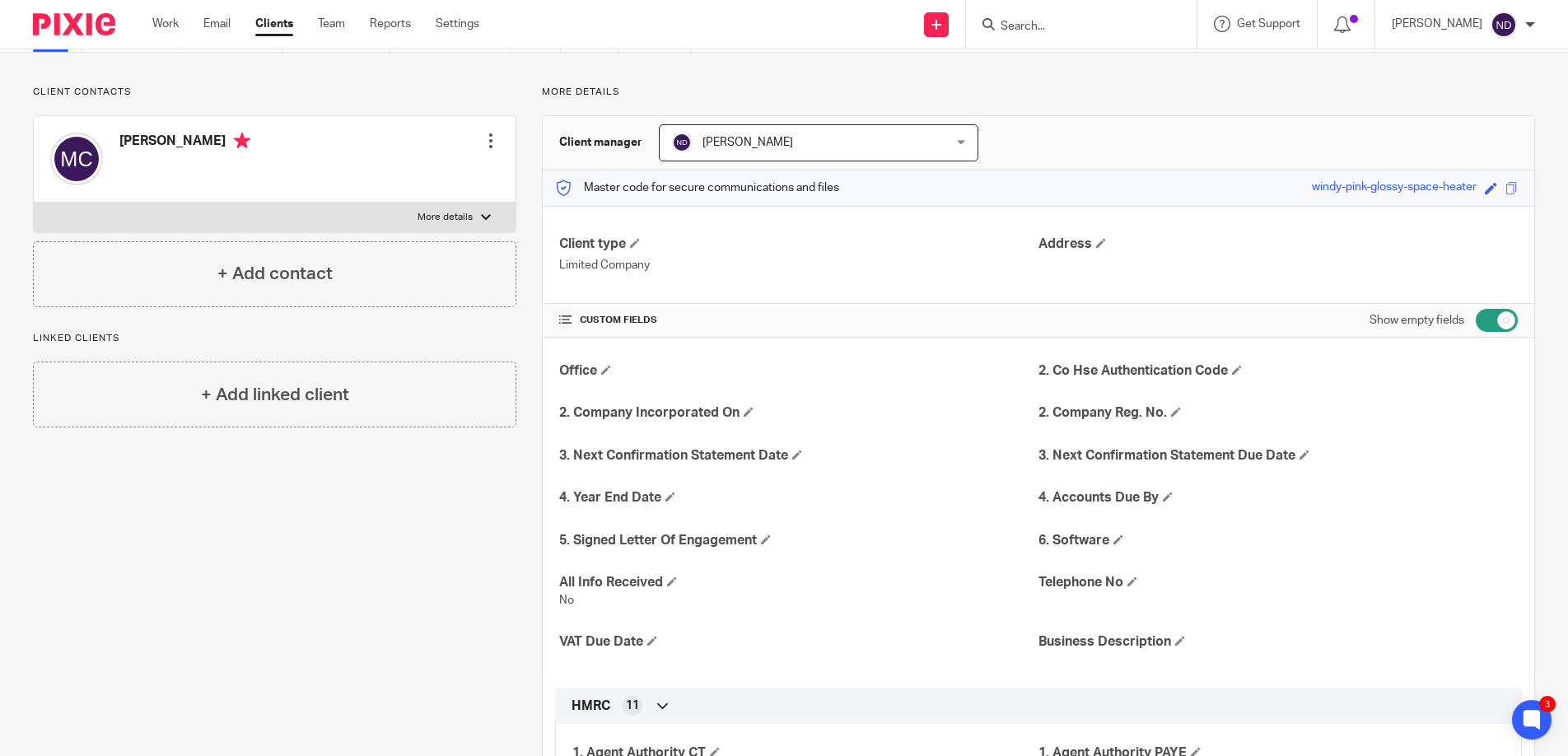
scroll to position [92, 0]
click at [1176, 410] on span at bounding box center [1176, 410] width 10 height 10
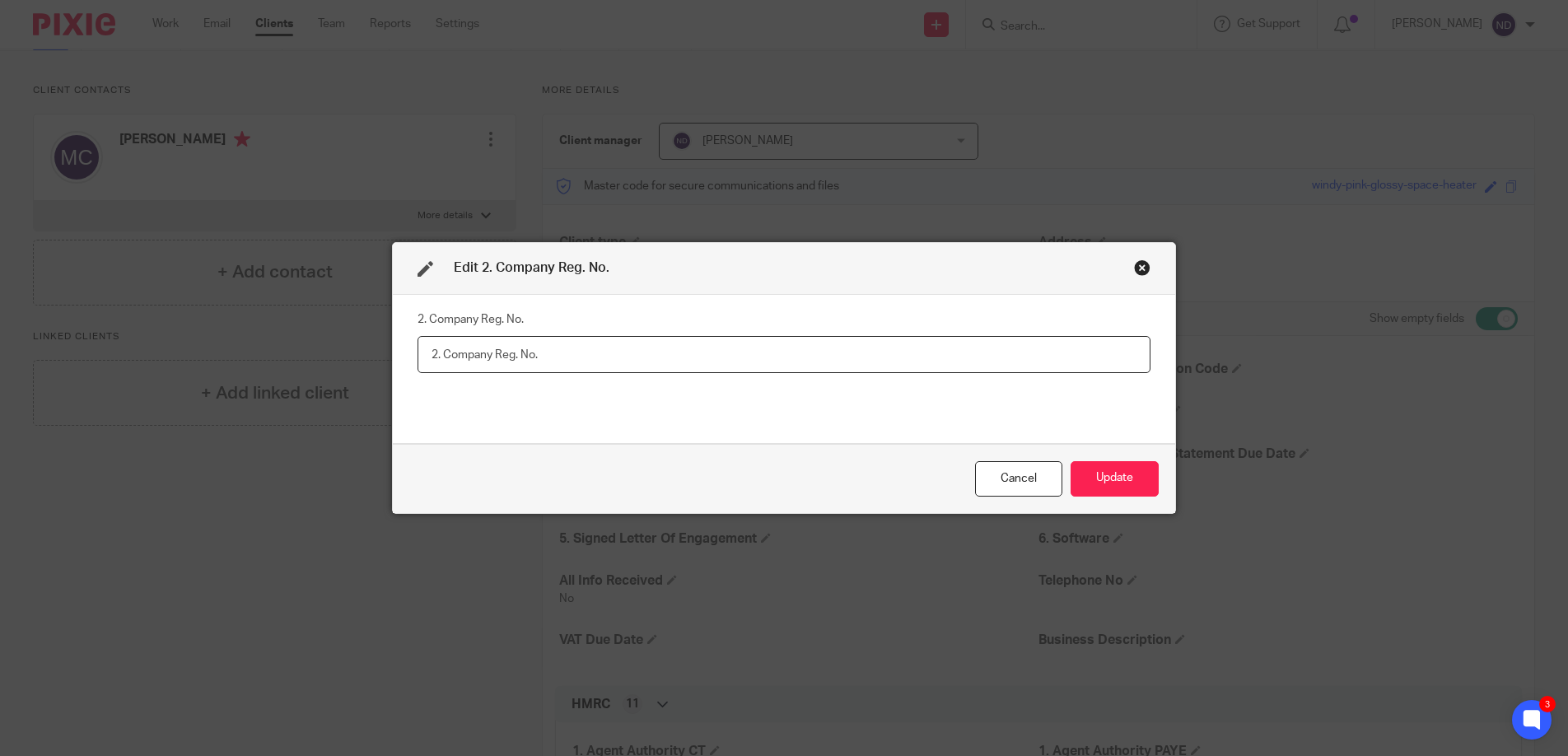
paste input "Co reg no 16672607"
click at [492, 355] on input "Co reg no 16672607" at bounding box center [784, 355] width 733 height 37
type input "16672607"
drag, startPoint x: 702, startPoint y: 423, endPoint x: 740, endPoint y: 423, distance: 38.0
click at [717, 423] on div "2. Company Reg. No. 16672607" at bounding box center [784, 369] width 733 height 123
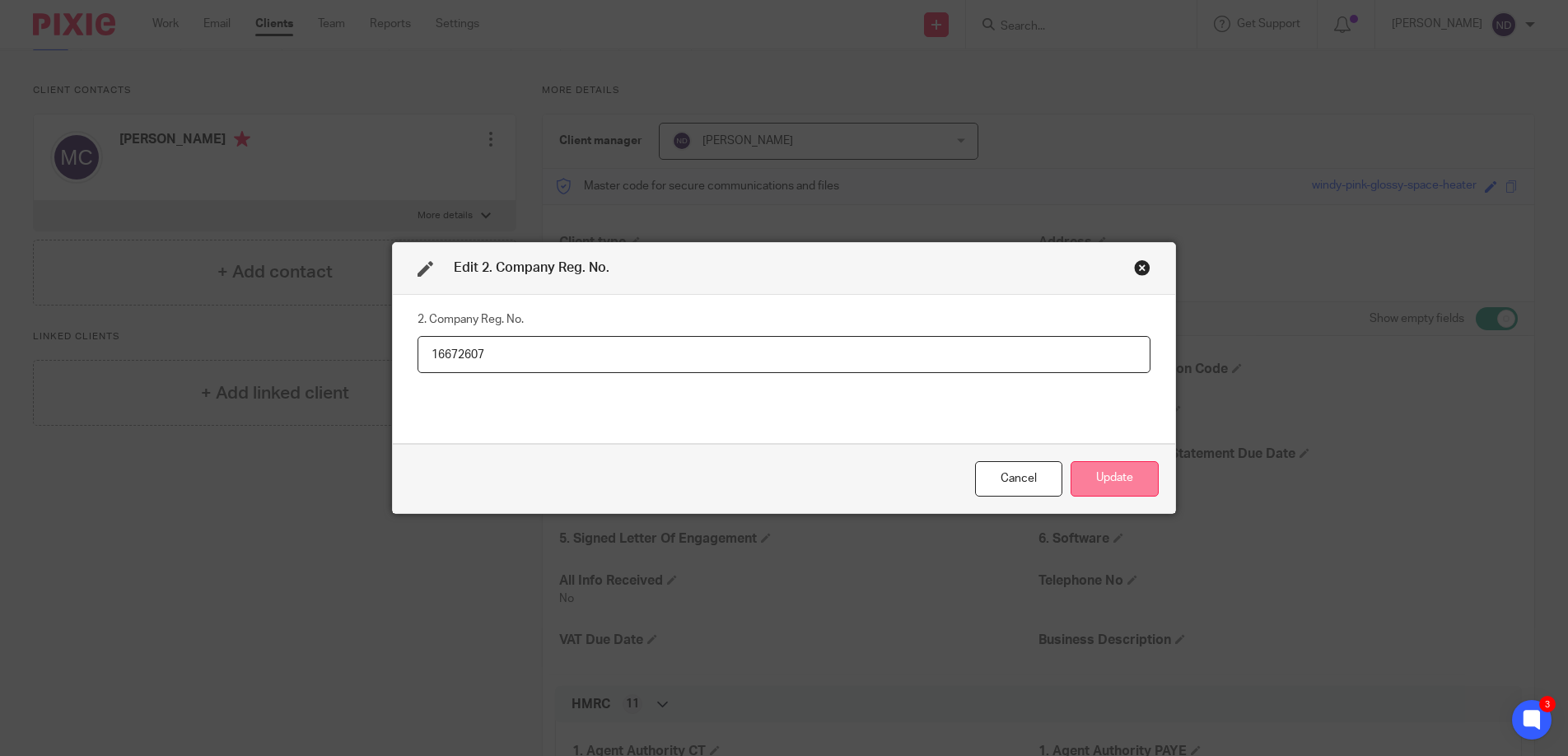
click at [1111, 466] on button "Update" at bounding box center [1114, 479] width 88 height 35
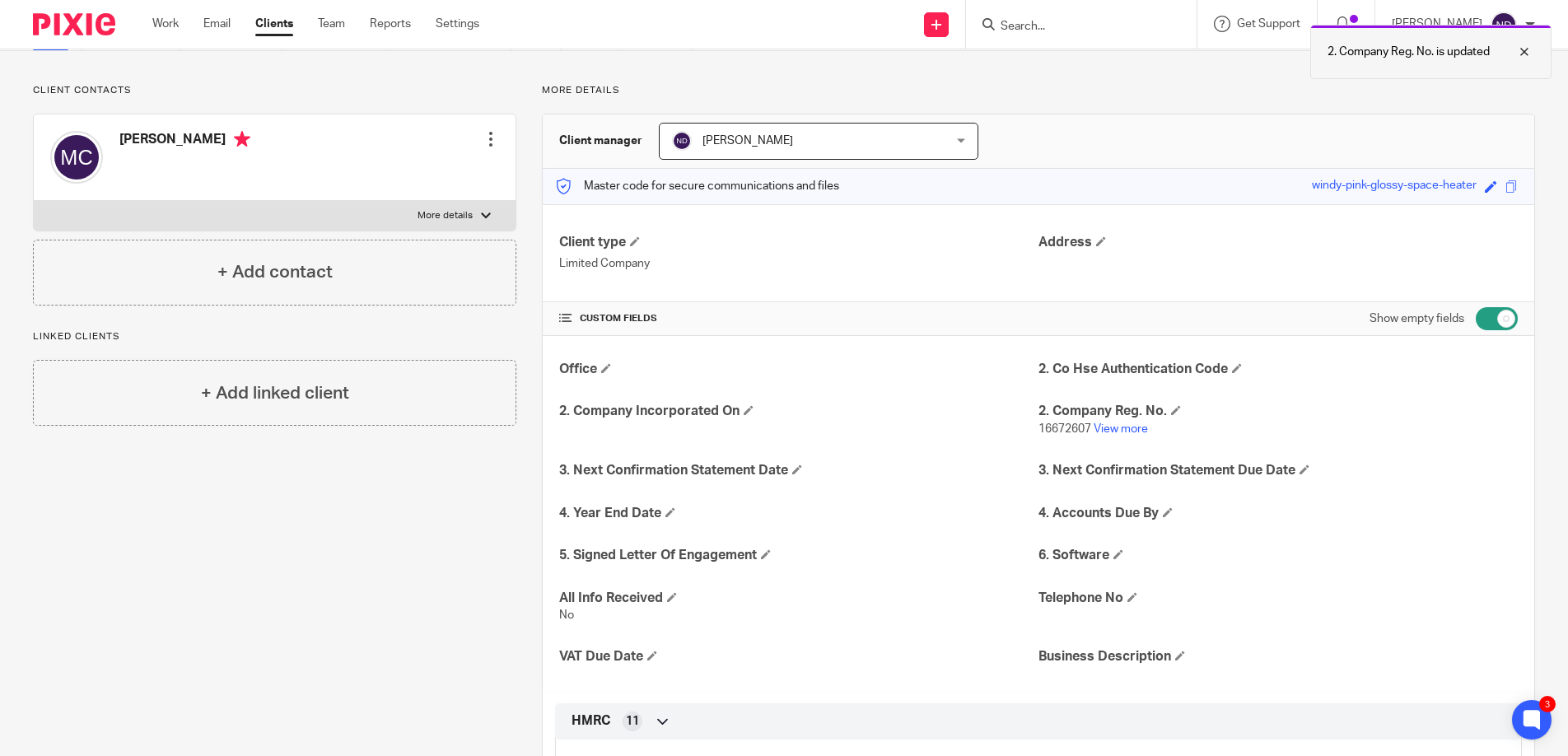
scroll to position [91, 0]
click at [1527, 46] on div at bounding box center [1512, 52] width 45 height 20
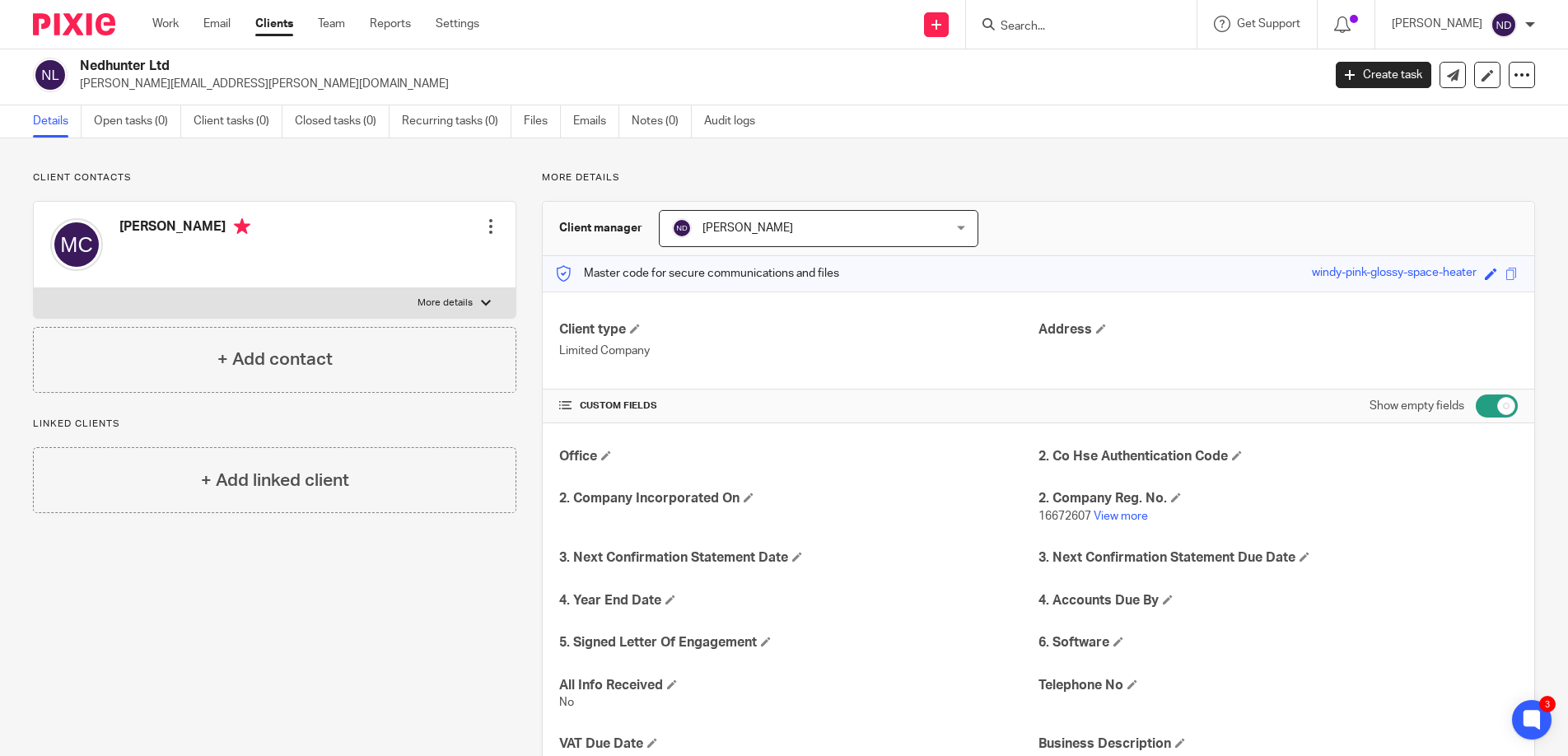
scroll to position [0, 0]
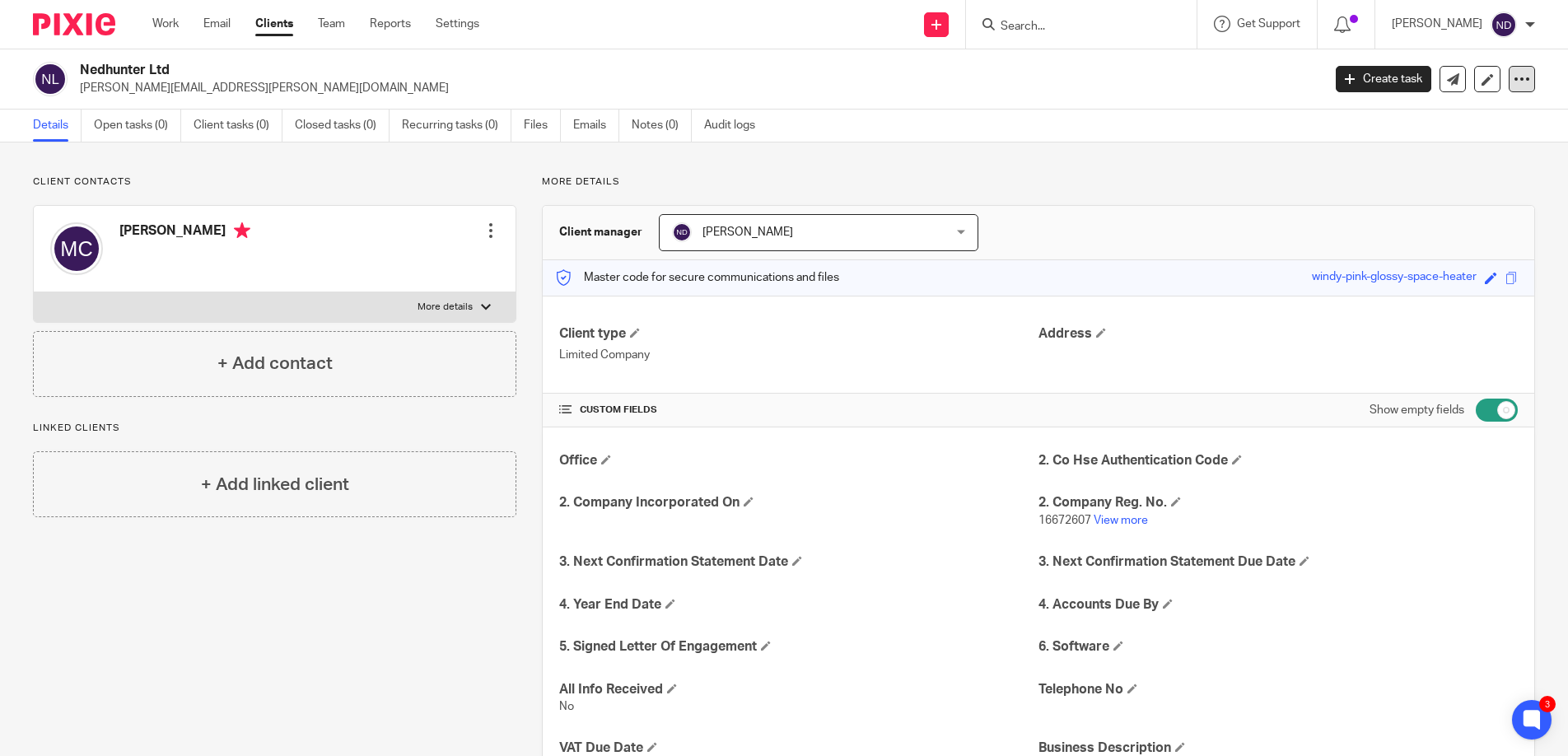
click at [1518, 81] on icon at bounding box center [1521, 79] width 17 height 17
click at [1419, 117] on link "Update from Companies House" at bounding box center [1431, 120] width 182 height 23
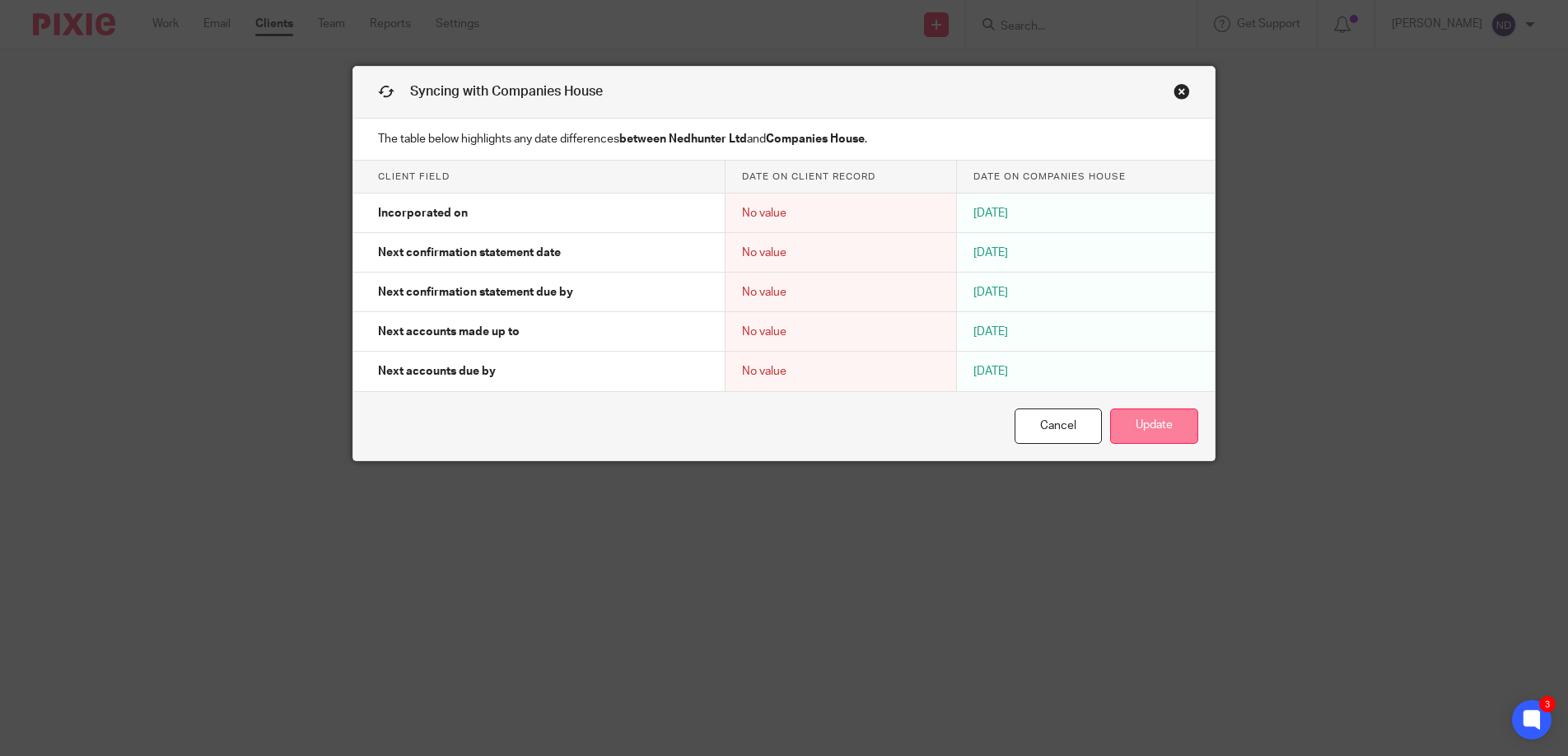
click at [1155, 429] on button "Update" at bounding box center [1154, 426] width 88 height 35
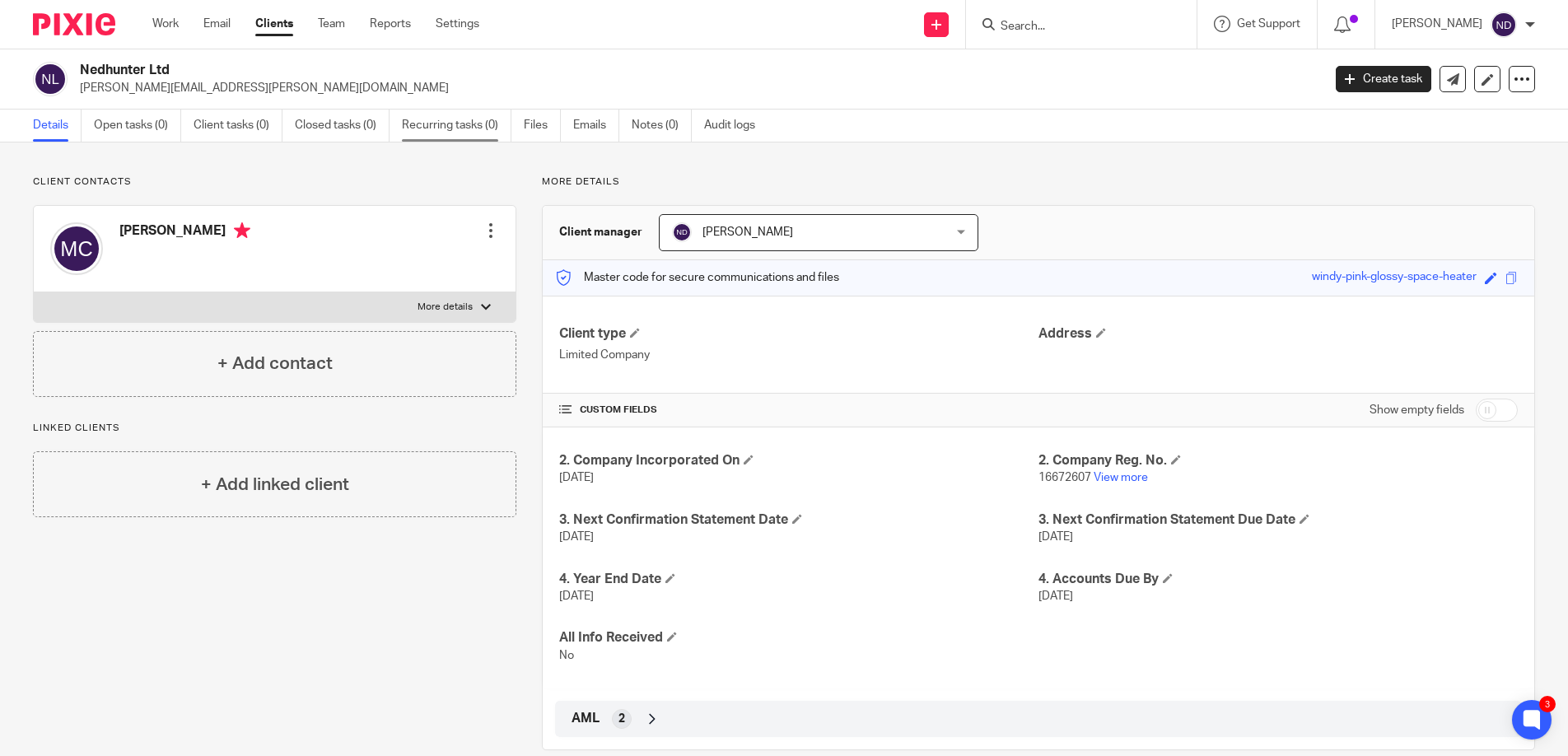
click at [444, 131] on link "Recurring tasks (0)" at bounding box center [457, 125] width 109 height 32
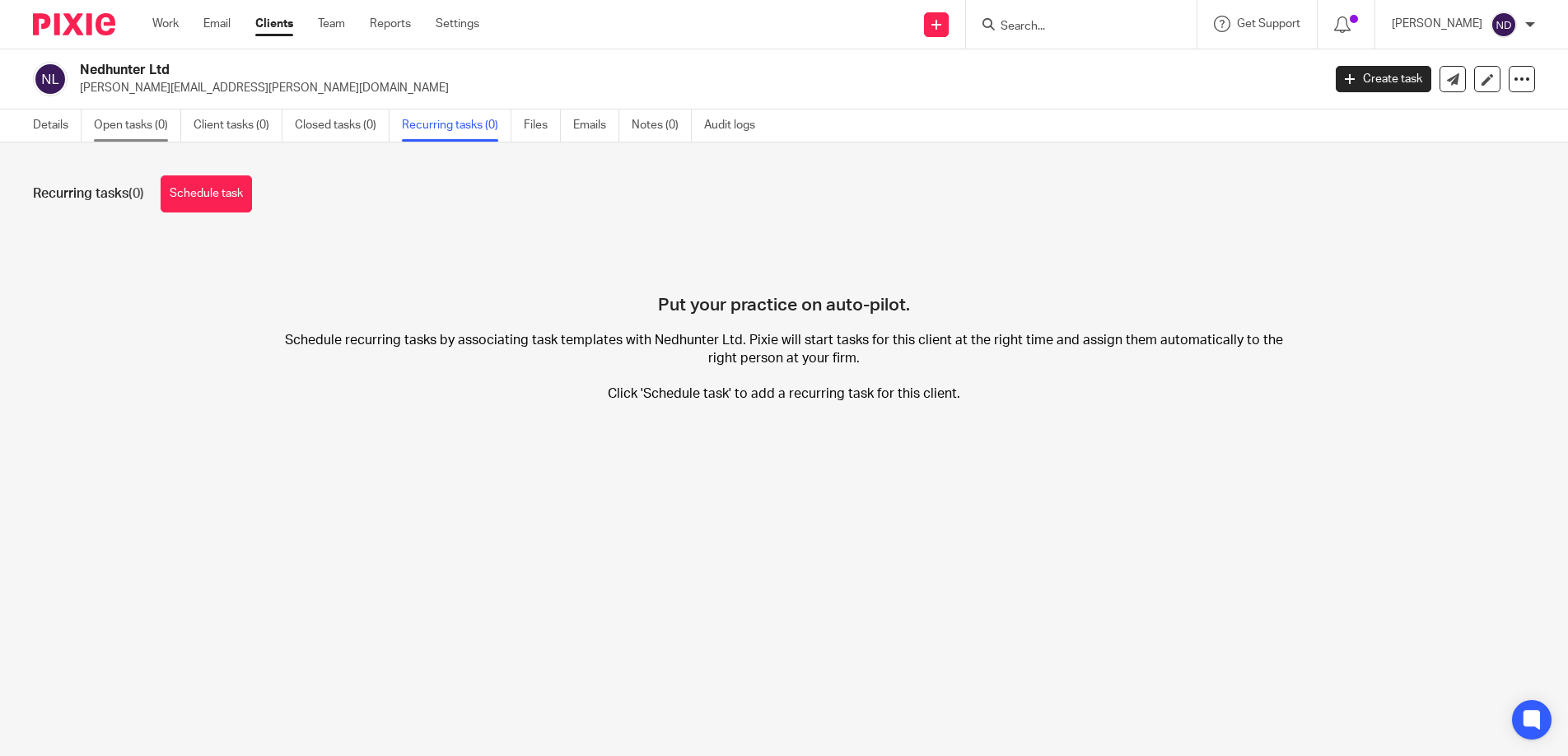
click at [129, 134] on link "Open tasks (0)" at bounding box center [137, 125] width 87 height 32
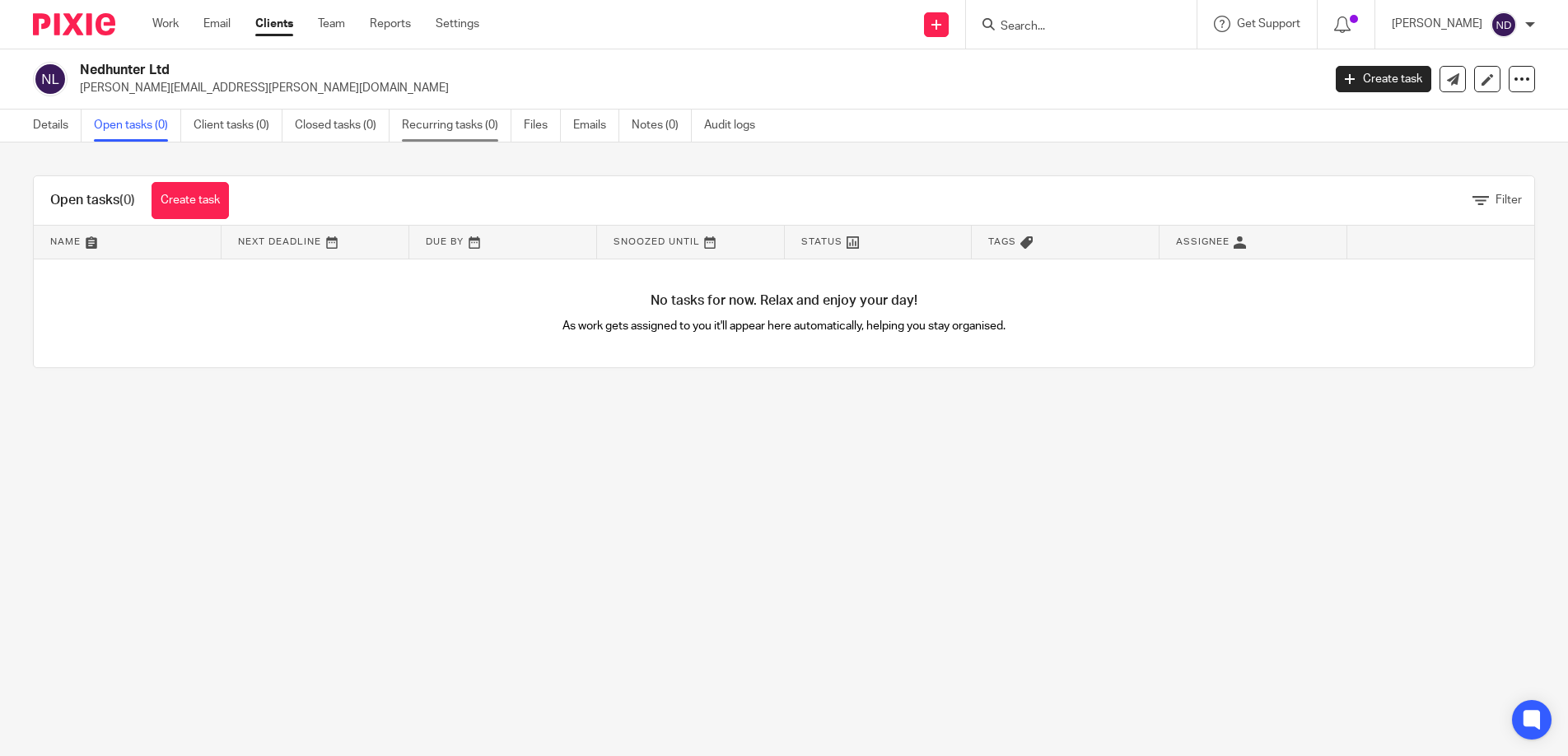
click at [460, 137] on link "Recurring tasks (0)" at bounding box center [457, 125] width 109 height 32
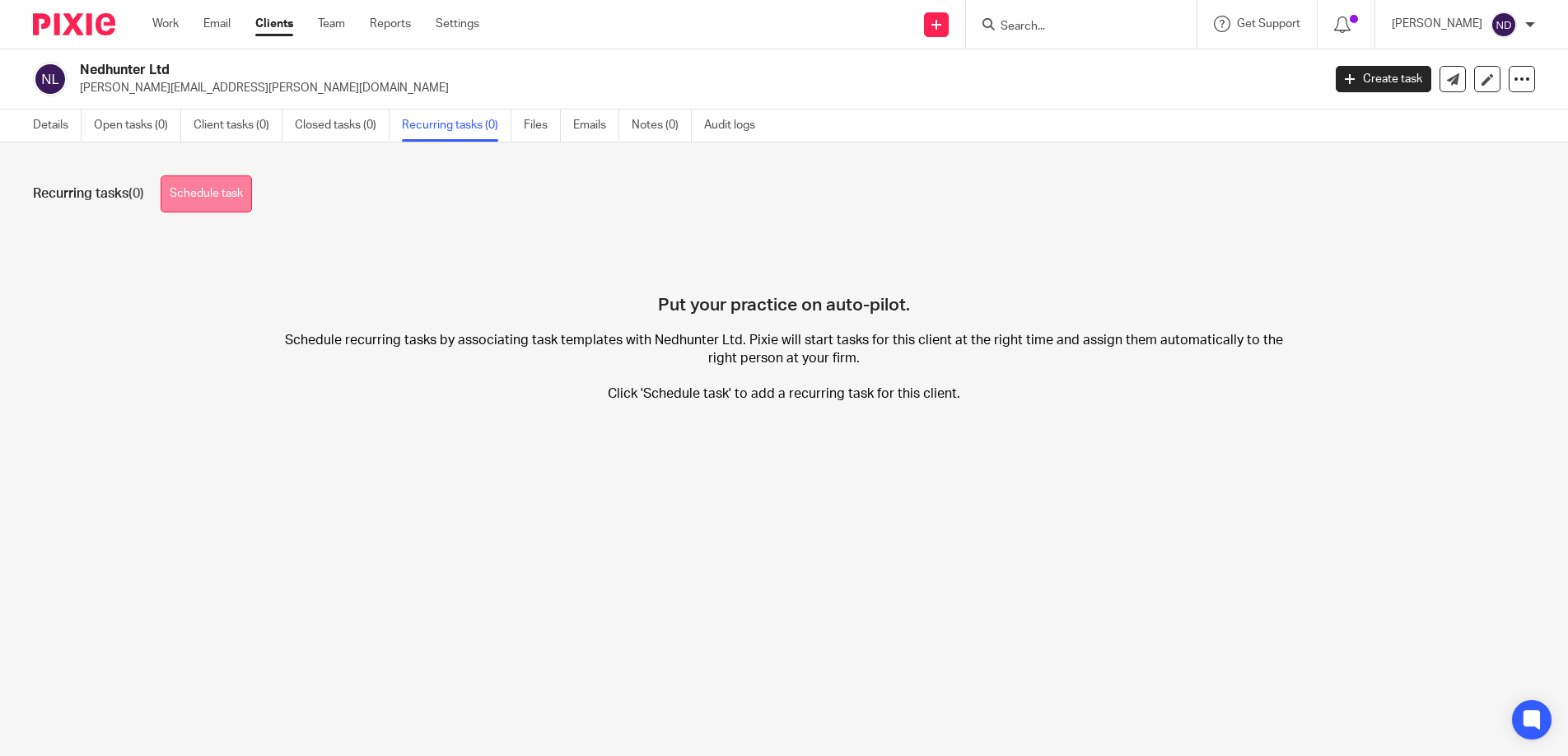
click at [211, 188] on link "Schedule task" at bounding box center [206, 194] width 92 height 37
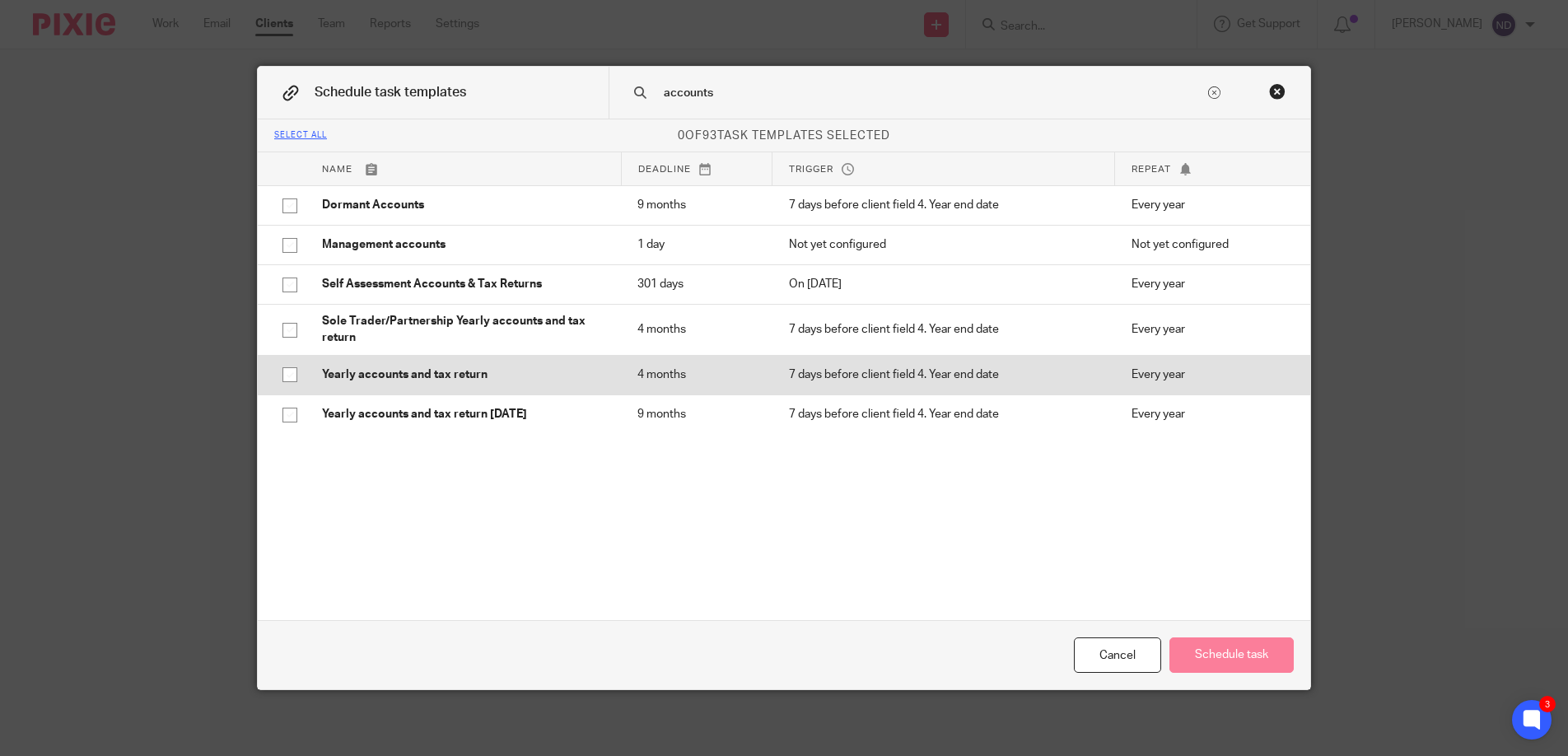
type input "accounts"
click at [1022, 367] on p "7 days before client field 4. Year end date" at bounding box center [943, 374] width 309 height 17
checkbox input "true"
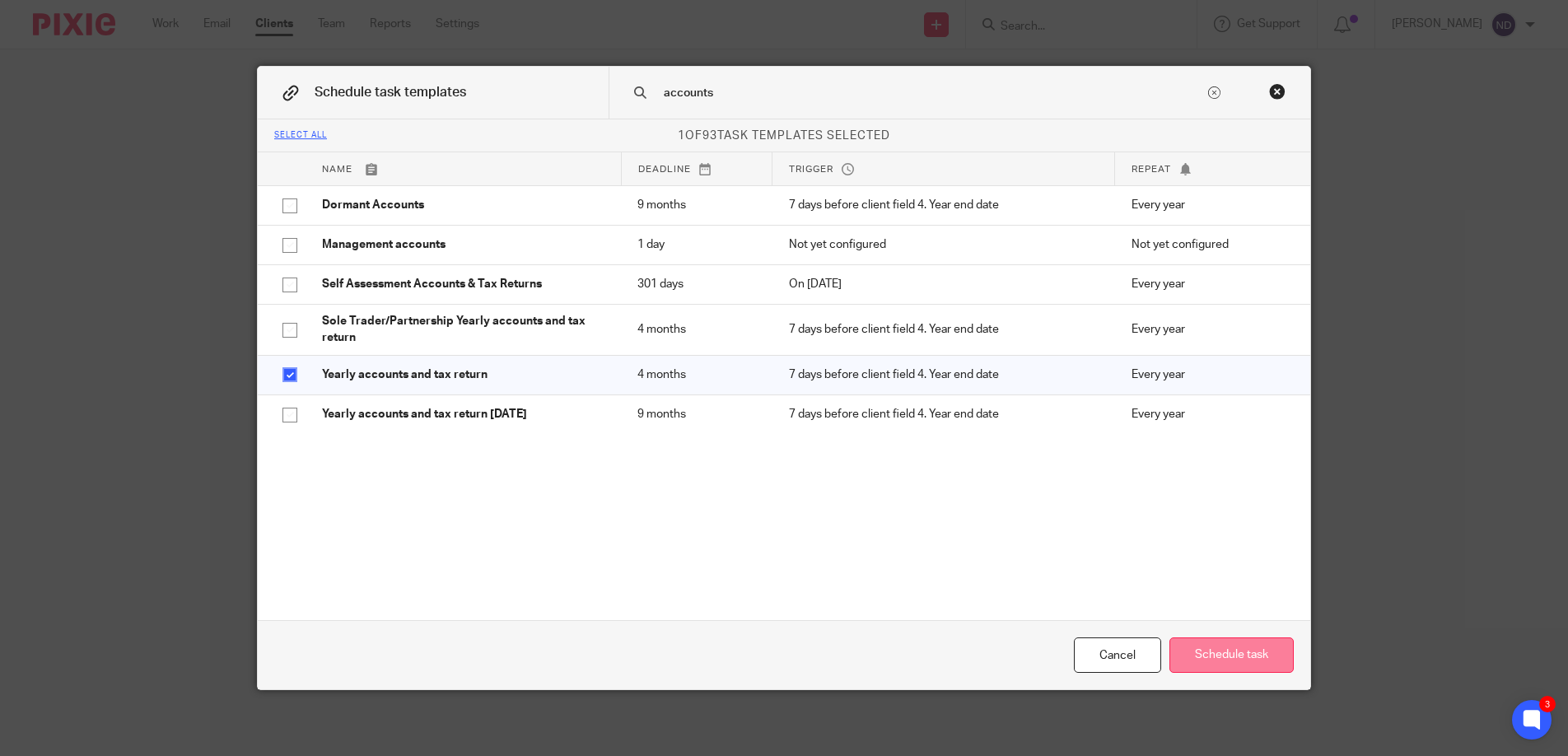
click at [1217, 658] on button "Schedule task" at bounding box center [1231, 655] width 124 height 35
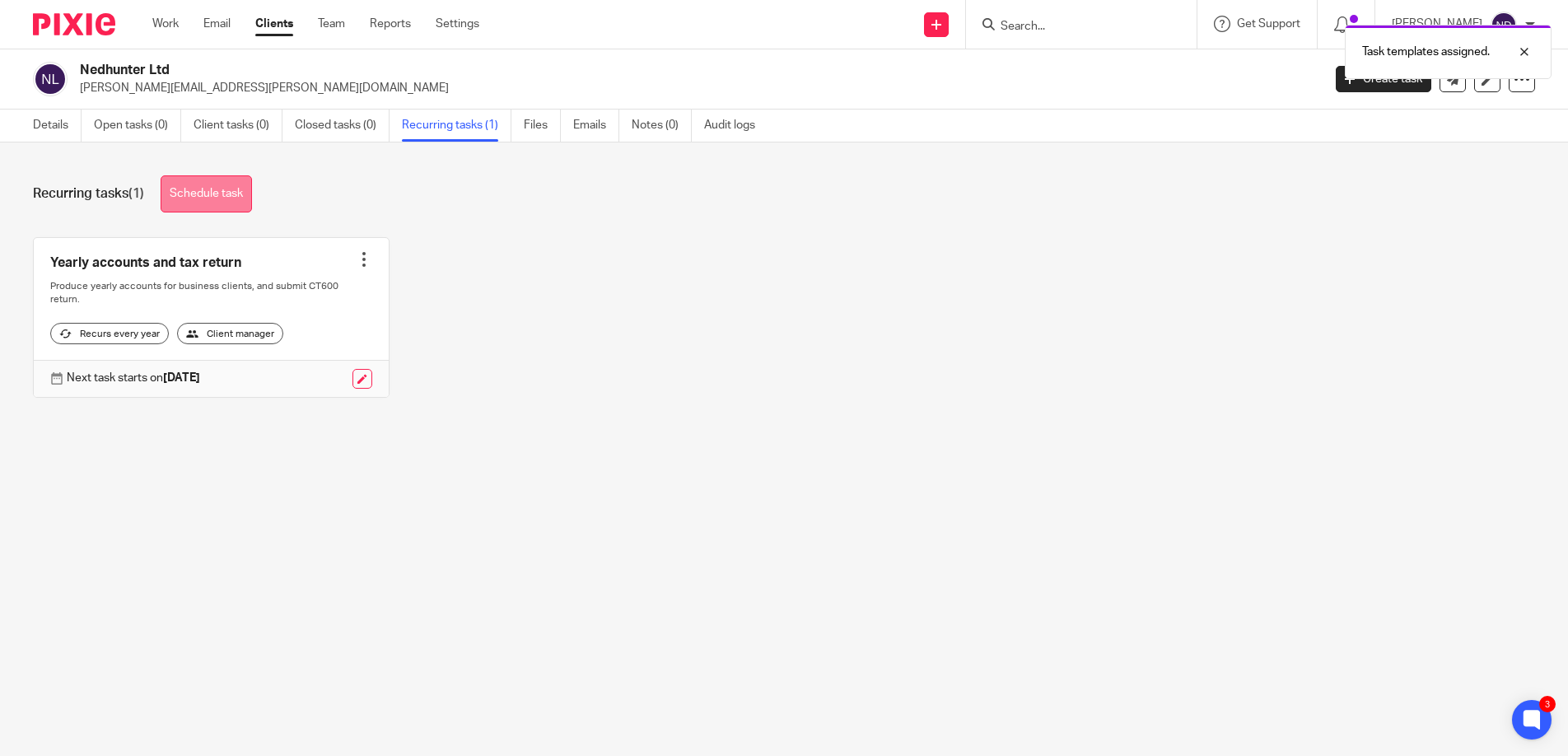
click at [211, 185] on link "Schedule task" at bounding box center [206, 194] width 92 height 37
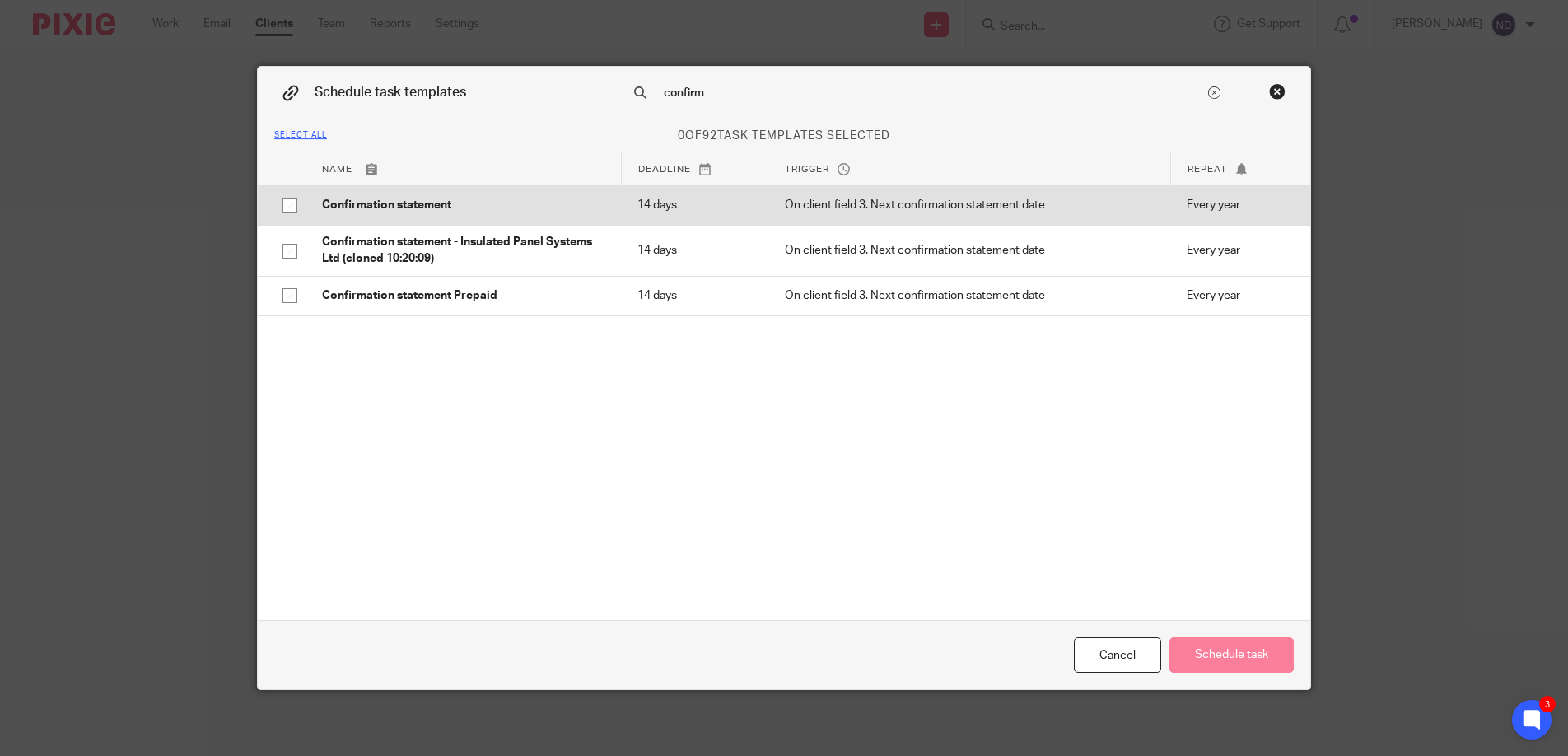
type input "confirm"
click at [526, 190] on td "Confirmation statement" at bounding box center [463, 205] width 315 height 39
checkbox input "true"
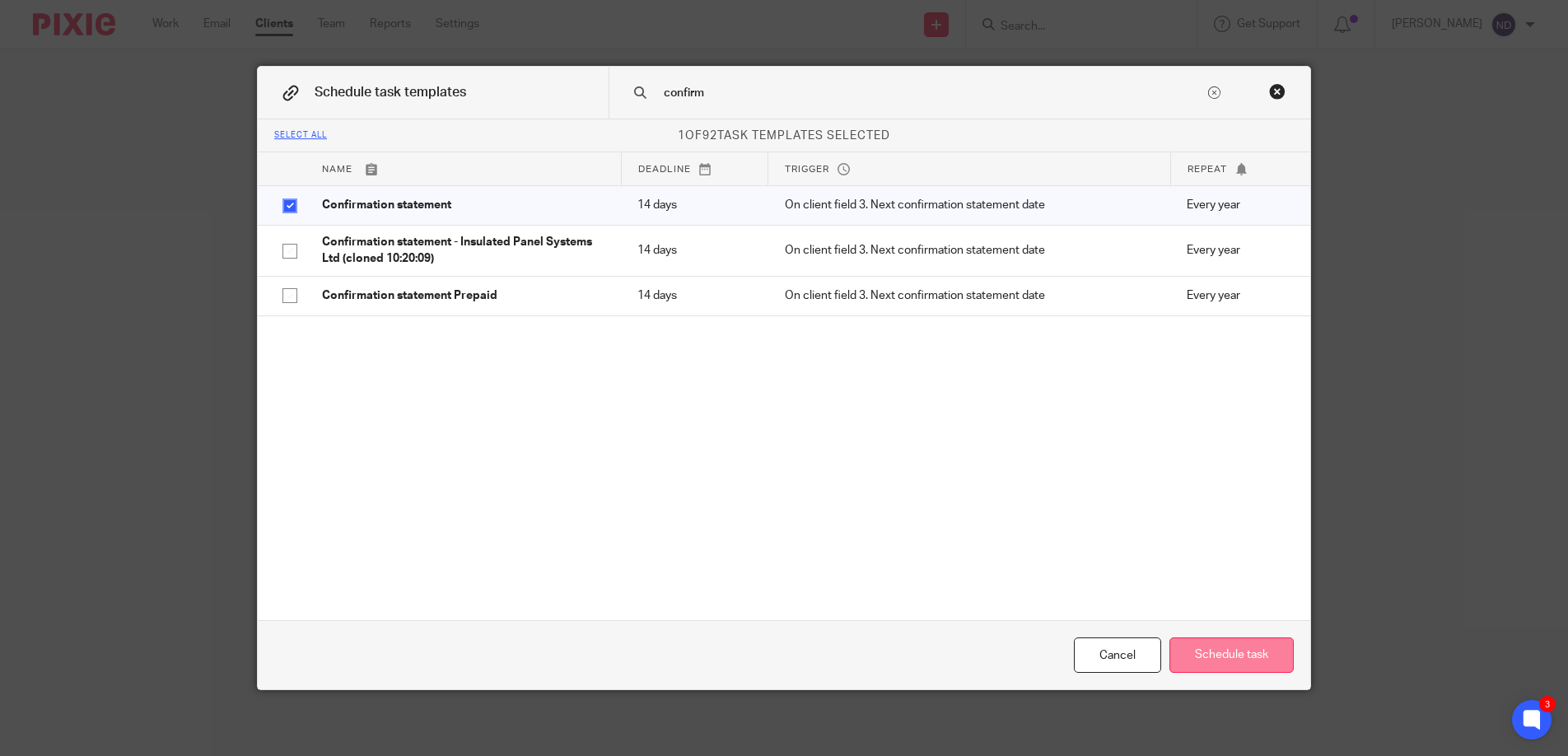
click at [1221, 650] on button "Schedule task" at bounding box center [1231, 655] width 124 height 35
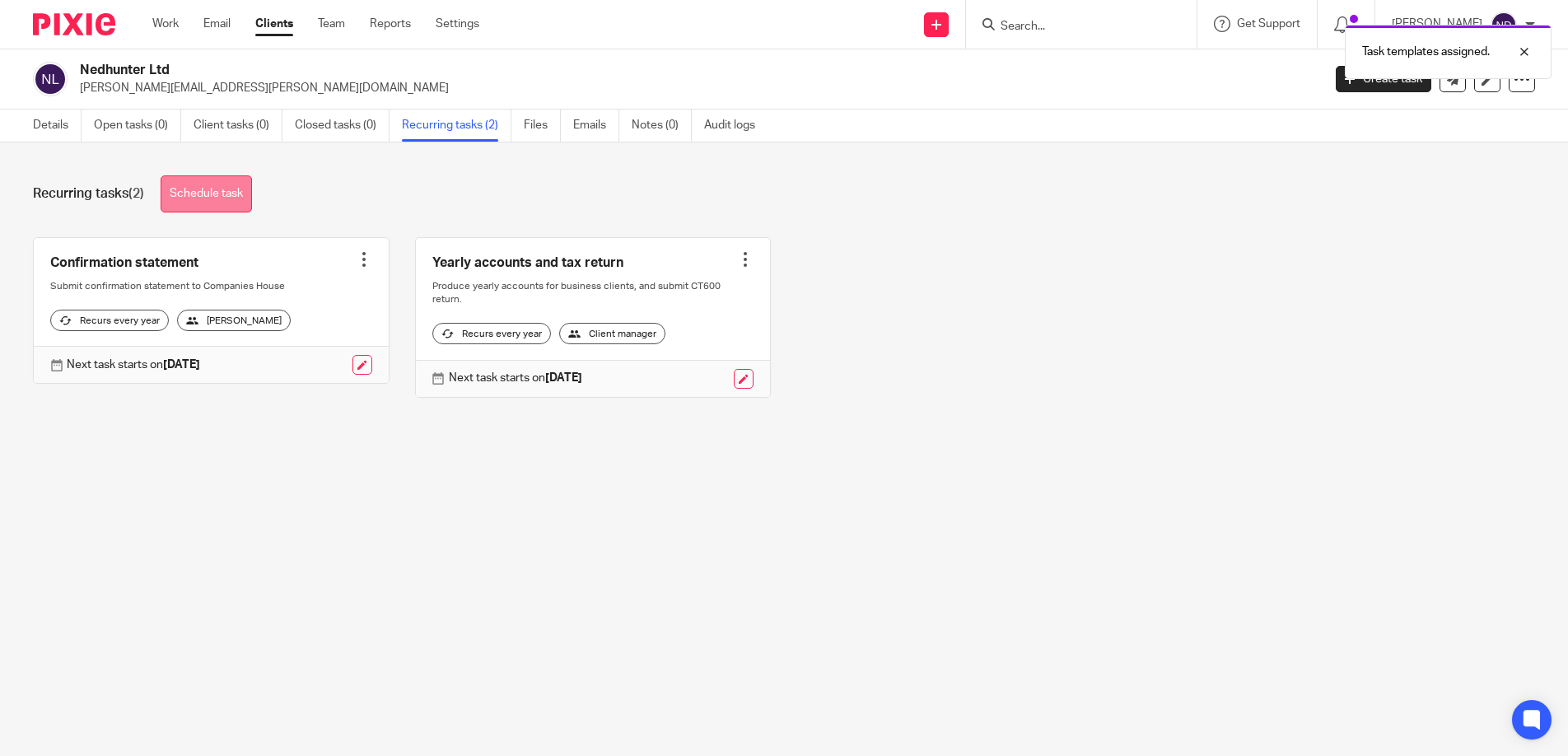
click at [196, 192] on link "Schedule task" at bounding box center [206, 194] width 92 height 37
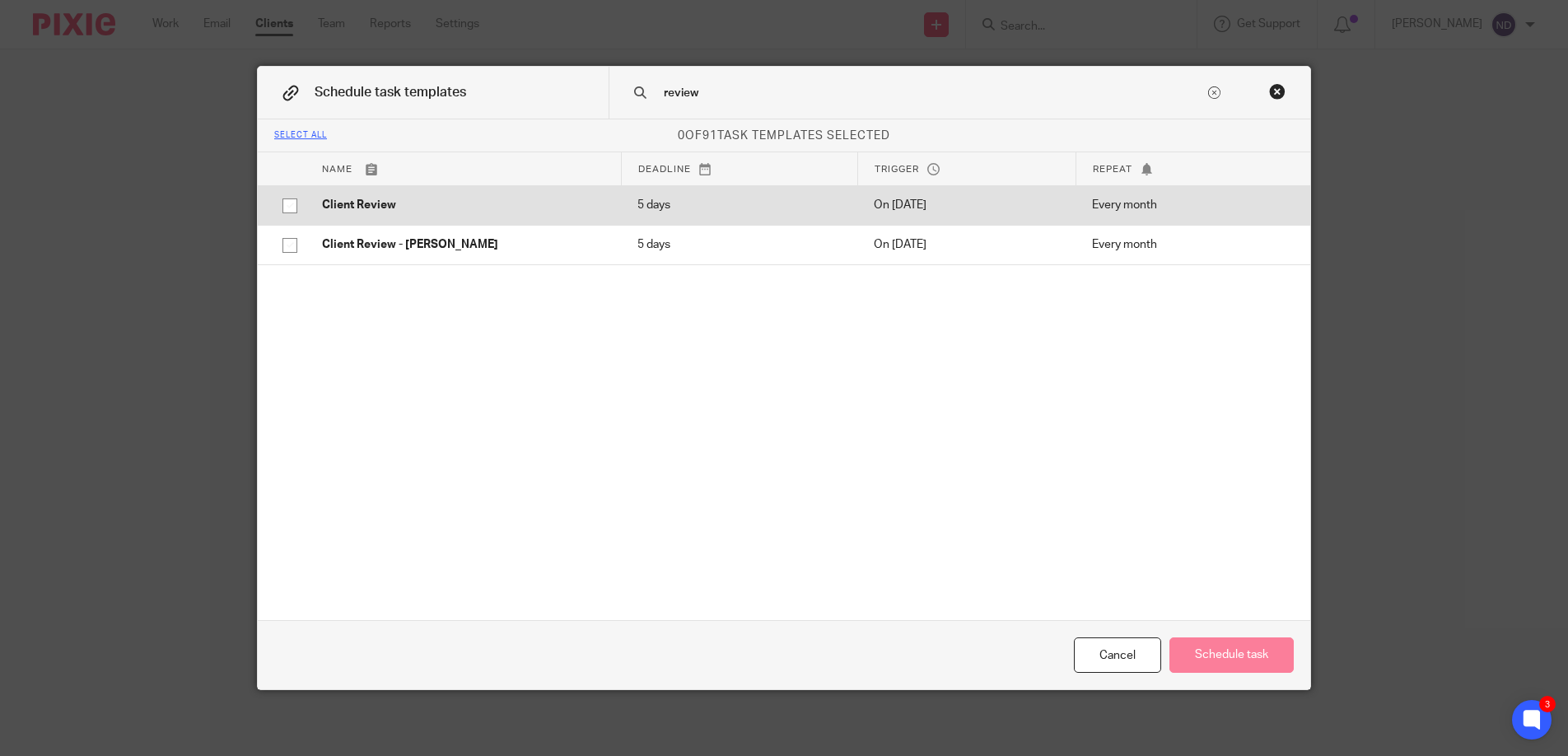
type input "review"
click at [456, 208] on p "Client Review" at bounding box center [463, 205] width 282 height 17
checkbox input "true"
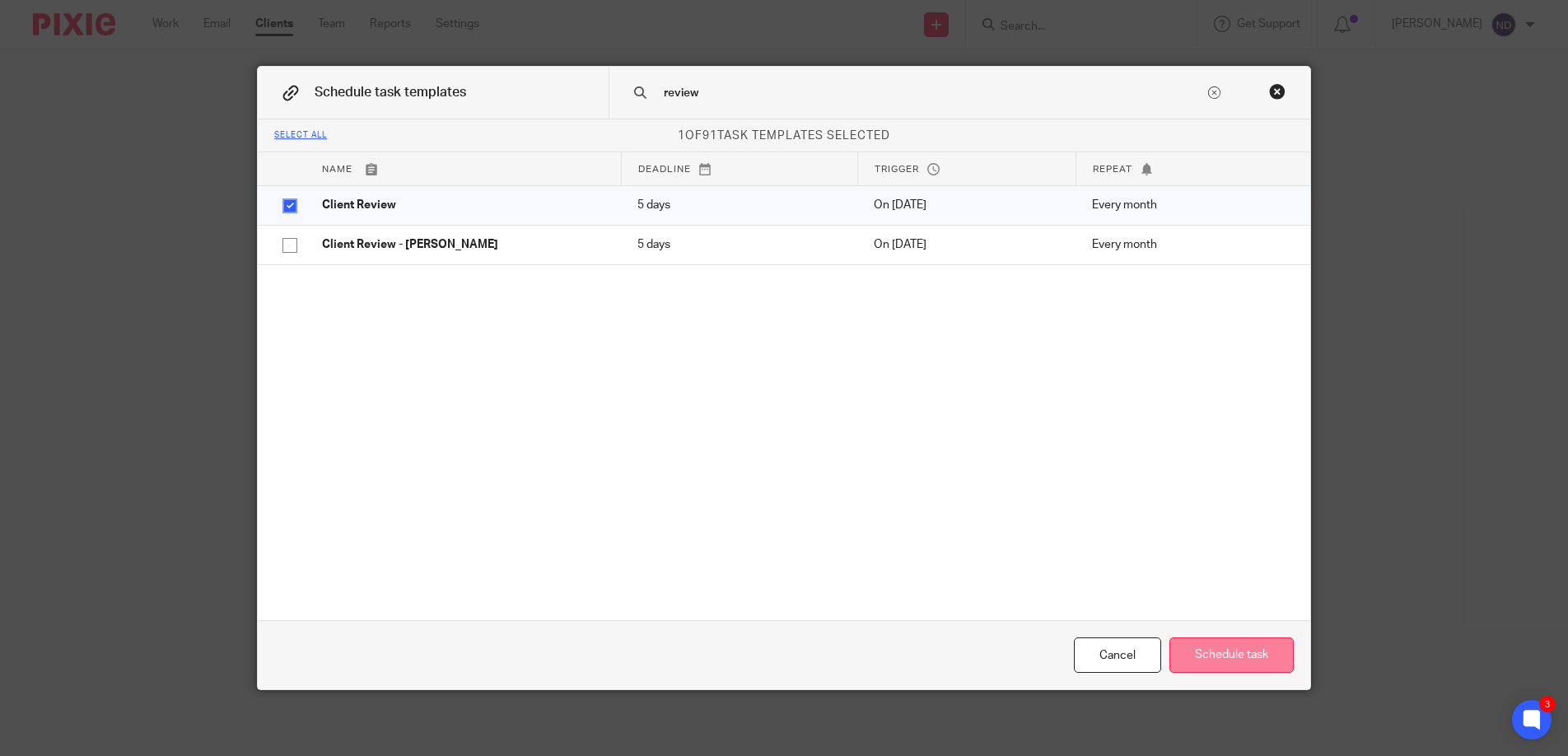
click at [1230, 641] on button "Schedule task" at bounding box center [1231, 655] width 124 height 35
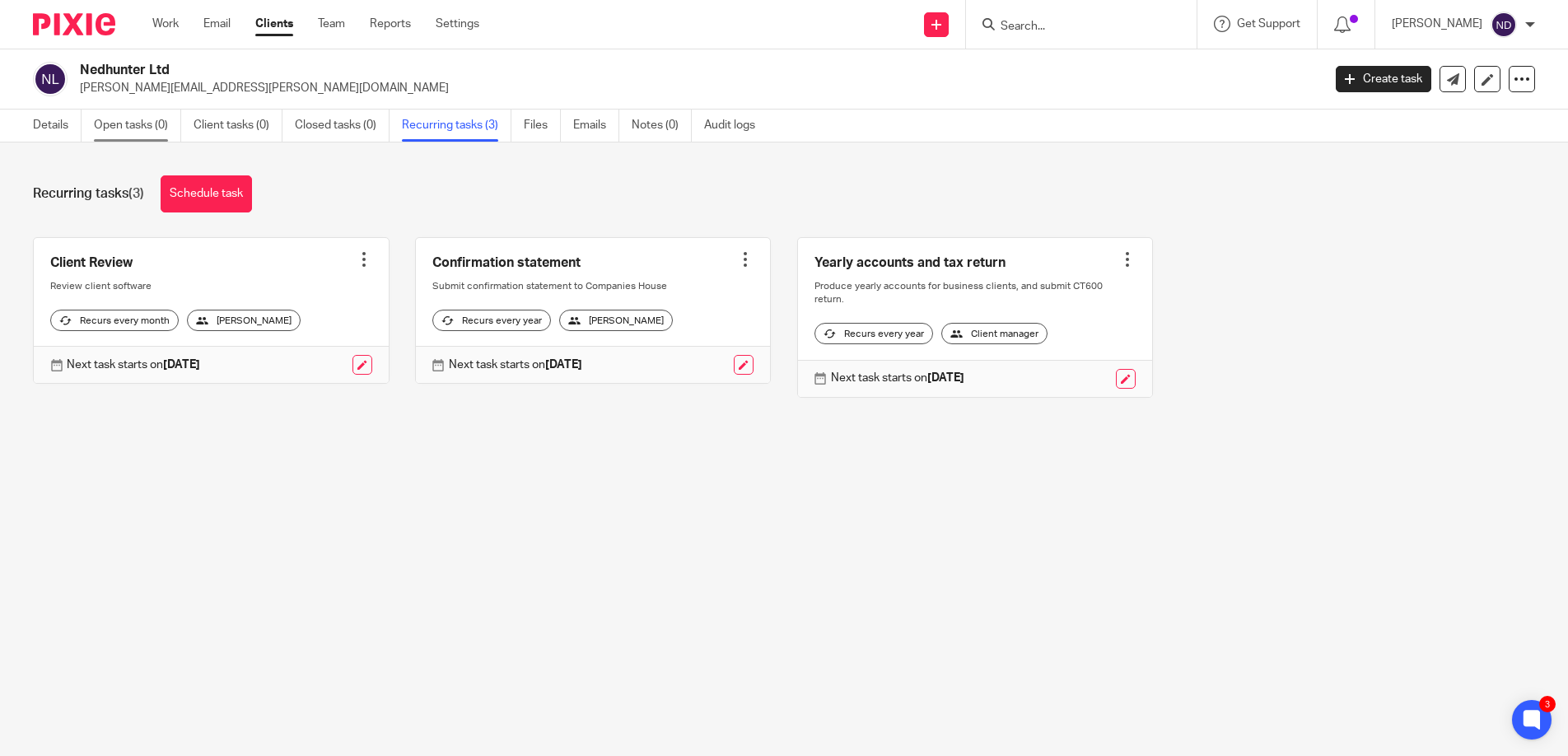
click at [118, 127] on link "Open tasks (0)" at bounding box center [137, 125] width 87 height 32
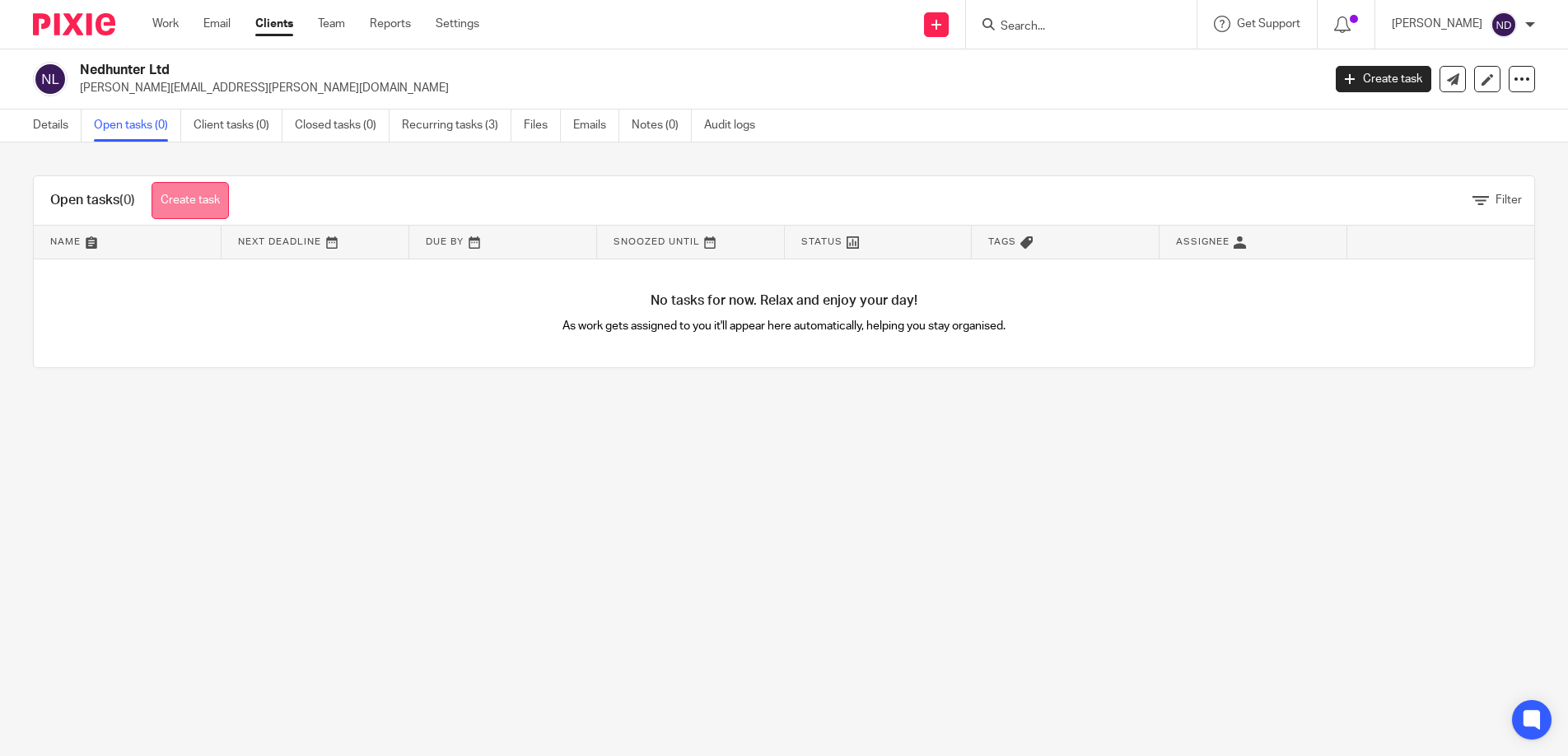
click at [202, 205] on link "Create task" at bounding box center [189, 200] width 77 height 37
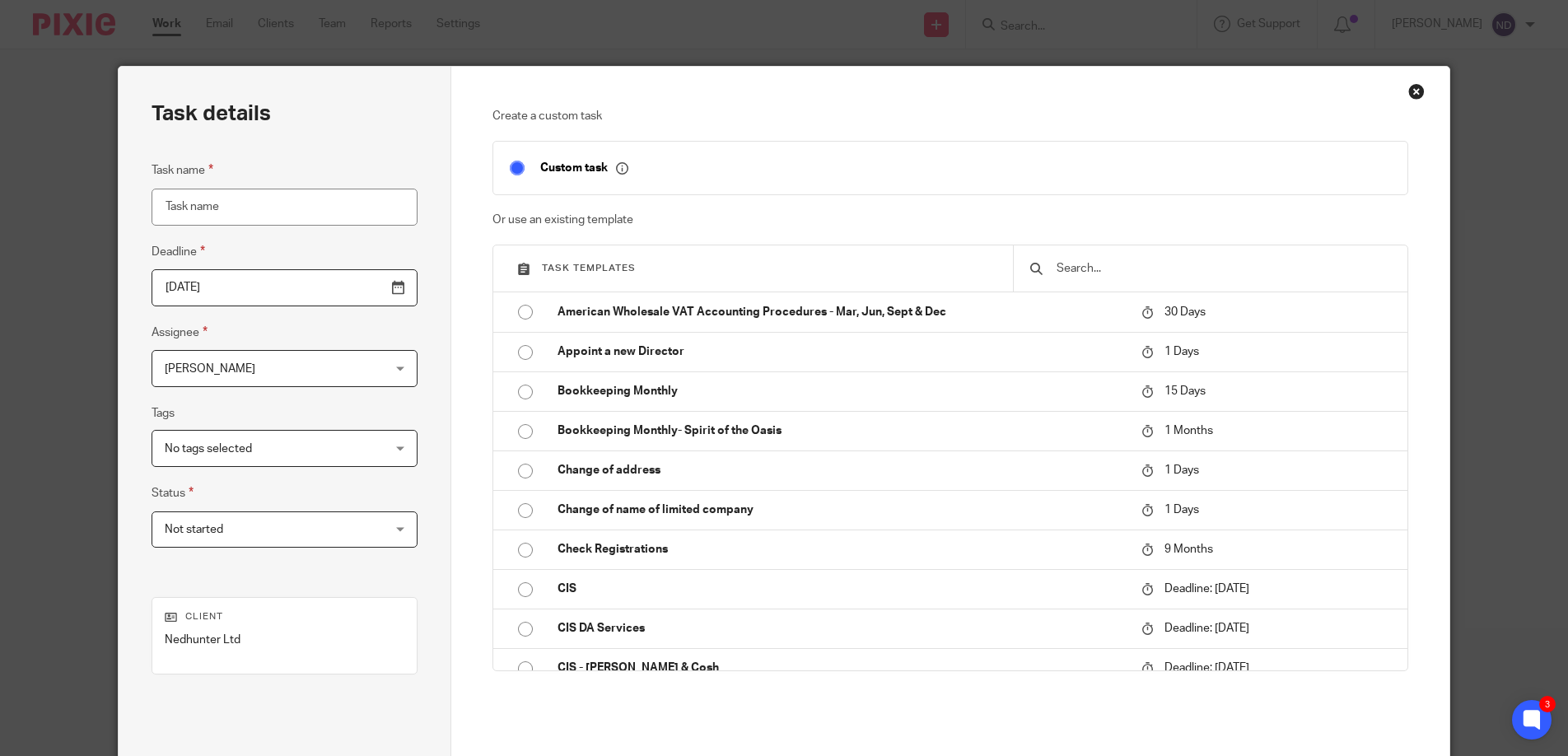
click at [1069, 261] on input "text" at bounding box center [1222, 269] width 336 height 19
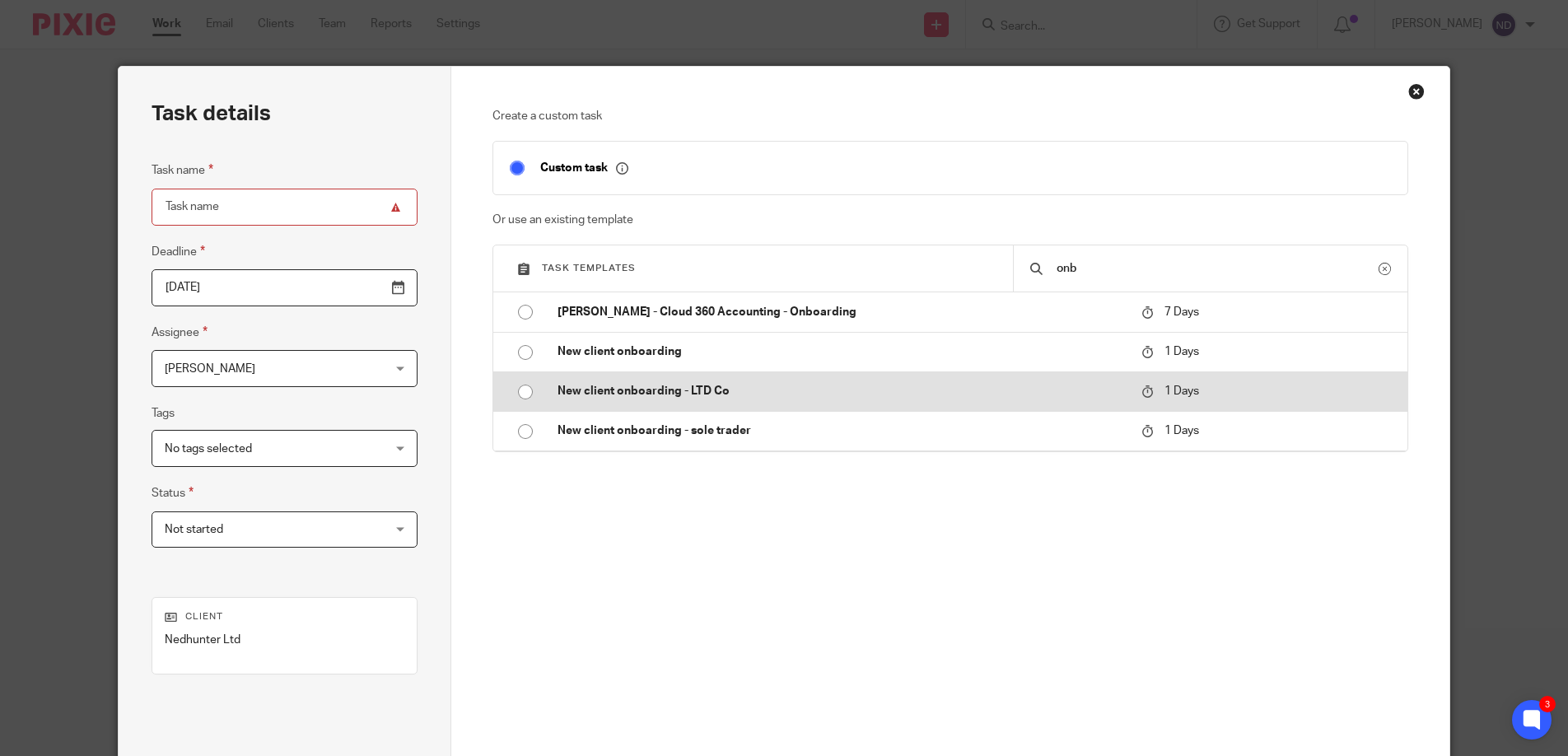
type input "onb"
click at [800, 388] on p "New client onboarding - LTD Co" at bounding box center [841, 391] width 567 height 17
type input "2025-09-23"
type input "New client onboarding - LTD Co"
checkbox input "false"
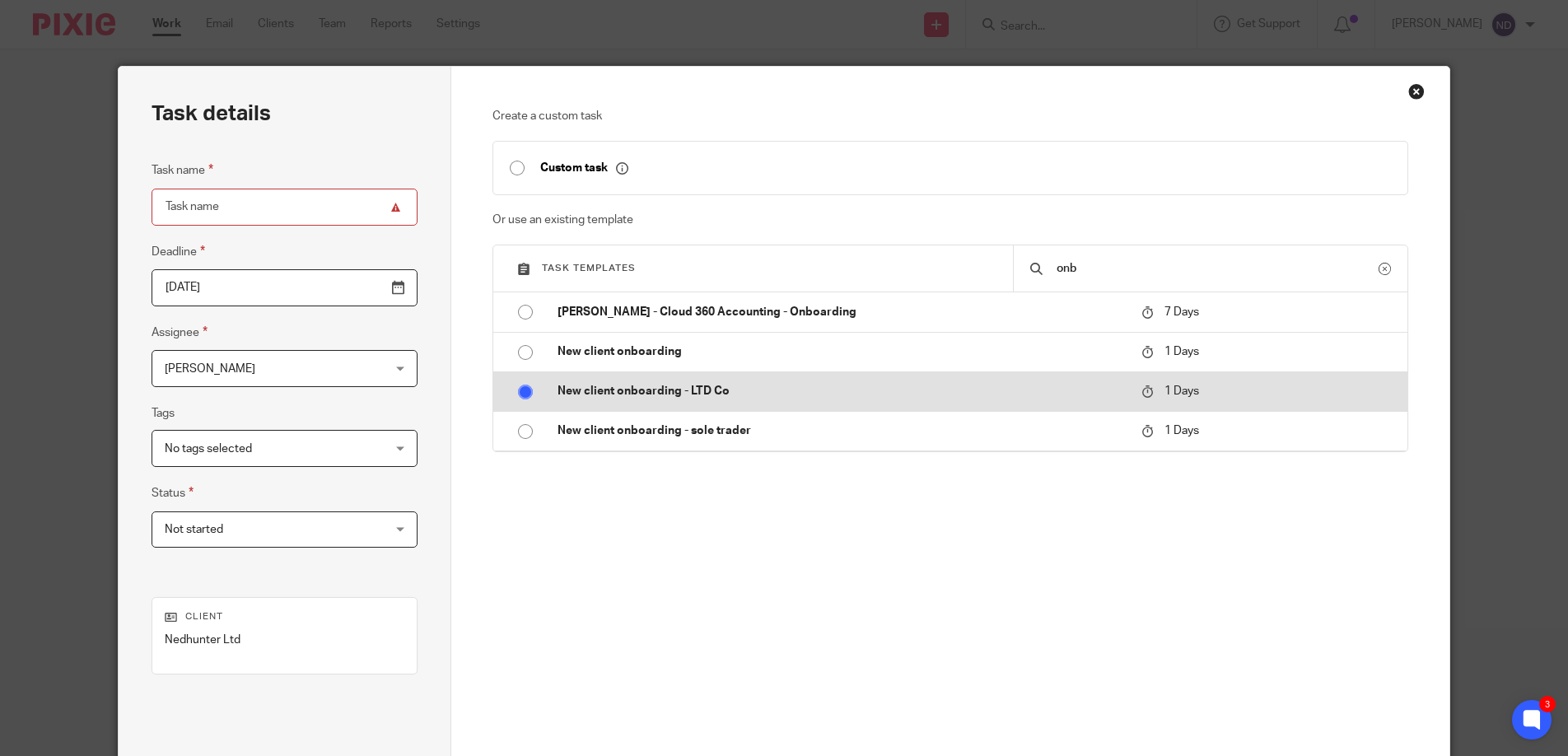
radio input "true"
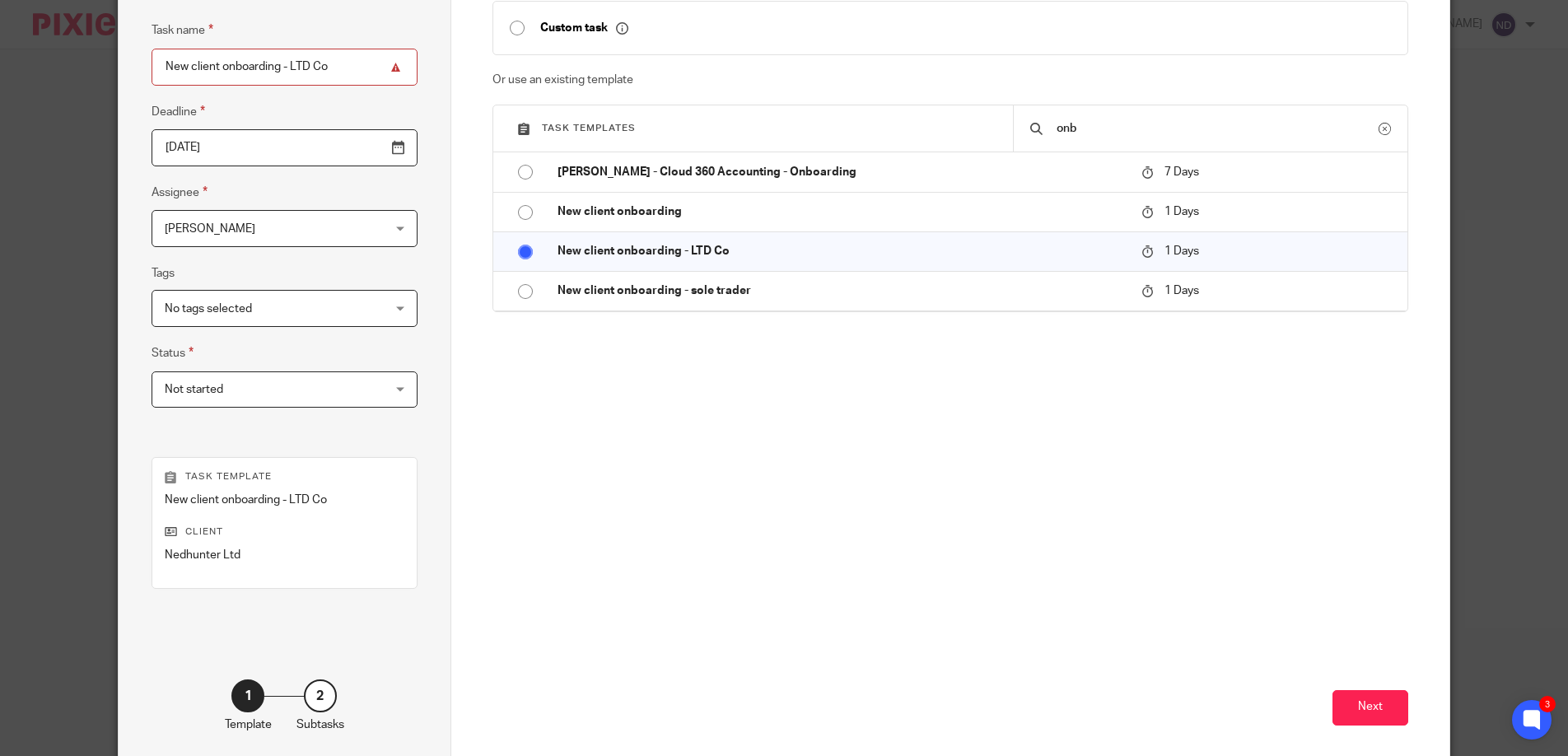
scroll to position [219, 0]
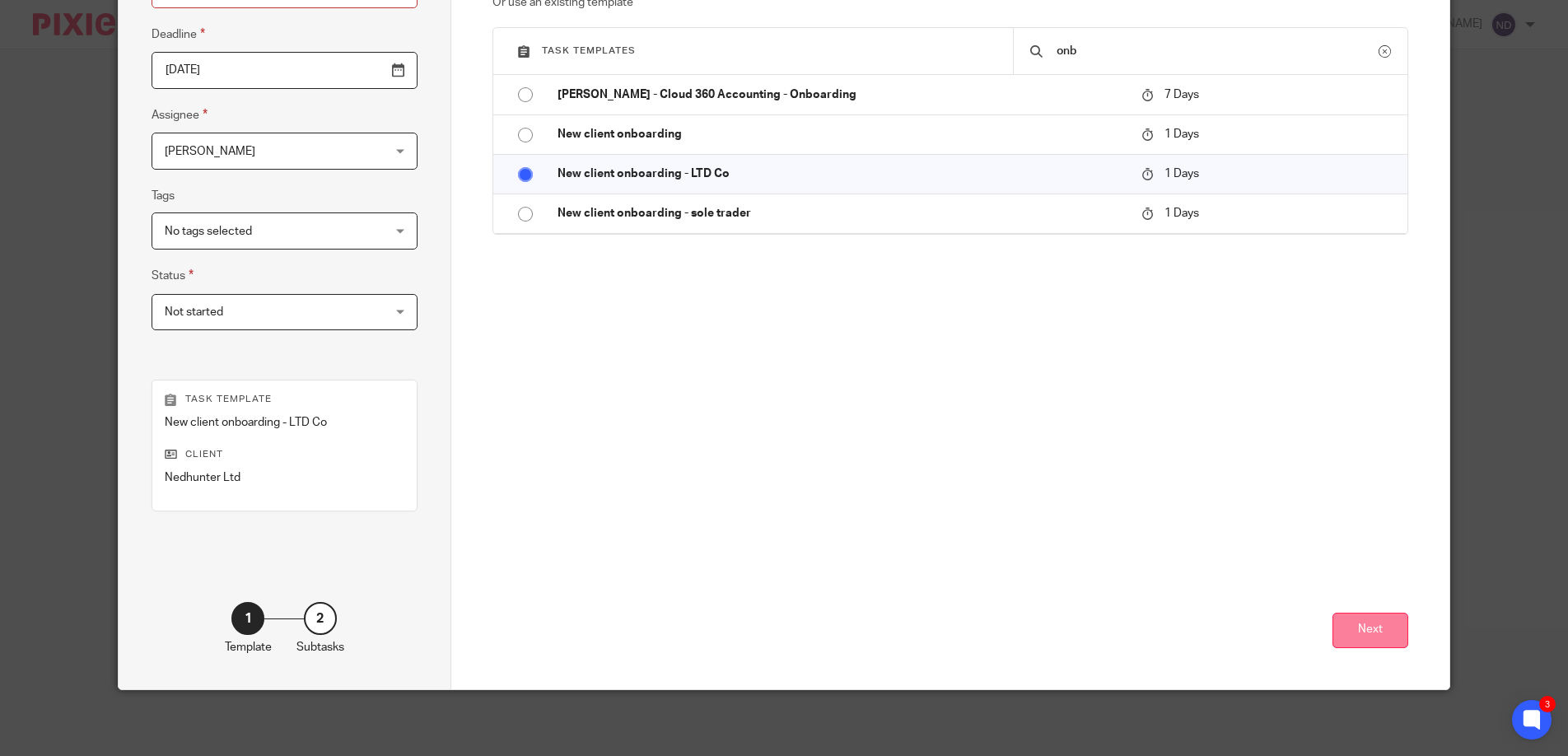
click at [1352, 623] on button "Next" at bounding box center [1371, 630] width 76 height 35
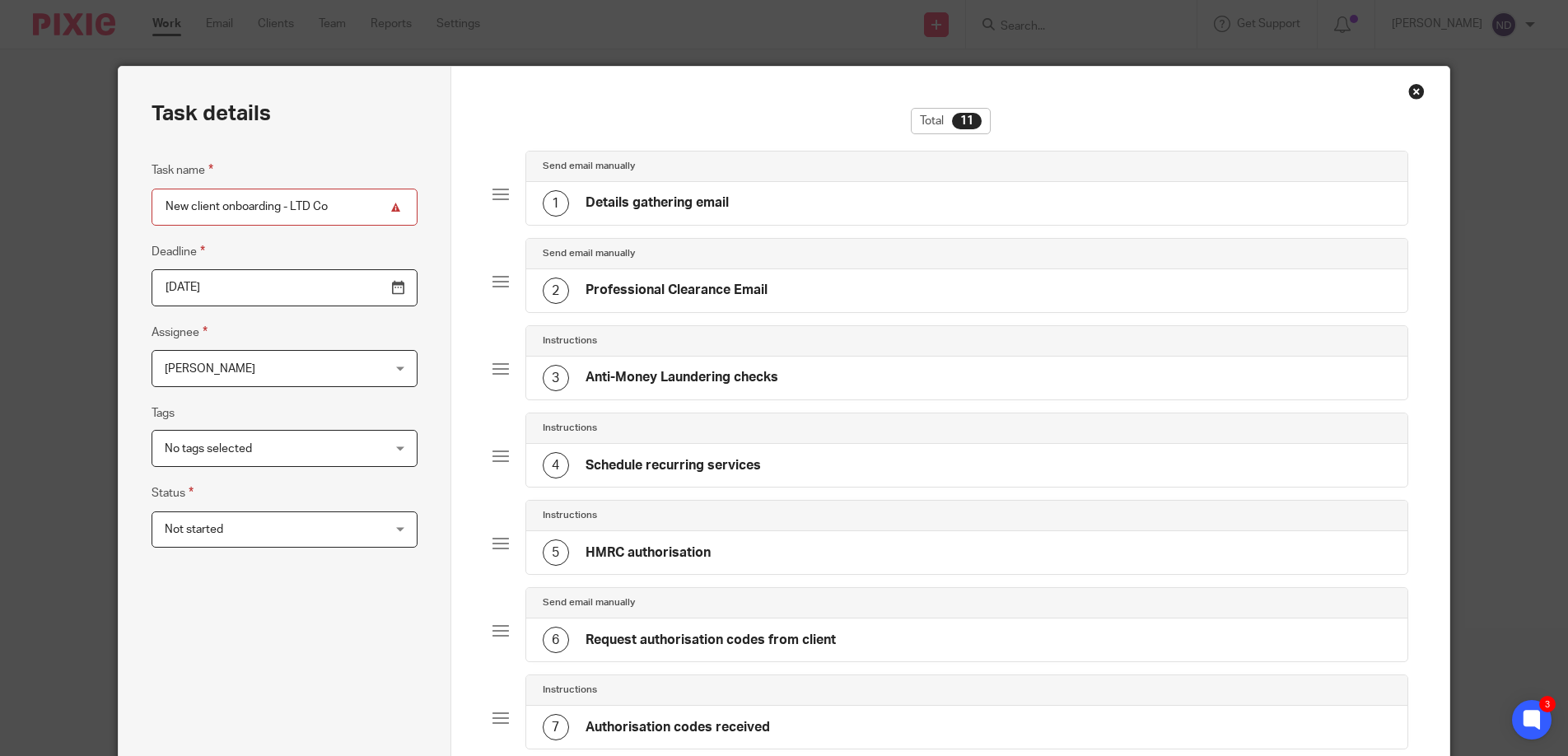
scroll to position [606, 0]
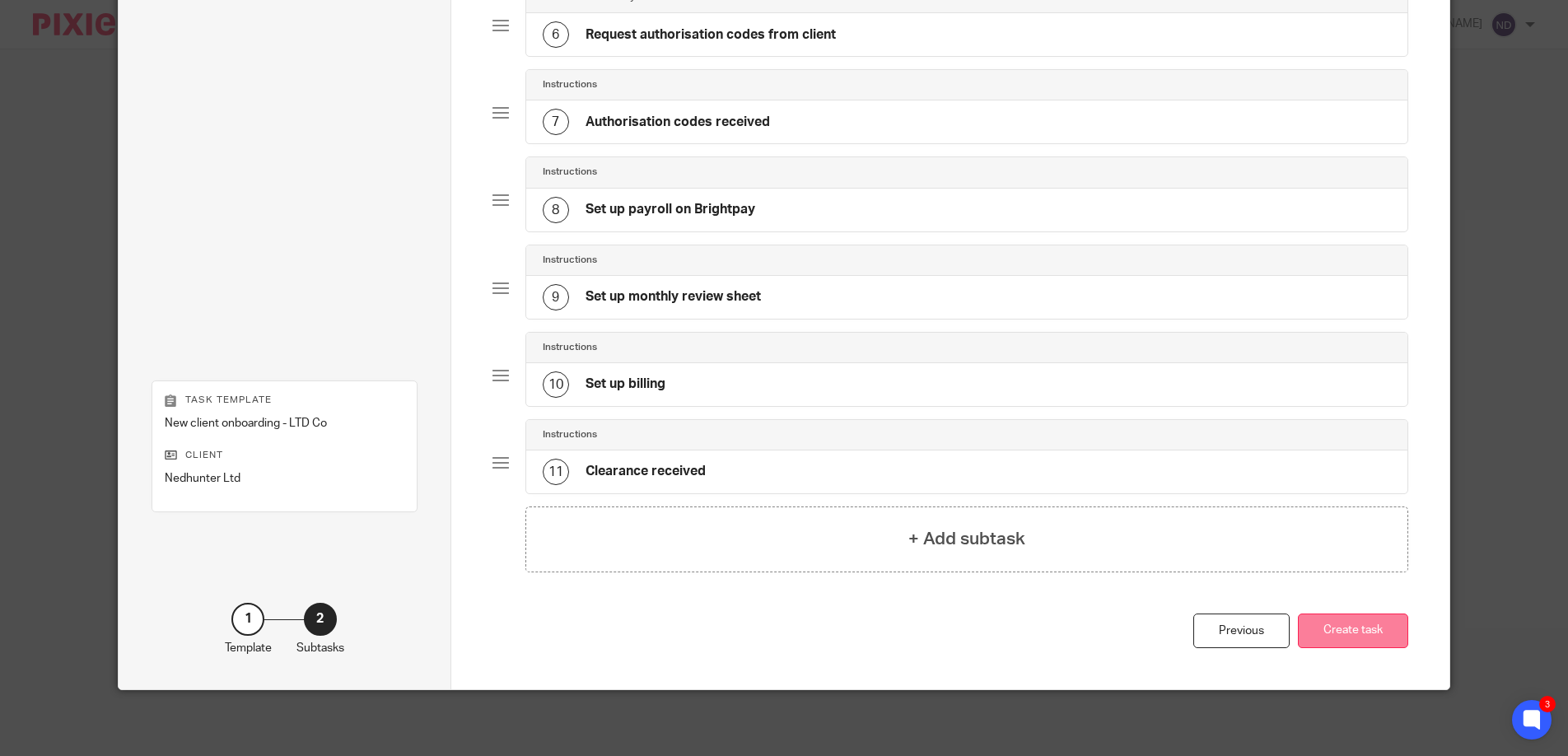
click at [1378, 632] on button "Create task" at bounding box center [1352, 631] width 110 height 35
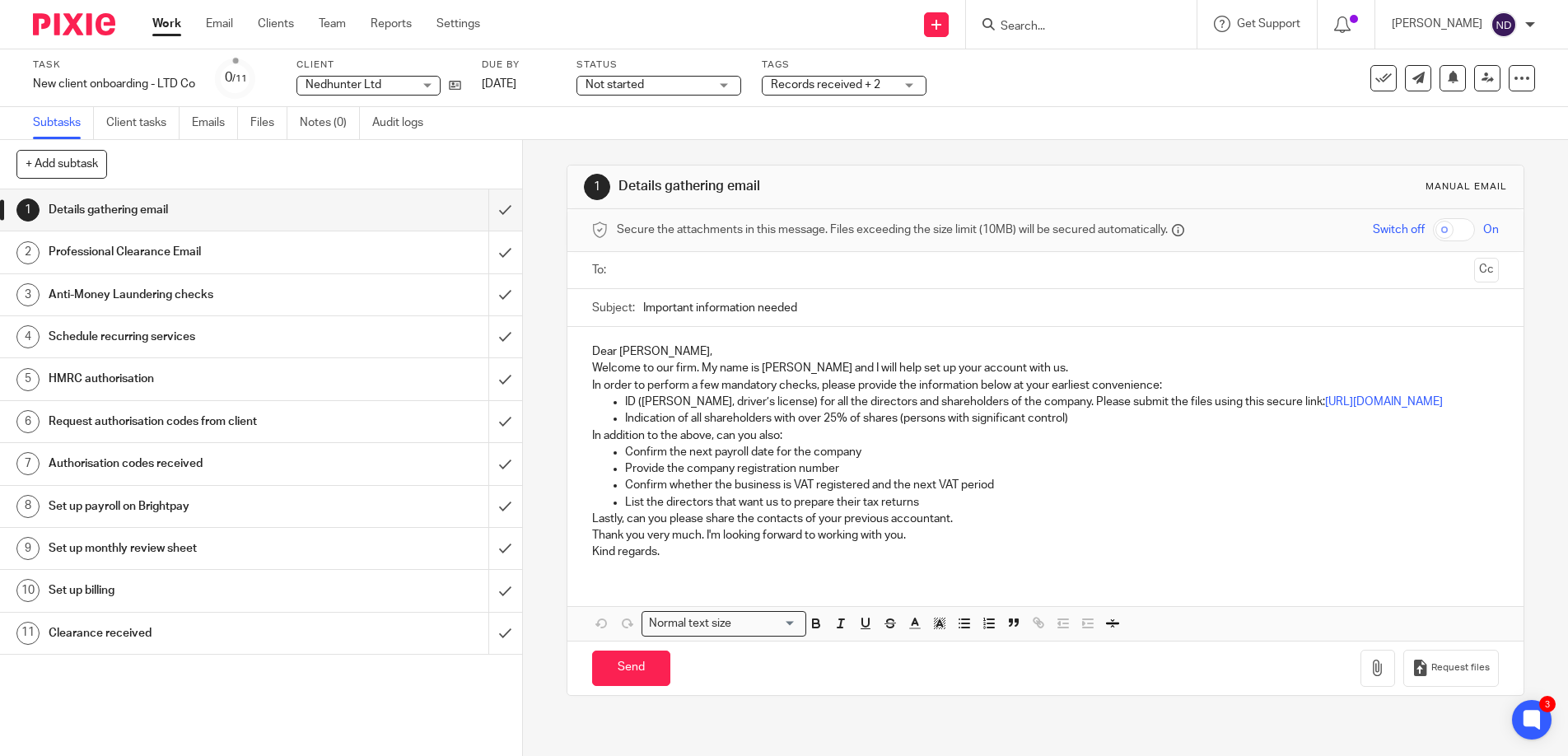
click at [643, 272] on input "text" at bounding box center [1045, 270] width 845 height 19
click at [996, 413] on p "ID (e.g. Passport, driver’s license) for all the directors and shareholders of …" at bounding box center [1062, 404] width 875 height 17
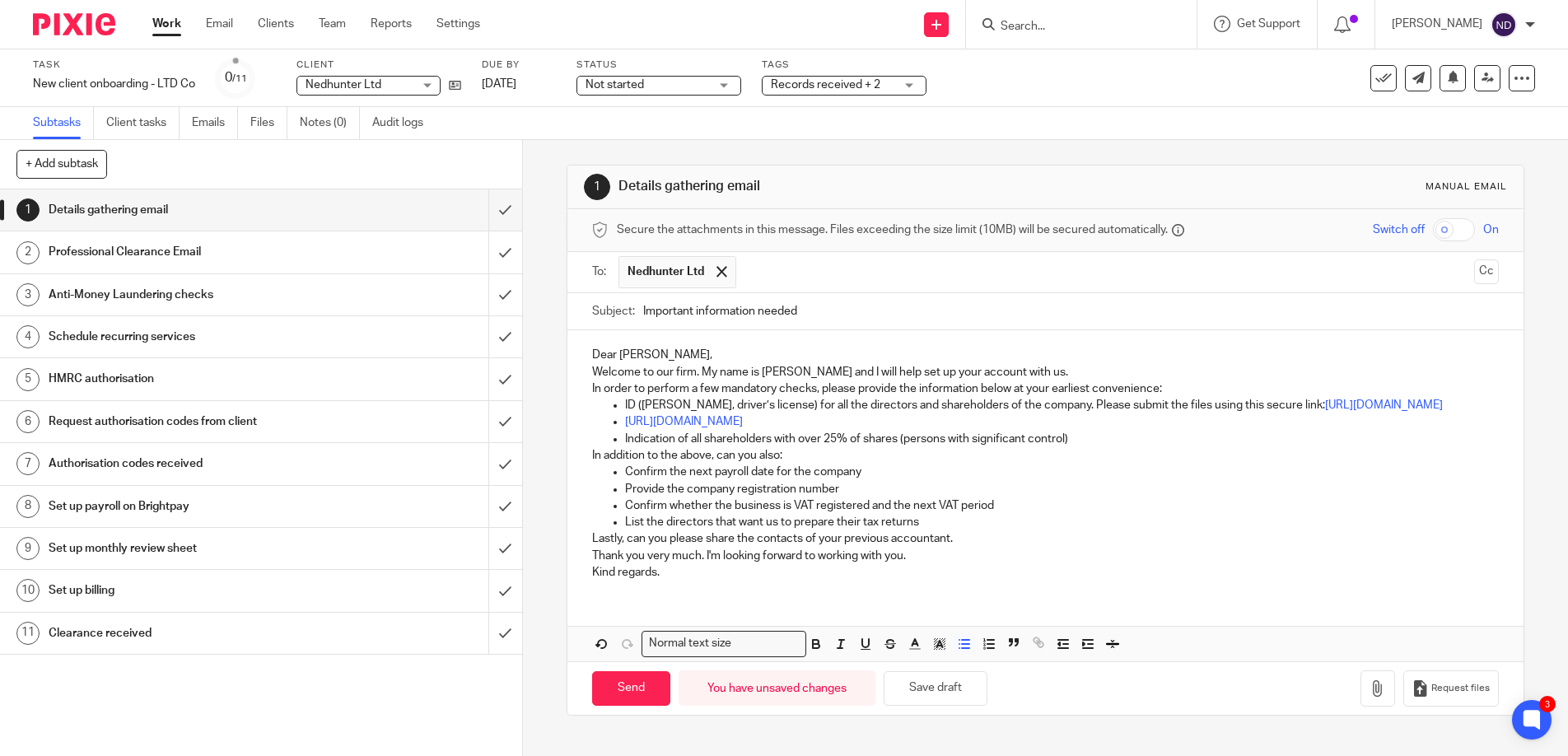
click at [833, 497] on p "Provide the company registration number" at bounding box center [1062, 489] width 875 height 17
drag, startPoint x: 841, startPoint y: 502, endPoint x: 600, endPoint y: 502, distance: 241.0
click at [600, 502] on ul "Confirm the next payroll date for the company Provide the company registration …" at bounding box center [1045, 497] width 907 height 66
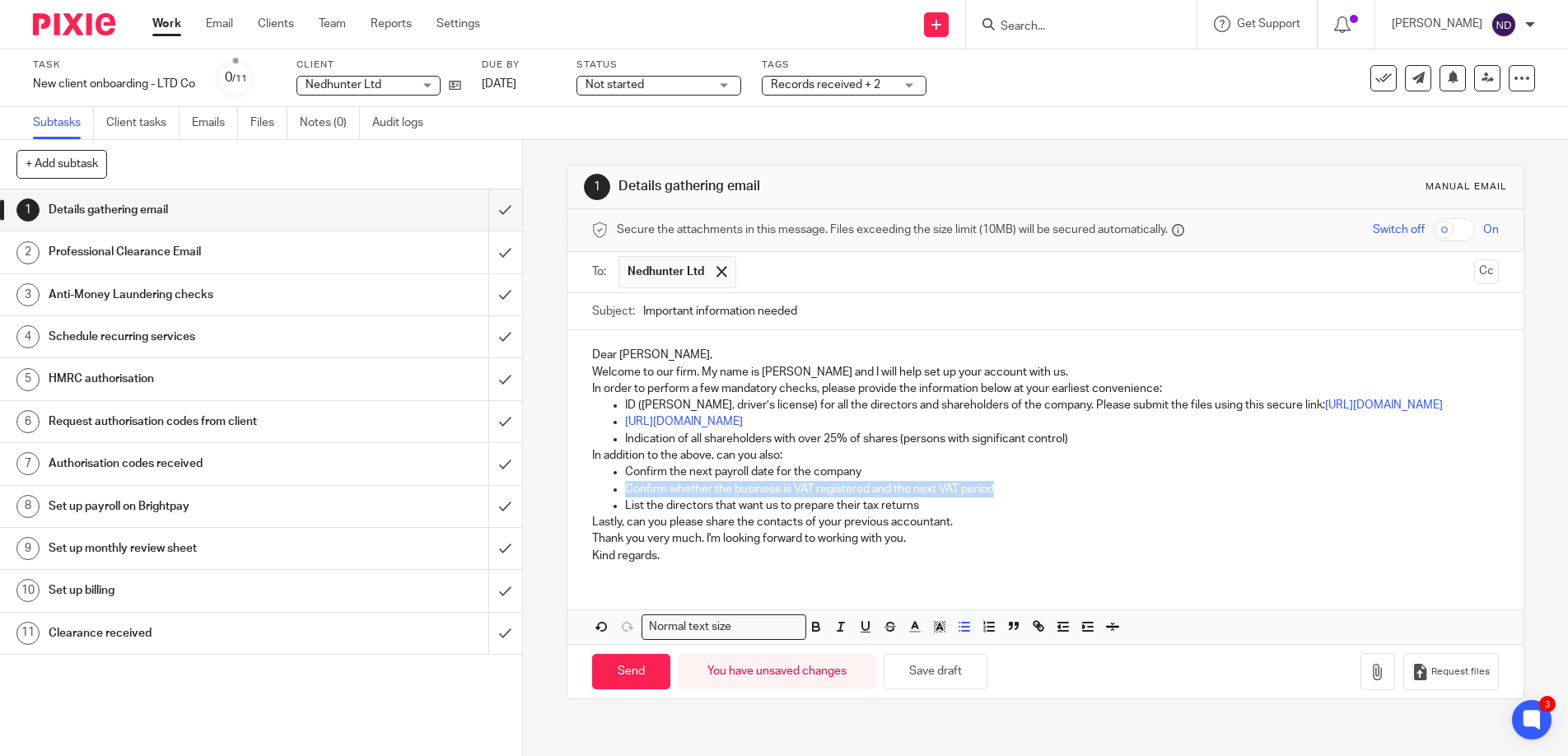
drag, startPoint x: 994, startPoint y: 502, endPoint x: 622, endPoint y: 517, distance: 372.3
click at [608, 510] on ul "Confirm the next payroll date for the company Confirm whether the business is V…" at bounding box center [1045, 488] width 907 height 50
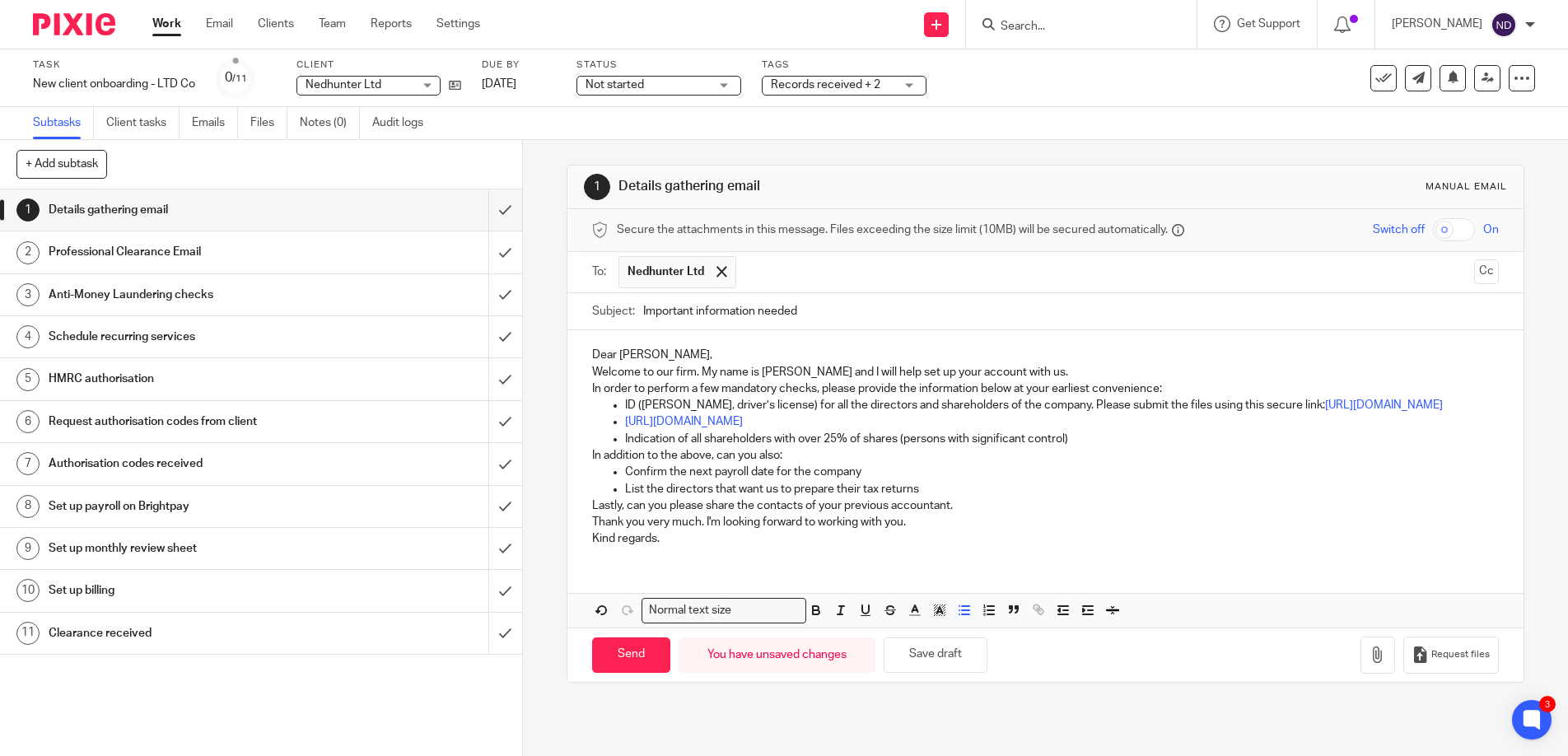
click at [928, 497] on p "List the directors that want us to prepare their tax returns" at bounding box center [1062, 489] width 875 height 17
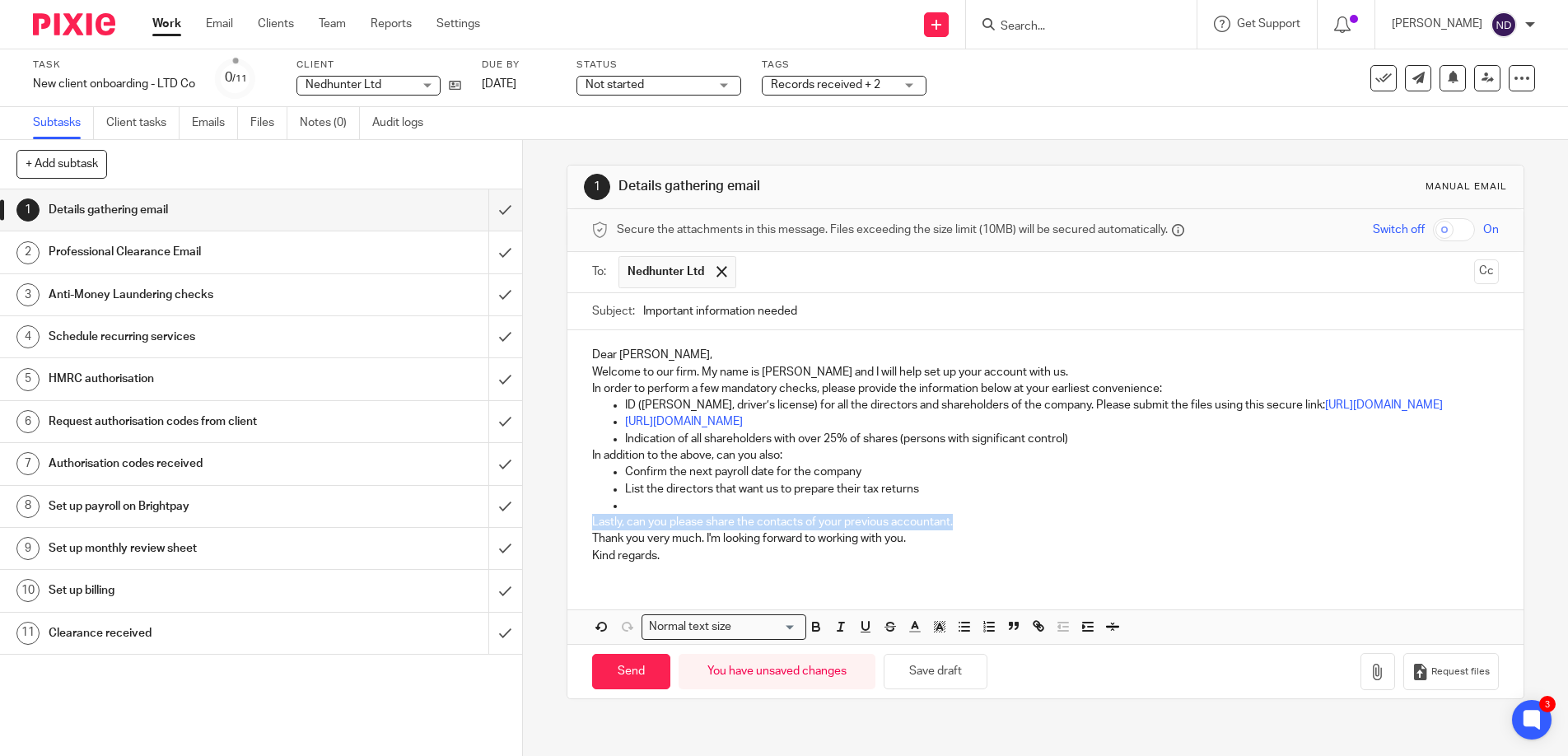
drag, startPoint x: 589, startPoint y: 539, endPoint x: 982, endPoint y: 529, distance: 393.1
click at [981, 529] on div "Dear Michael, Welcome to our firm. My name is Niall and I will help set up your…" at bounding box center [1046, 452] width 957 height 245
click at [635, 514] on p at bounding box center [1062, 505] width 875 height 17
click at [923, 547] on p "Thank you very much. I'm looking forward to working with you." at bounding box center [1045, 538] width 907 height 17
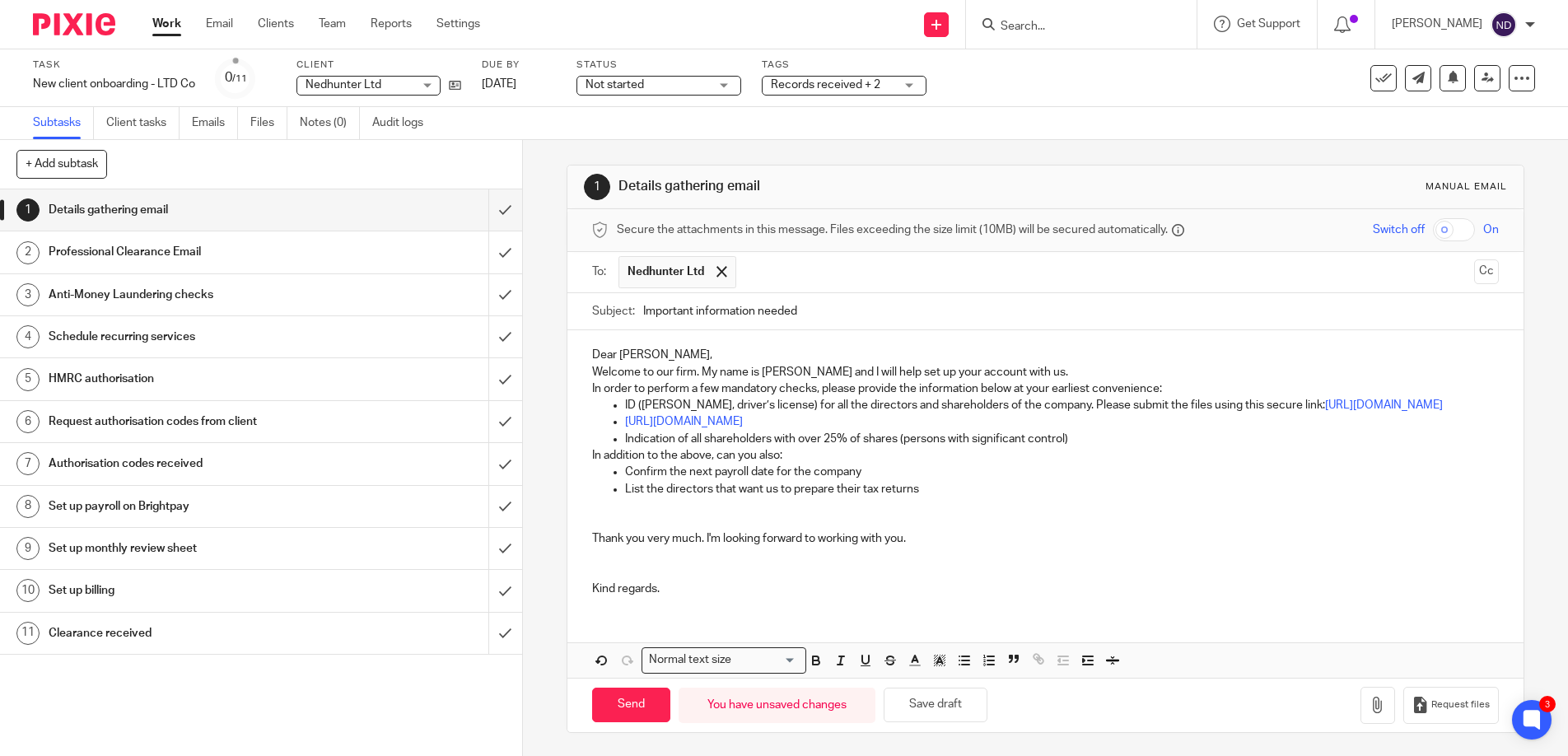
click at [686, 597] on p "Kind regards." at bounding box center [1045, 589] width 907 height 17
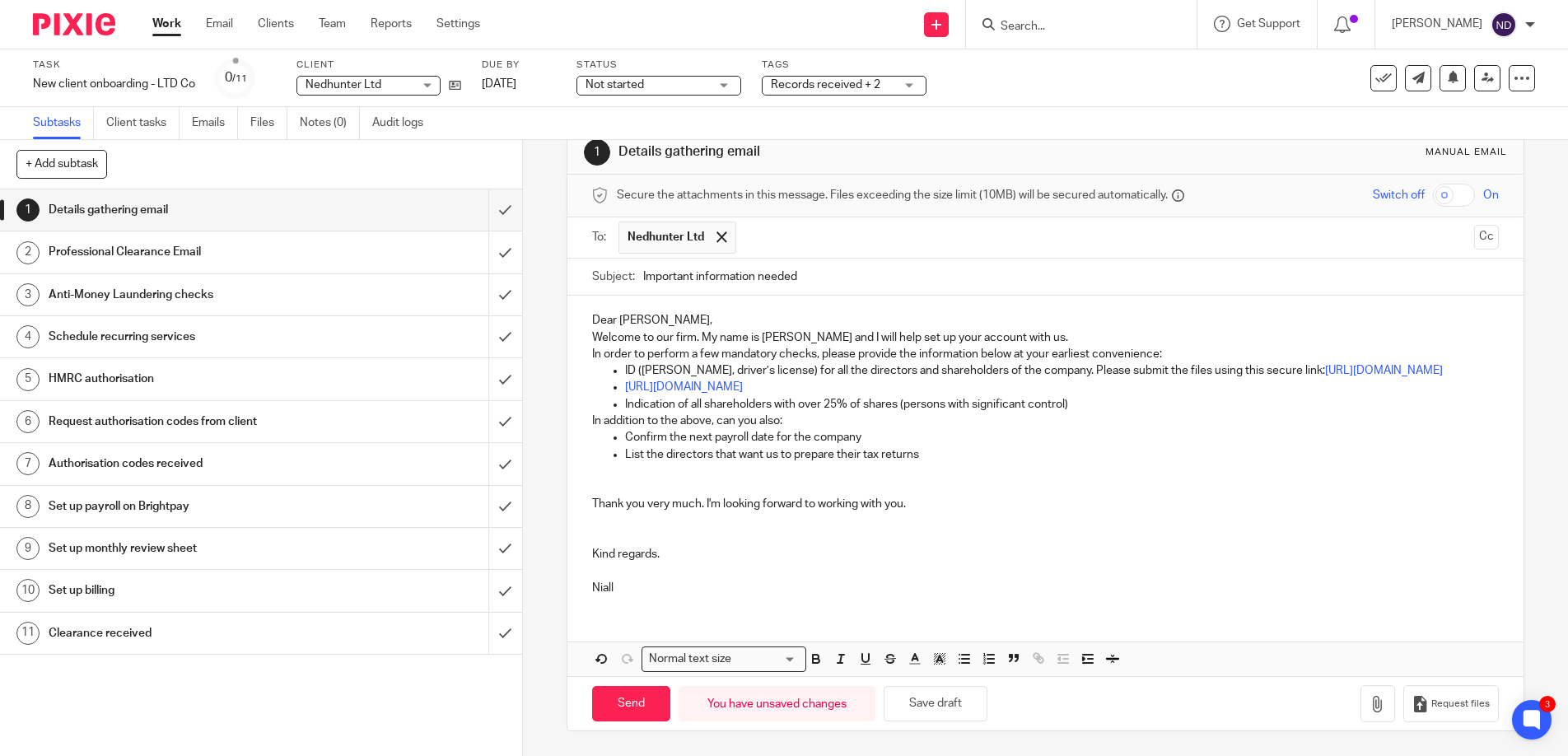
scroll to position [50, 0]
click at [681, 313] on p "Dear Michael," at bounding box center [1045, 320] width 907 height 17
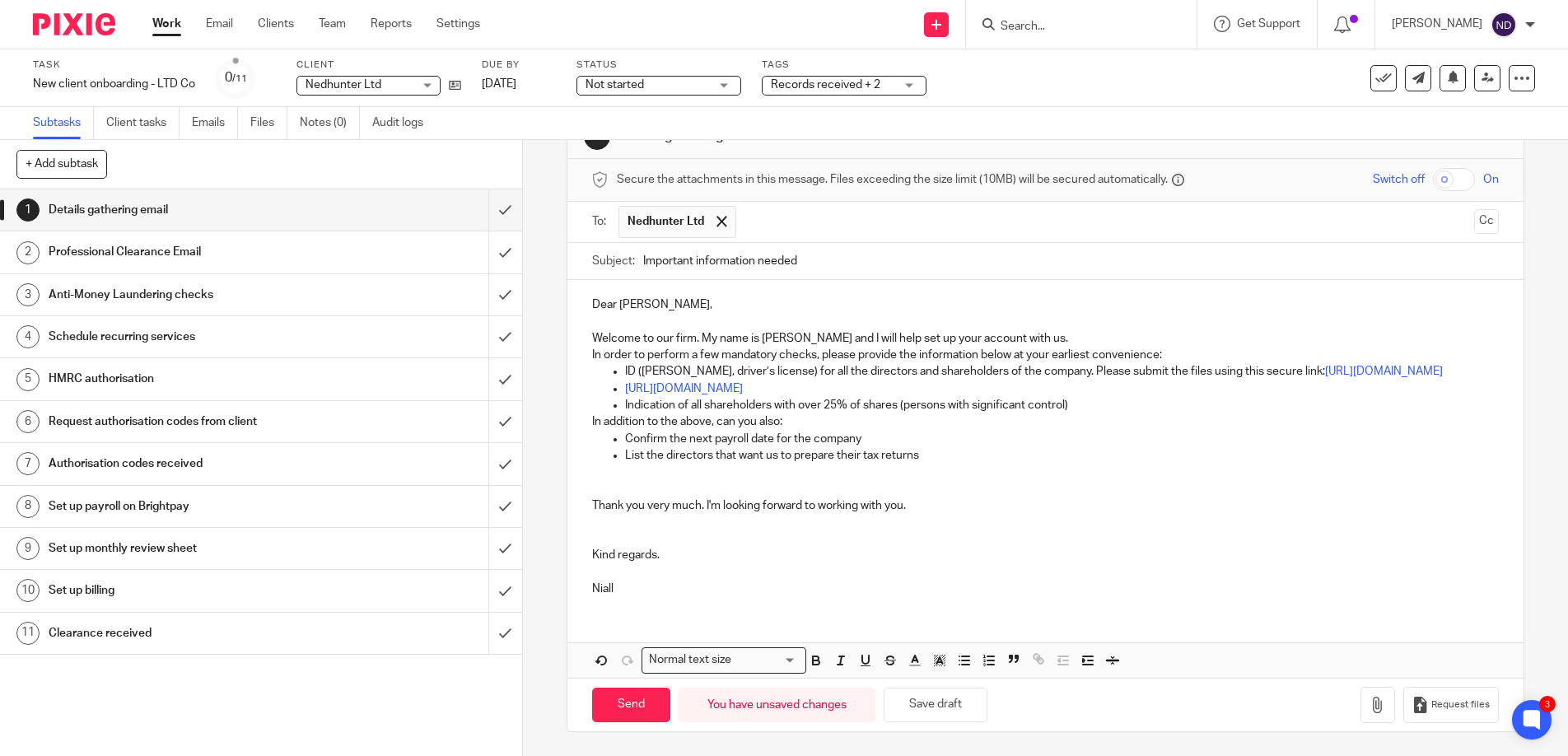
click at [1008, 335] on p "Welcome to our firm. My name is Niall and I will help set up your account with …" at bounding box center [1045, 338] width 907 height 17
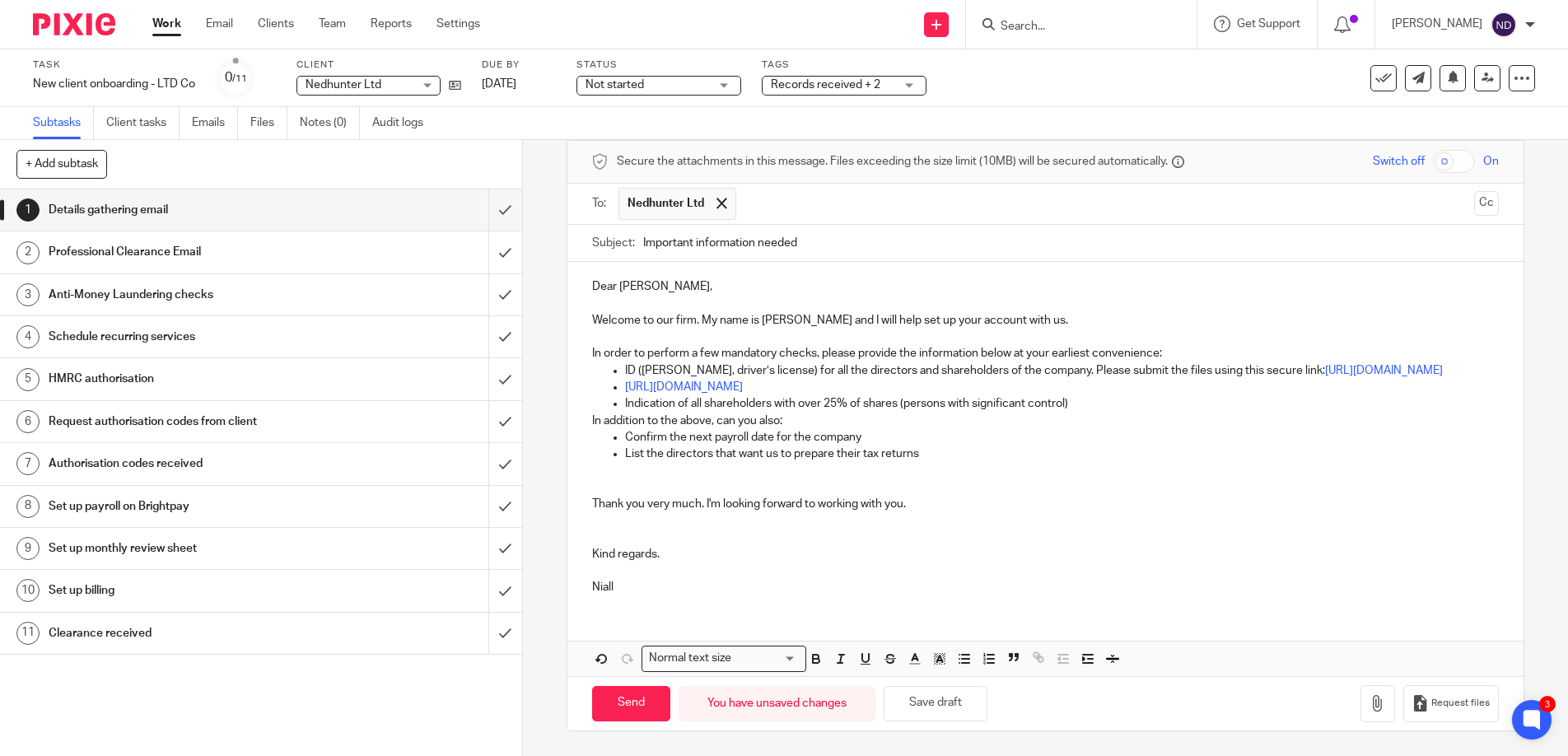
scroll to position [68, 0]
click at [634, 722] on input "Send" at bounding box center [631, 703] width 78 height 35
type input "Sent"
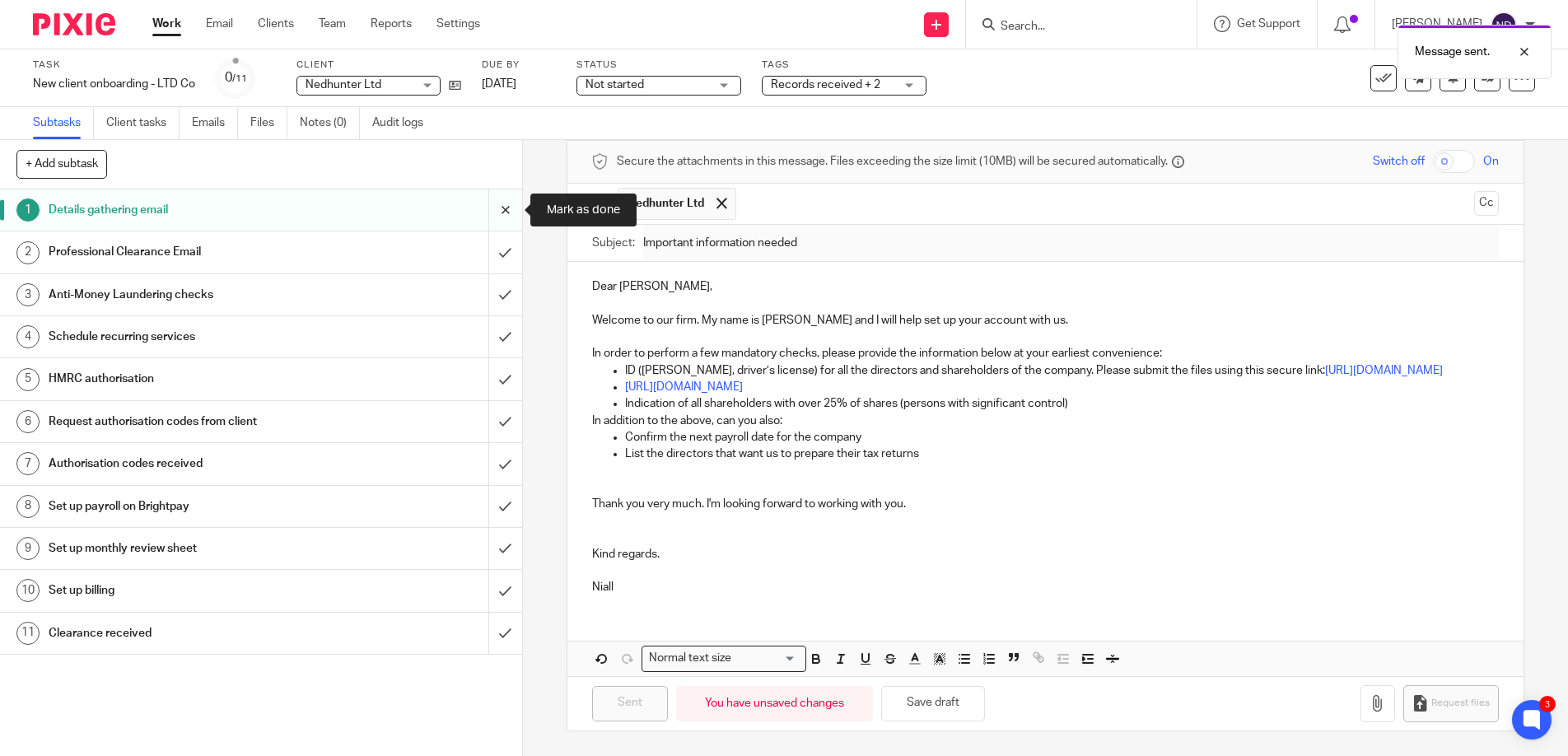
click at [508, 212] on input "submit" at bounding box center [261, 210] width 522 height 41
click at [440, 255] on div "Professional Clearance Email" at bounding box center [260, 251] width 423 height 24
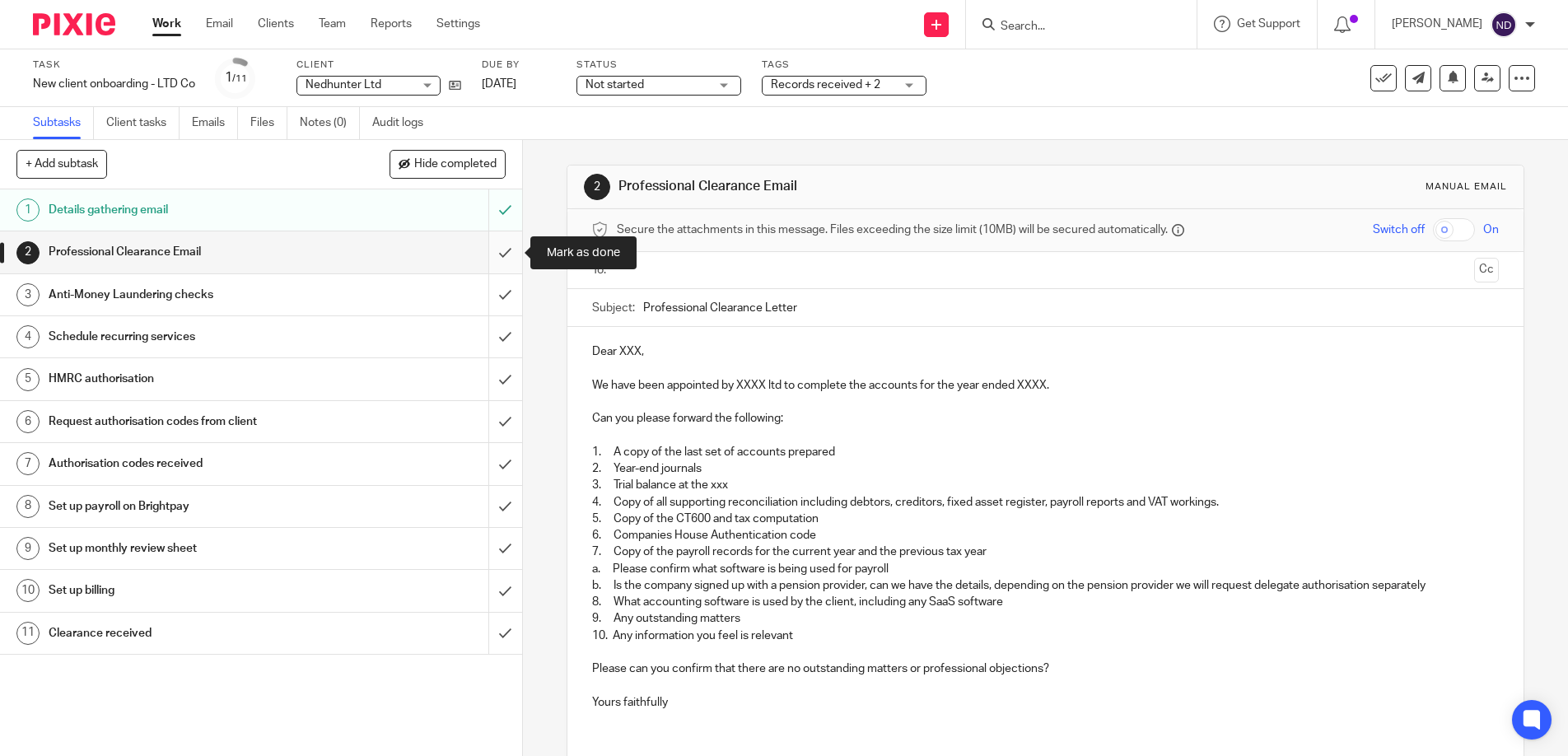
click at [502, 253] on input "submit" at bounding box center [261, 252] width 522 height 41
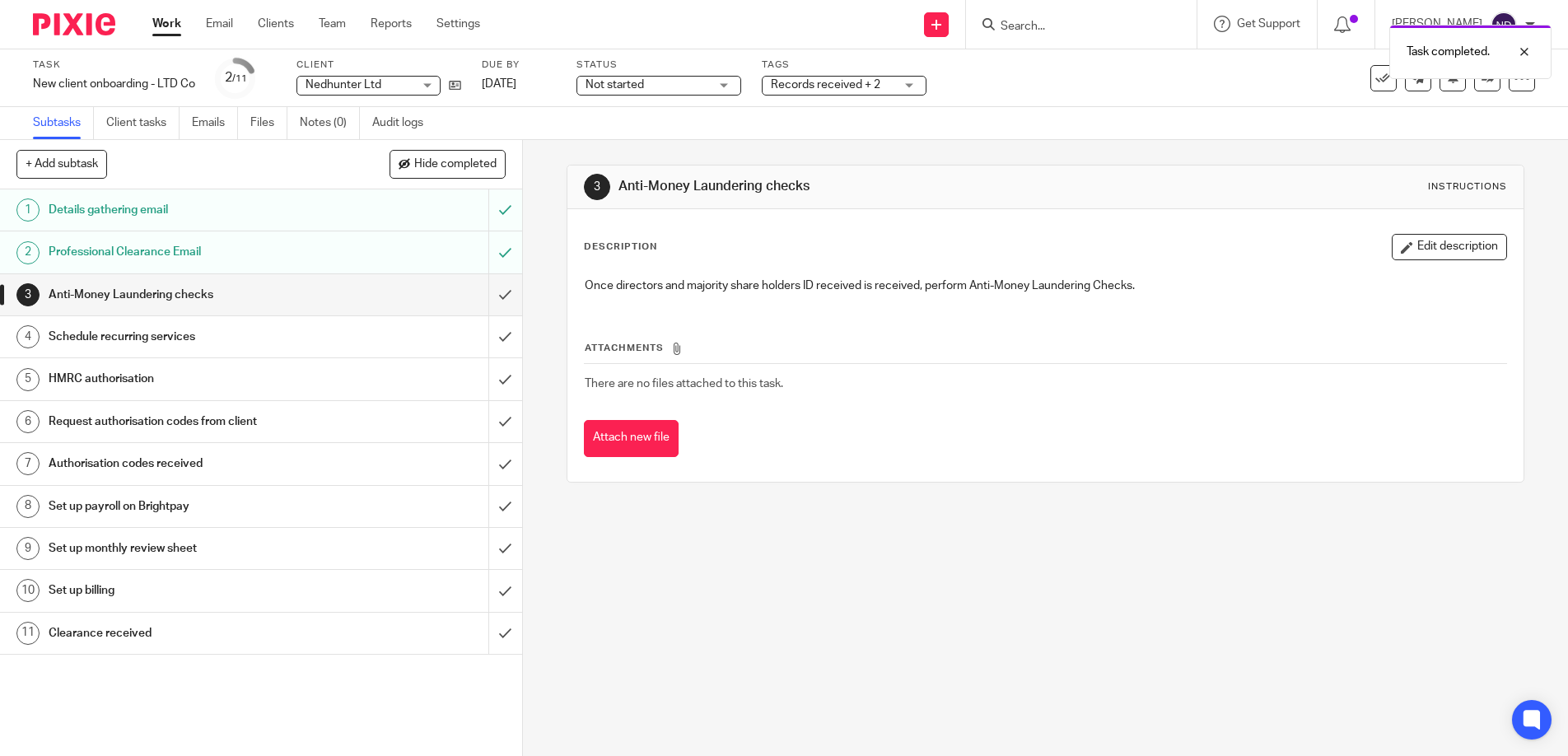
click at [459, 347] on div "Schedule recurring services" at bounding box center [260, 336] width 423 height 24
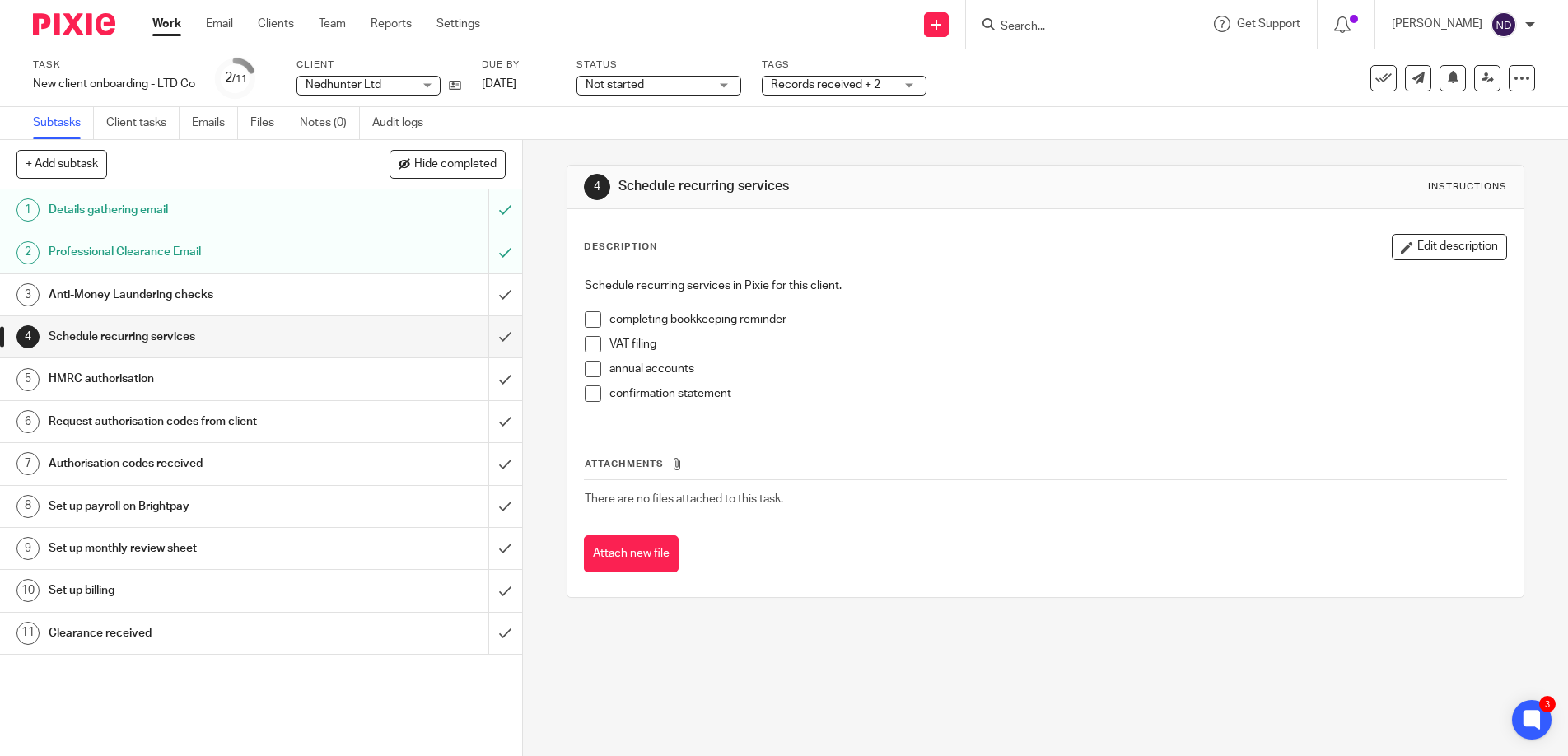
click at [593, 340] on span at bounding box center [593, 344] width 17 height 17
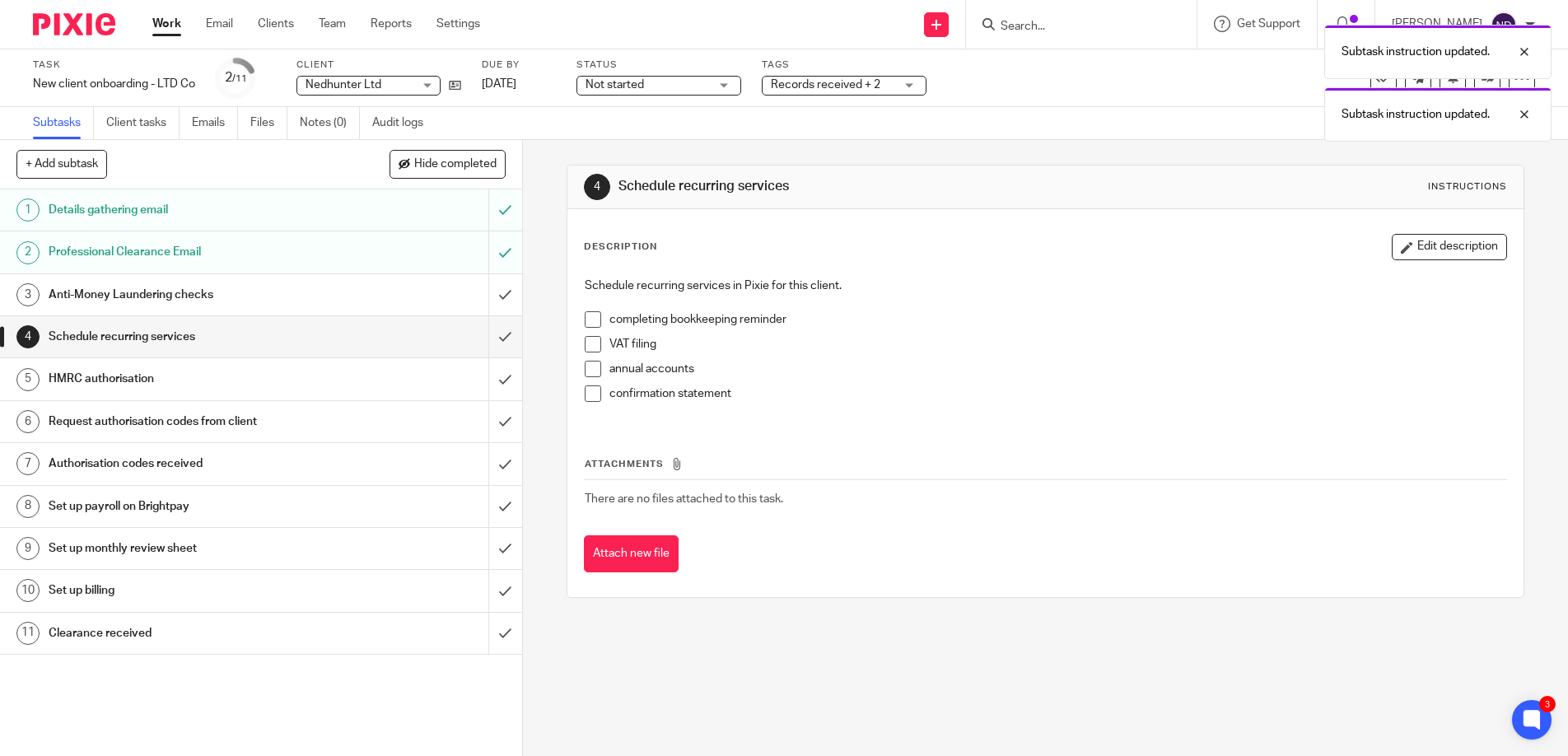
click at [591, 365] on span at bounding box center [593, 368] width 17 height 17
click at [595, 388] on span at bounding box center [593, 394] width 17 height 17
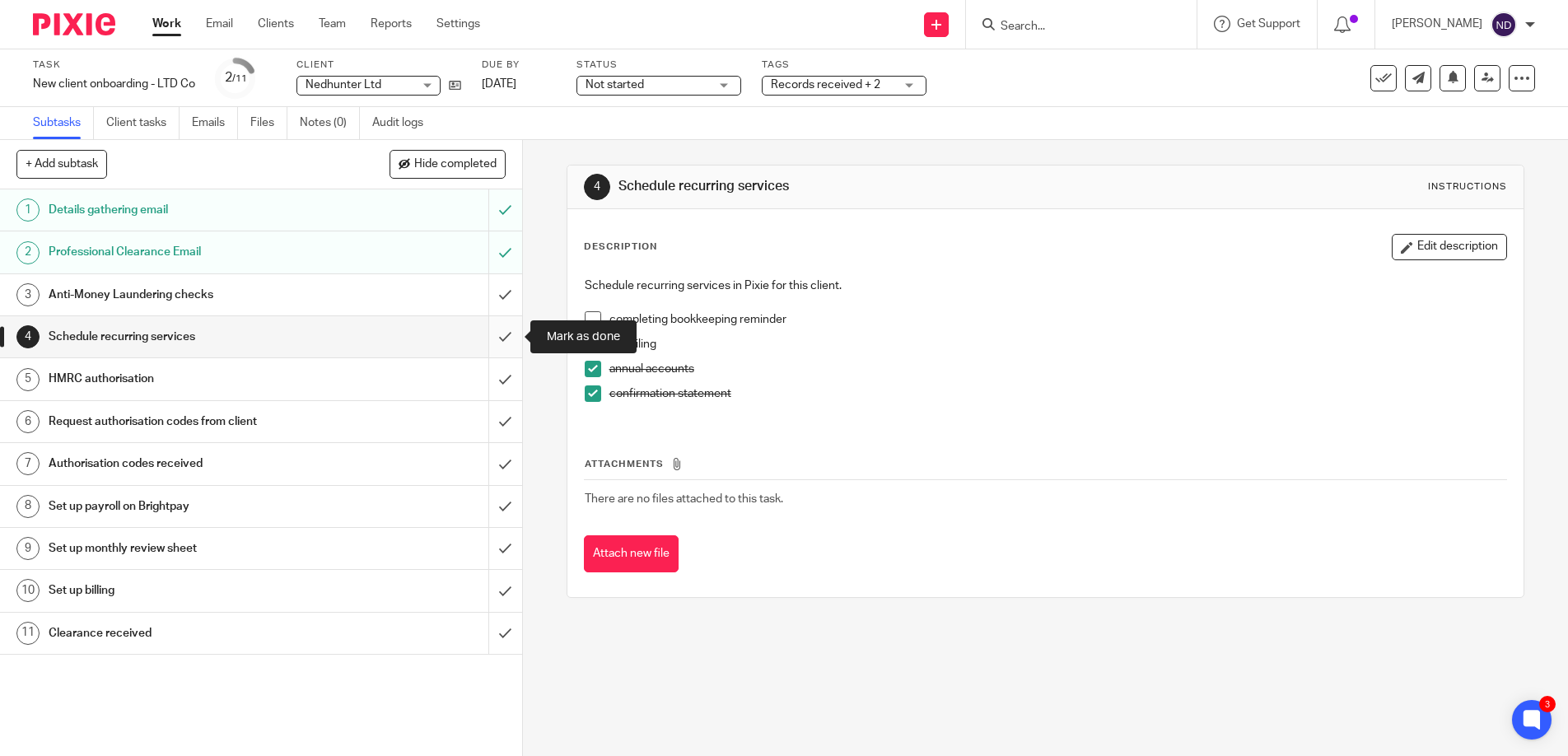
click at [504, 335] on input "submit" at bounding box center [261, 337] width 522 height 41
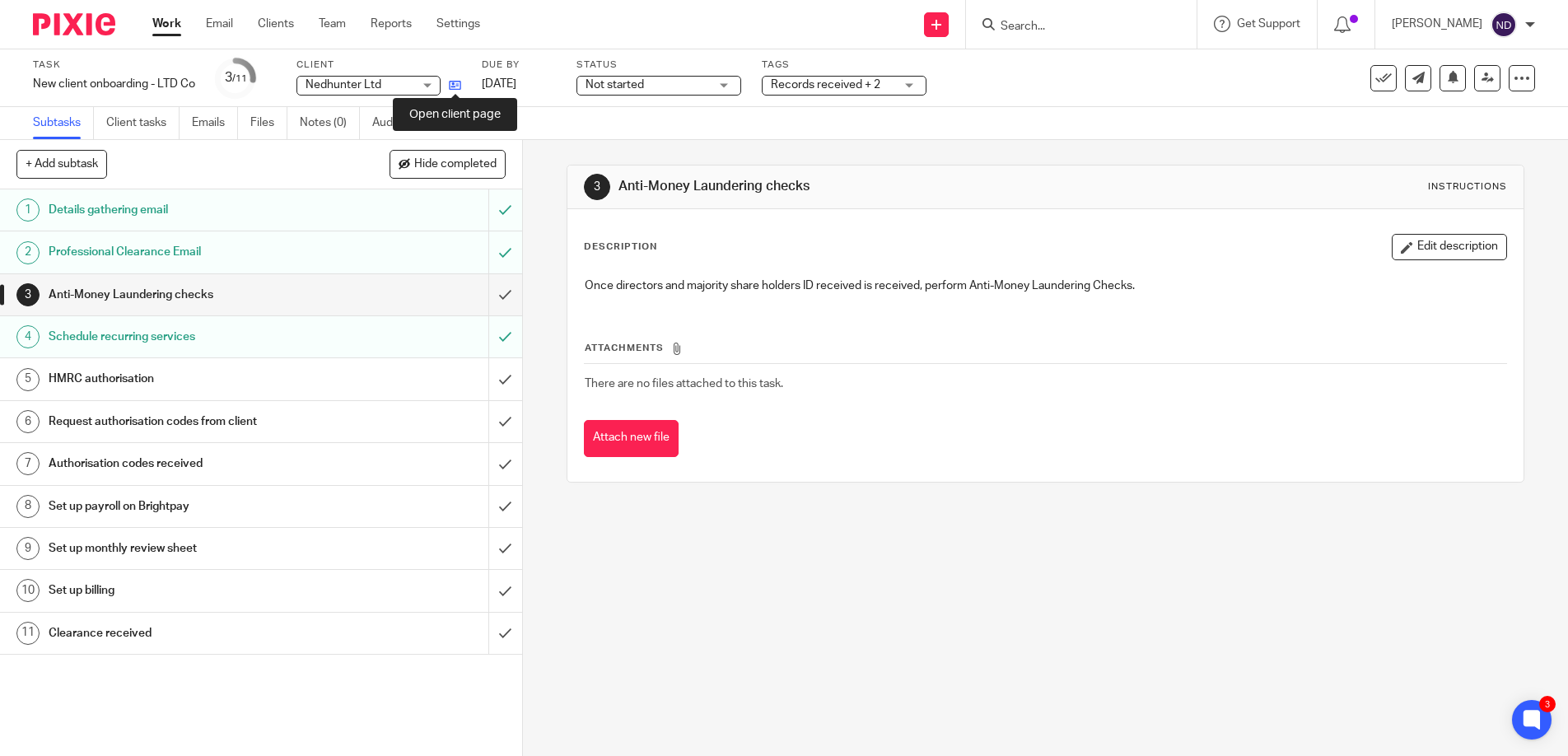
click at [454, 81] on icon at bounding box center [455, 85] width 13 height 13
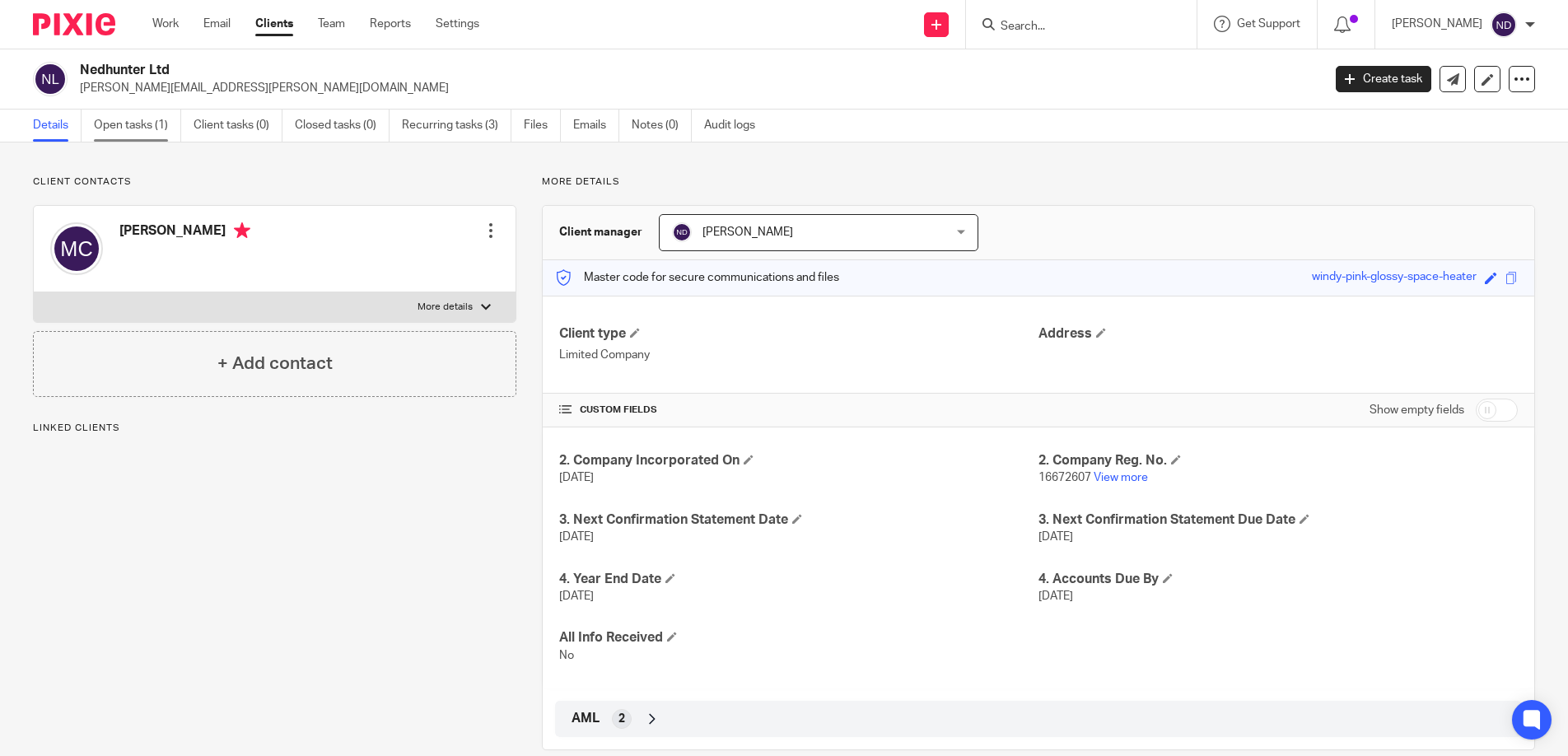
click at [121, 129] on link "Open tasks (1)" at bounding box center [137, 125] width 87 height 32
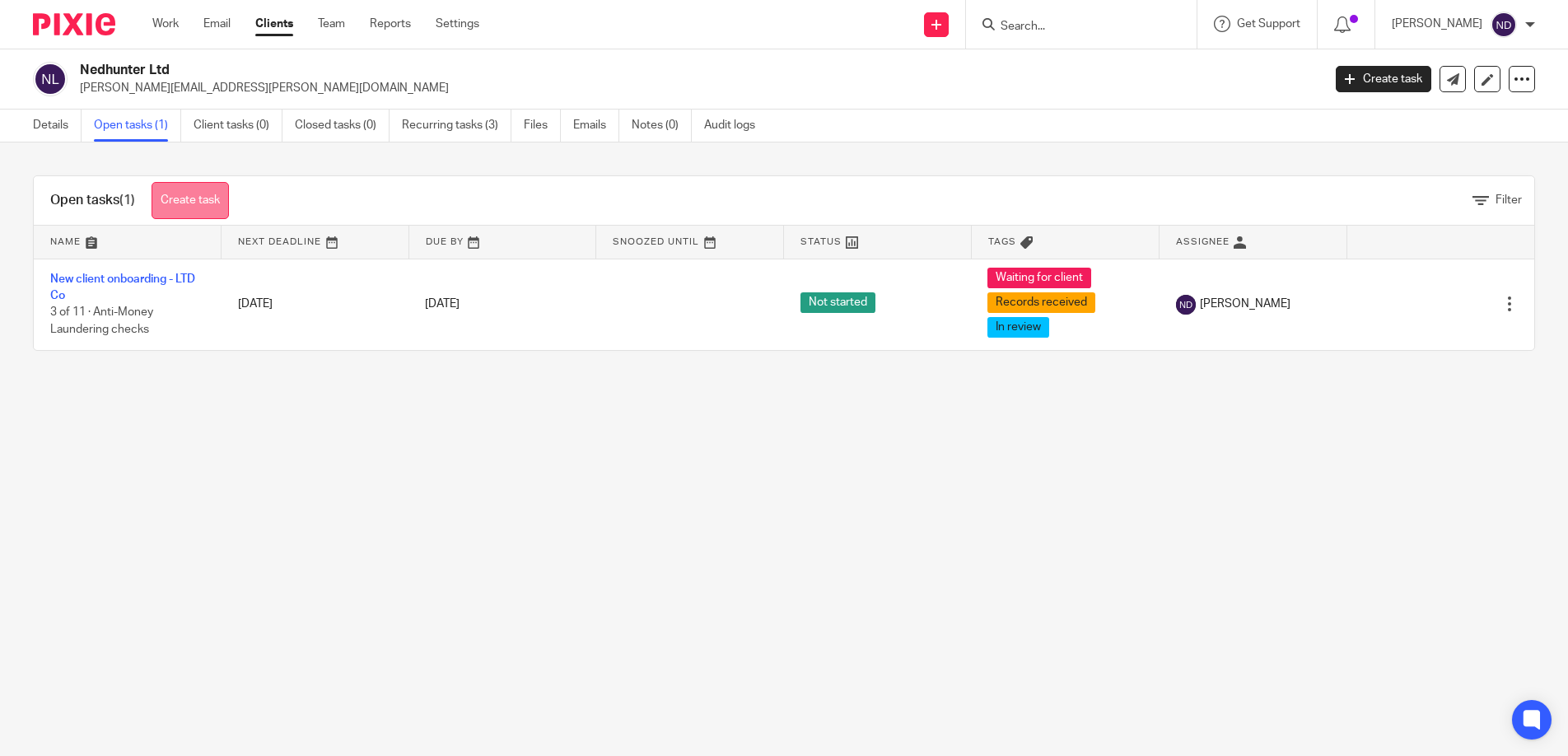
click at [204, 202] on link "Create task" at bounding box center [189, 200] width 77 height 37
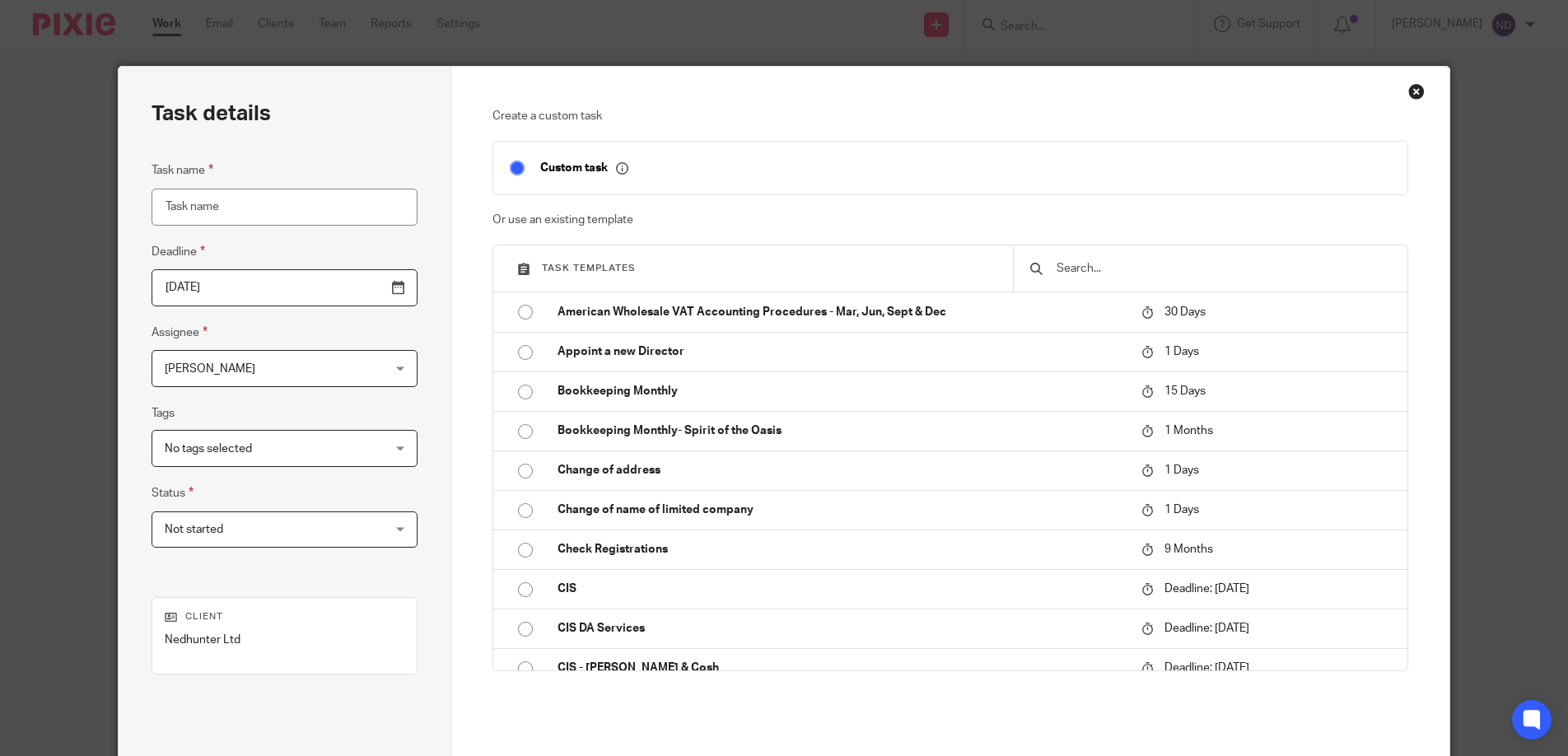
click at [1069, 273] on input "text" at bounding box center [1222, 269] width 336 height 19
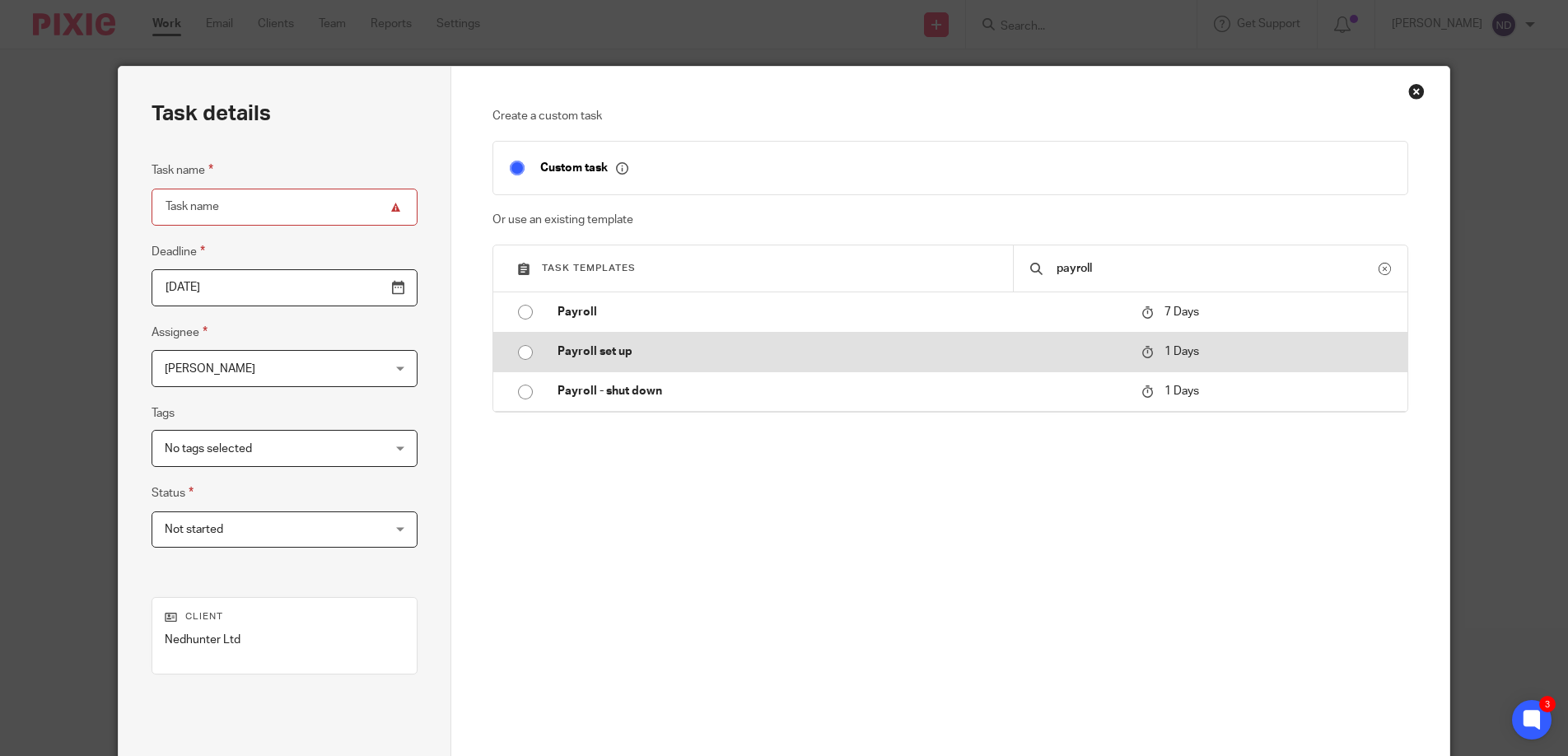
type input "payroll"
click at [988, 355] on p "Payroll set up" at bounding box center [841, 352] width 567 height 17
type input "2025-09-23"
type input "Payroll set up"
checkbox input "false"
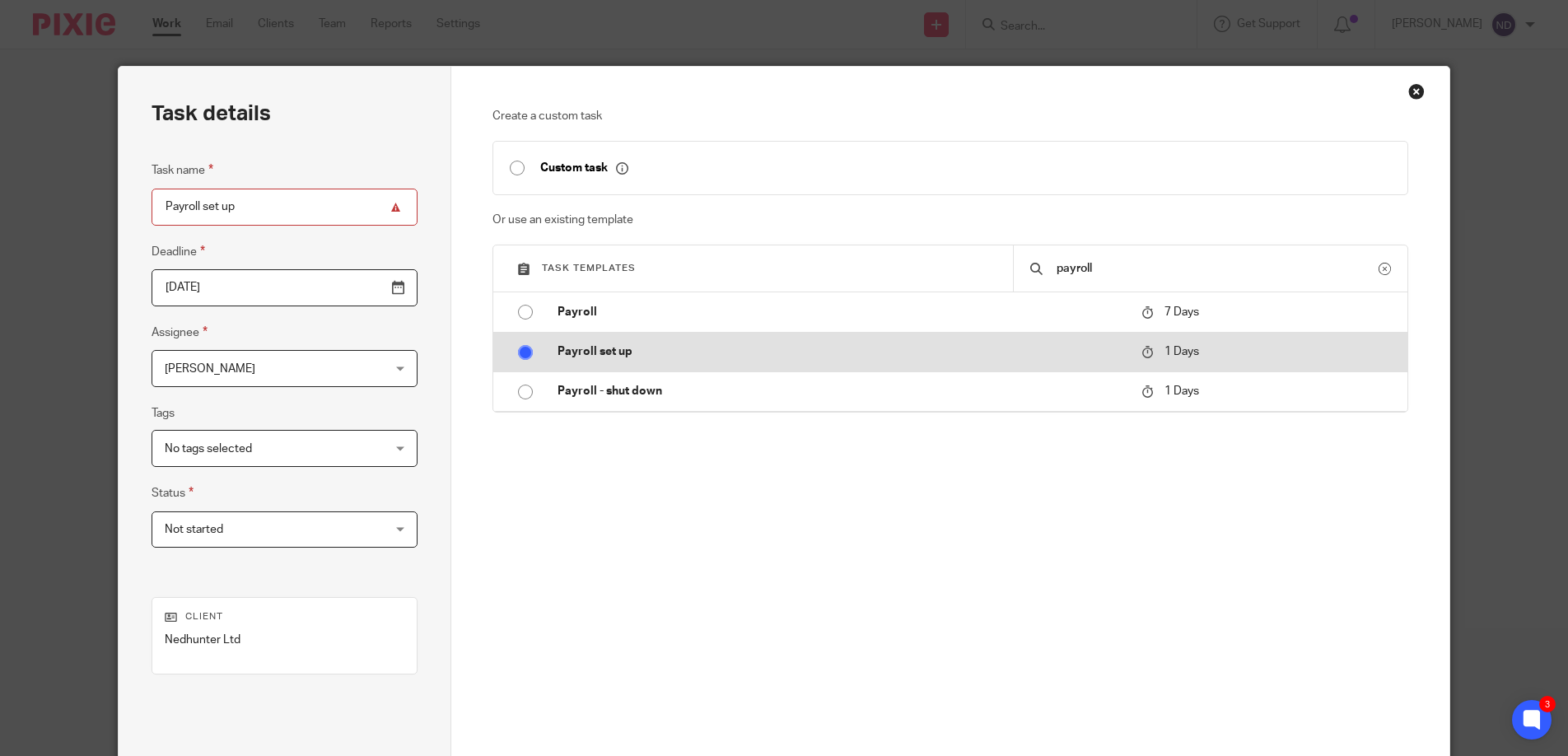
radio input "true"
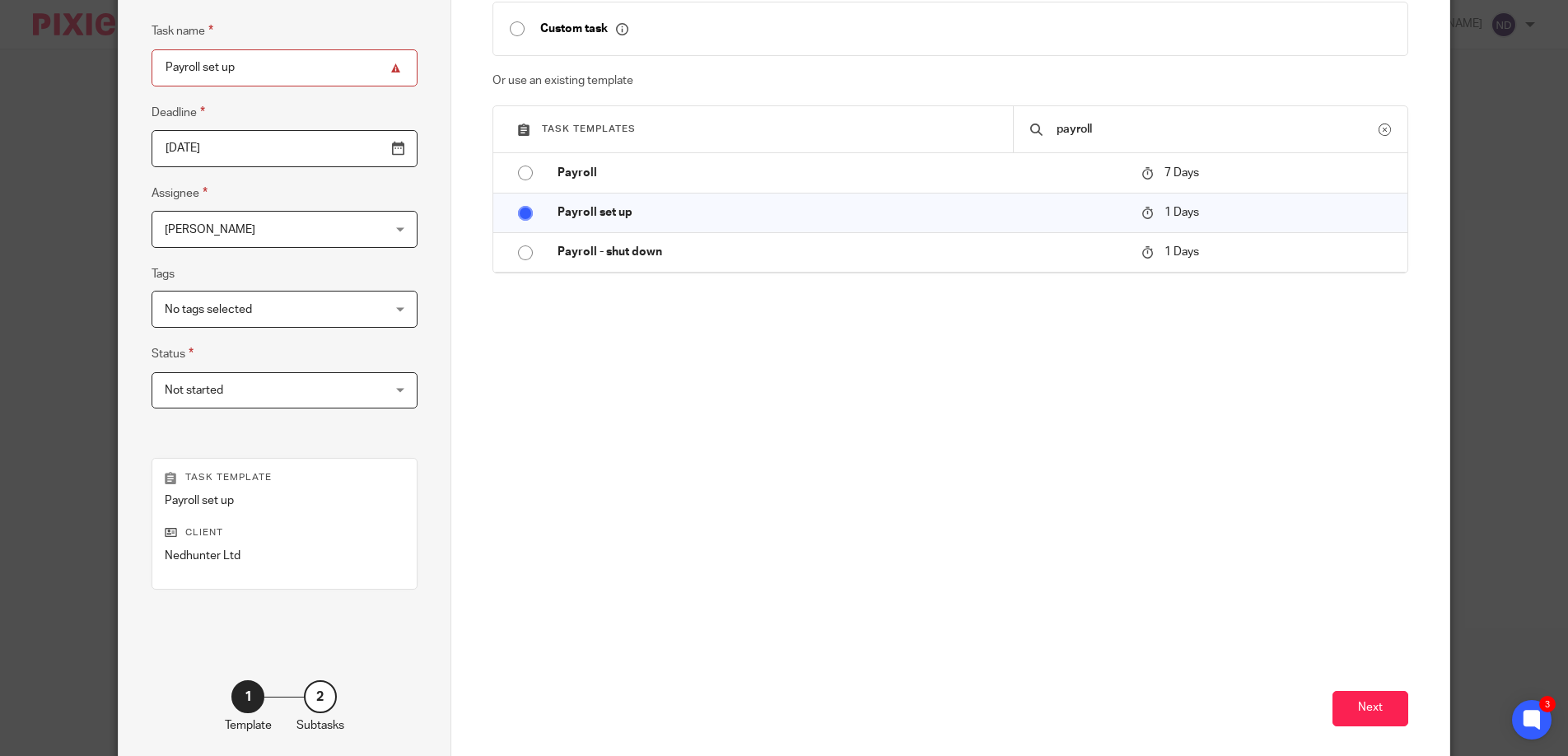
scroll to position [219, 0]
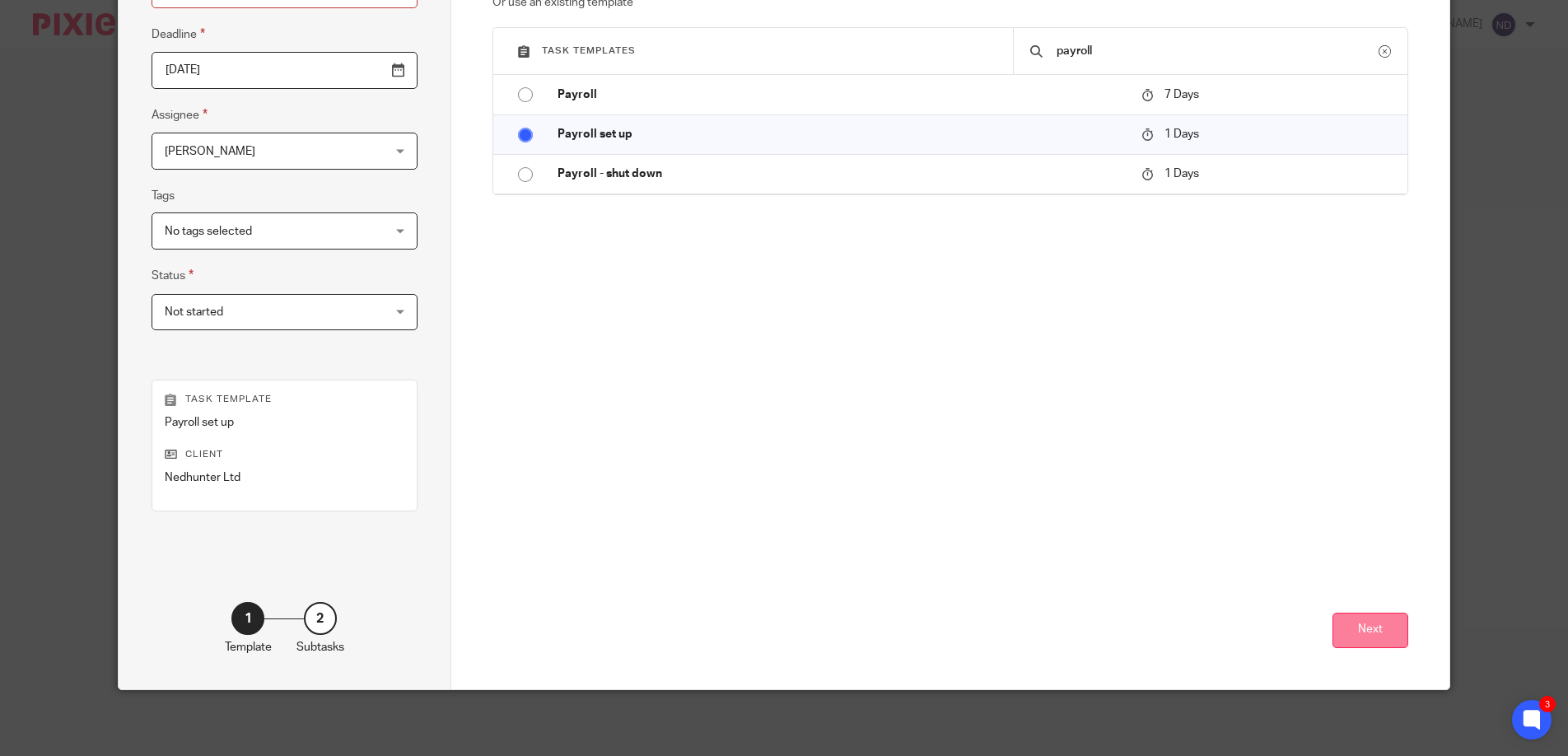
click at [1375, 621] on button "Next" at bounding box center [1371, 630] width 76 height 35
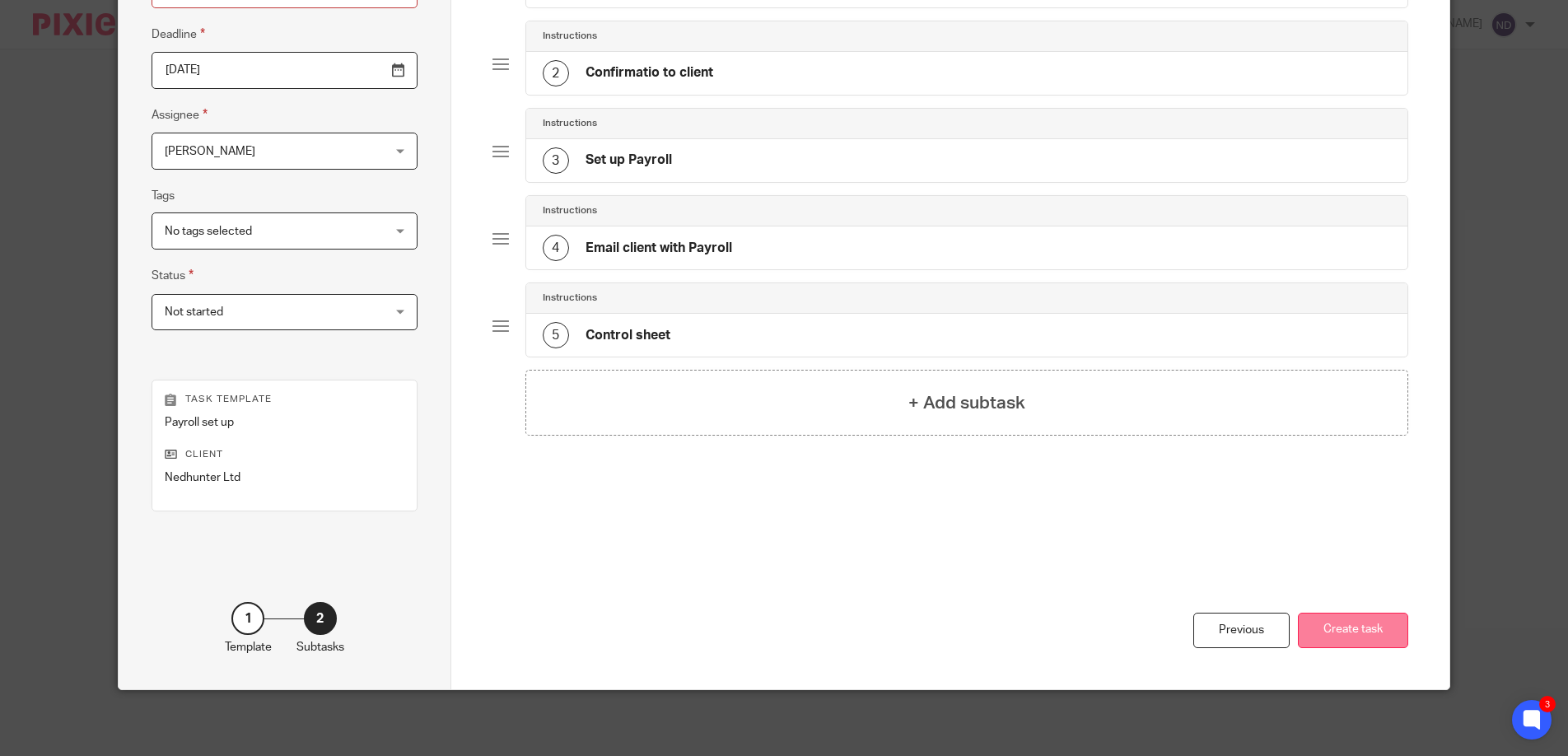
click at [1341, 627] on button "Create task" at bounding box center [1352, 630] width 110 height 35
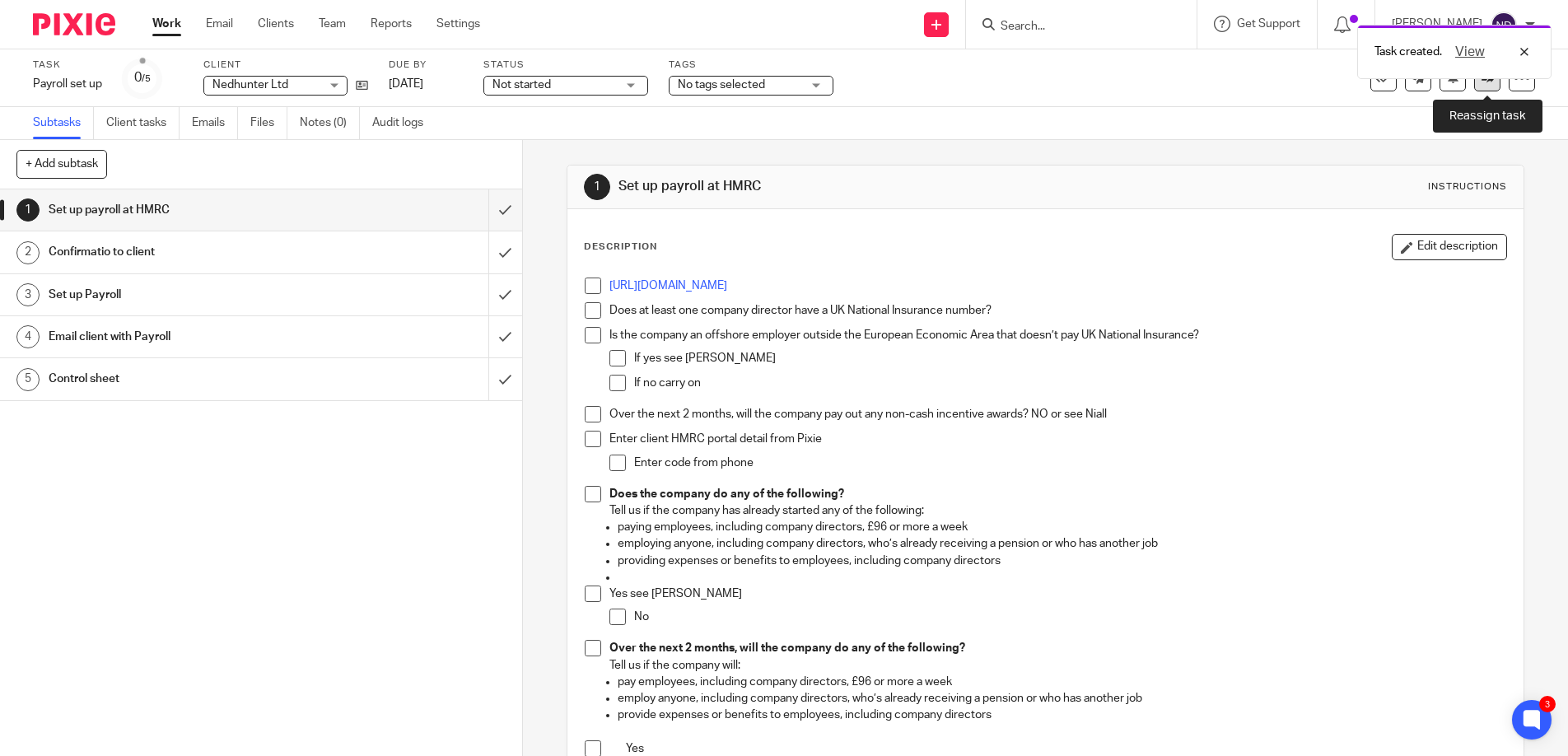
click at [1486, 83] on icon at bounding box center [1487, 77] width 13 height 13
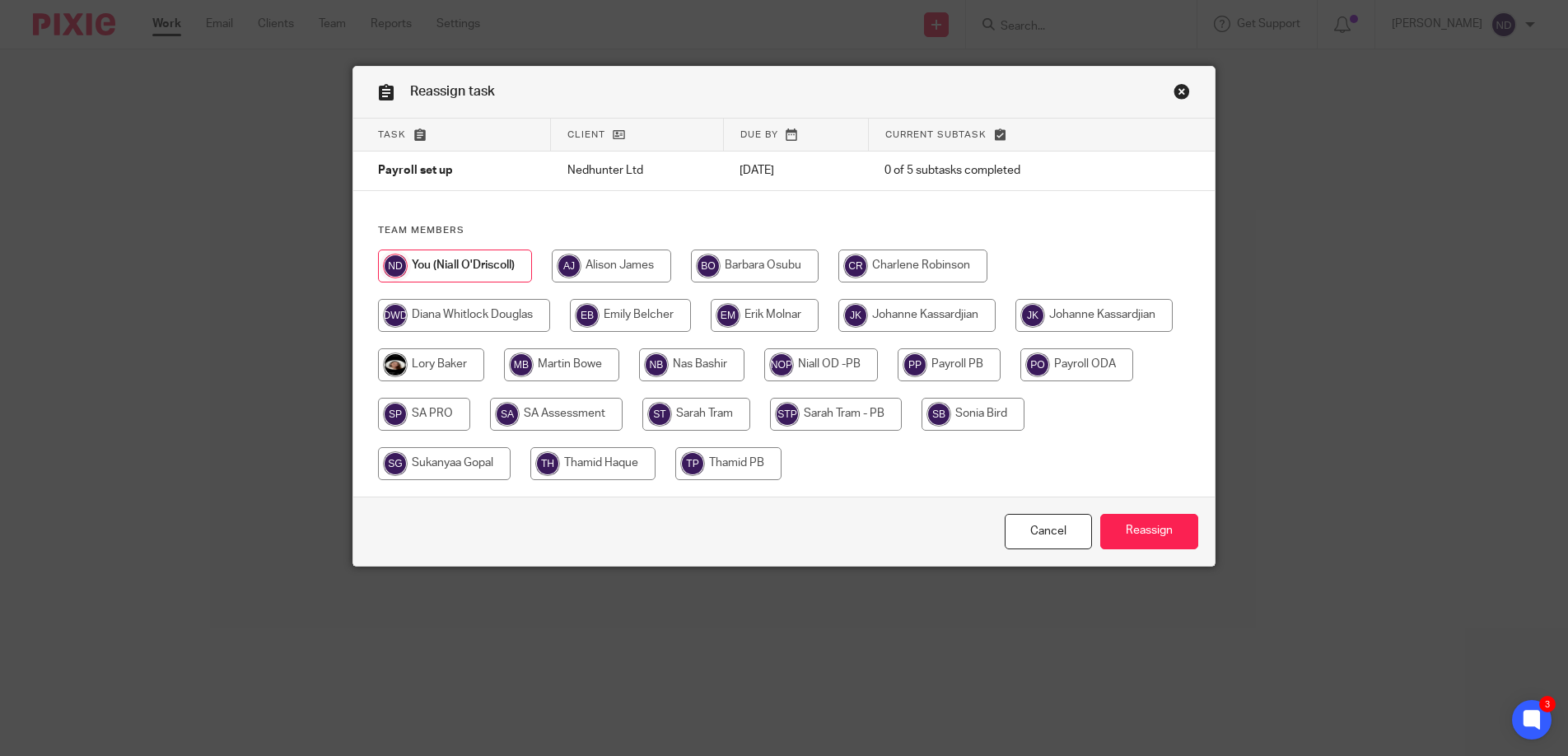
click at [655, 460] on input "radio" at bounding box center [593, 464] width 125 height 33
radio input "true"
click at [1137, 526] on input "Reassign" at bounding box center [1149, 531] width 98 height 35
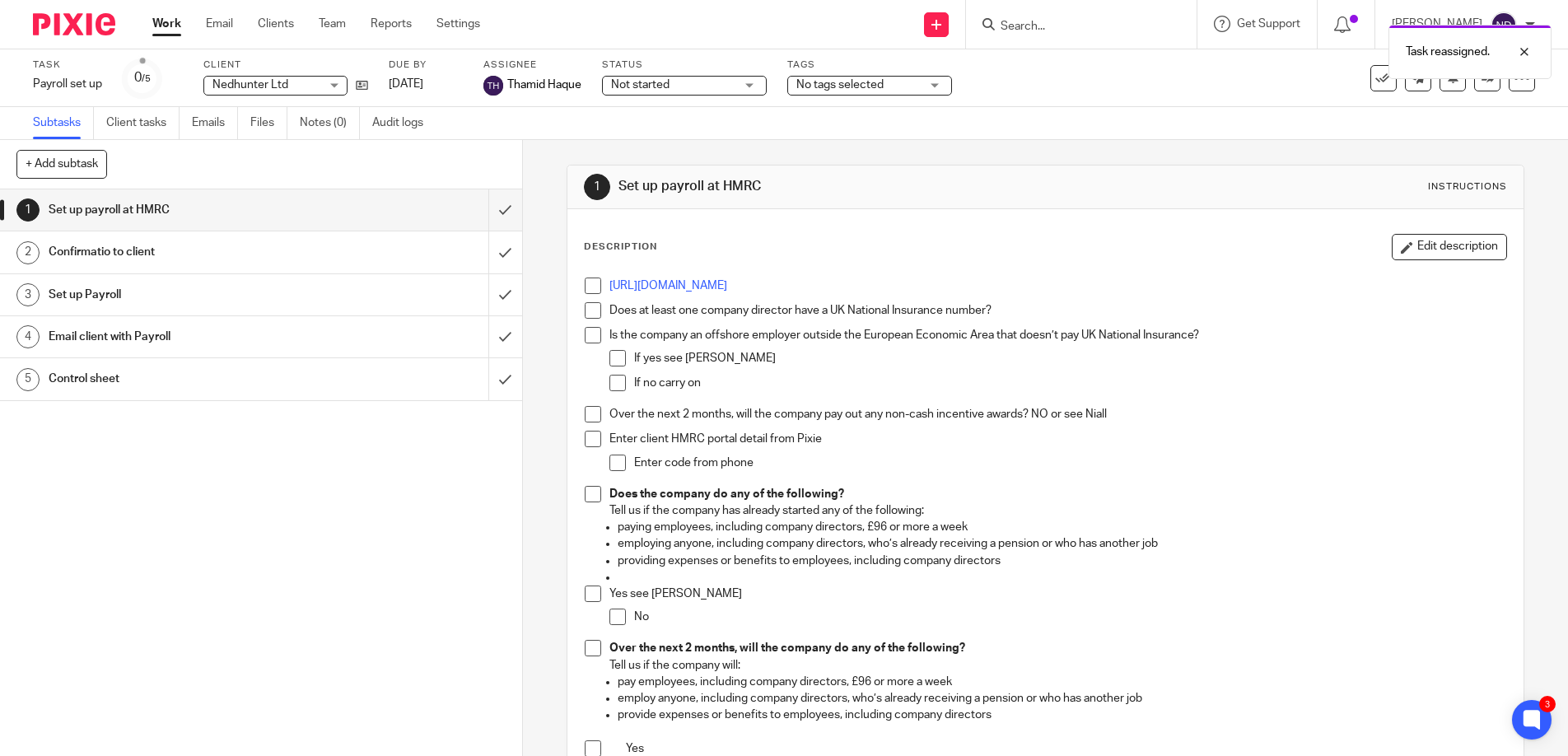
click at [846, 81] on span "No tags selected" at bounding box center [839, 85] width 87 height 12
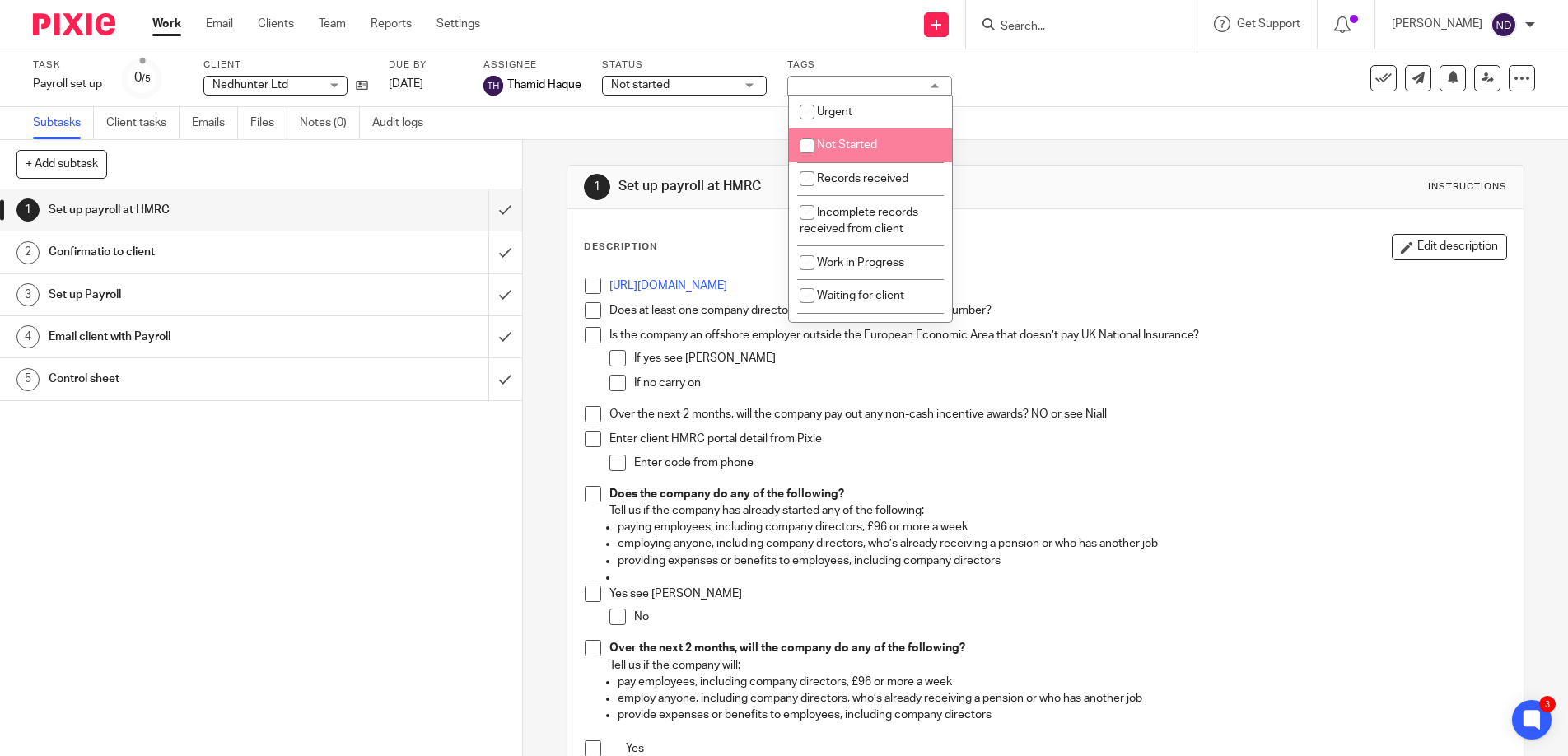
click at [864, 144] on span "Not Started" at bounding box center [847, 146] width 61 height 12
checkbox input "true"
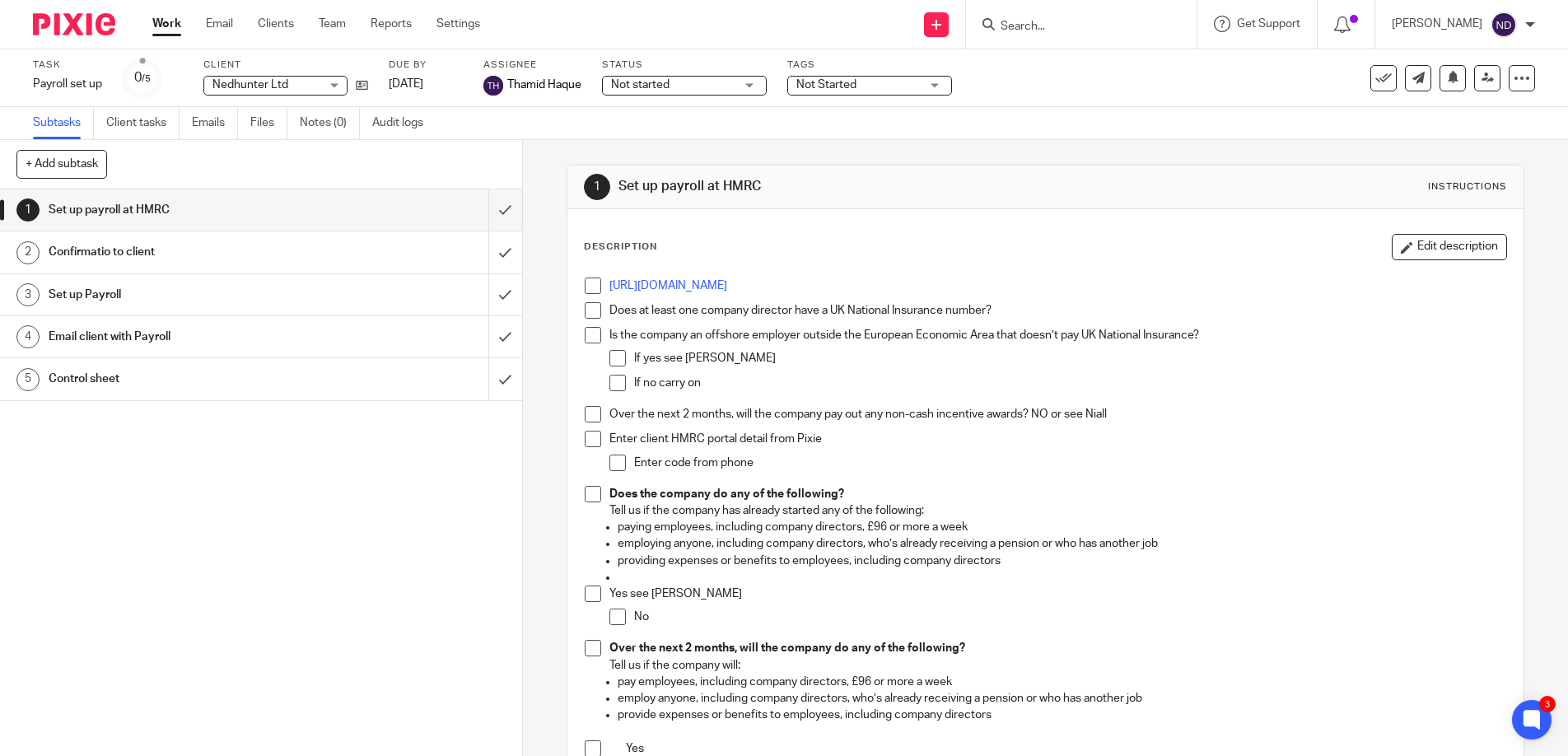
click at [1066, 84] on div "Task Payroll set up Save Payroll set up 0 /5 Client Nedhunter Ltd Nedhunter Ltd…" at bounding box center [659, 78] width 1252 height 39
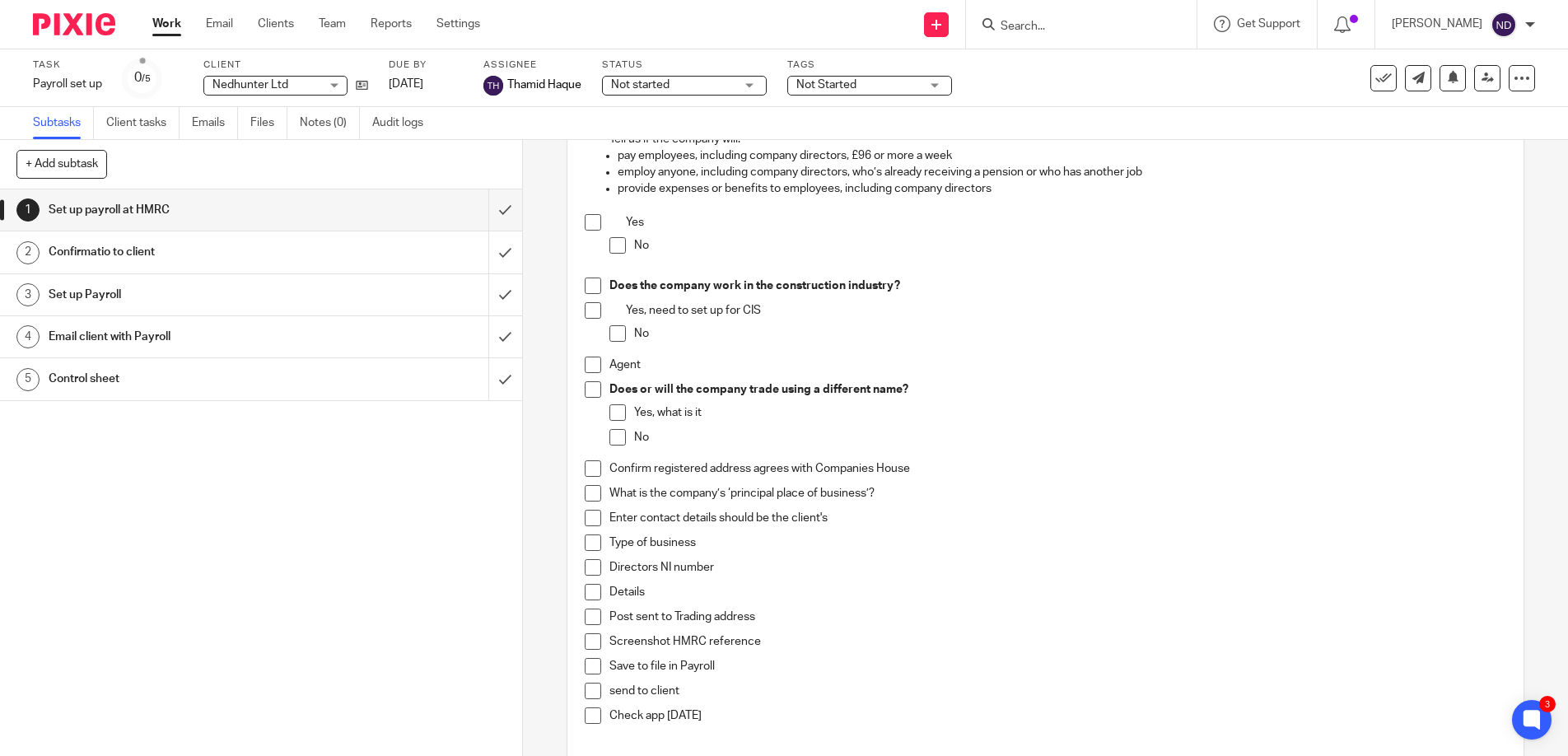
scroll to position [549, 0]
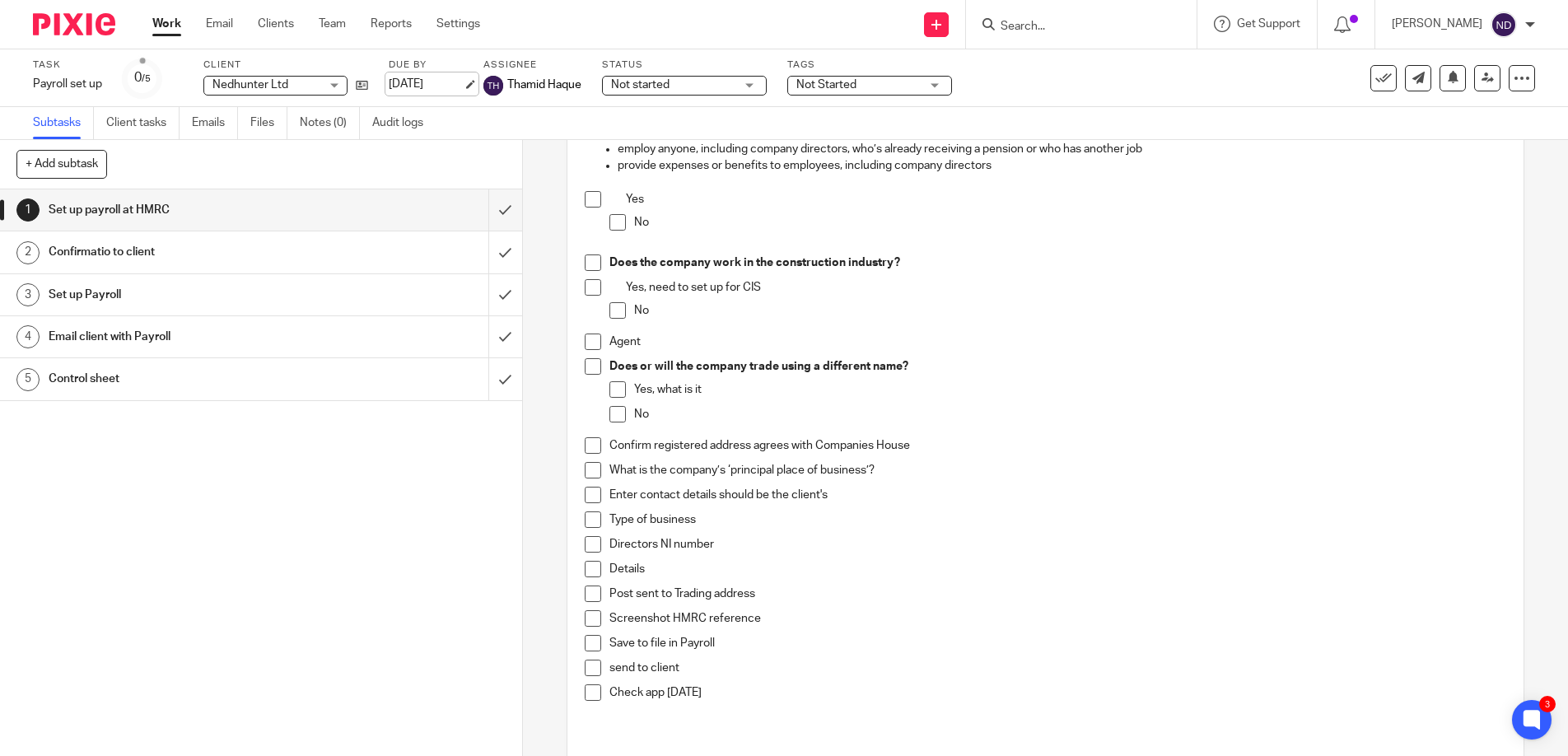
click at [413, 86] on link "[DATE]" at bounding box center [426, 85] width 74 height 18
drag, startPoint x: 318, startPoint y: 493, endPoint x: 279, endPoint y: 451, distance: 57.3
click at [318, 492] on div "1 Set up payroll at HMRC 2 Confirmatio to client 3 Set up Payroll 4 Email clien…" at bounding box center [261, 473] width 522 height 567
